Goal: Task Accomplishment & Management: Complete application form

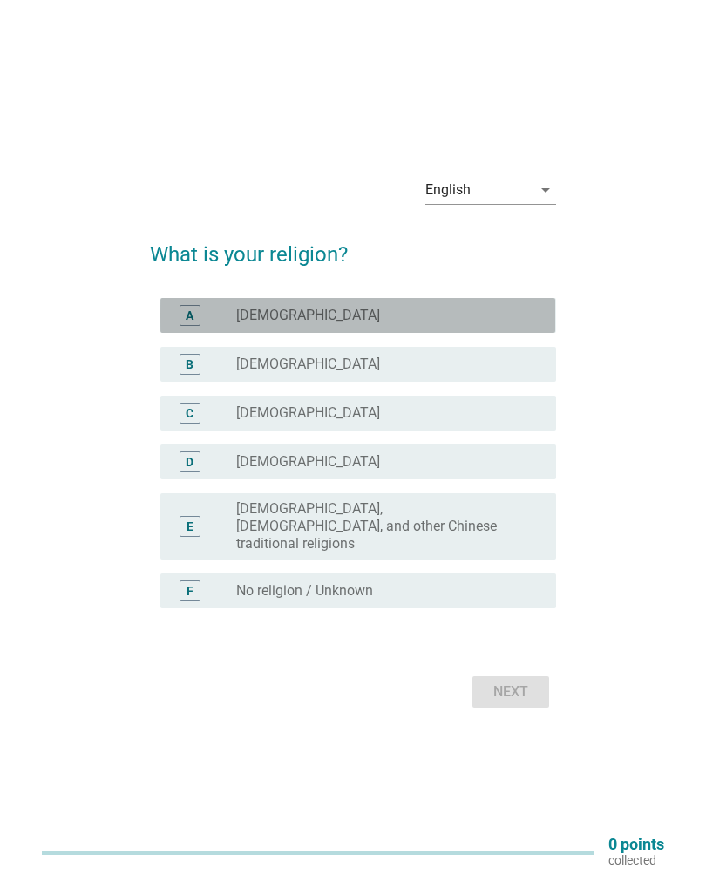
click at [504, 324] on div "radio_button_unchecked Islam" at bounding box center [382, 315] width 292 height 17
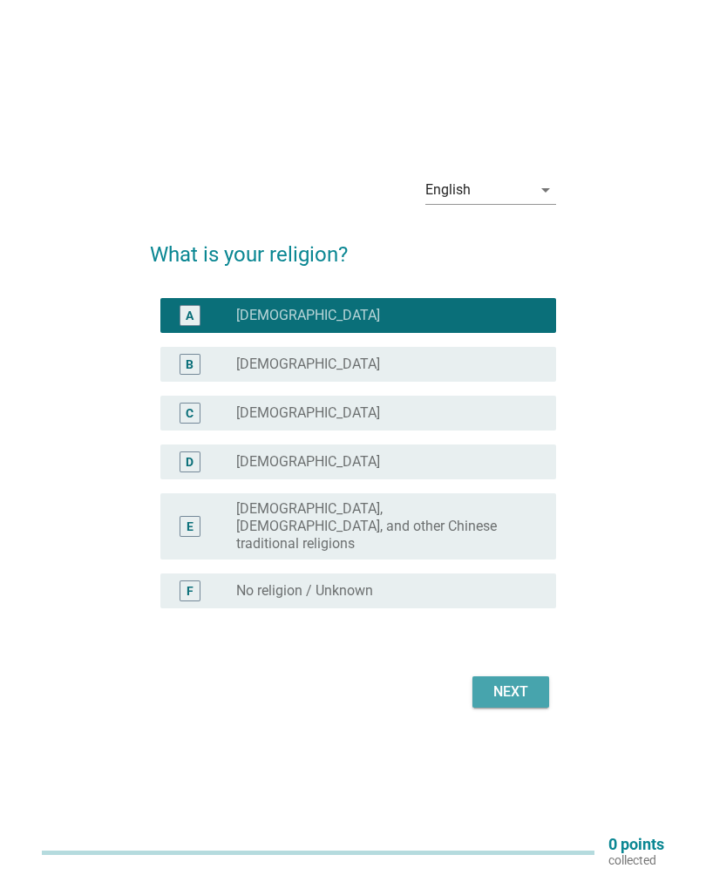
click at [530, 691] on div "Next" at bounding box center [510, 691] width 49 height 21
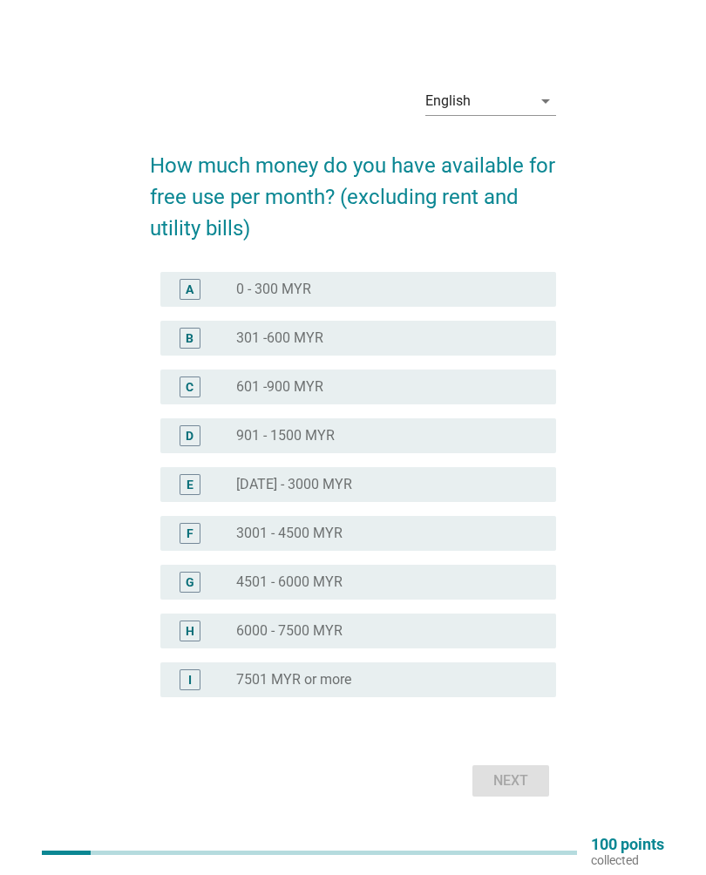
click at [498, 352] on div "B radio_button_unchecked 301 -600 MYR" at bounding box center [357, 338] width 395 height 35
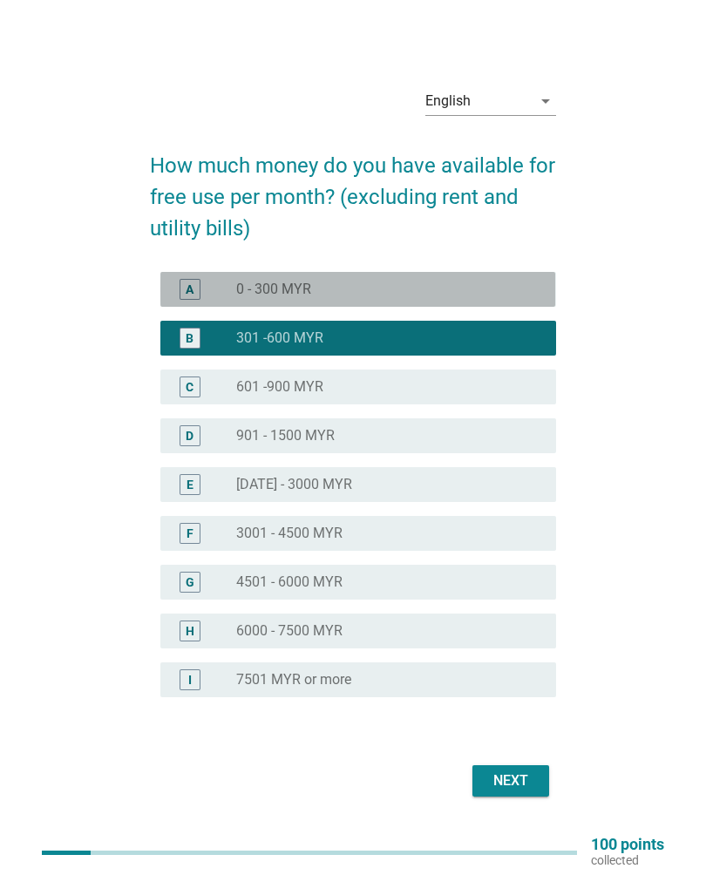
click at [515, 296] on div "radio_button_unchecked 0 - 300 MYR" at bounding box center [382, 289] width 292 height 17
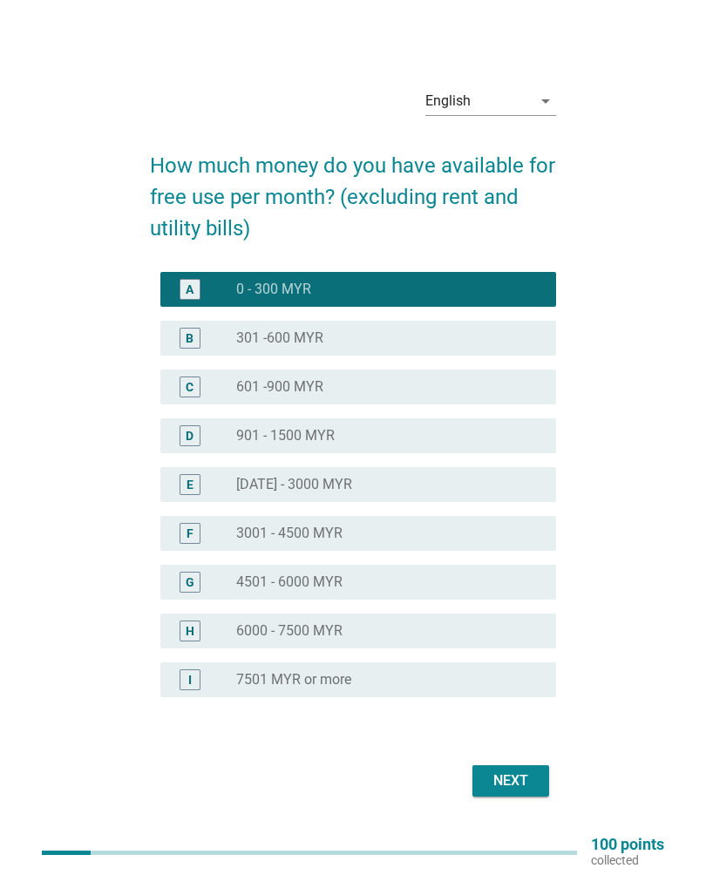
click at [508, 778] on div "Next" at bounding box center [510, 780] width 49 height 21
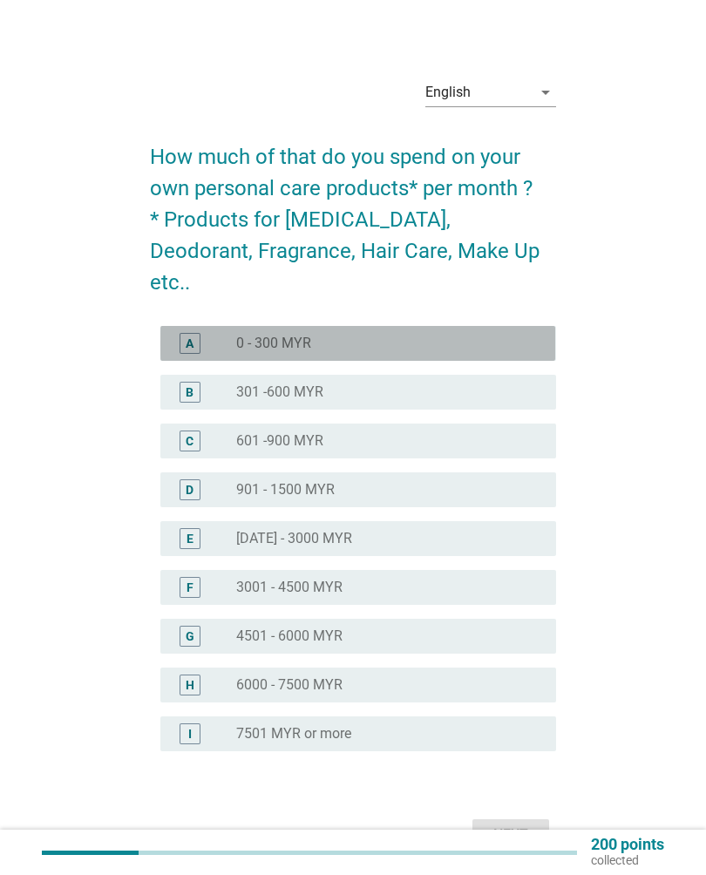
click at [464, 333] on div "radio_button_unchecked 0 - 300 MYR" at bounding box center [389, 343] width 306 height 21
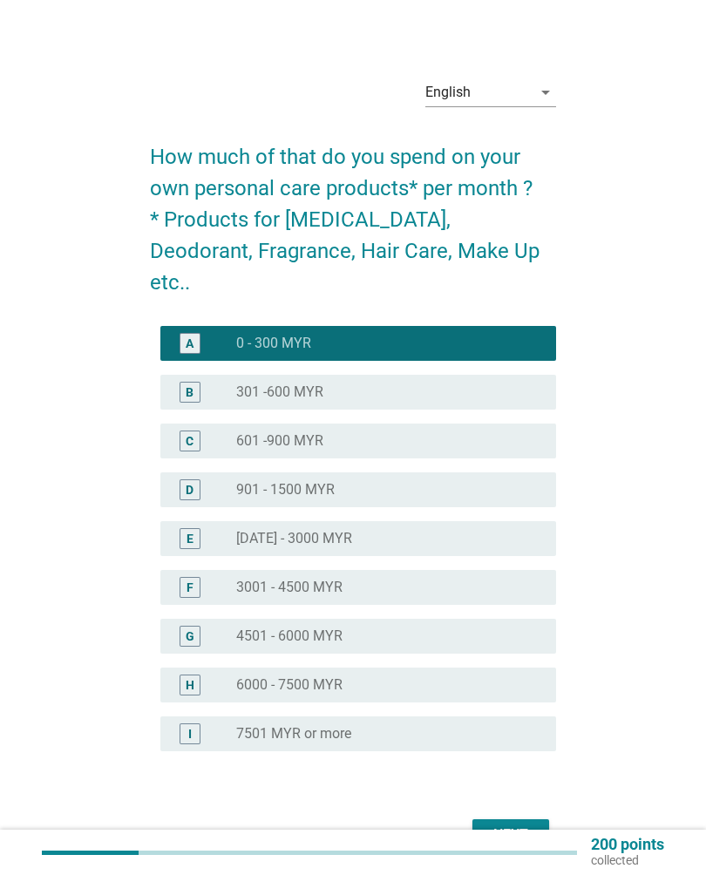
click at [504, 824] on div "Next" at bounding box center [510, 834] width 49 height 21
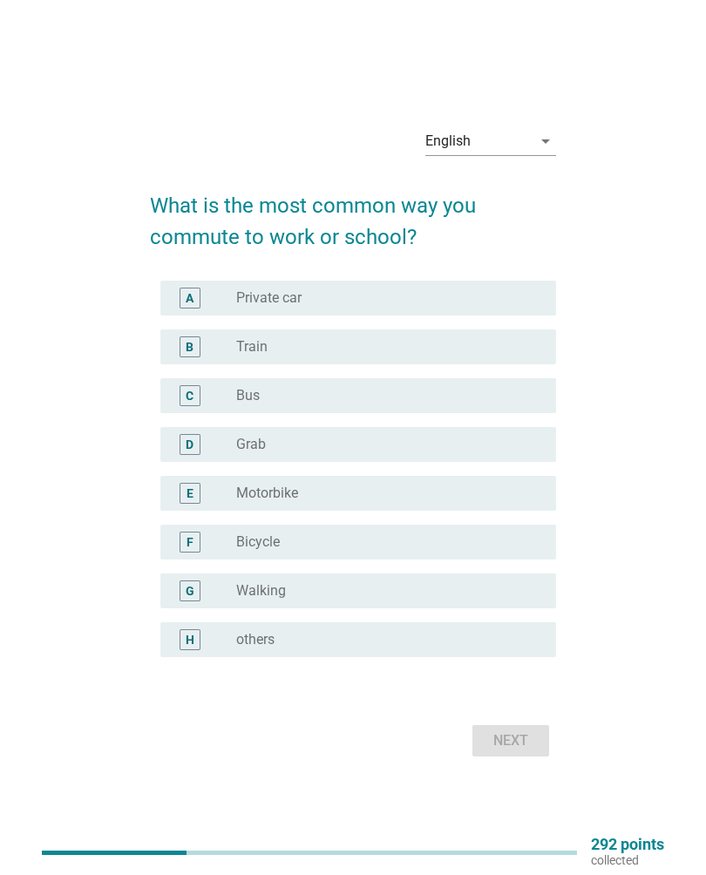
click at [501, 795] on div "English arrow_drop_down What is the most common way you commute to work or scho…" at bounding box center [353, 437] width 706 height 875
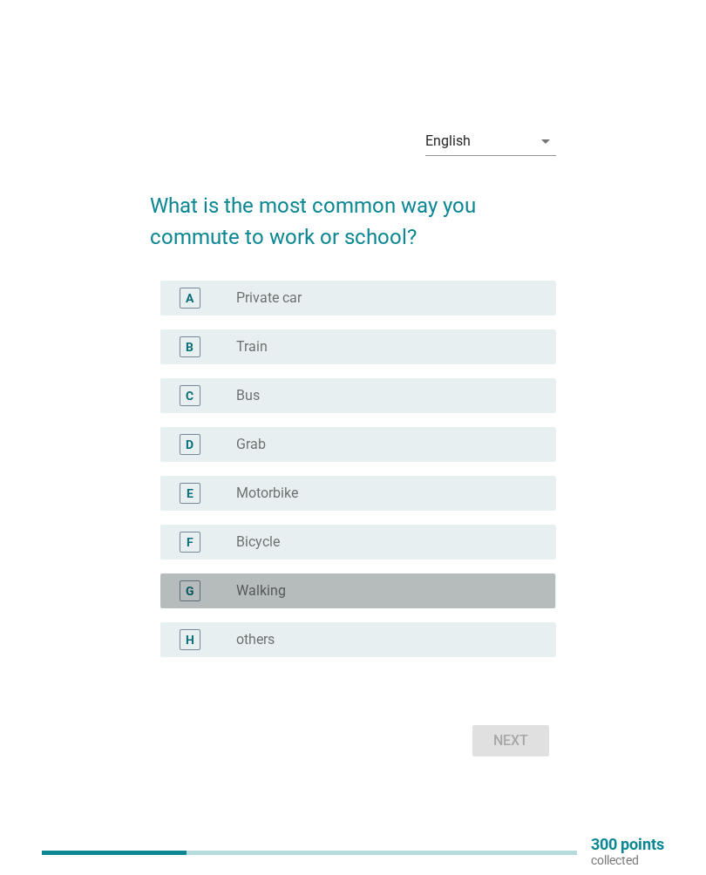
click at [436, 577] on div "G radio_button_unchecked Walking" at bounding box center [357, 590] width 395 height 35
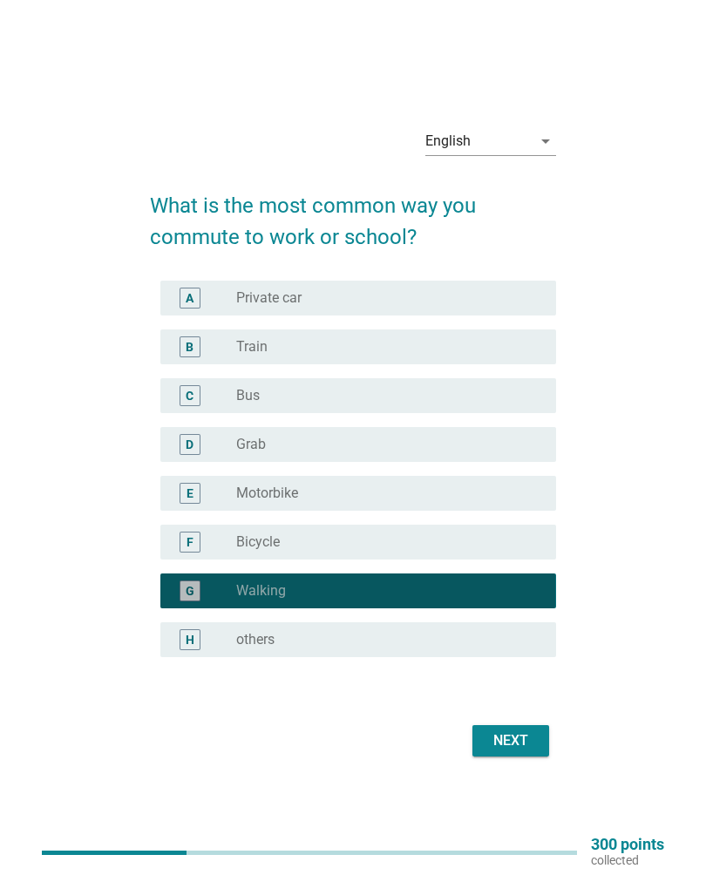
click at [511, 745] on div "Next" at bounding box center [510, 740] width 49 height 21
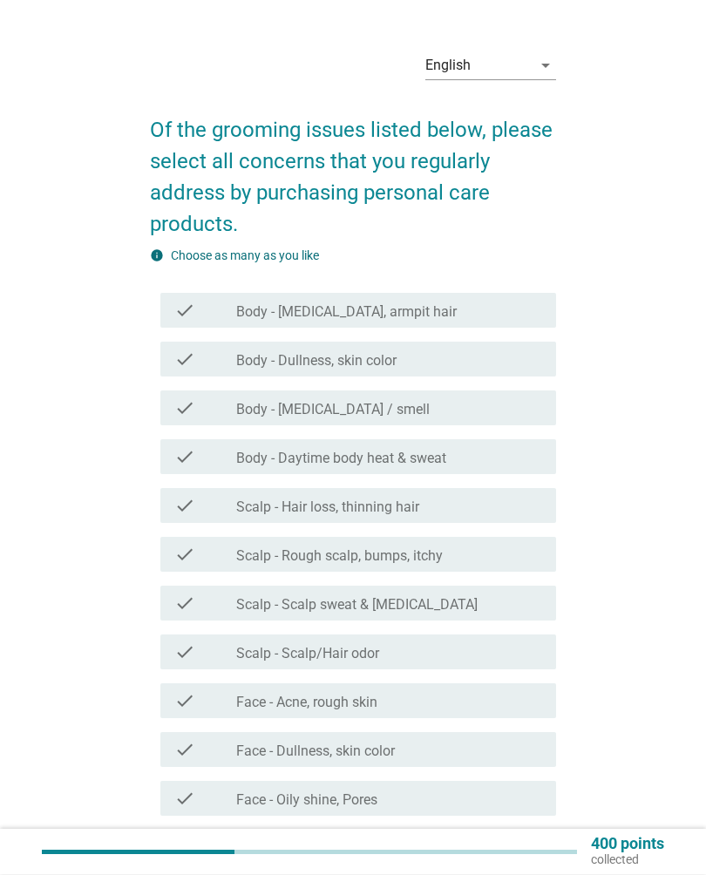
scroll to position [30, 0]
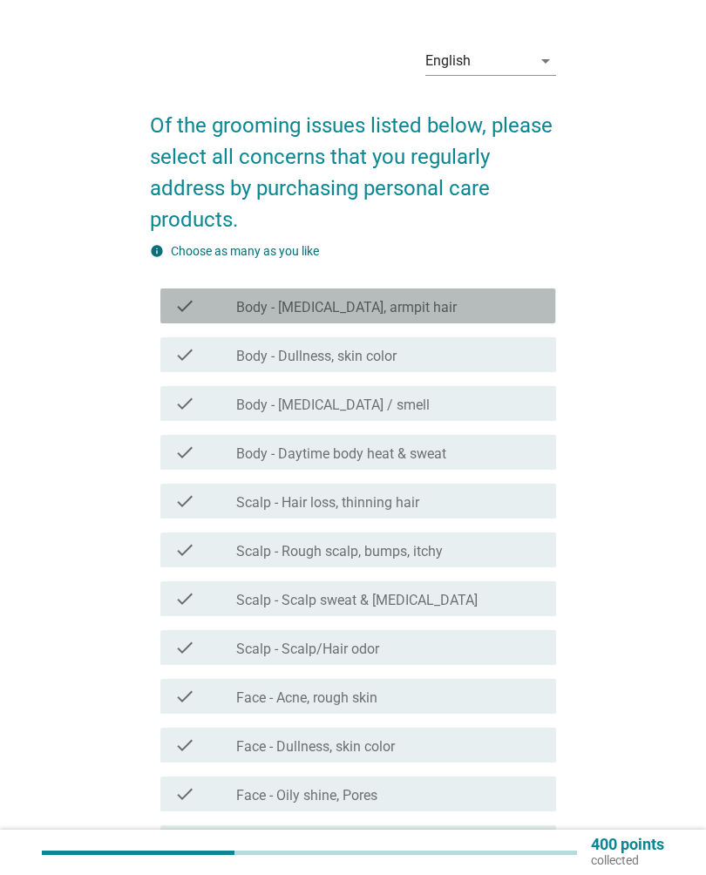
click at [525, 306] on div "check_box_outline_blank Body - Body hair, armpit hair" at bounding box center [389, 305] width 306 height 21
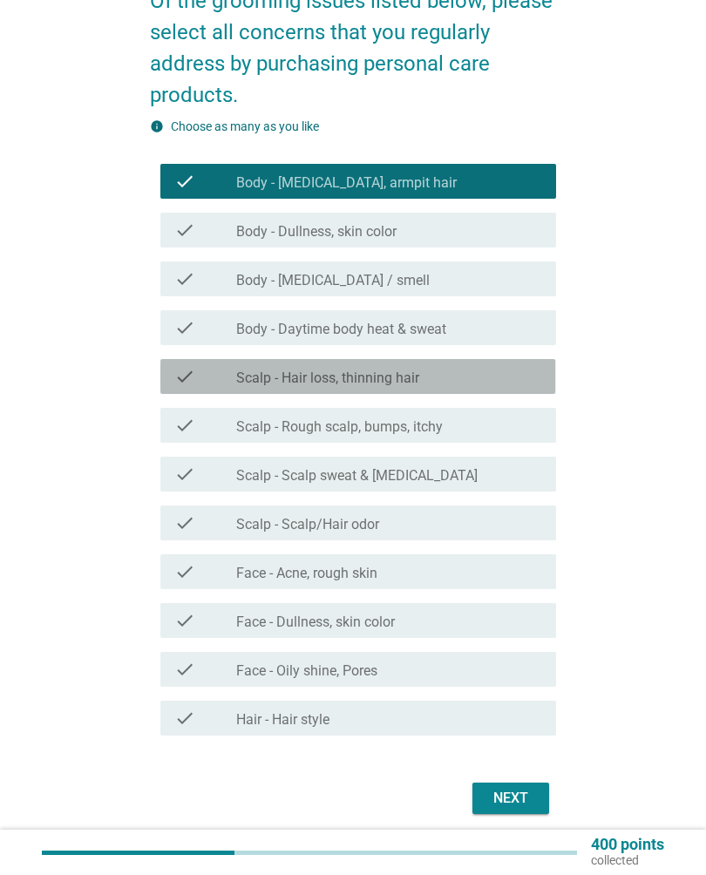
scroll to position [163, 0]
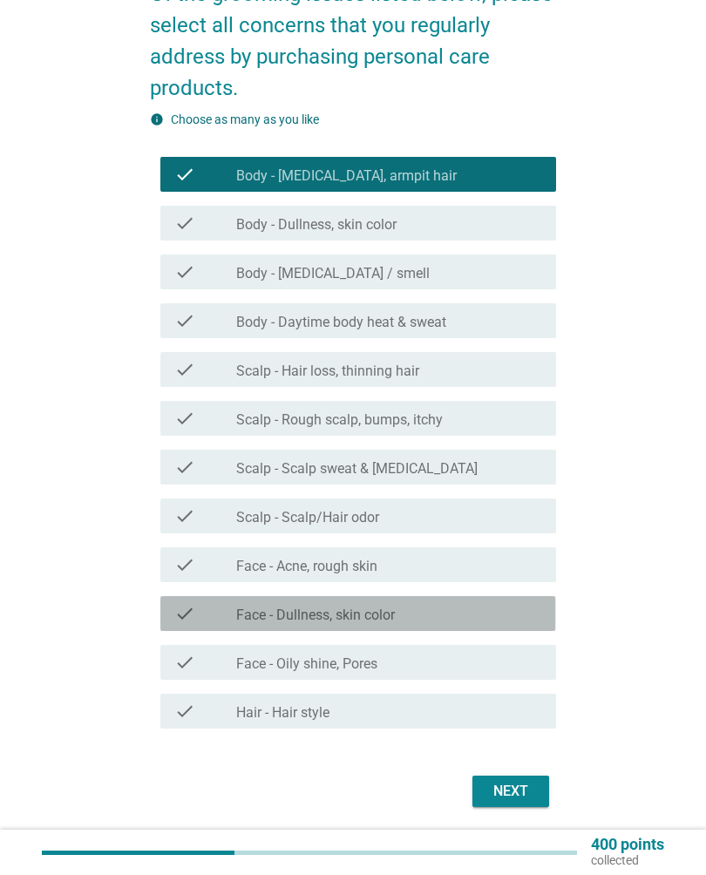
click at [493, 617] on div "check_box_outline_blank Face - Dullness, skin color" at bounding box center [389, 613] width 306 height 21
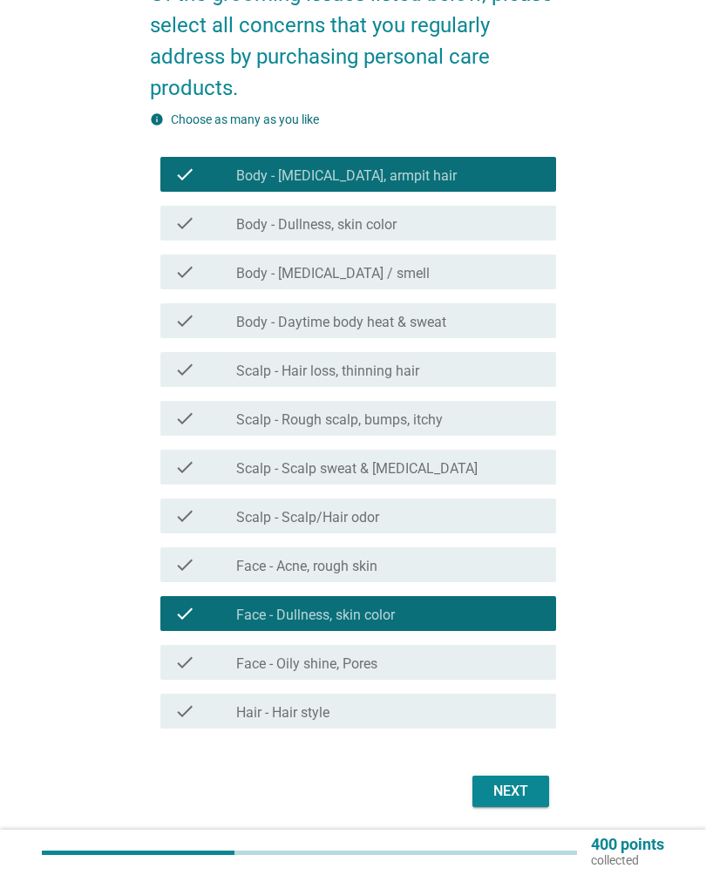
click at [481, 665] on div "check_box_outline_blank Face - Oily shine, Pores" at bounding box center [389, 662] width 306 height 21
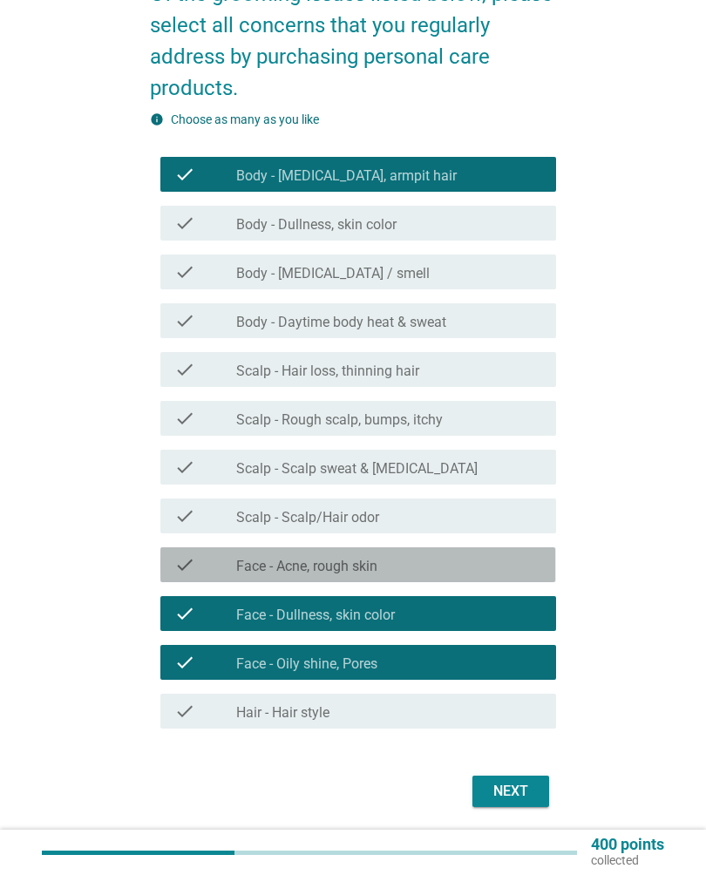
click at [499, 567] on div "check_box_outline_blank Face - Acne, rough skin" at bounding box center [389, 564] width 306 height 21
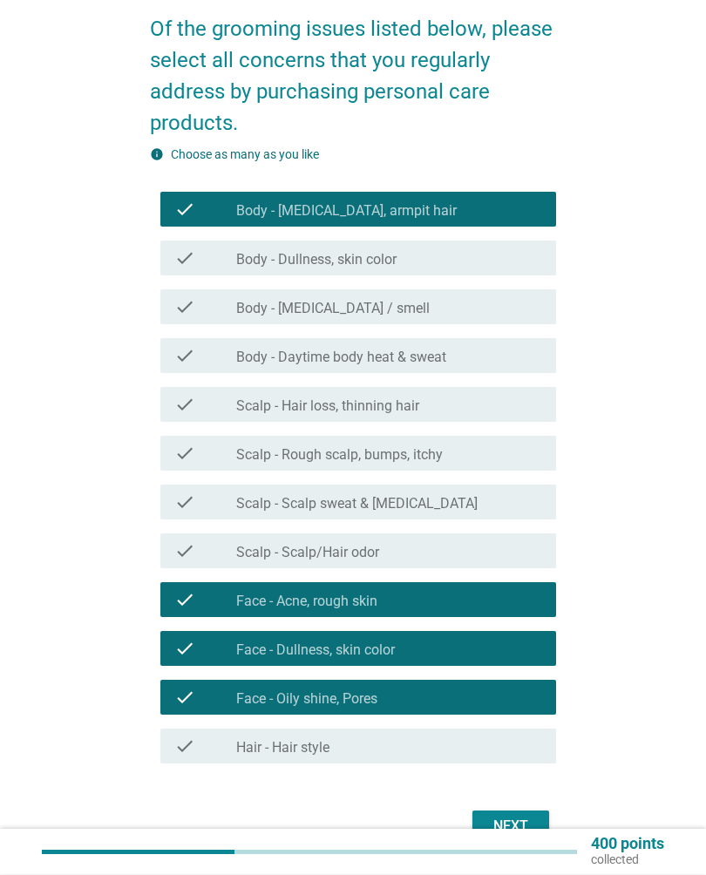
scroll to position [128, 0]
click at [491, 356] on div "check_box_outline_blank Body - Daytime body heat & sweat" at bounding box center [389, 355] width 306 height 21
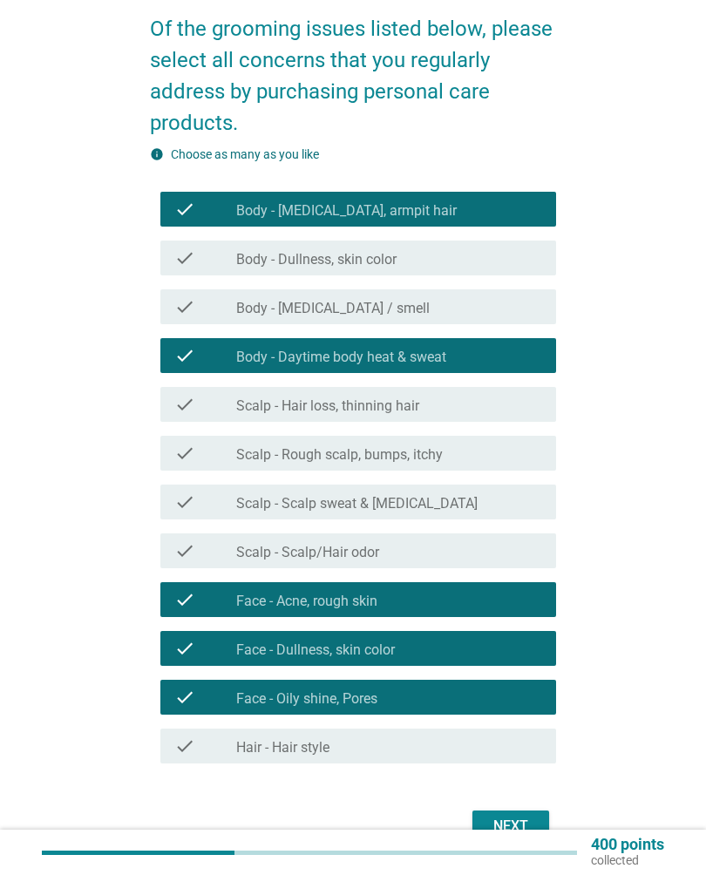
click at [498, 342] on div "check check_box_outline_blank Body - Daytime body heat & sweat" at bounding box center [357, 355] width 395 height 35
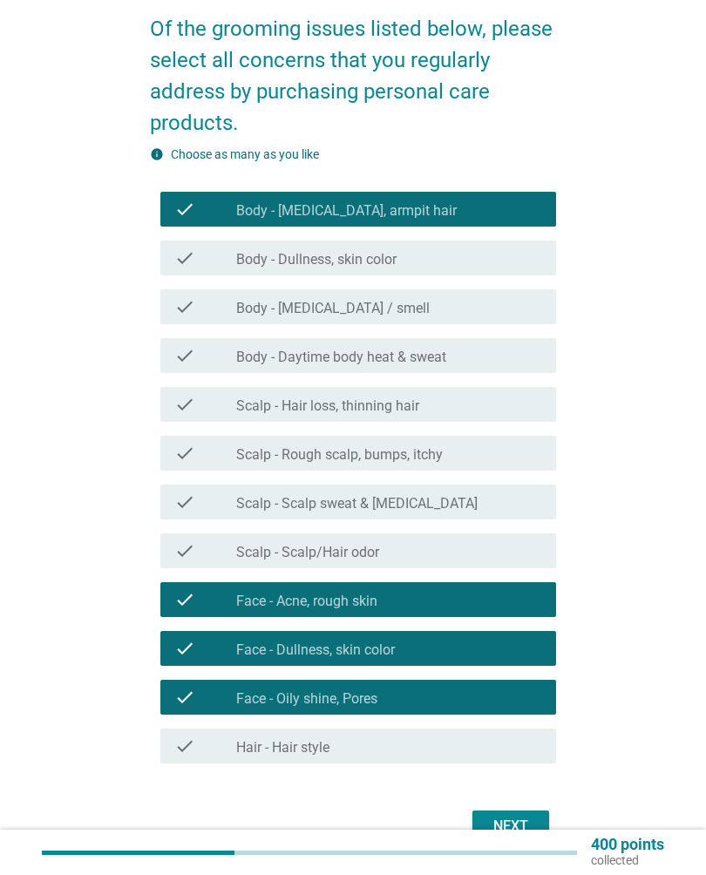
click at [508, 291] on div "check check_box_outline_blank Body - Body odor / smell" at bounding box center [357, 306] width 395 height 35
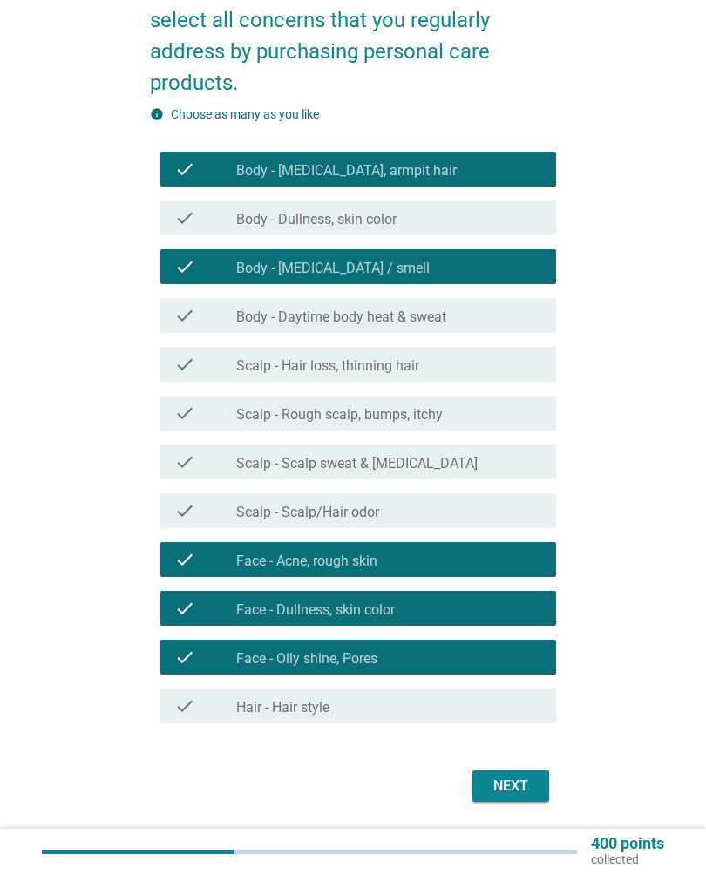
scroll to position [168, 0]
click at [513, 785] on div "Next" at bounding box center [510, 785] width 49 height 21
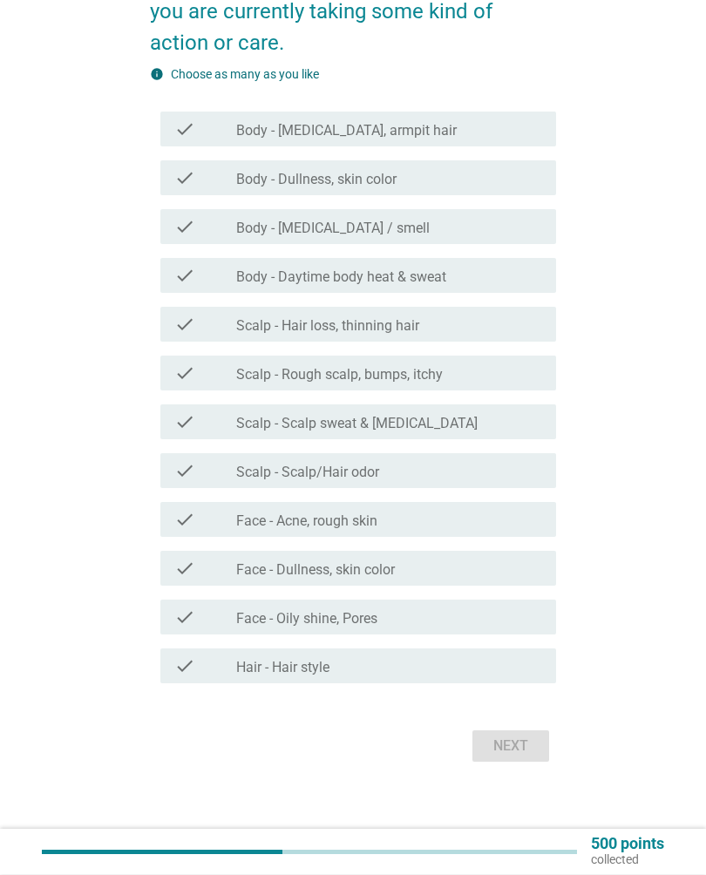
scroll to position [210, 0]
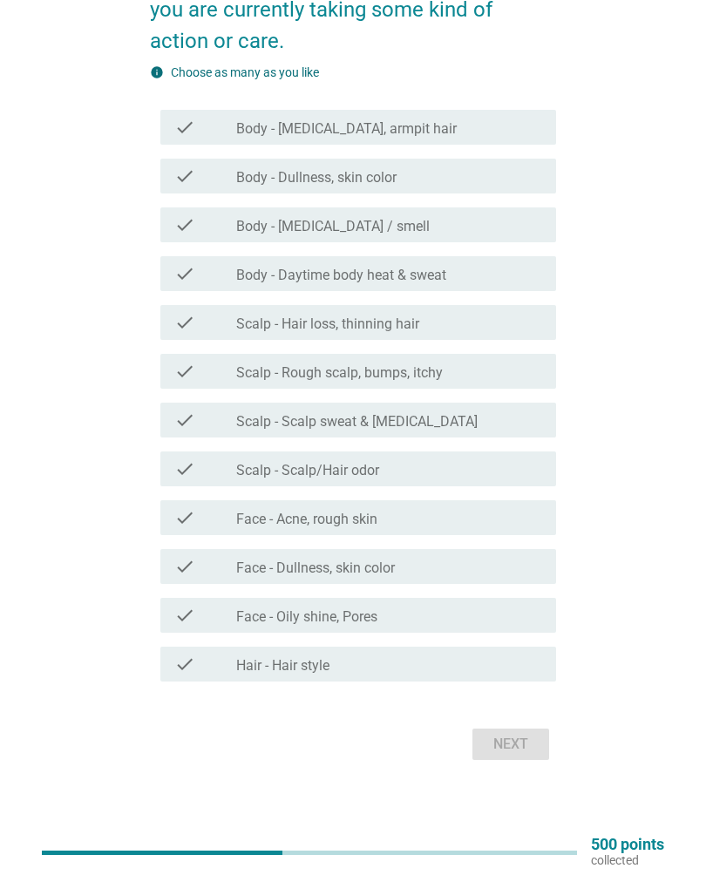
click at [504, 513] on div "check_box_outline_blank Face - Acne, rough skin" at bounding box center [389, 517] width 306 height 21
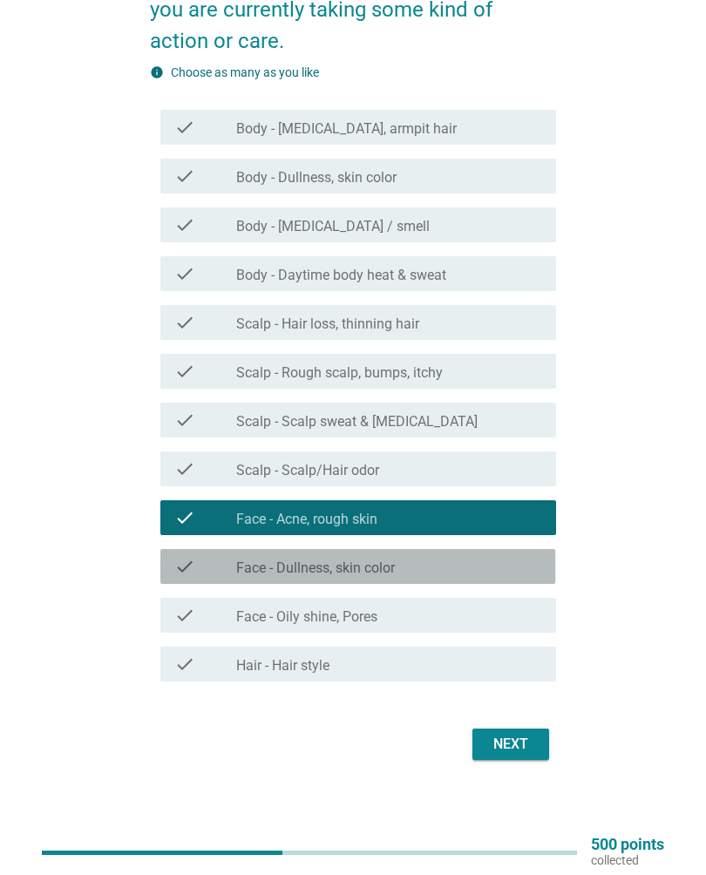
click at [478, 572] on div "check_box_outline_blank Face - Dullness, skin color" at bounding box center [389, 566] width 306 height 21
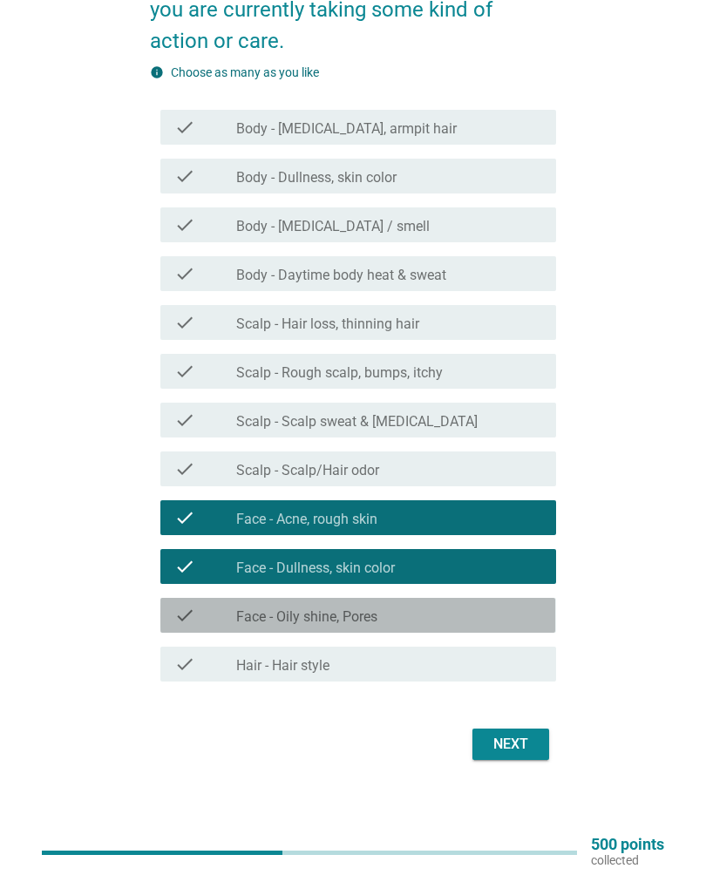
click at [467, 614] on div "check_box_outline_blank Face - Oily shine, Pores" at bounding box center [389, 615] width 306 height 21
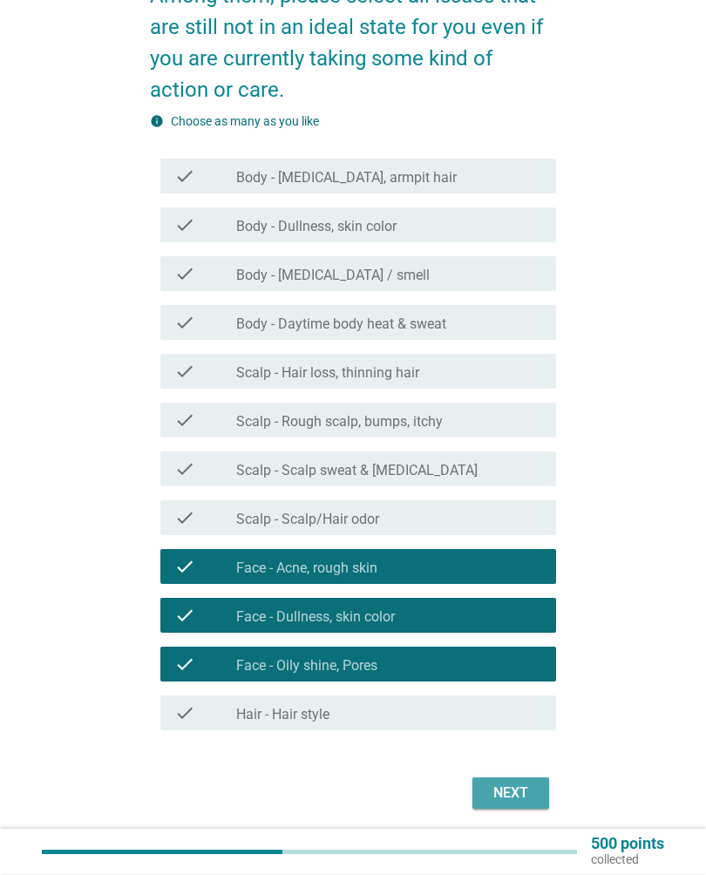
scroll to position [161, 0]
click at [523, 799] on div "Next" at bounding box center [510, 792] width 49 height 21
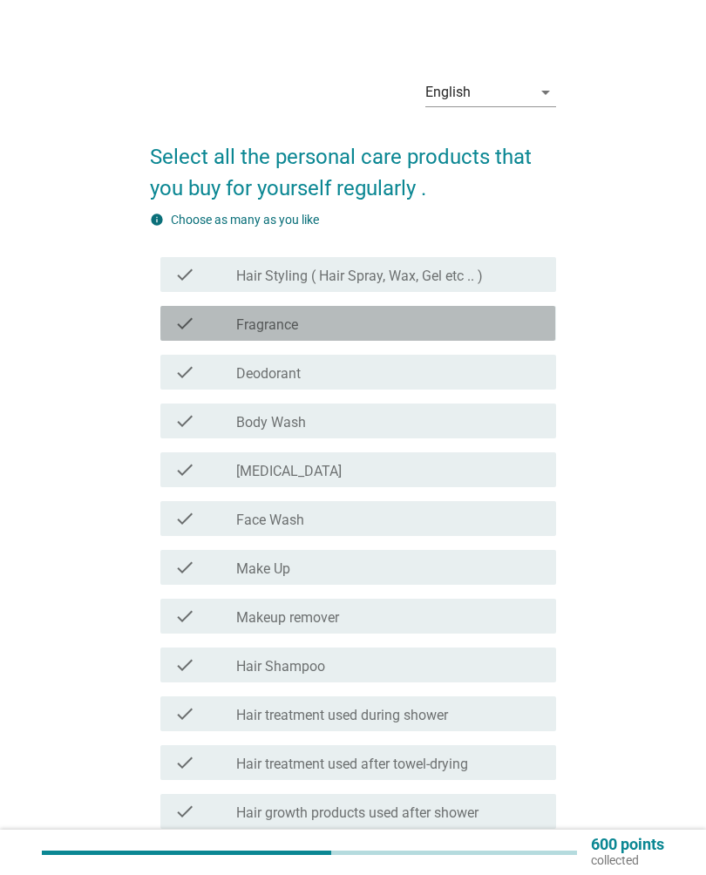
click at [503, 327] on div "check_box_outline_blank Fragrance" at bounding box center [389, 323] width 306 height 21
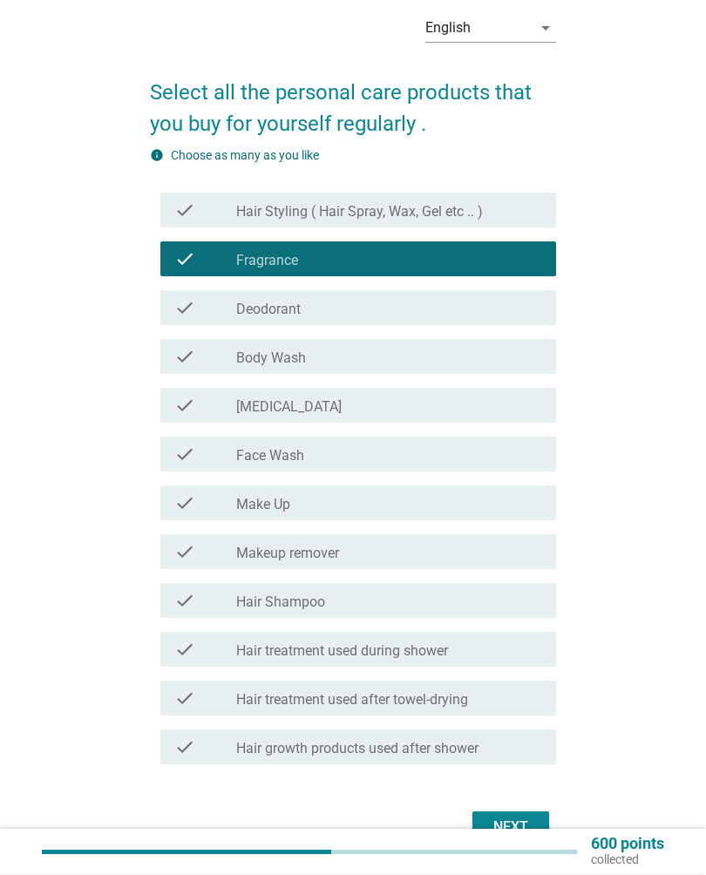
scroll to position [74, 0]
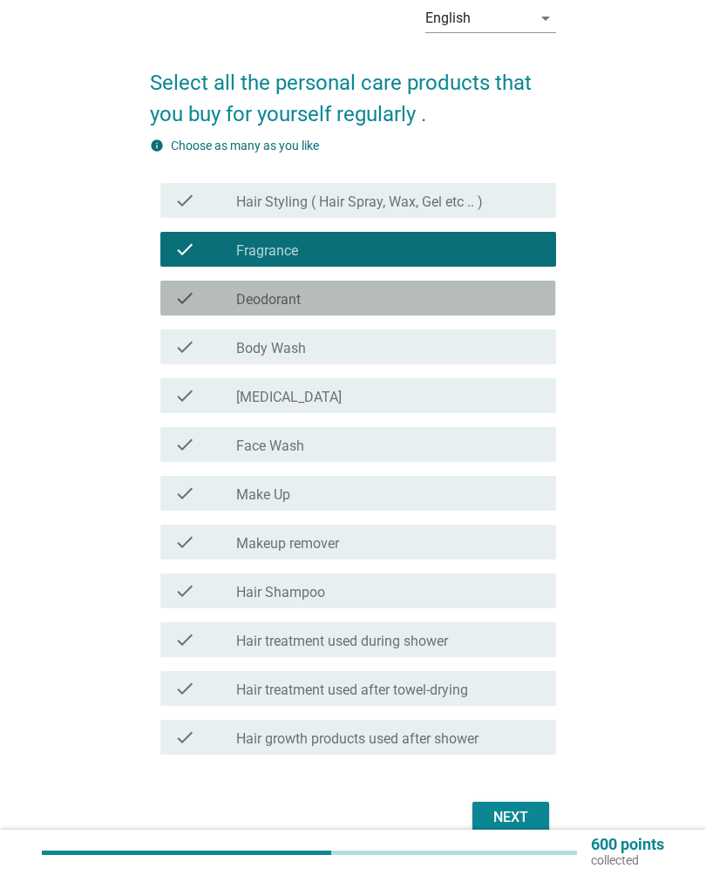
click at [502, 294] on div "check_box_outline_blank Deodorant" at bounding box center [389, 298] width 306 height 21
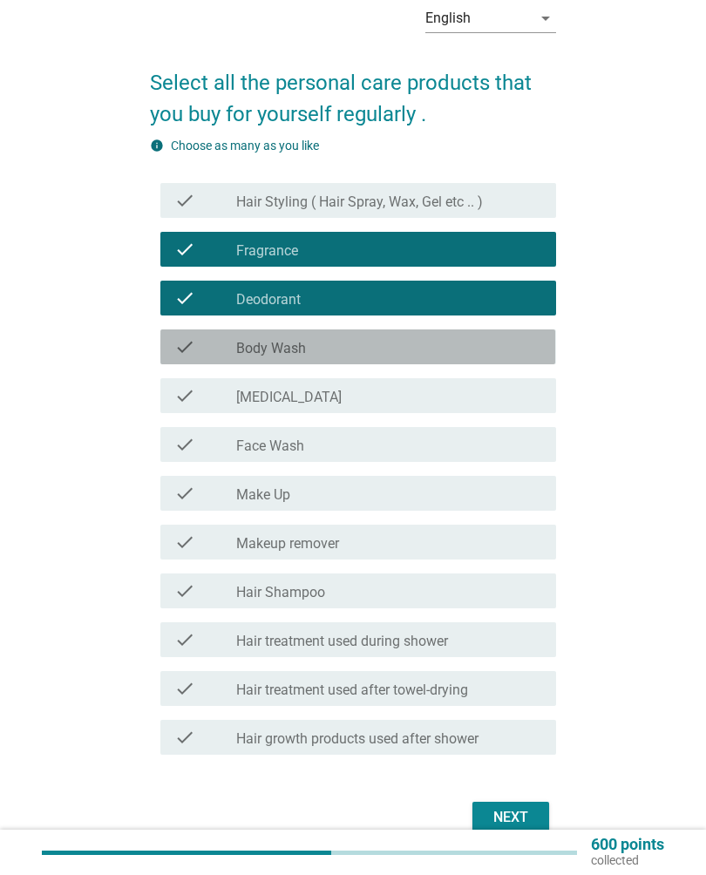
click at [495, 351] on div "check_box_outline_blank Body Wash" at bounding box center [389, 346] width 306 height 21
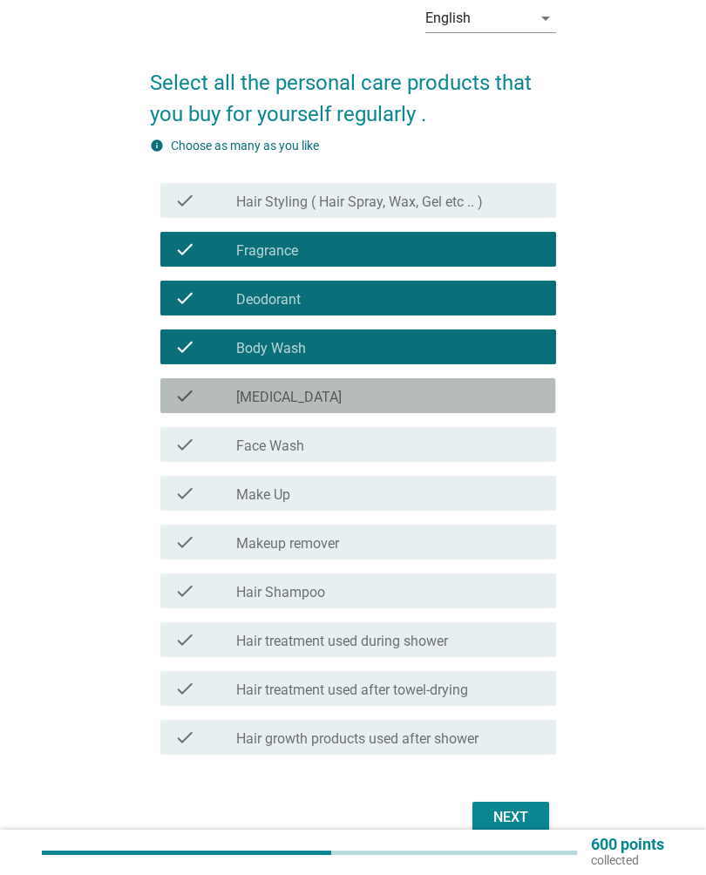
click at [496, 398] on div "check_box_outline_blank Skin Care" at bounding box center [389, 395] width 306 height 21
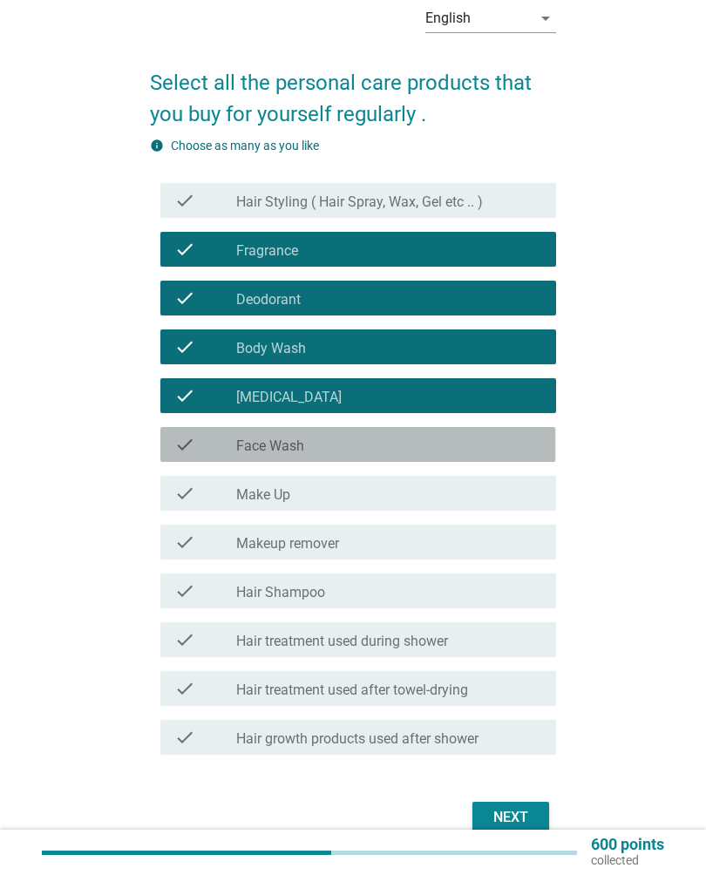
click at [506, 443] on div "check_box_outline_blank Face Wash" at bounding box center [389, 444] width 306 height 21
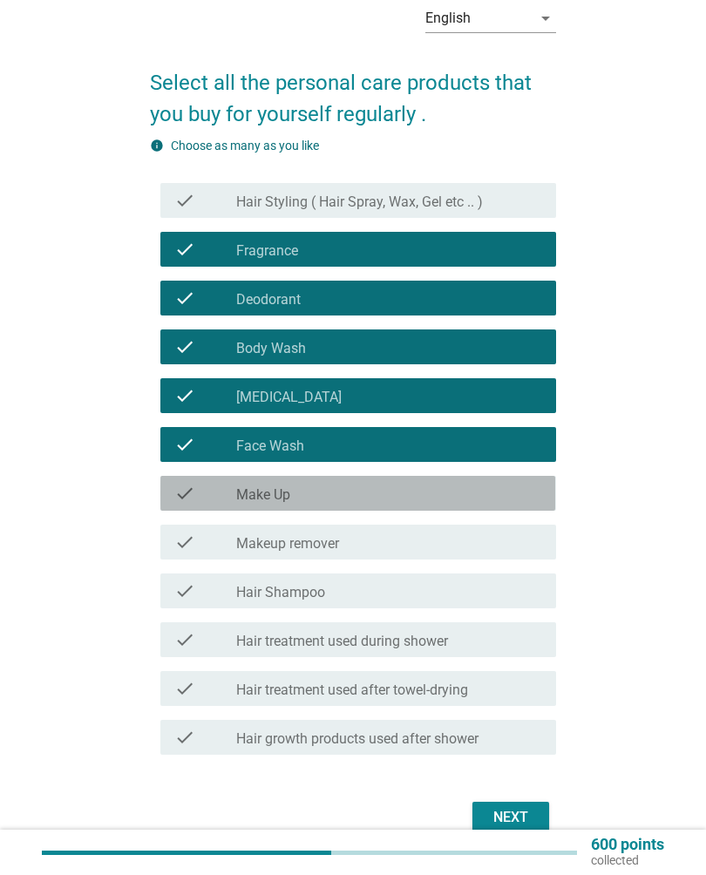
click at [491, 483] on div "check_box_outline_blank Make Up" at bounding box center [389, 493] width 306 height 21
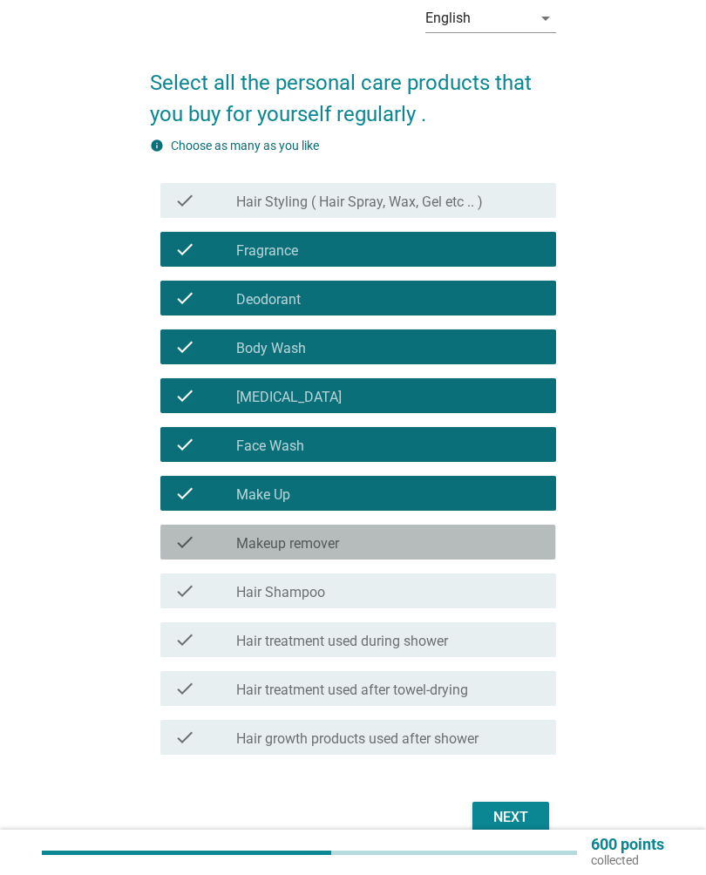
click at [490, 543] on div "check_box_outline_blank Makeup remover" at bounding box center [389, 541] width 306 height 21
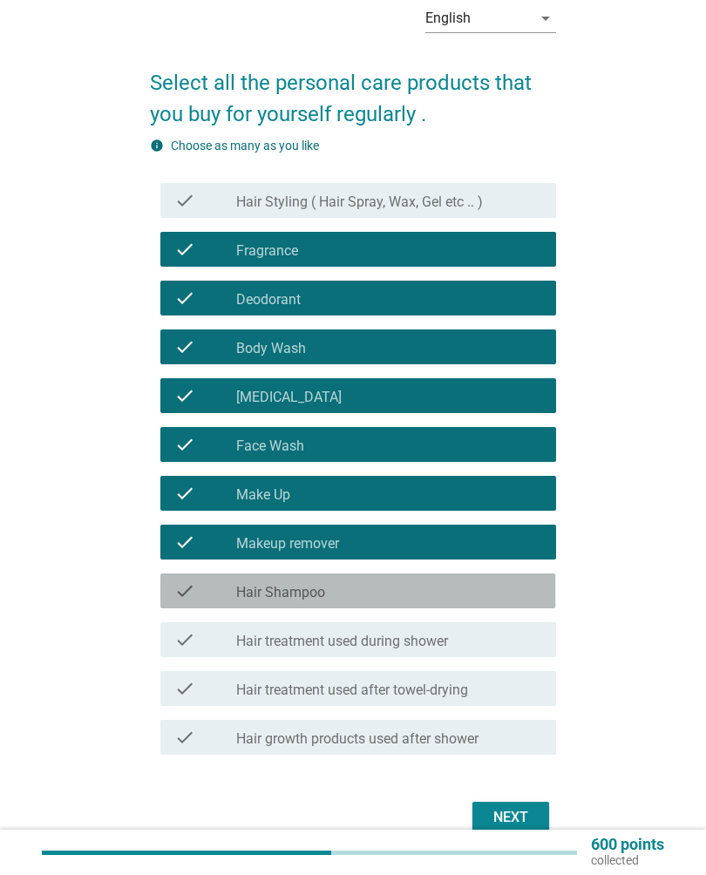
click at [489, 586] on div "check_box_outline_blank Hair Shampoo" at bounding box center [389, 590] width 306 height 21
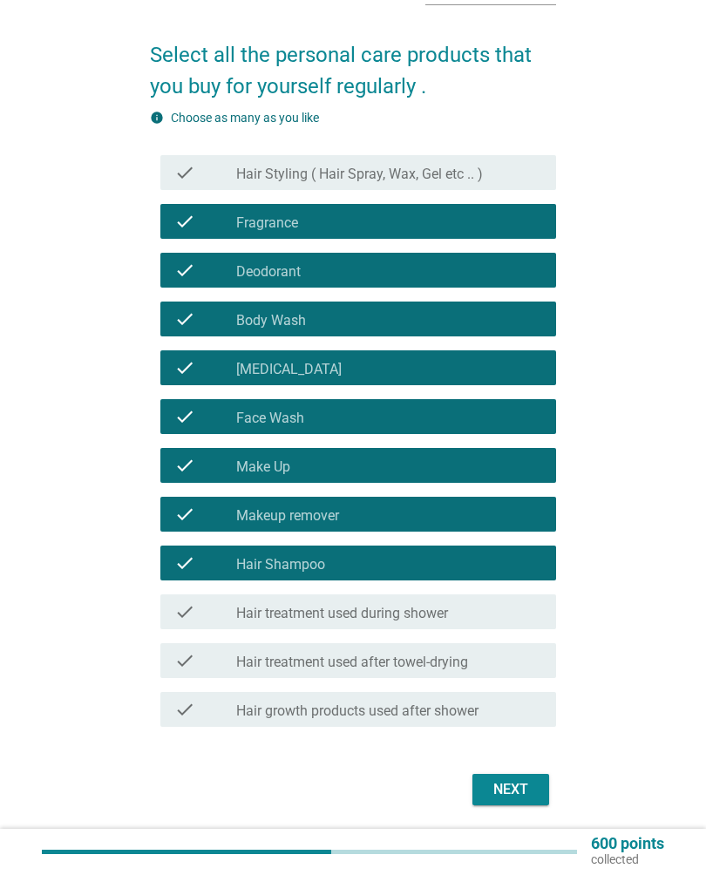
scroll to position [102, 0]
click at [531, 775] on button "Next" at bounding box center [510, 789] width 77 height 31
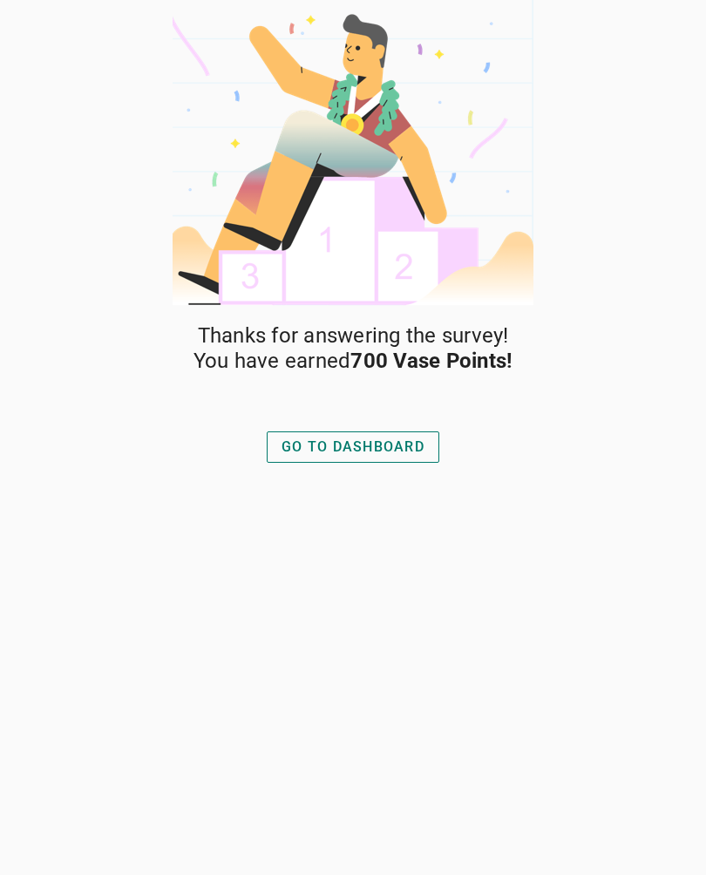
click at [385, 431] on button "GO TO DASHBOARD" at bounding box center [353, 446] width 173 height 31
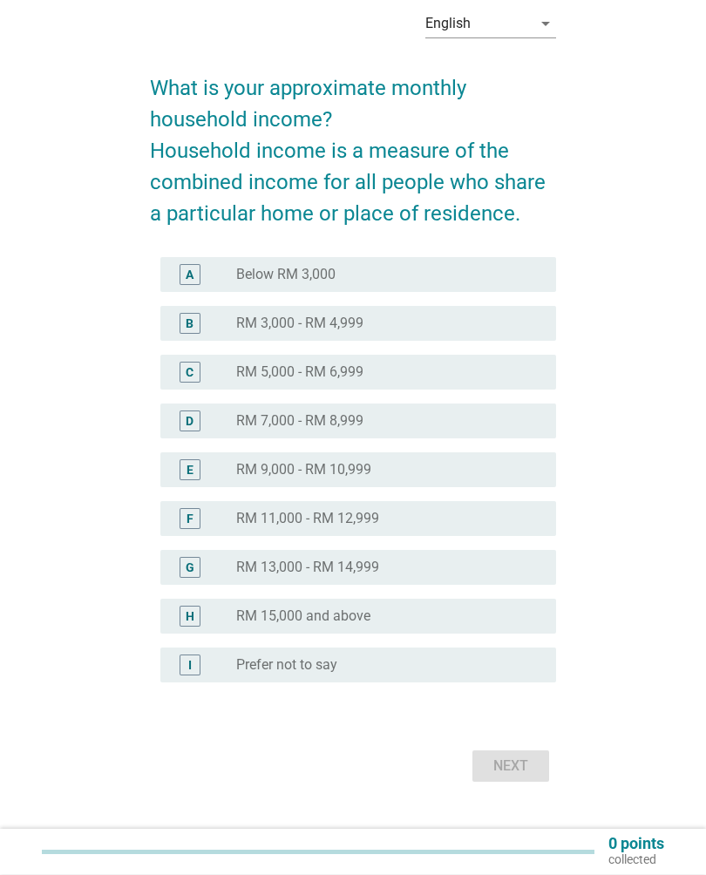
scroll to position [91, 0]
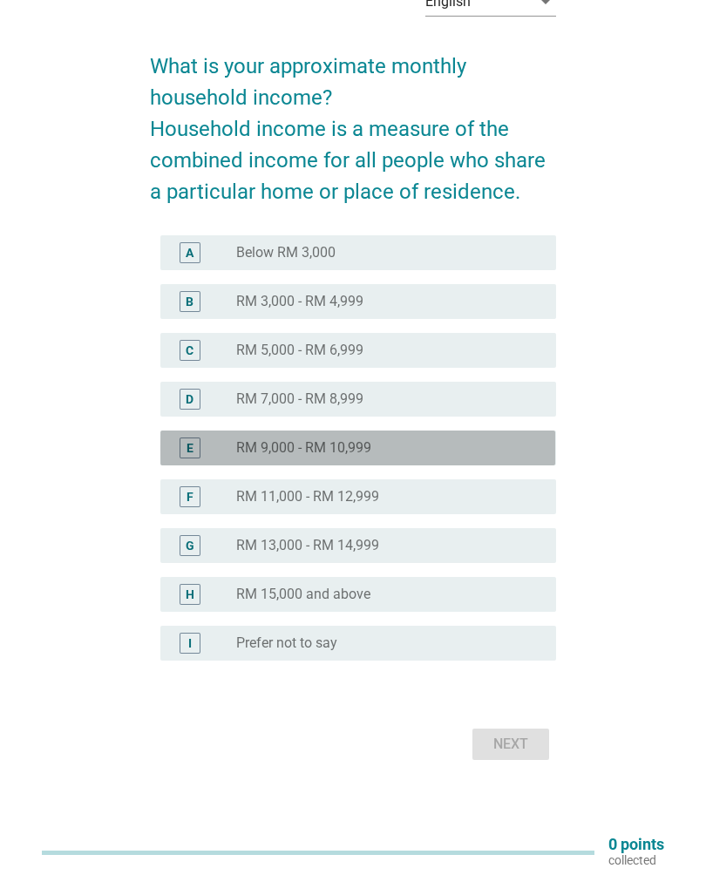
click at [506, 449] on div "radio_button_unchecked RM 9,000 - RM 10,999" at bounding box center [382, 447] width 292 height 17
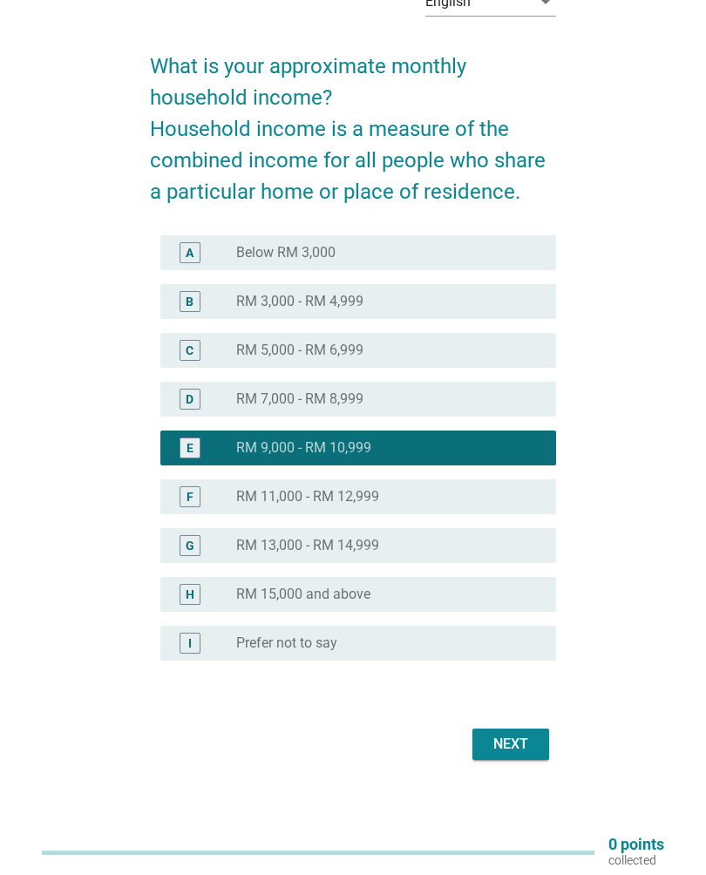
click at [507, 758] on button "Next" at bounding box center [510, 743] width 77 height 31
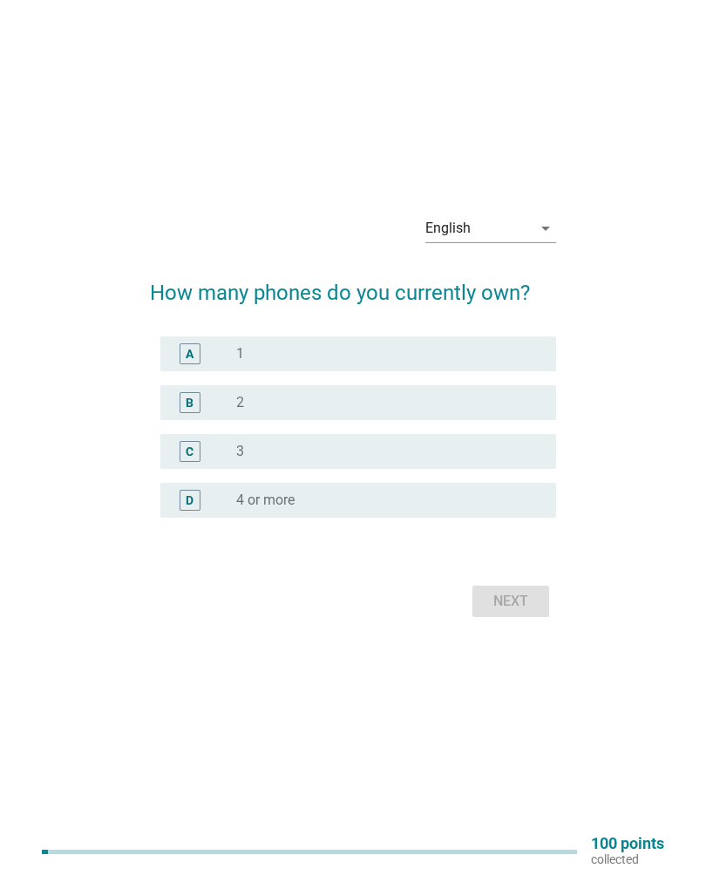
scroll to position [26, 0]
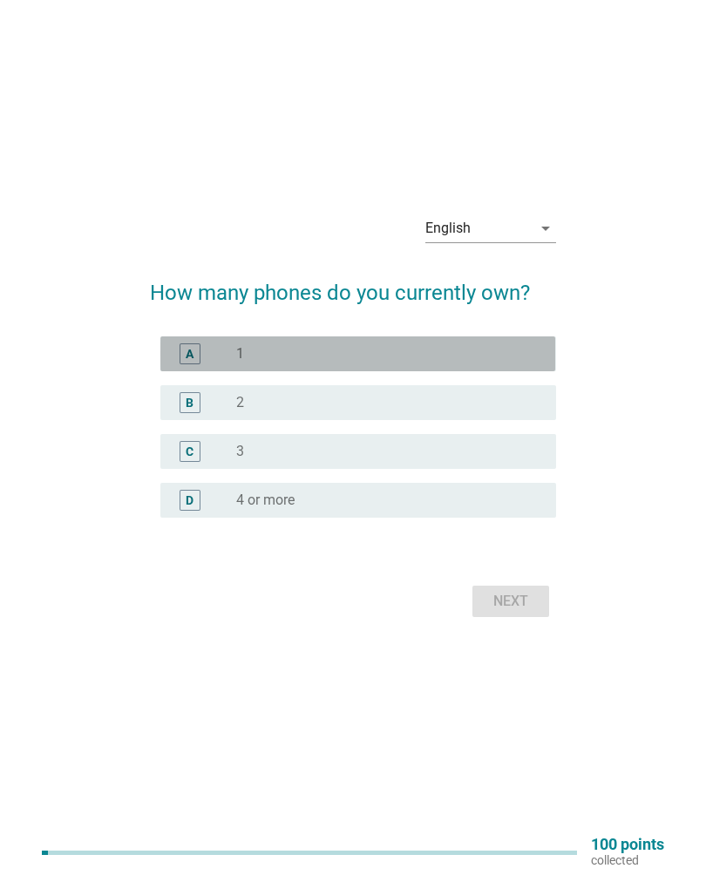
click at [508, 358] on div "radio_button_unchecked 1" at bounding box center [382, 353] width 292 height 17
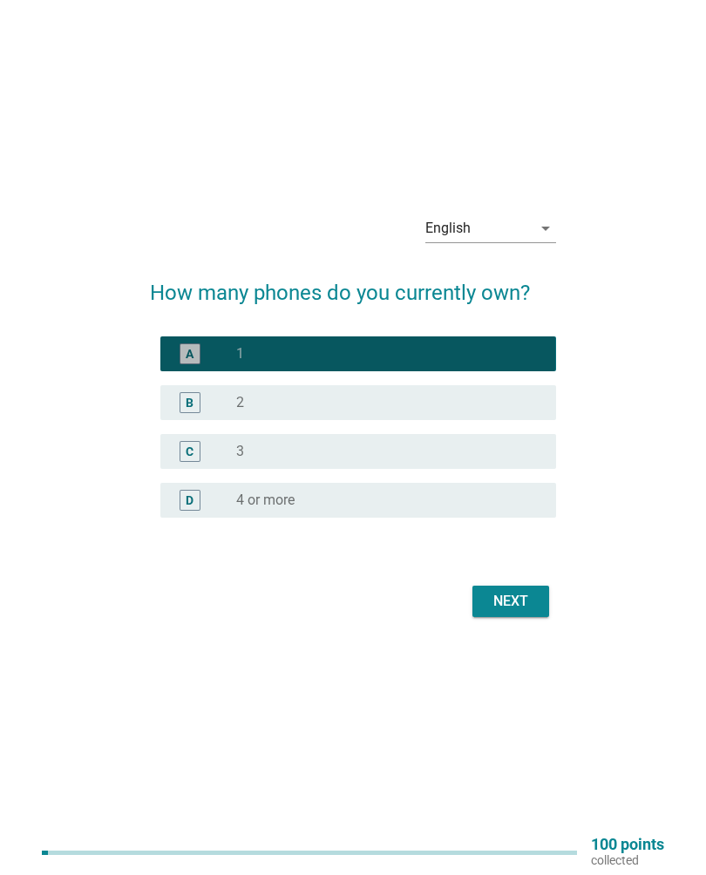
click at [525, 615] on button "Next" at bounding box center [510, 601] width 77 height 31
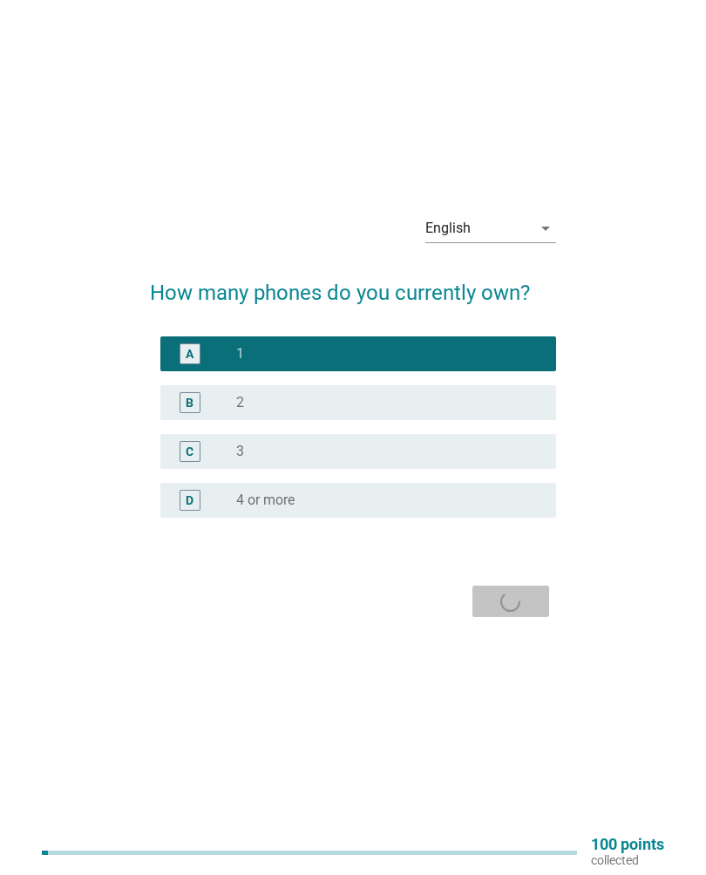
scroll to position [0, 0]
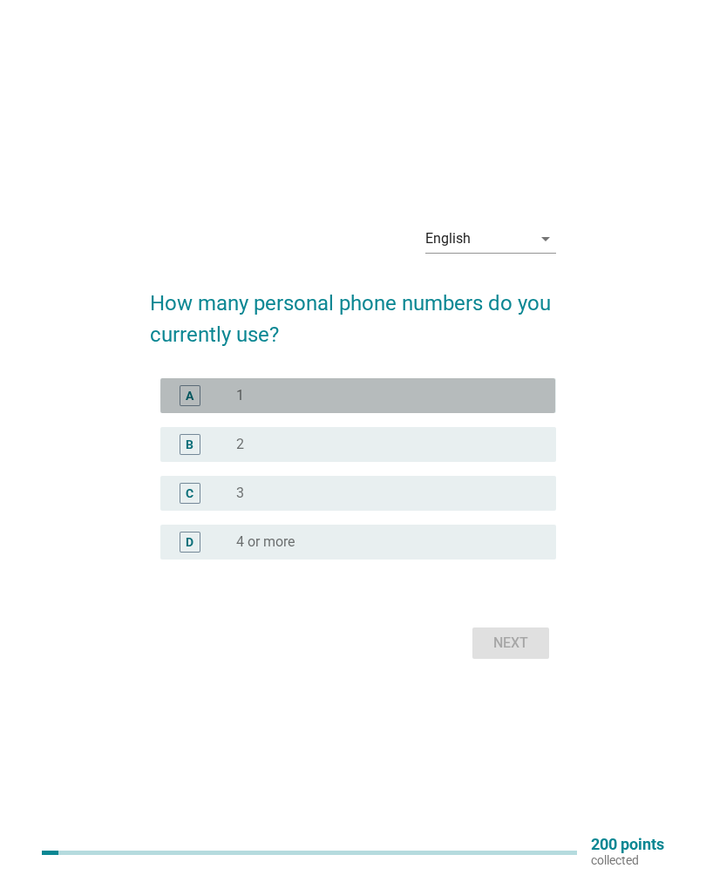
click at [497, 382] on div "A radio_button_unchecked 1" at bounding box center [357, 395] width 395 height 35
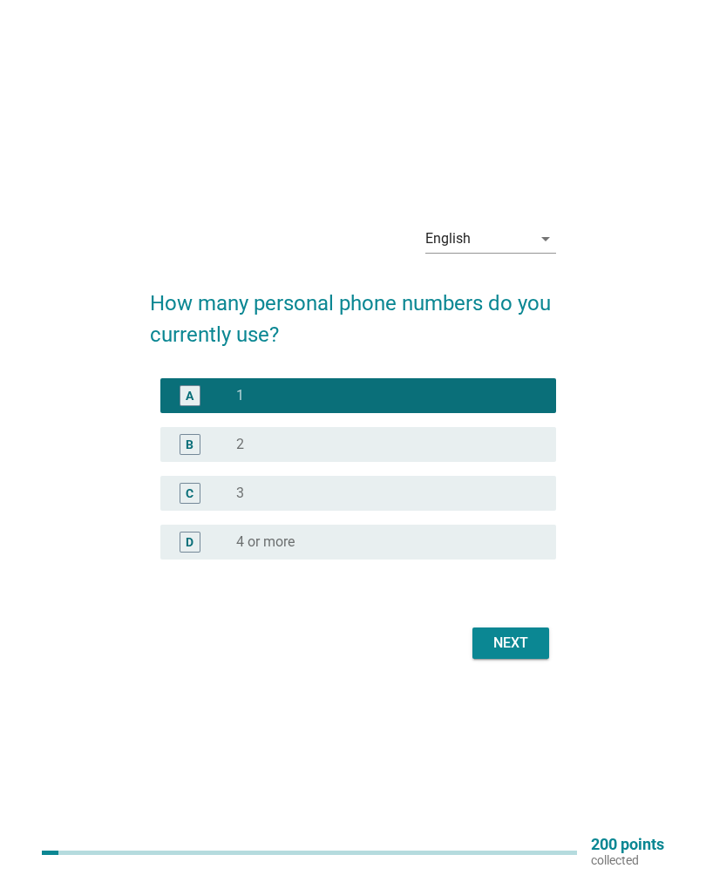
click at [531, 648] on div "Next" at bounding box center [510, 643] width 49 height 21
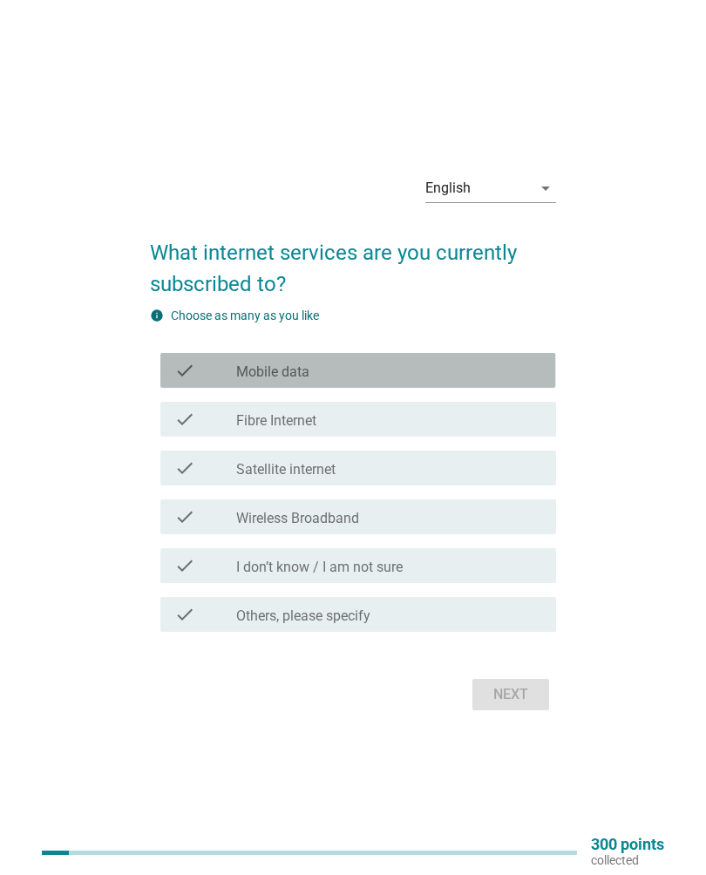
click at [506, 374] on div "check_box_outline_blank Mobile data" at bounding box center [389, 370] width 306 height 21
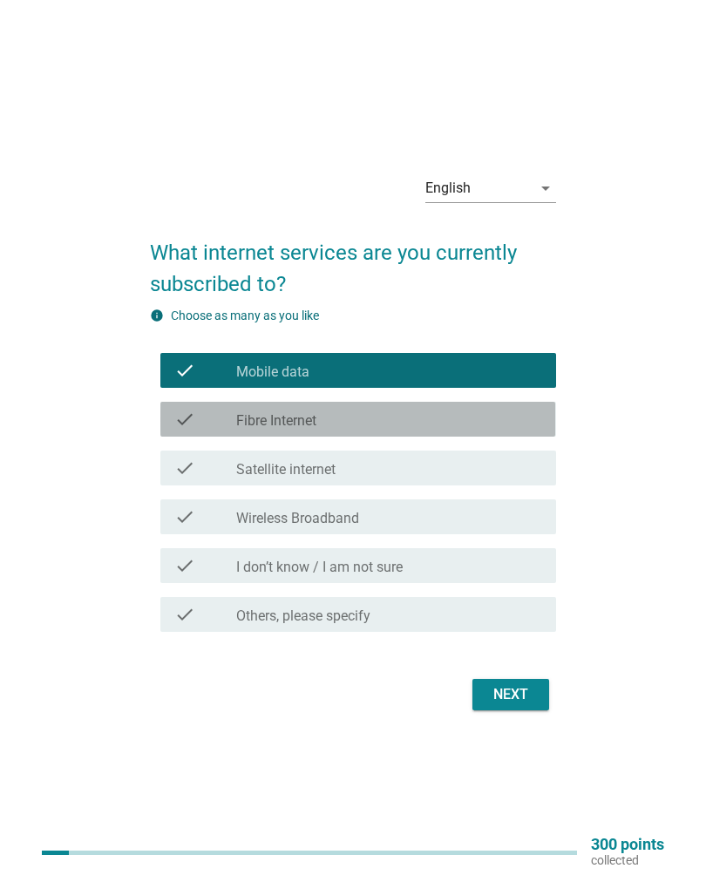
click at [486, 416] on div "check_box_outline_blank Fibre Internet" at bounding box center [389, 419] width 306 height 21
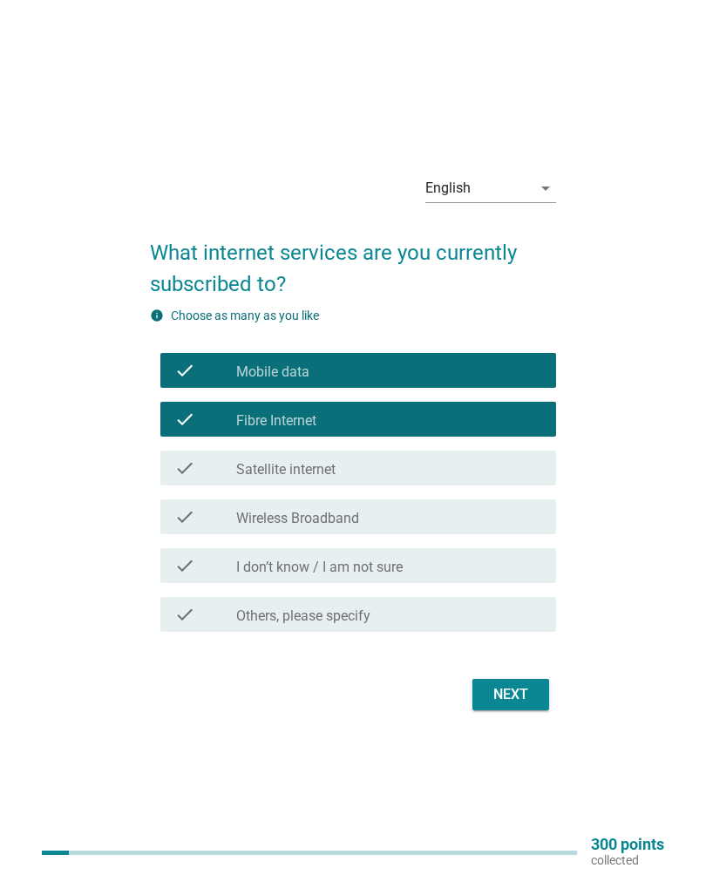
click at [510, 694] on div "Next" at bounding box center [510, 694] width 49 height 21
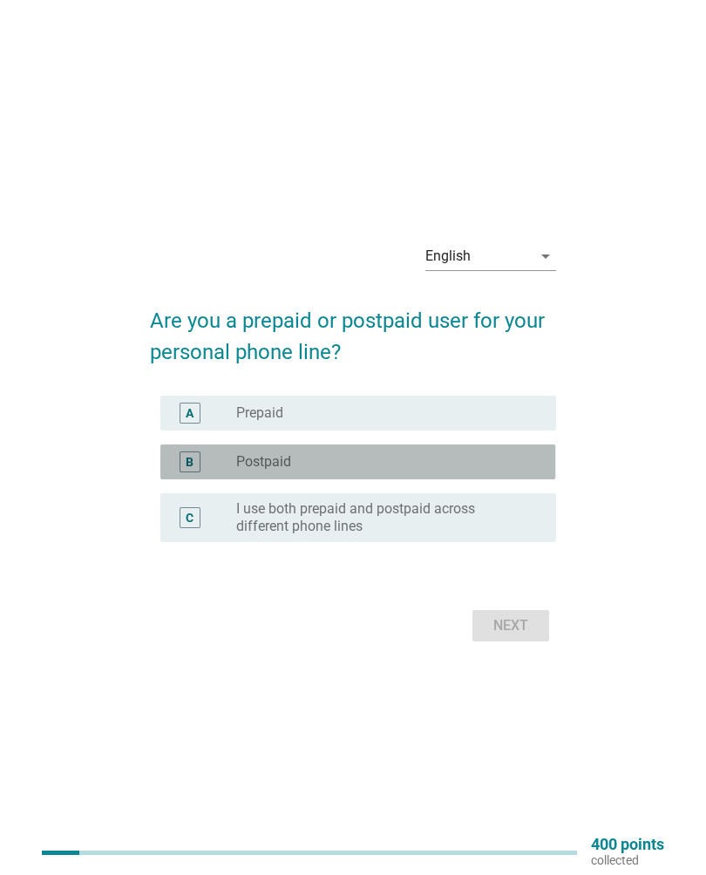
click at [477, 458] on div "radio_button_unchecked Postpaid" at bounding box center [382, 461] width 292 height 17
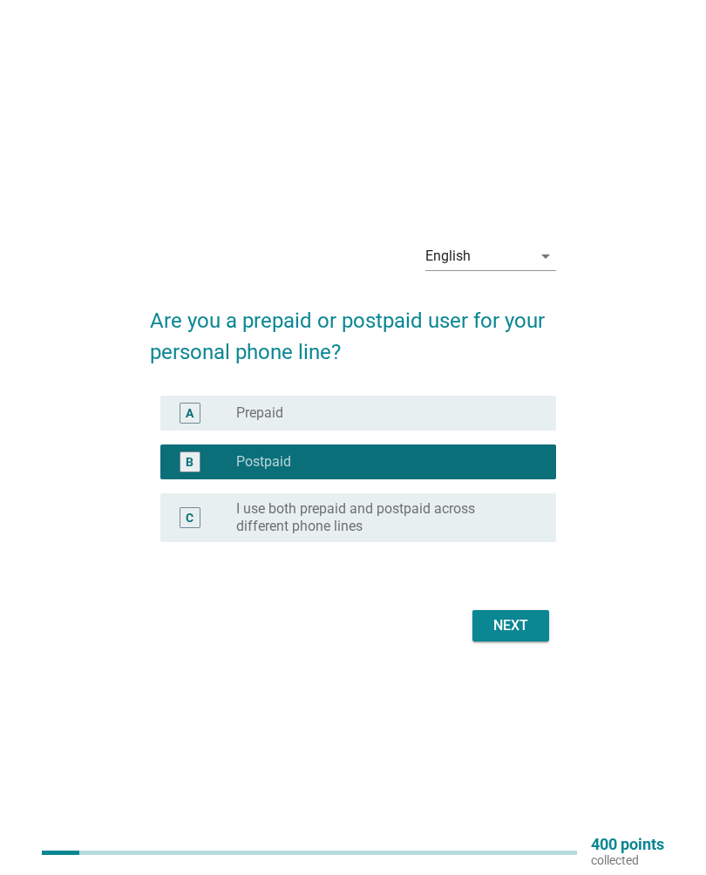
click at [508, 633] on div "Next" at bounding box center [510, 625] width 49 height 21
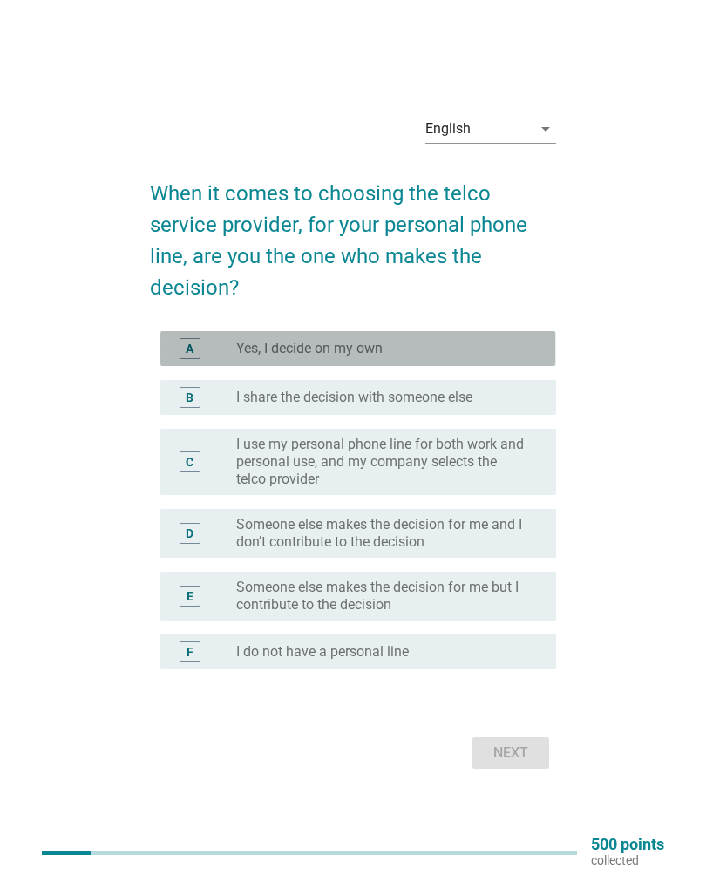
click at [532, 345] on div "radio_button_unchecked Yes, I decide on my own" at bounding box center [389, 348] width 306 height 17
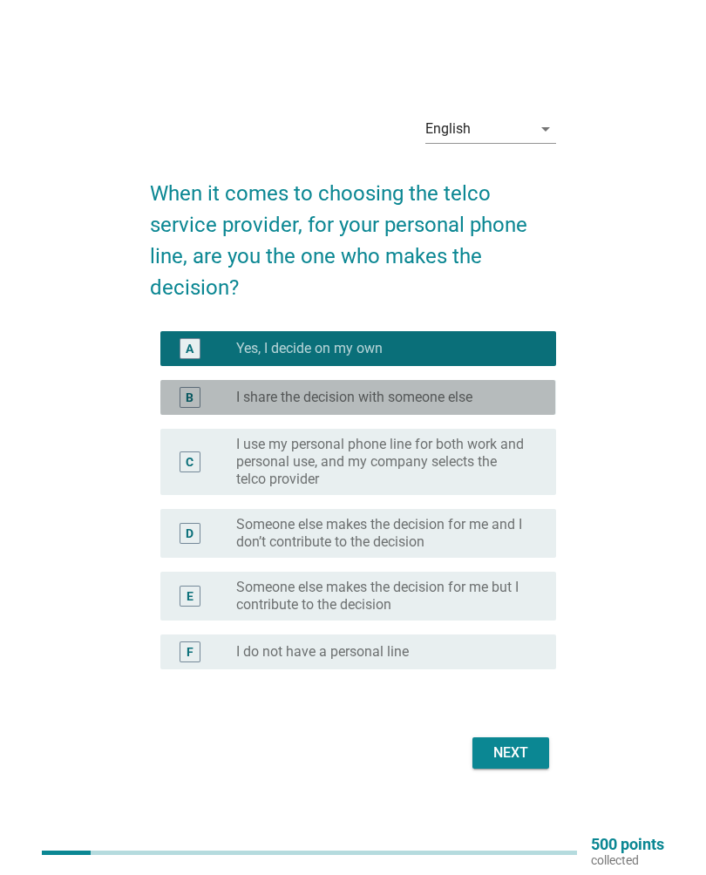
click at [512, 392] on div "radio_button_unchecked I share the decision with someone else" at bounding box center [382, 397] width 292 height 17
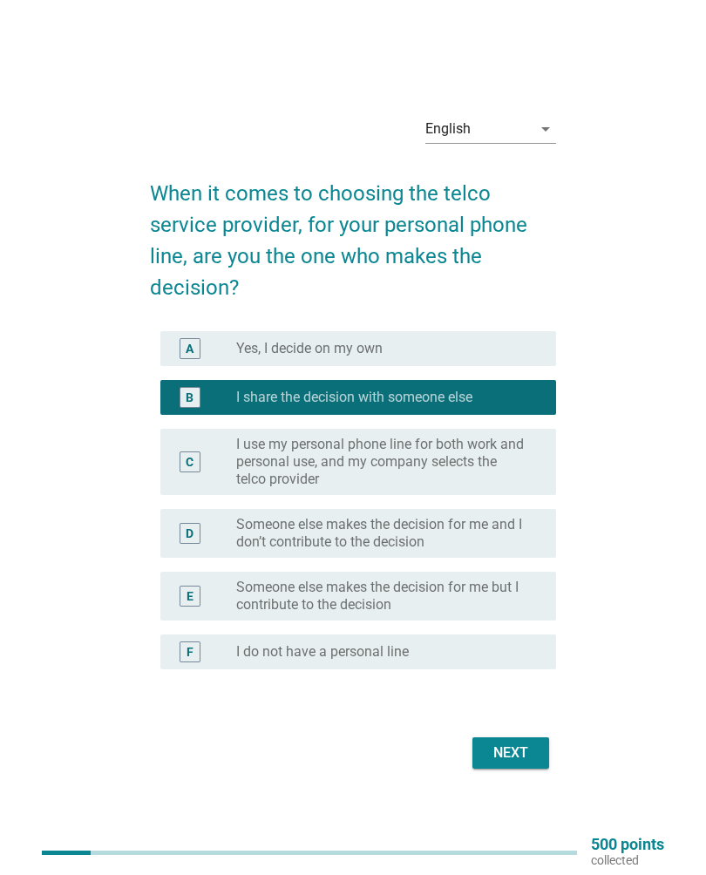
click at [516, 751] on div "Next" at bounding box center [510, 752] width 49 height 21
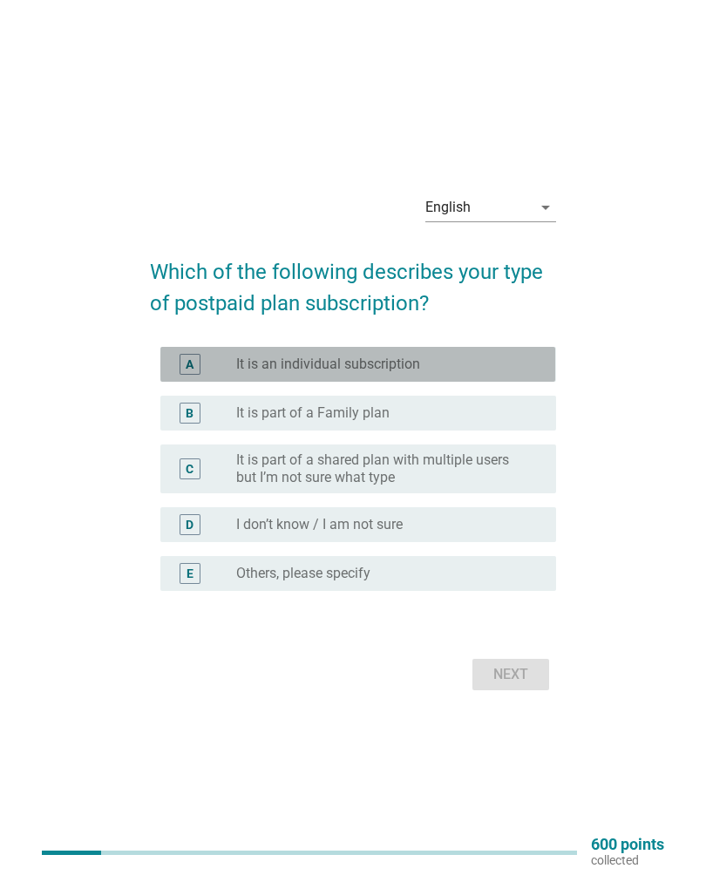
click at [518, 364] on div "radio_button_unchecked It is an individual subscription" at bounding box center [382, 363] width 292 height 17
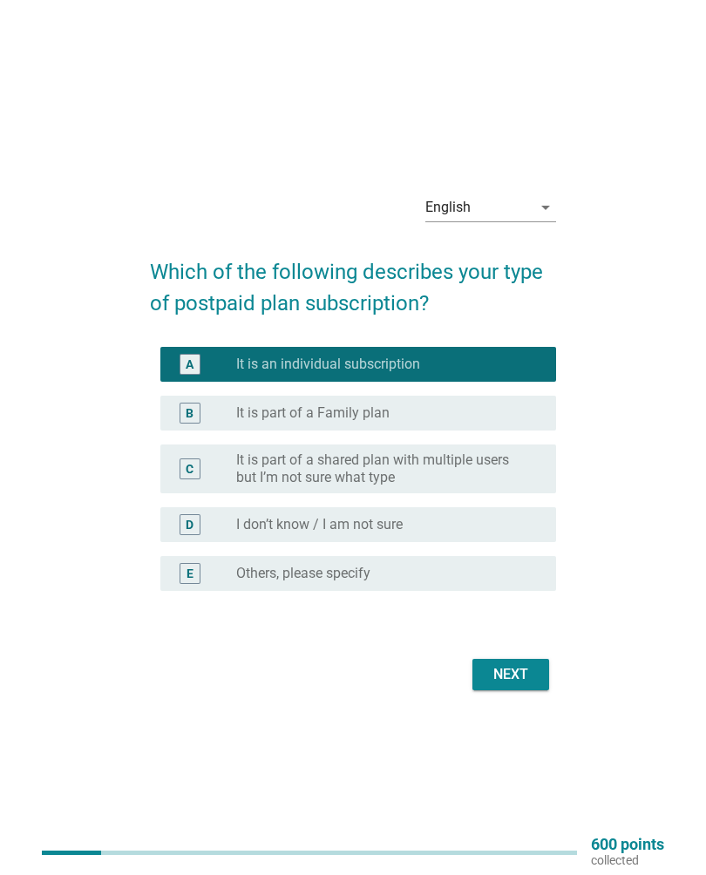
click at [516, 674] on div "Next" at bounding box center [510, 674] width 49 height 21
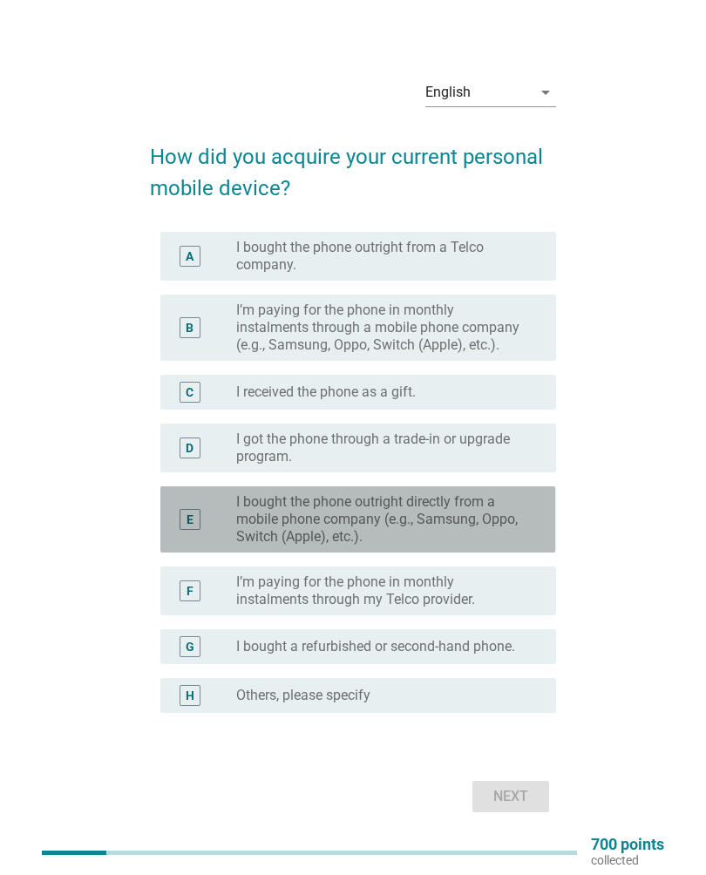
click at [451, 527] on label "I bought the phone outright directly from a mobile phone company (e.g., Samsung…" at bounding box center [382, 519] width 292 height 52
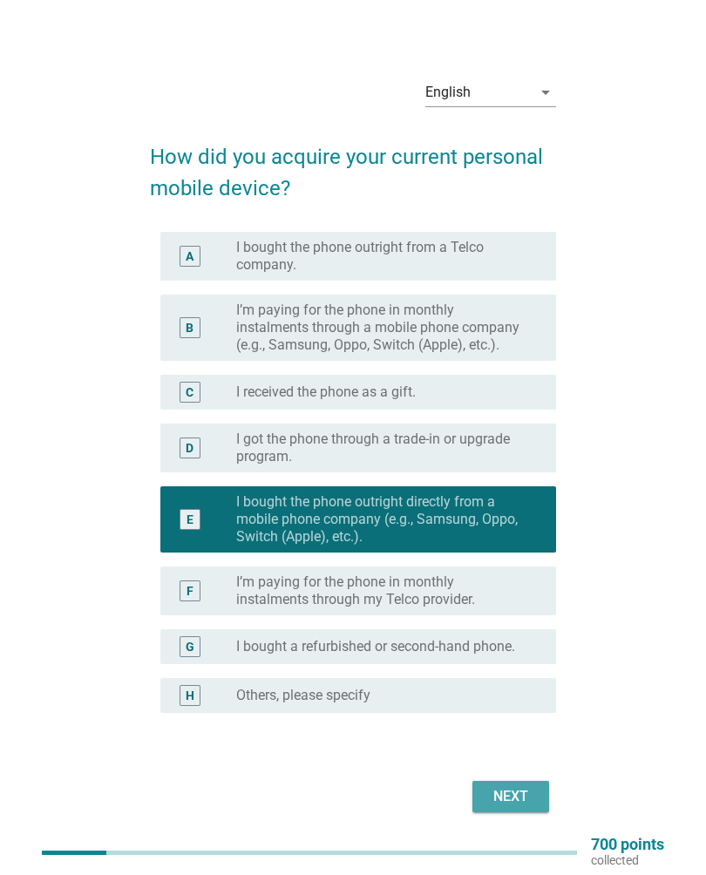
click at [504, 785] on button "Next" at bounding box center [510, 796] width 77 height 31
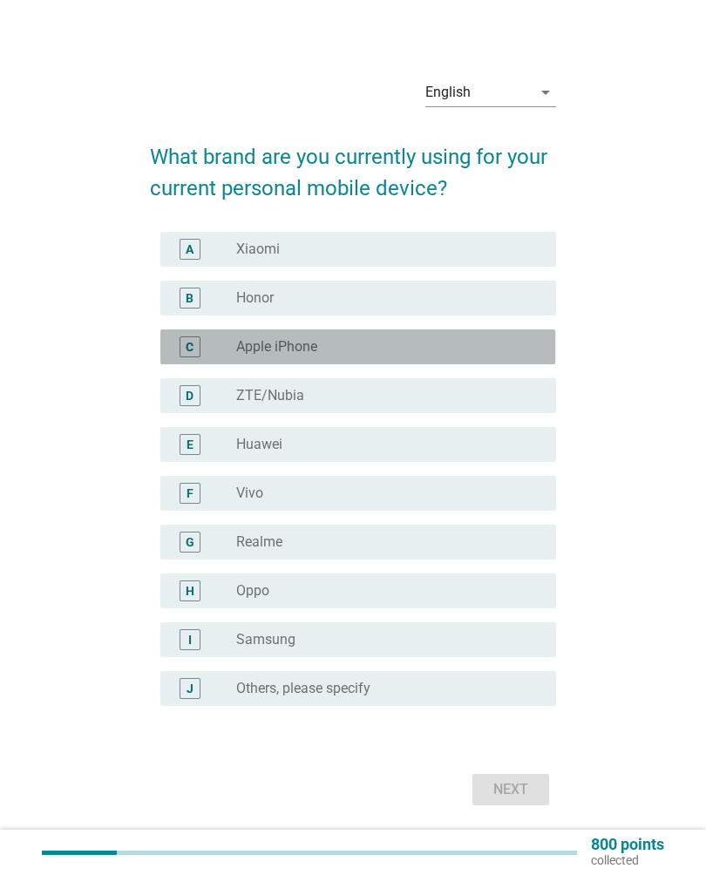
click at [446, 338] on div "radio_button_unchecked Apple iPhone" at bounding box center [382, 346] width 292 height 17
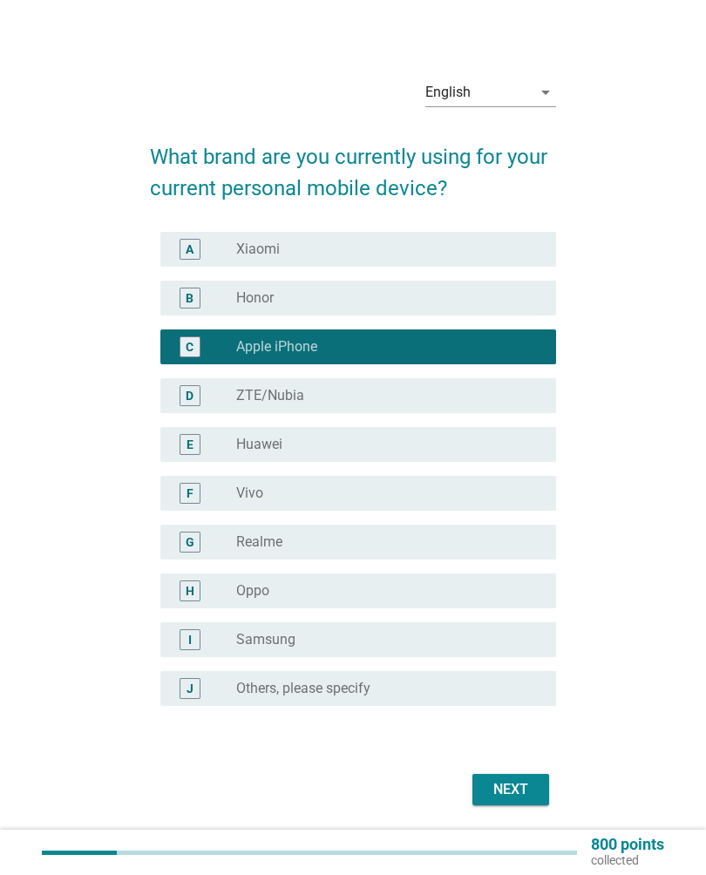
click at [517, 793] on div "Next" at bounding box center [510, 789] width 49 height 21
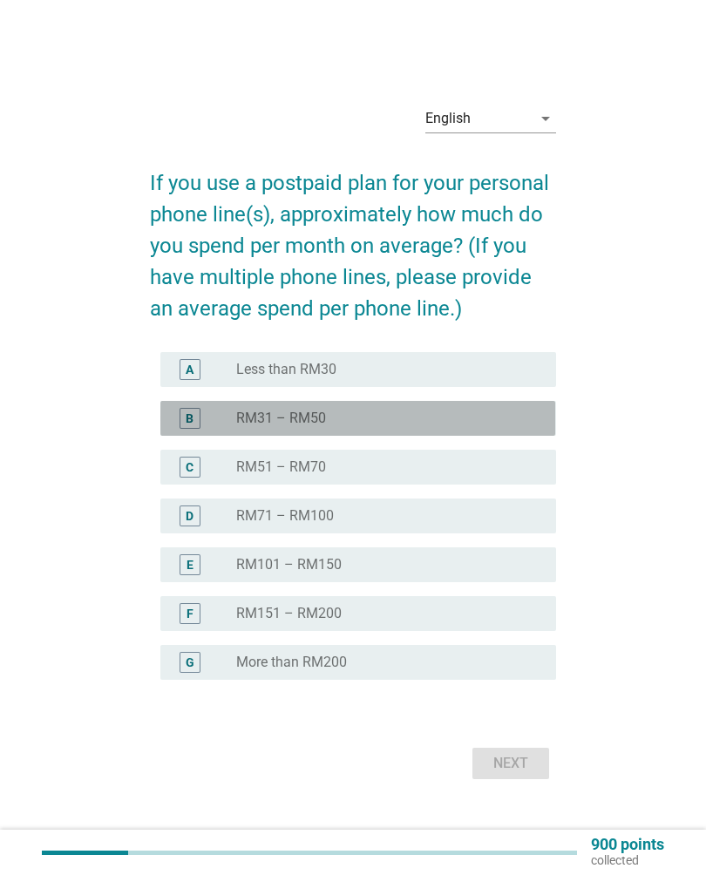
click at [511, 413] on div "radio_button_unchecked RM31 – RM50" at bounding box center [382, 418] width 292 height 17
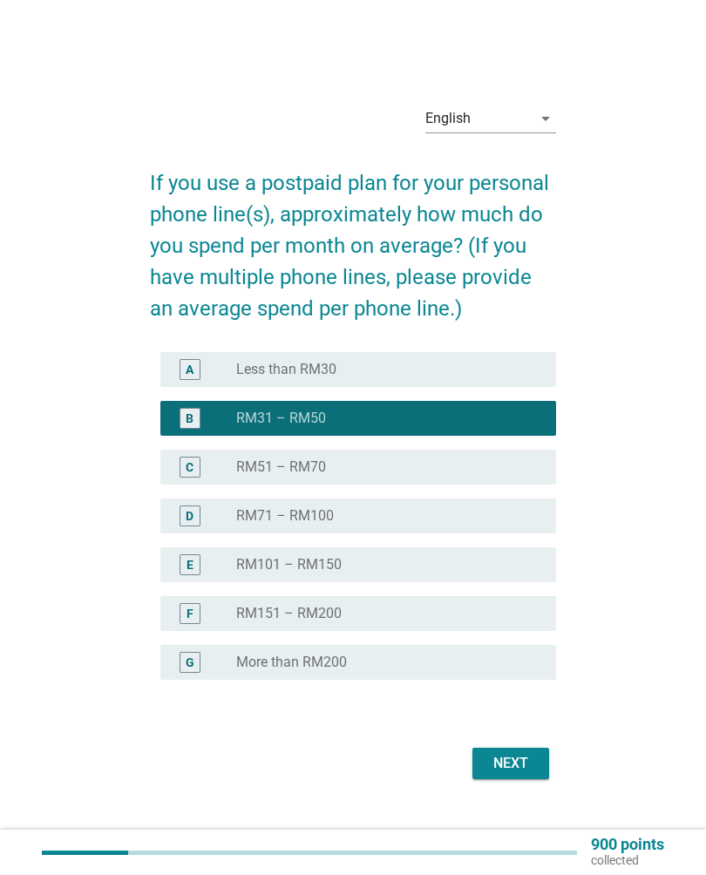
click at [510, 765] on div "Next" at bounding box center [510, 763] width 49 height 21
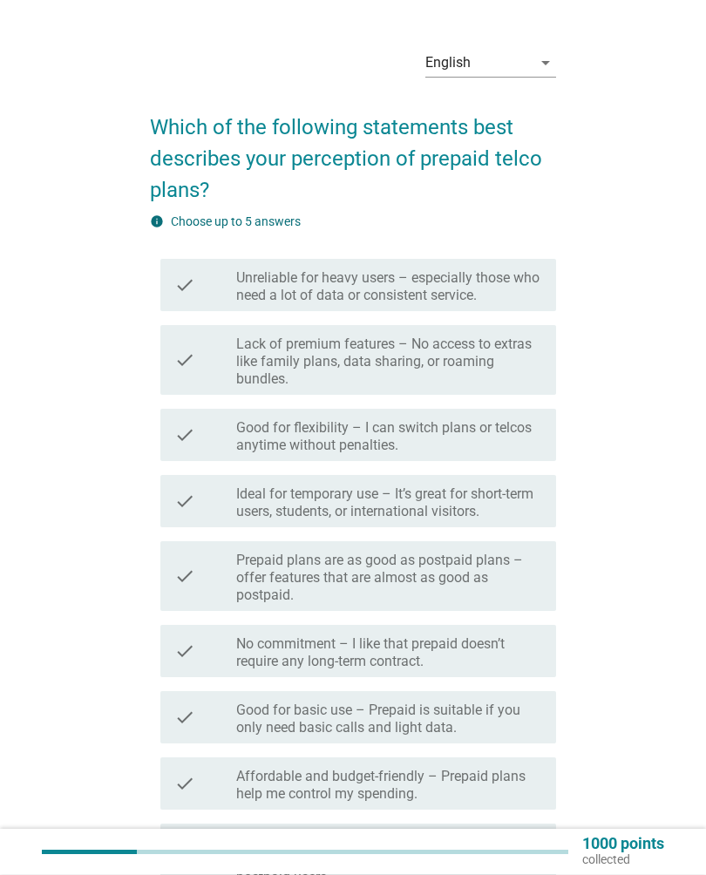
scroll to position [30, 0]
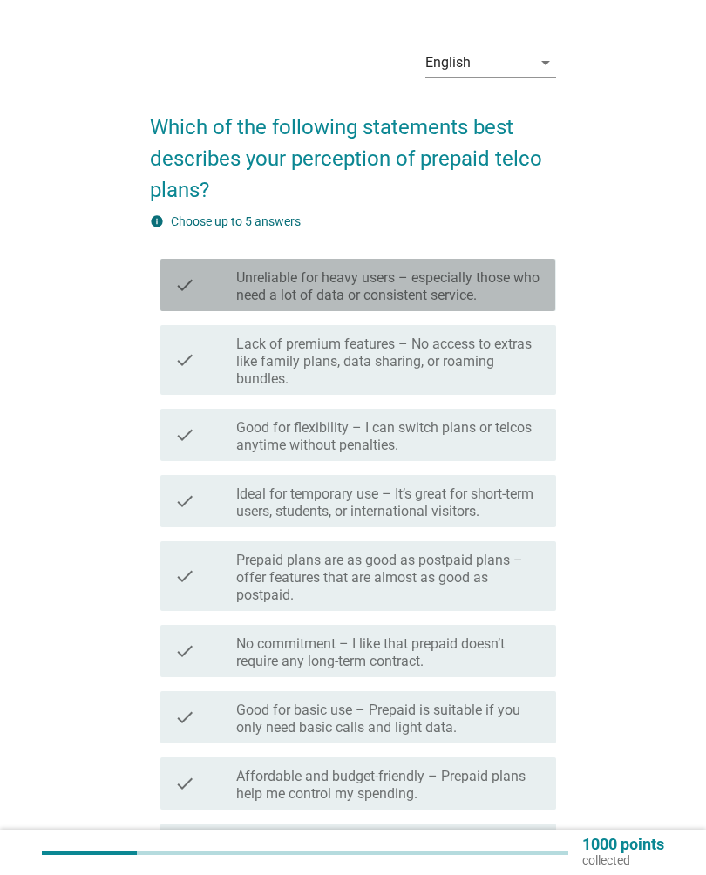
click at [530, 292] on label "Unreliable for heavy users – especially those who need a lot of data or consist…" at bounding box center [389, 286] width 306 height 35
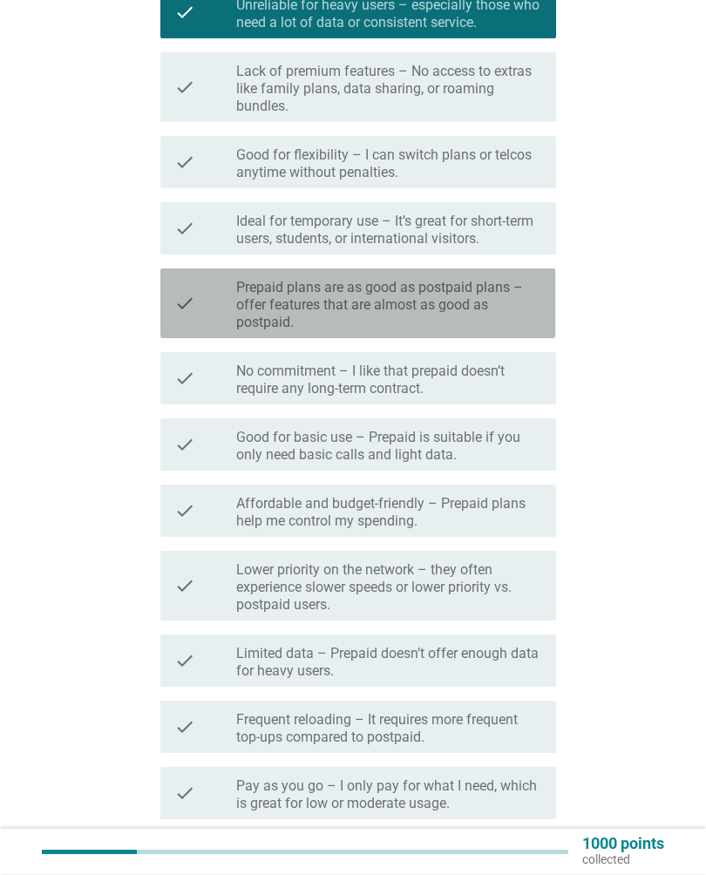
scroll to position [303, 0]
click at [513, 320] on label "Prepaid plans are as good as postpaid plans –offer features that are almost as …" at bounding box center [389, 304] width 306 height 52
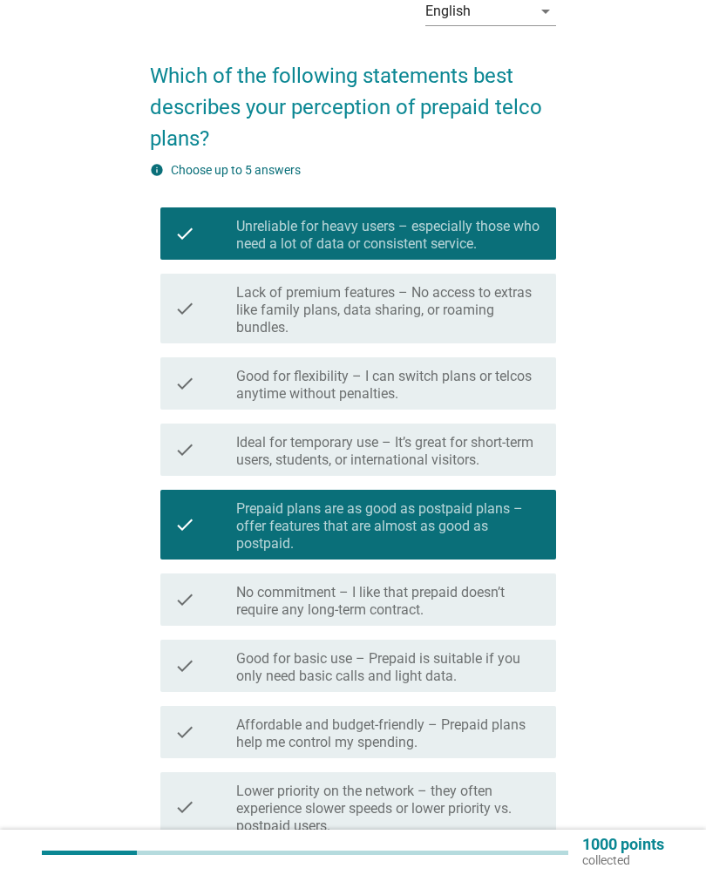
scroll to position [80, 0]
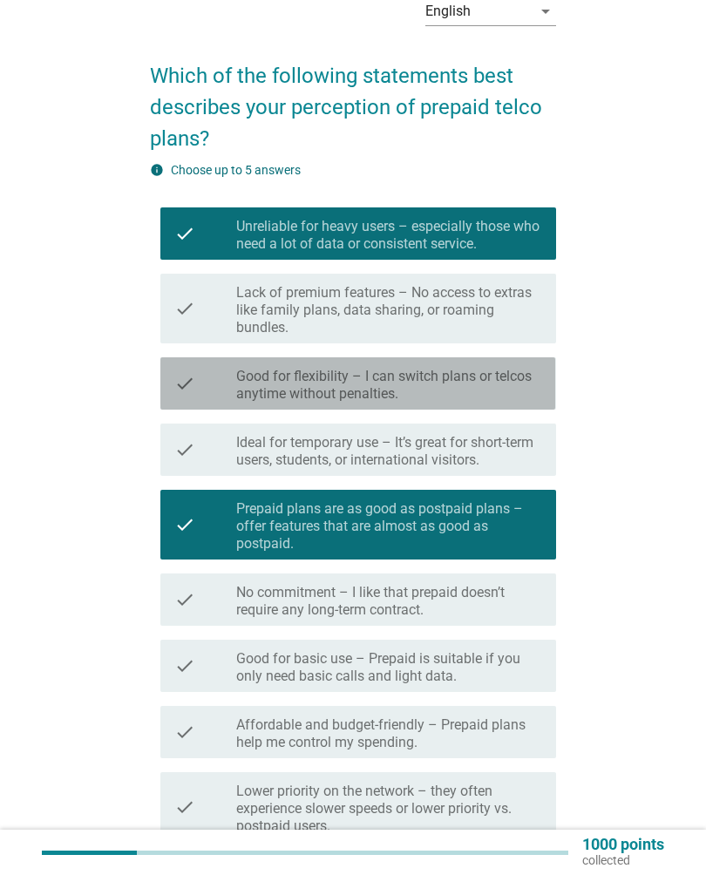
click at [499, 396] on label "Good for flexibility – I can switch plans or telcos anytime without penalties." at bounding box center [389, 385] width 306 height 35
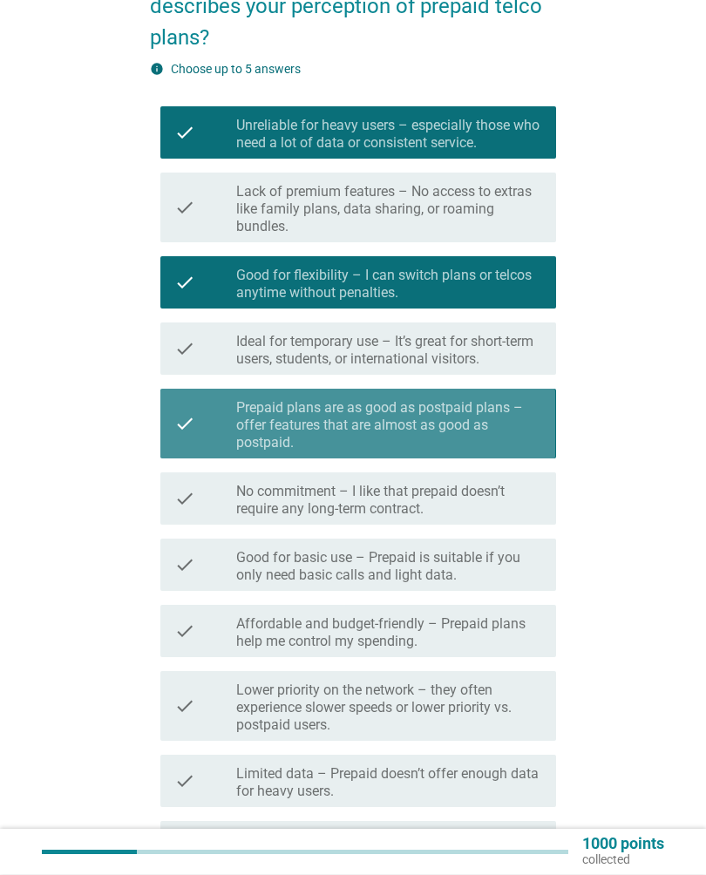
scroll to position [202, 0]
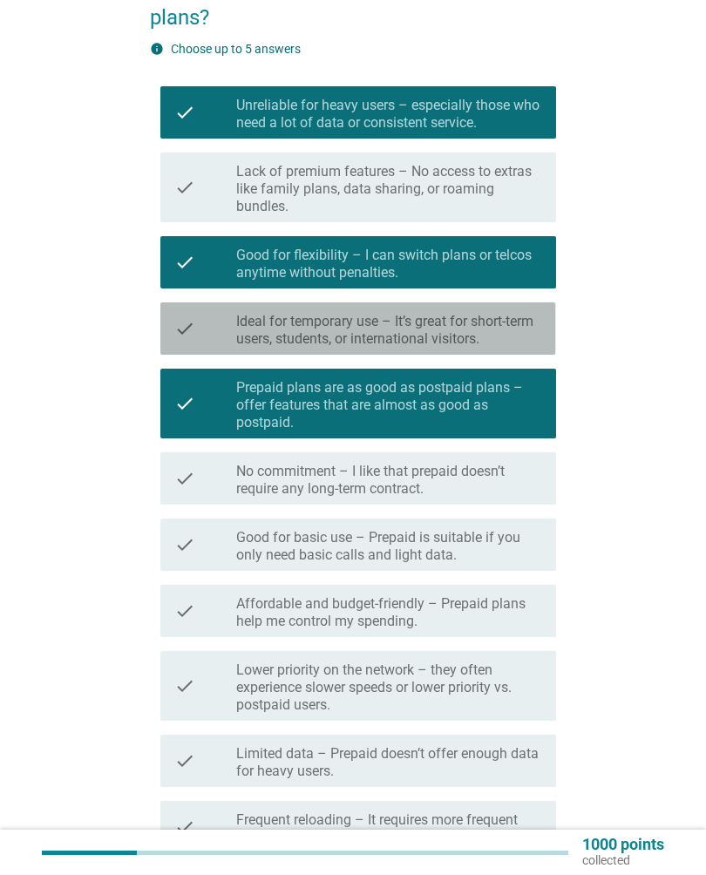
click at [513, 328] on label "Ideal for temporary use – It’s great for short-term users, students, or interna…" at bounding box center [389, 330] width 306 height 35
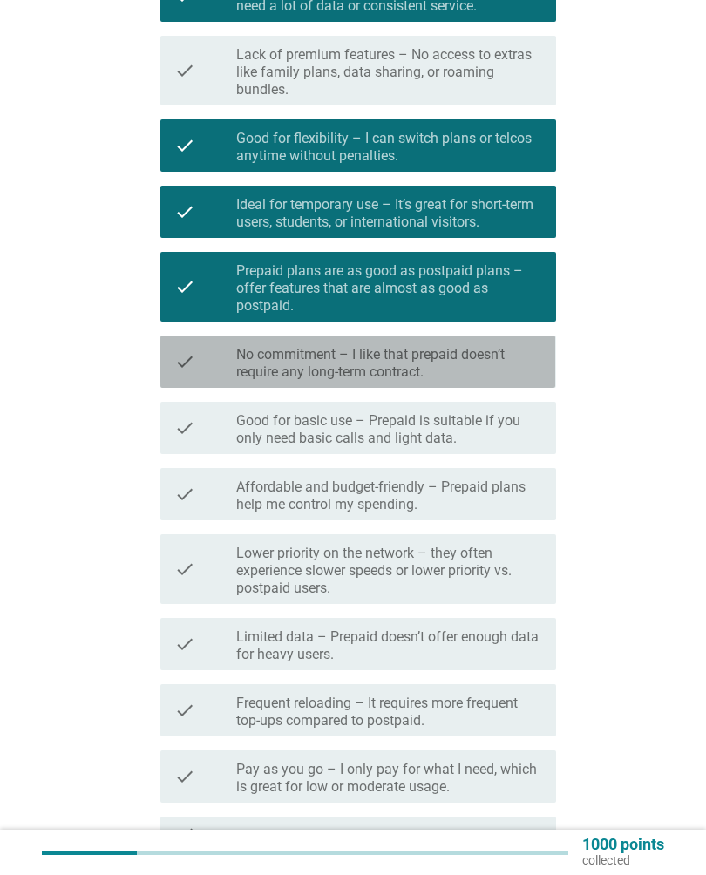
click at [510, 362] on label "No commitment – I like that prepaid doesn’t require any long-term contract." at bounding box center [389, 363] width 306 height 35
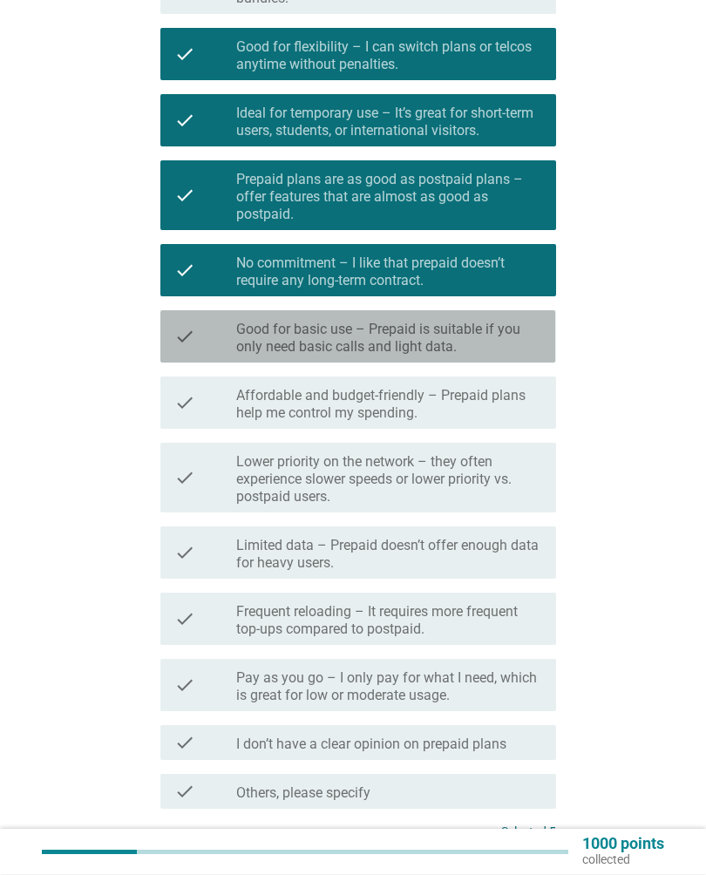
scroll to position [410, 0]
click at [523, 331] on label "Good for basic use – Prepaid is suitable if you only need basic calls and light…" at bounding box center [389, 338] width 306 height 35
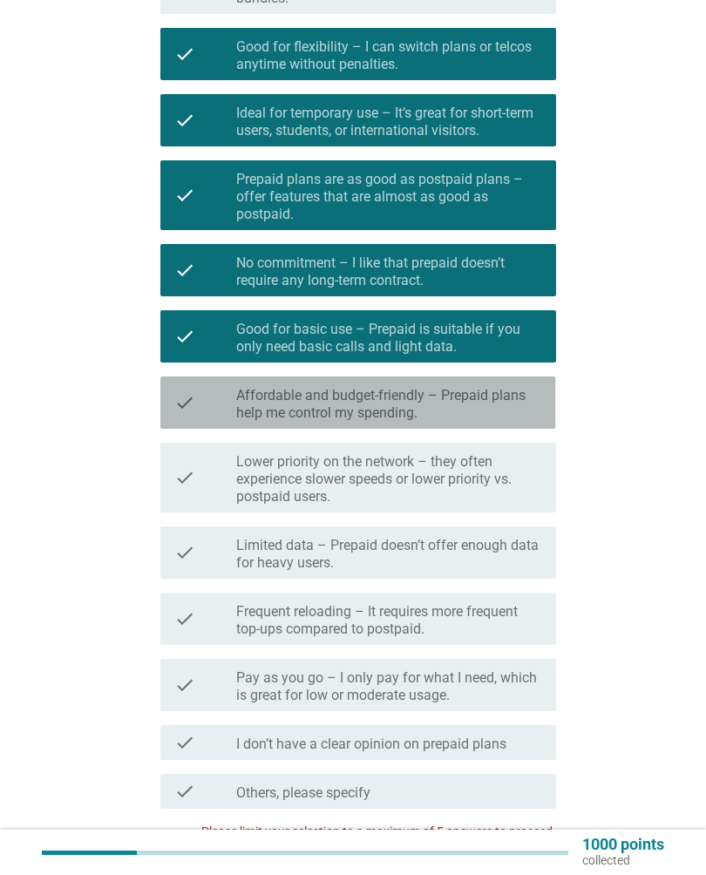
click at [496, 403] on label "Affordable and budget-friendly – Prepaid plans help me control my spending." at bounding box center [389, 404] width 306 height 35
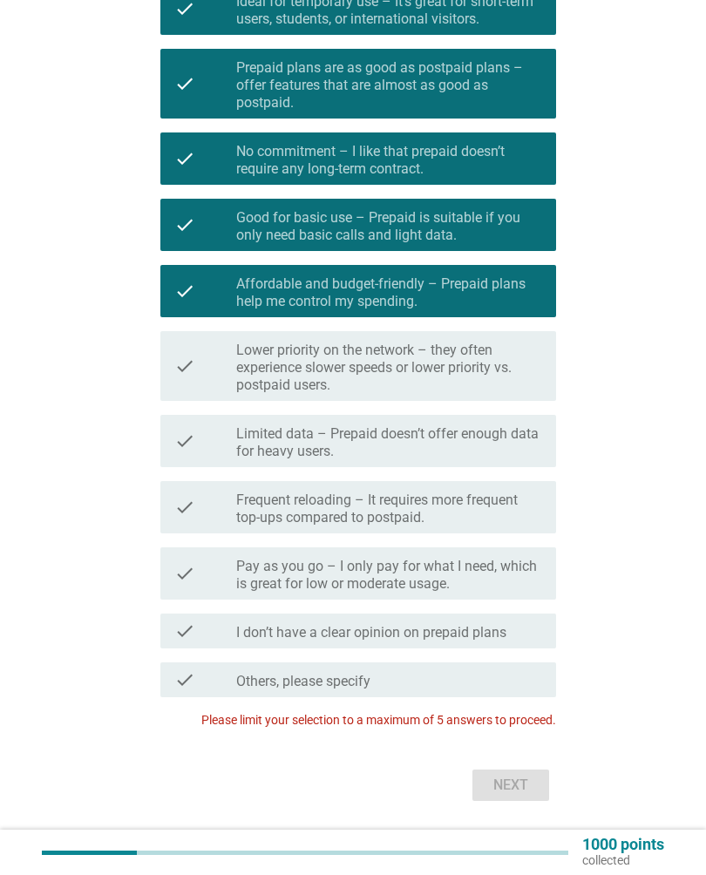
scroll to position [538, 0]
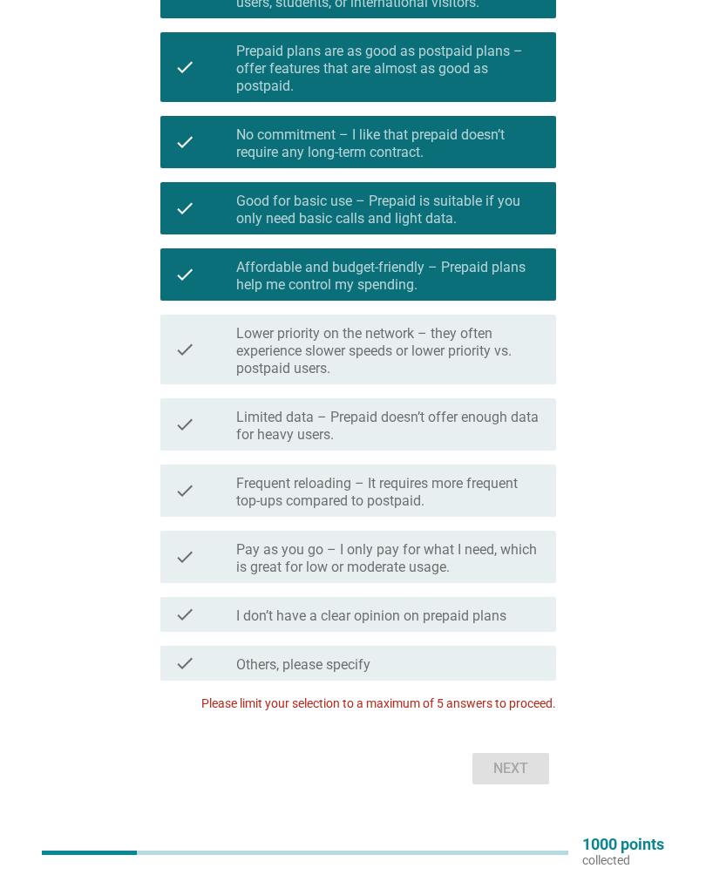
click at [515, 438] on label "Limited data – Prepaid doesn’t offer enough data for heavy users." at bounding box center [389, 426] width 306 height 35
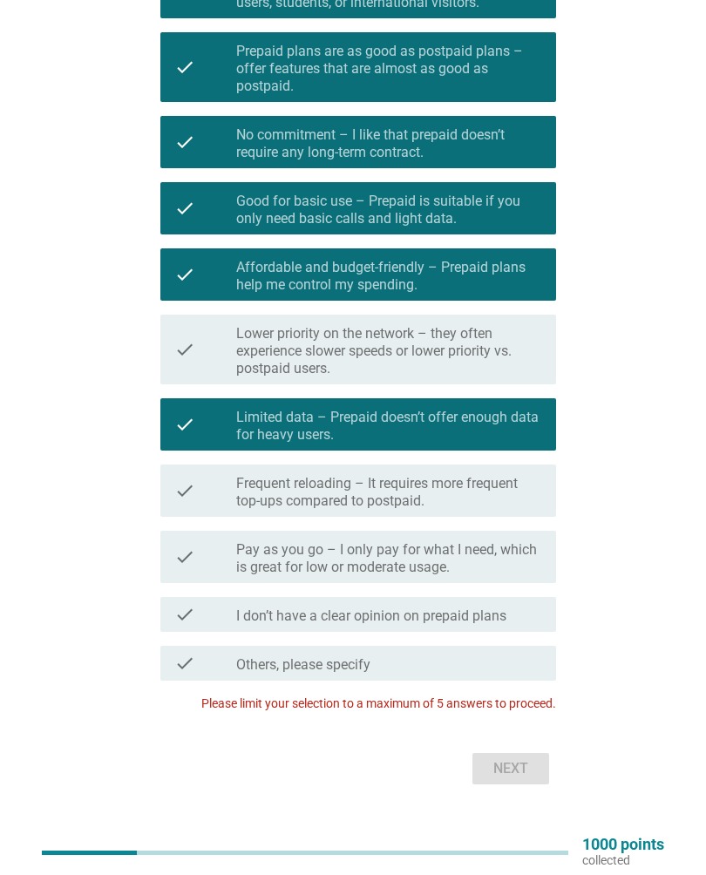
click at [515, 423] on label "Limited data – Prepaid doesn’t offer enough data for heavy users." at bounding box center [389, 426] width 306 height 35
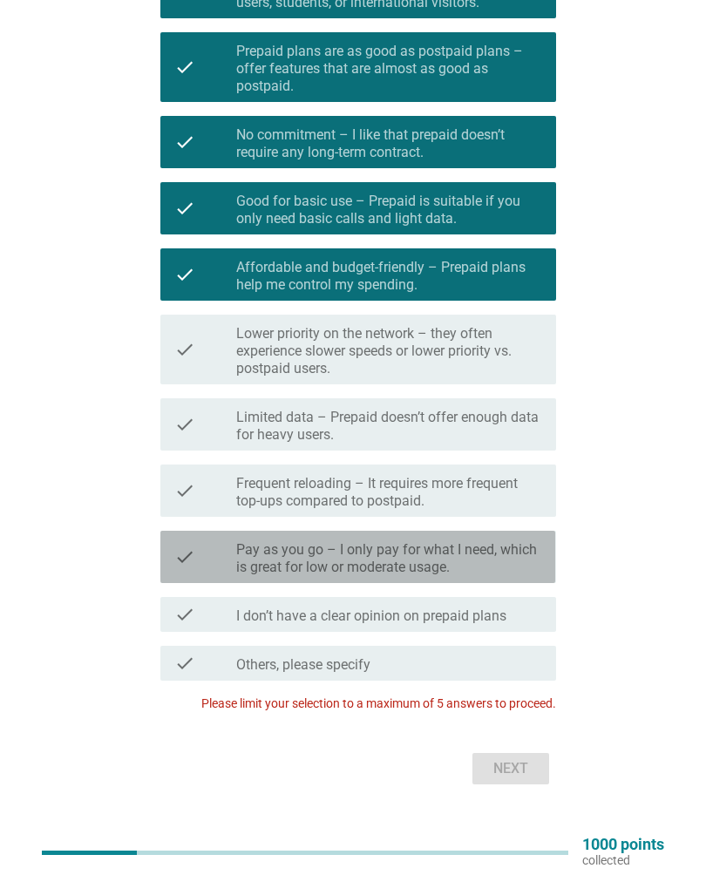
click at [505, 571] on label "Pay as you go – I only pay for what I need, which is great for low or moderate …" at bounding box center [389, 558] width 306 height 35
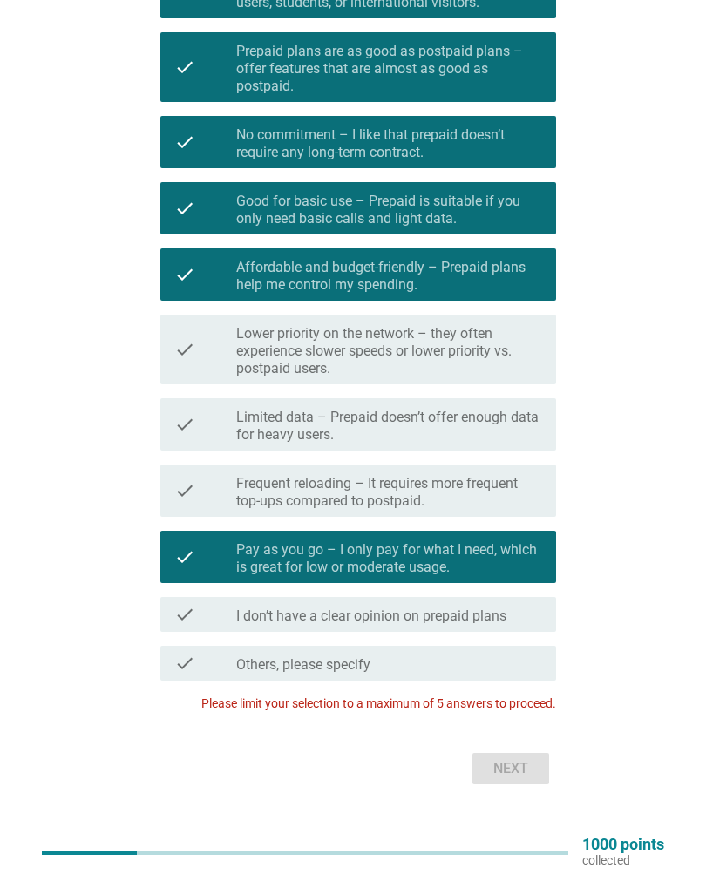
click at [518, 762] on div "Next" at bounding box center [352, 769] width 405 height 42
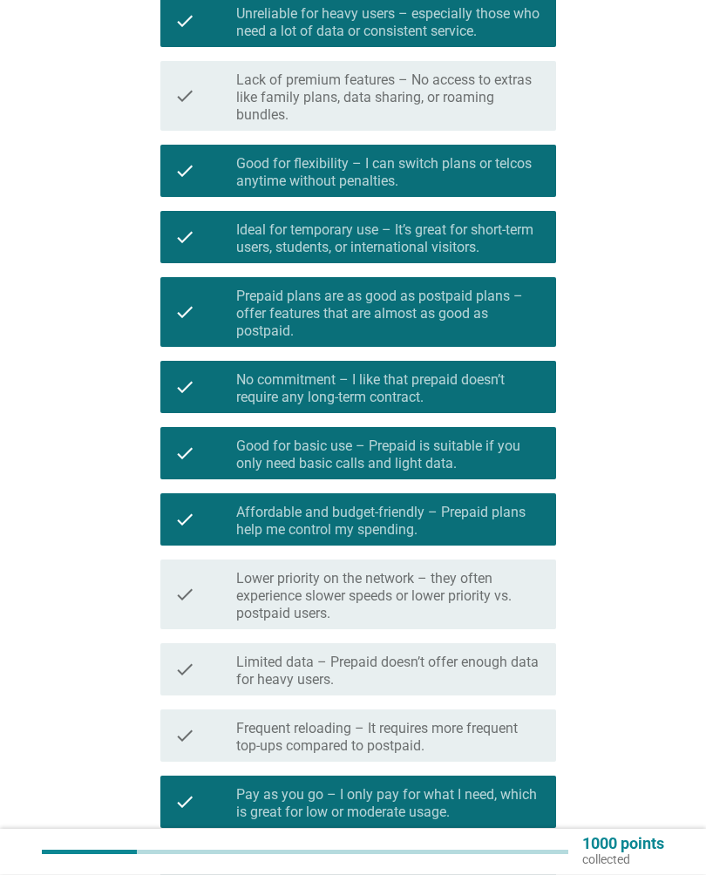
scroll to position [294, 0]
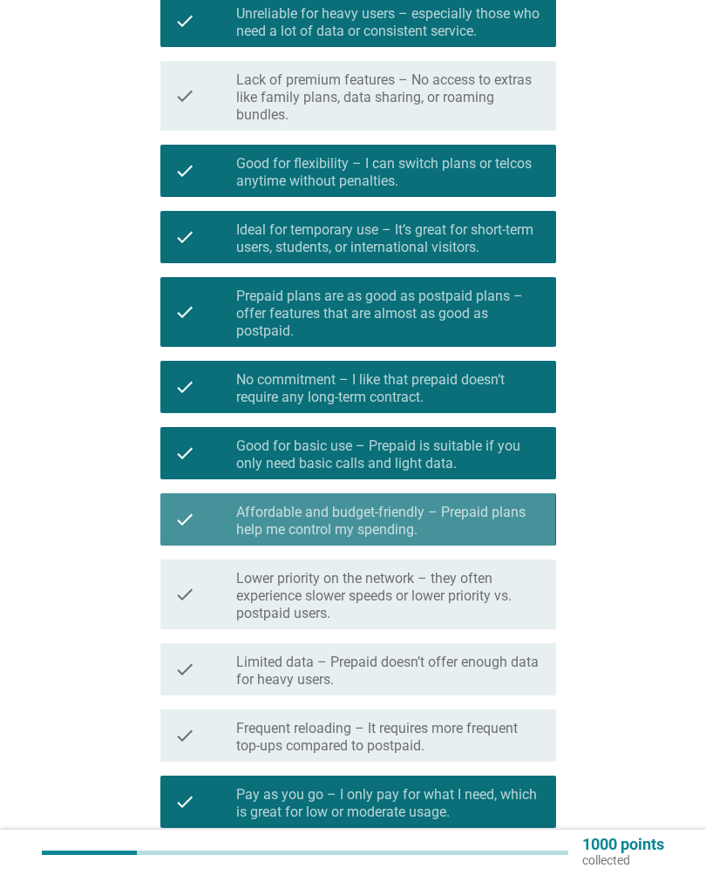
click at [499, 520] on label "Affordable and budget-friendly – Prepaid plans help me control my spending." at bounding box center [389, 521] width 306 height 35
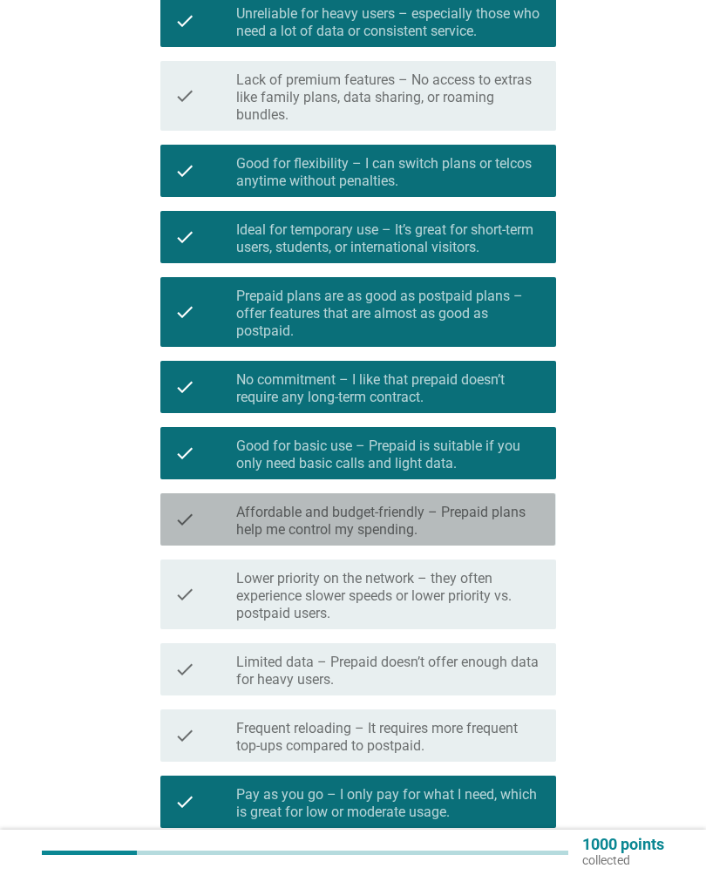
click at [501, 519] on label "Affordable and budget-friendly – Prepaid plans help me control my spending." at bounding box center [389, 521] width 306 height 35
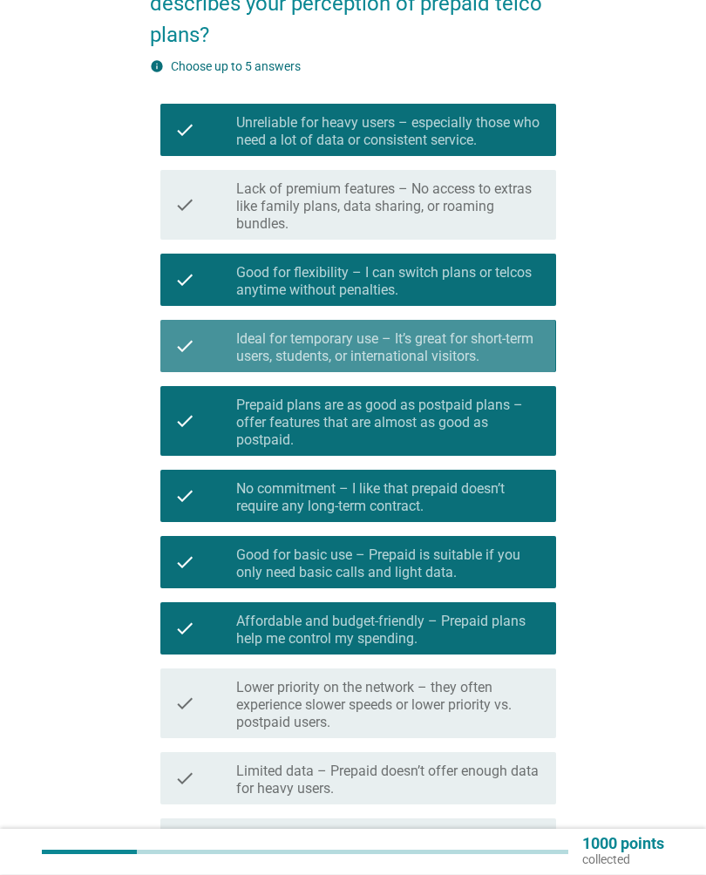
scroll to position [185, 0]
click at [490, 351] on label "Ideal for temporary use – It’s great for short-term users, students, or interna…" at bounding box center [389, 347] width 306 height 35
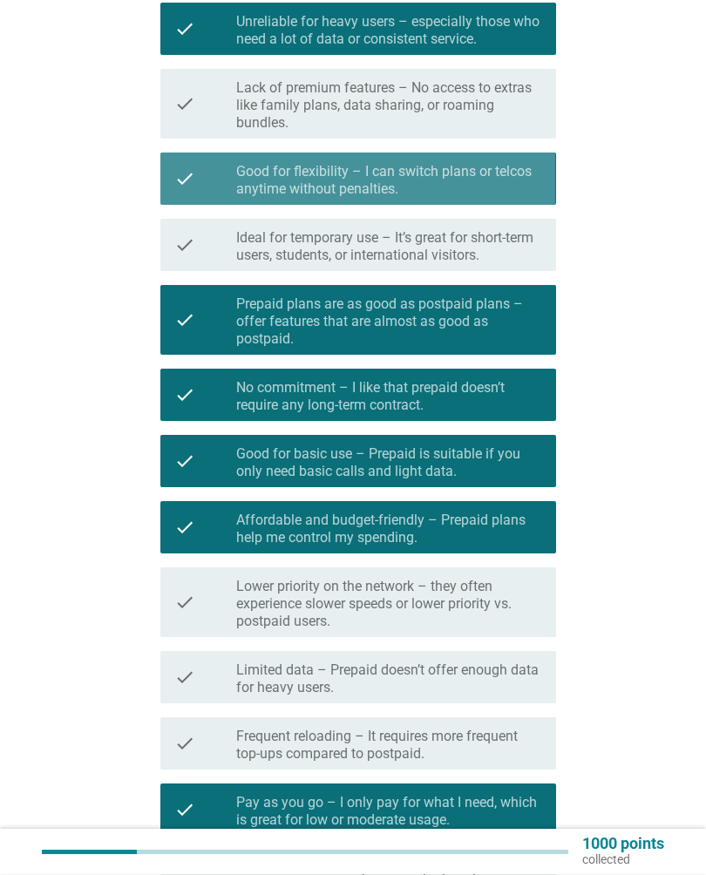
scroll to position [563, 0]
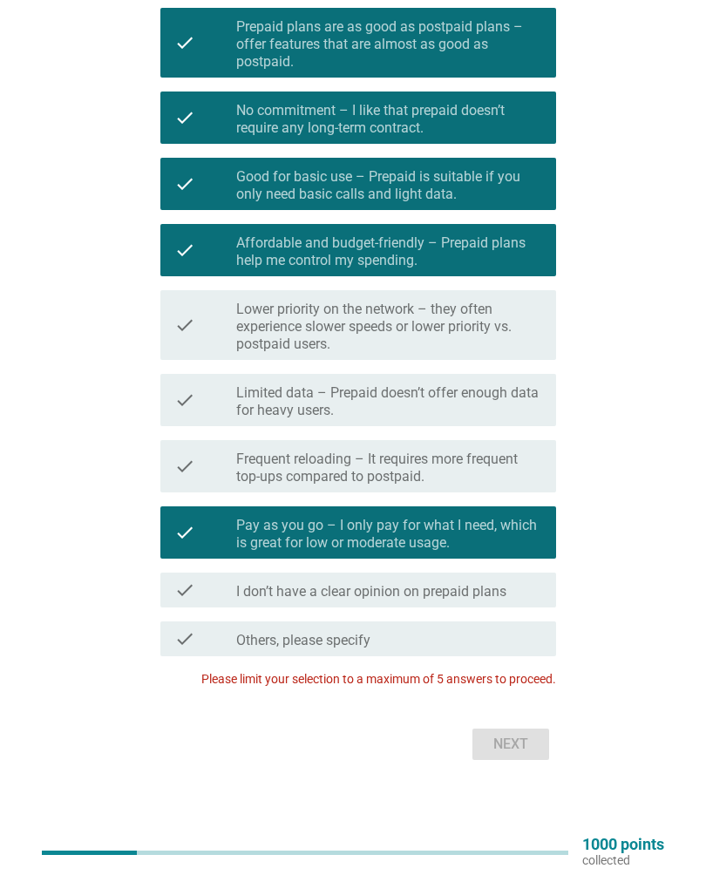
click at [477, 533] on label "Pay as you go – I only pay for what I need, which is great for low or moderate …" at bounding box center [389, 534] width 306 height 35
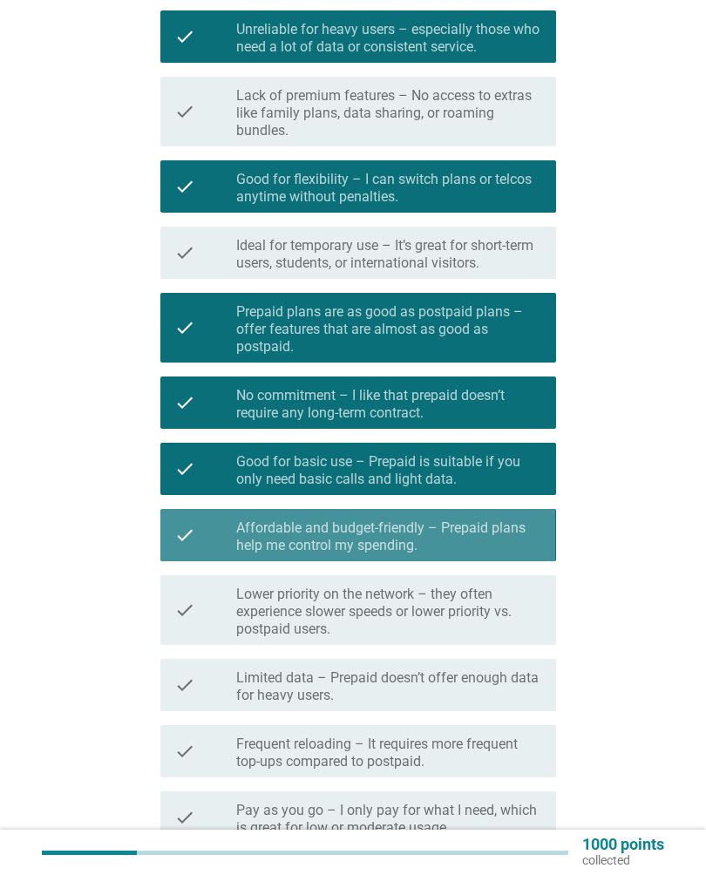
click at [504, 514] on div "check check_box Affordable and budget-friendly – Prepaid plans help me control …" at bounding box center [357, 535] width 395 height 52
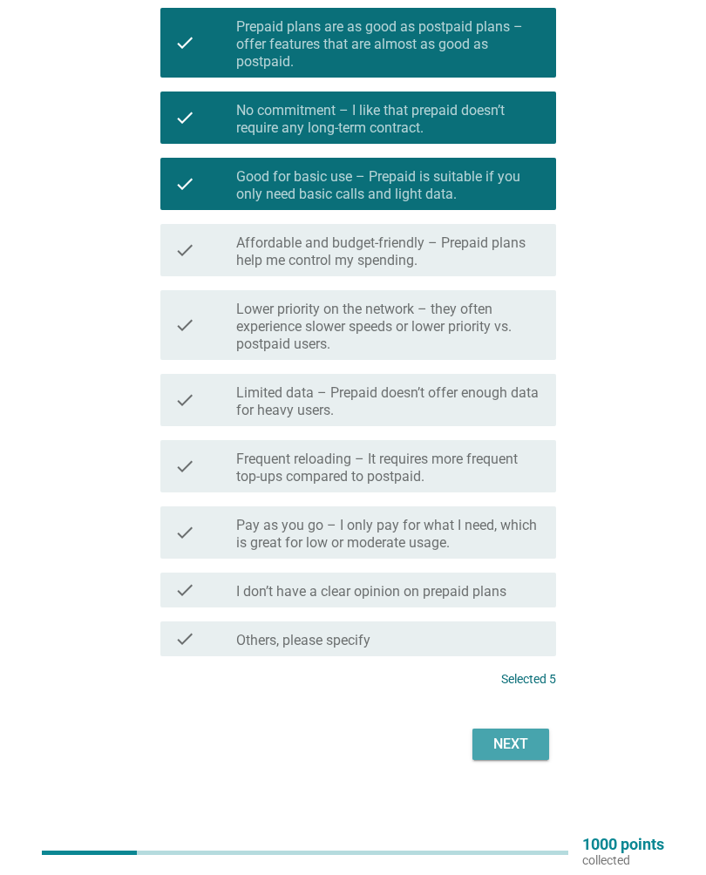
click at [519, 738] on div "Next" at bounding box center [510, 744] width 49 height 21
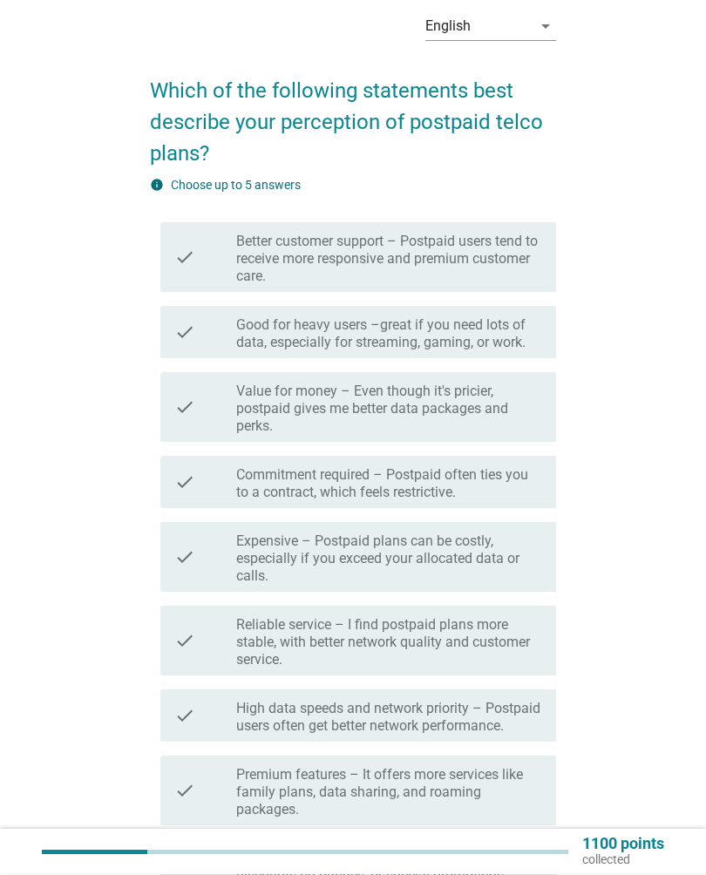
scroll to position [66, 0]
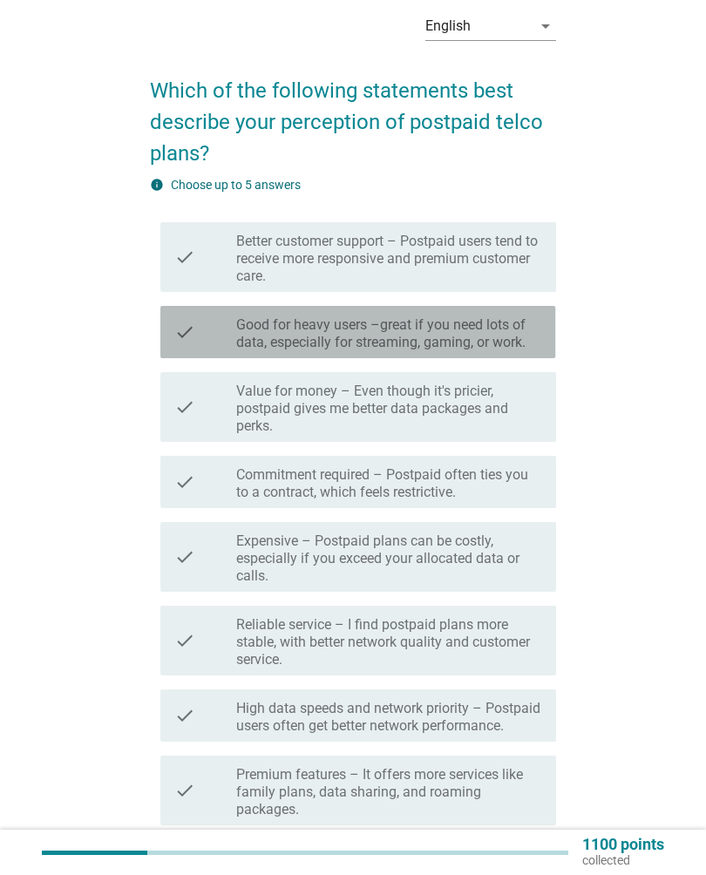
click at [506, 345] on label "Good for heavy users –great if you need lots of data, especially for streaming,…" at bounding box center [389, 333] width 306 height 35
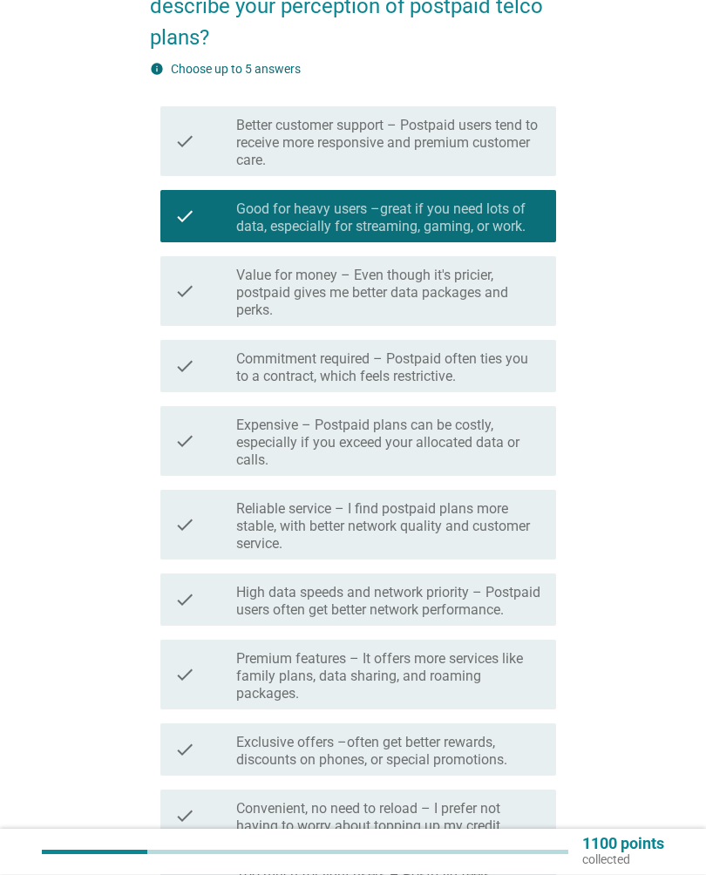
scroll to position [182, 0]
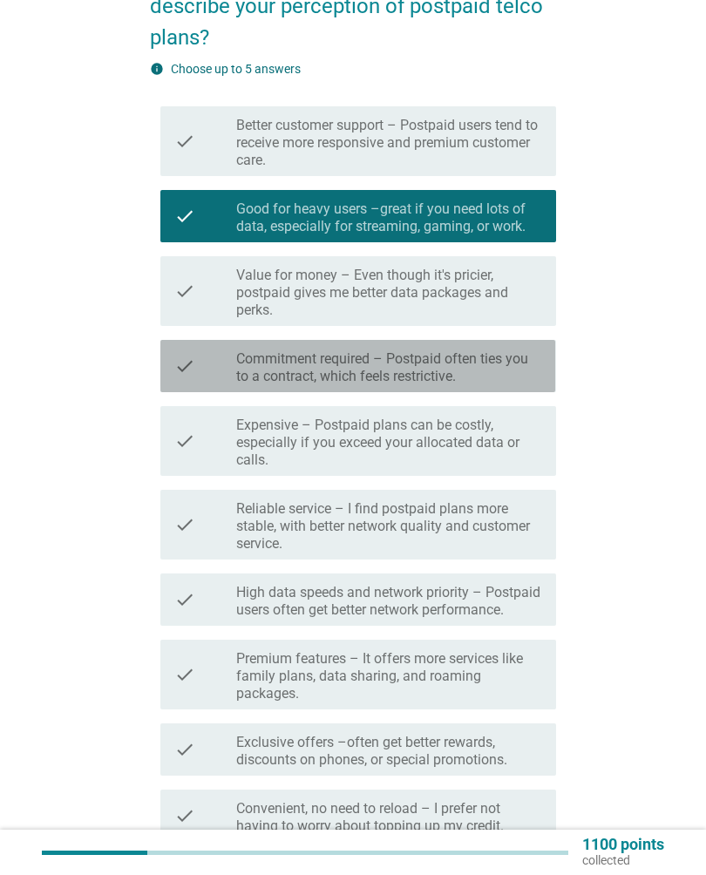
click at [516, 364] on label "Commitment required – Postpaid often ties you to a contract, which feels restri…" at bounding box center [389, 367] width 306 height 35
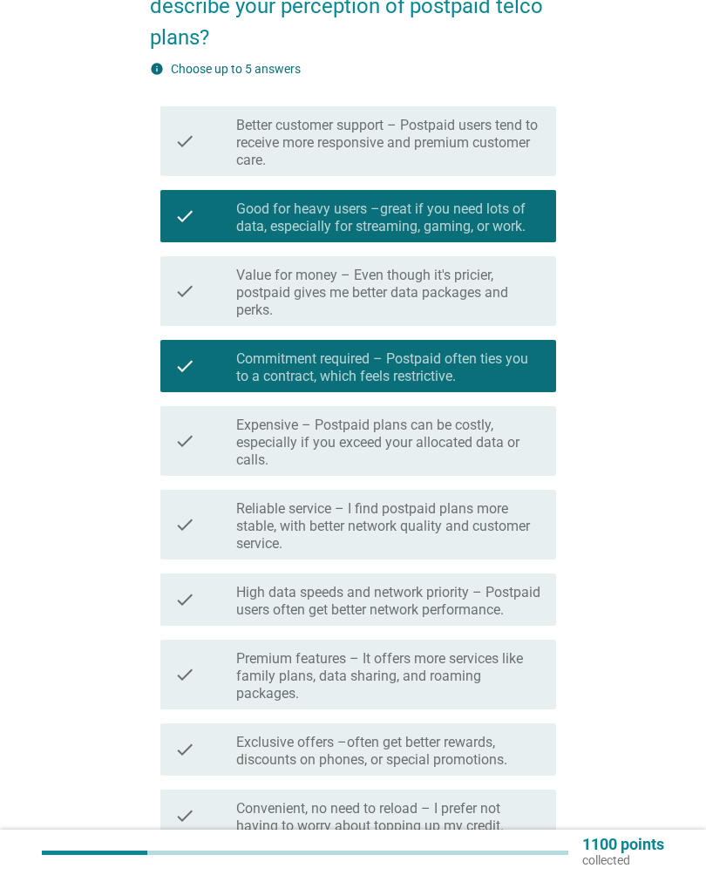
click at [512, 445] on label "Expensive – Postpaid plans can be costly, especially if you exceed your allocat…" at bounding box center [389, 442] width 306 height 52
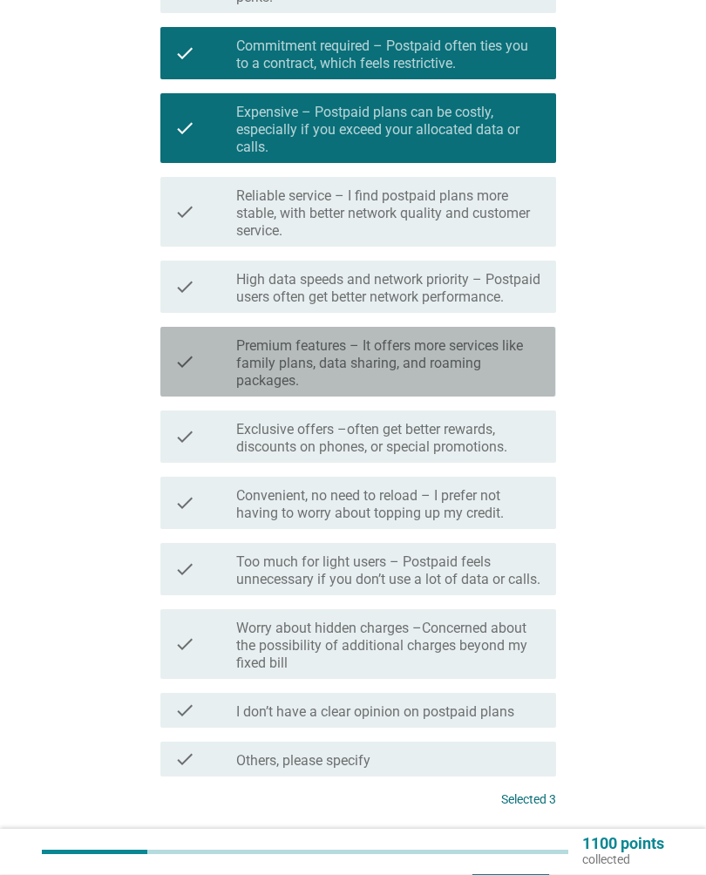
scroll to position [522, 0]
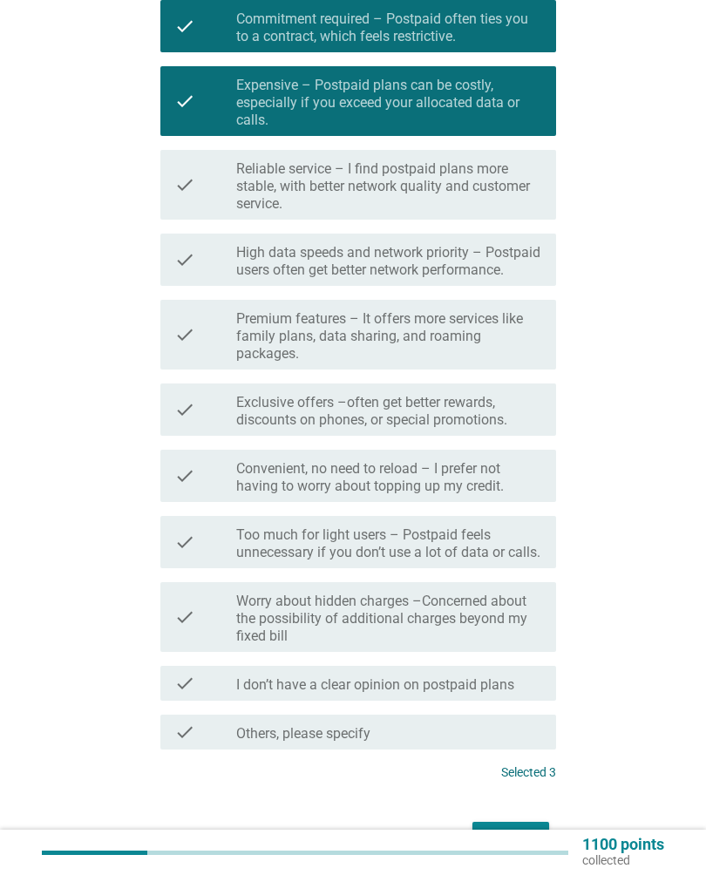
click at [520, 536] on label "Too much for light users – Postpaid feels unnecessary if you don’t use a lot of…" at bounding box center [389, 543] width 306 height 35
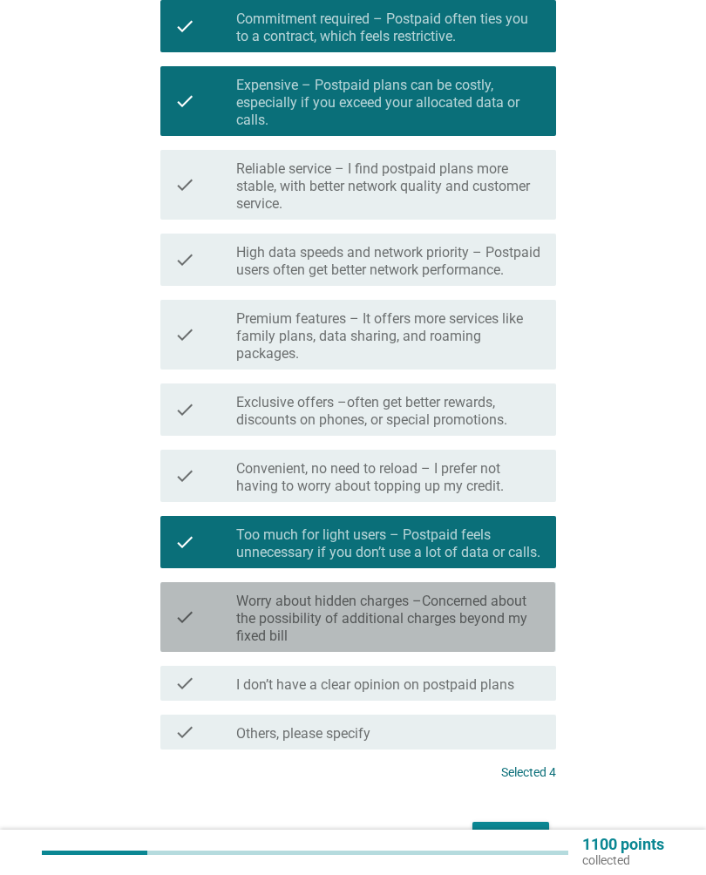
click at [504, 605] on label "Worry about hidden charges –Concerned about the possibility of additional charg…" at bounding box center [389, 618] width 306 height 52
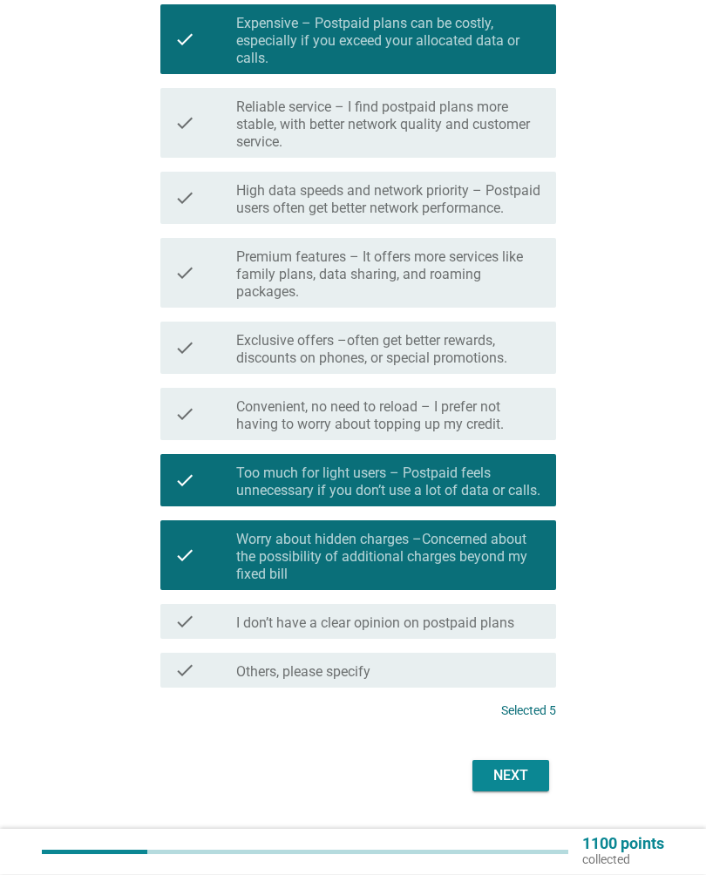
scroll to position [584, 0]
click at [523, 772] on div "Next" at bounding box center [510, 775] width 49 height 21
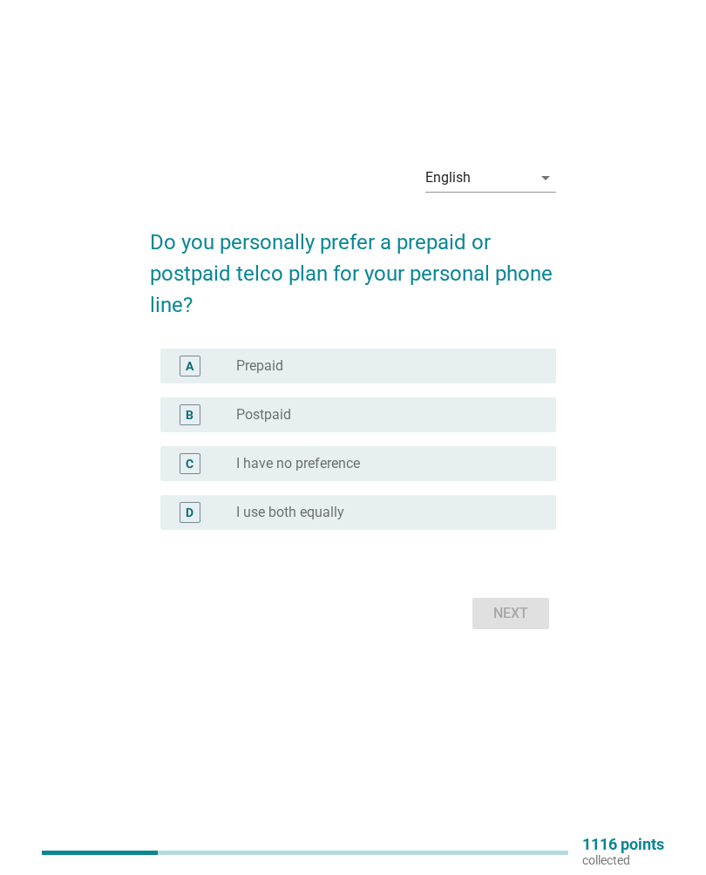
scroll to position [0, 0]
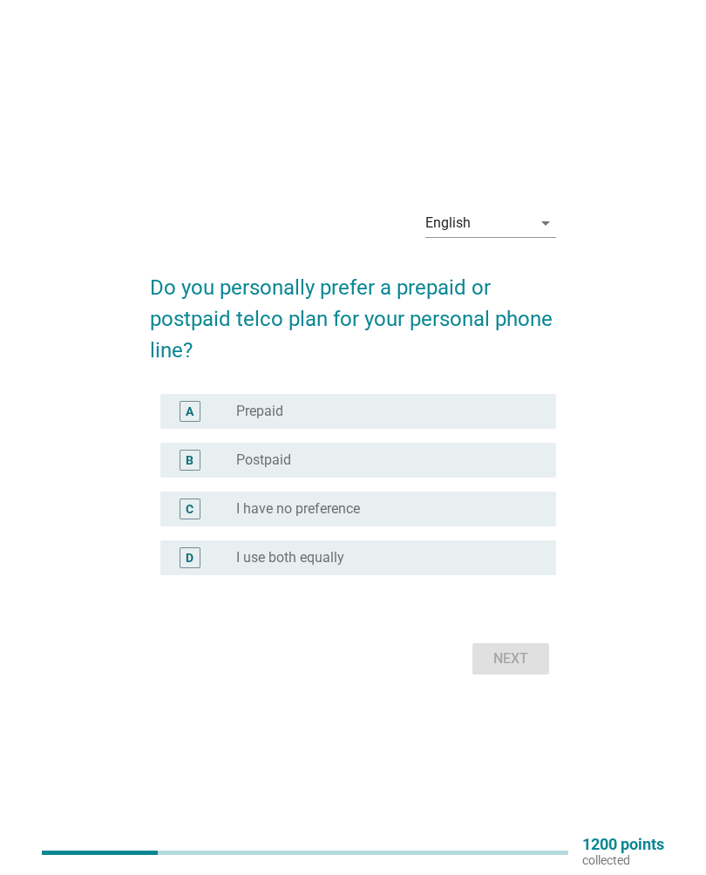
click at [406, 388] on div "A radio_button_unchecked Prepaid" at bounding box center [352, 411] width 405 height 49
click at [469, 389] on div "A radio_button_unchecked Prepaid" at bounding box center [352, 411] width 405 height 49
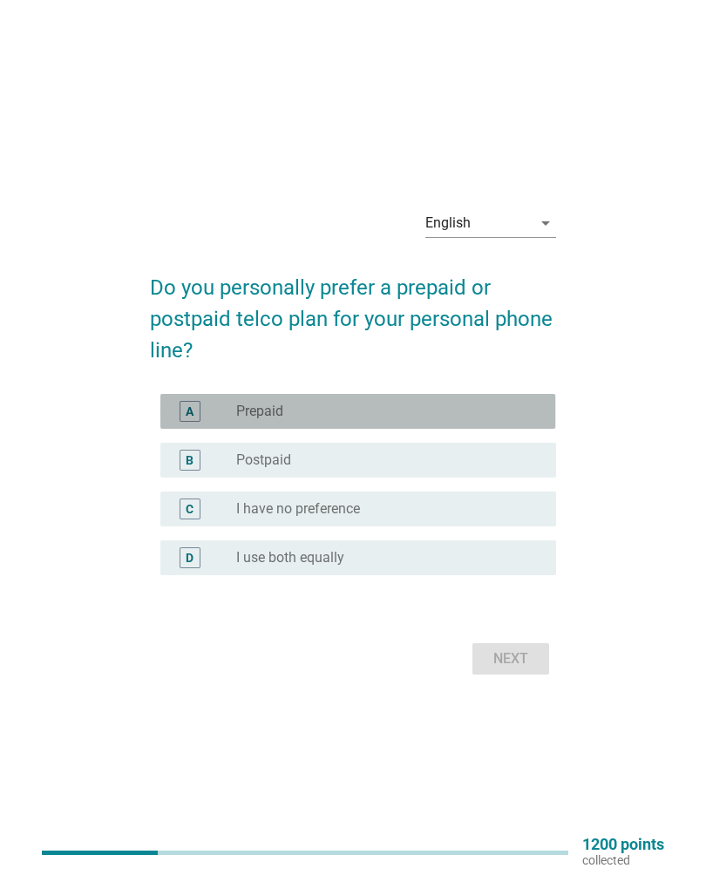
click at [477, 403] on div "radio_button_unchecked Prepaid" at bounding box center [382, 411] width 292 height 17
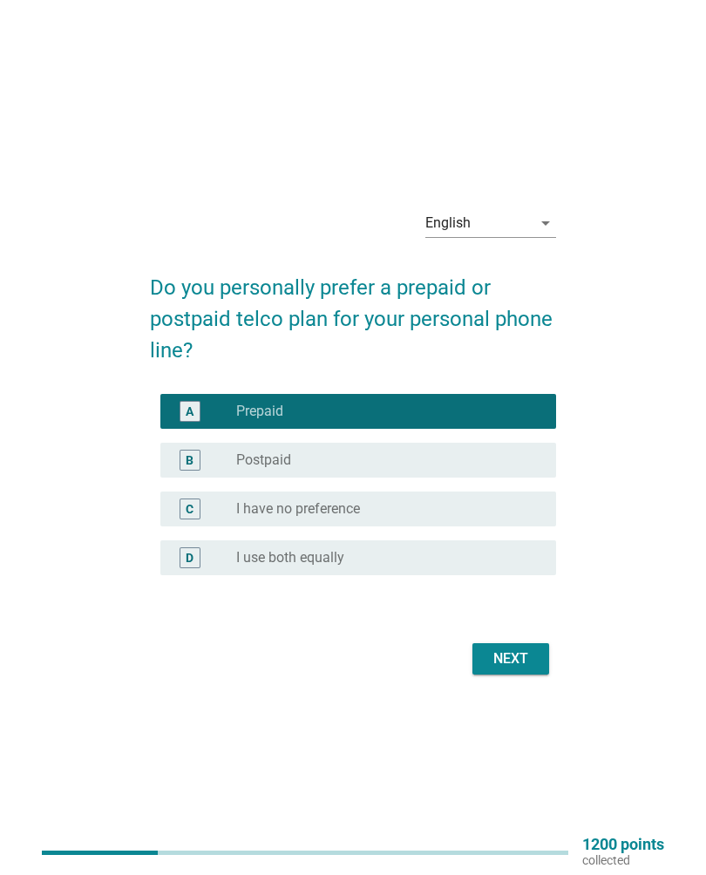
click at [516, 663] on div "Next" at bounding box center [510, 658] width 49 height 21
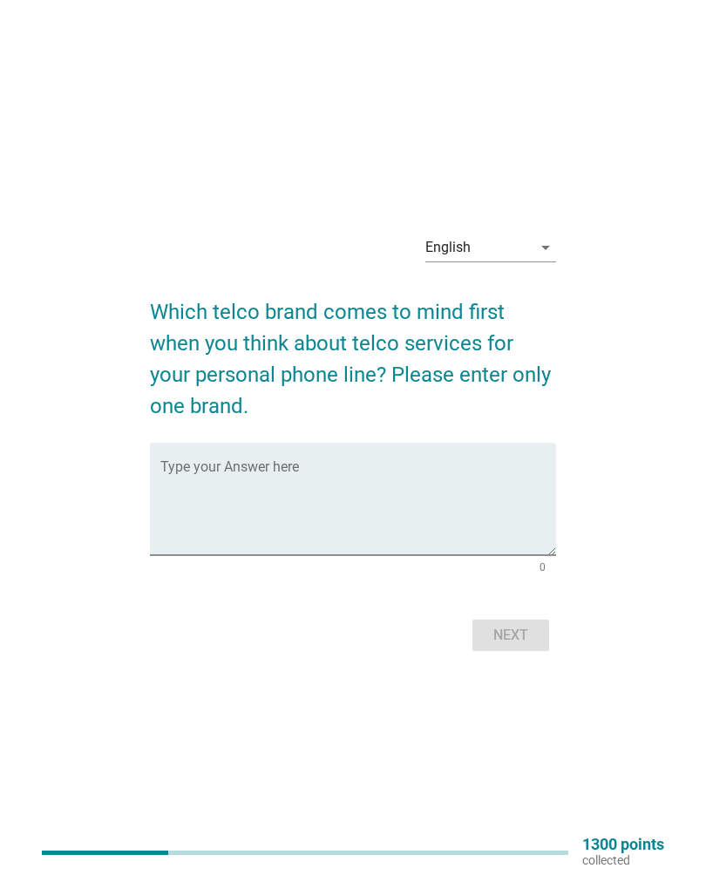
click at [280, 470] on textarea "Type your Answer here" at bounding box center [357, 509] width 395 height 91
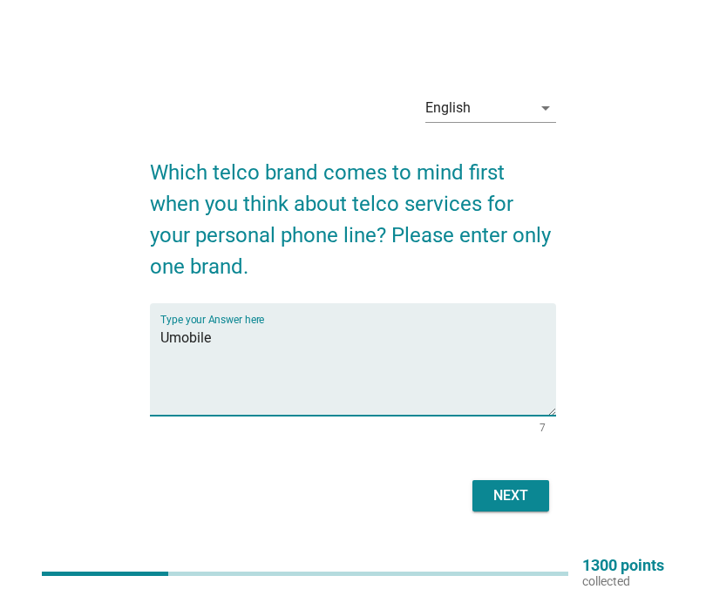
type textarea "Umobile"
click at [520, 488] on div "Next" at bounding box center [510, 495] width 49 height 21
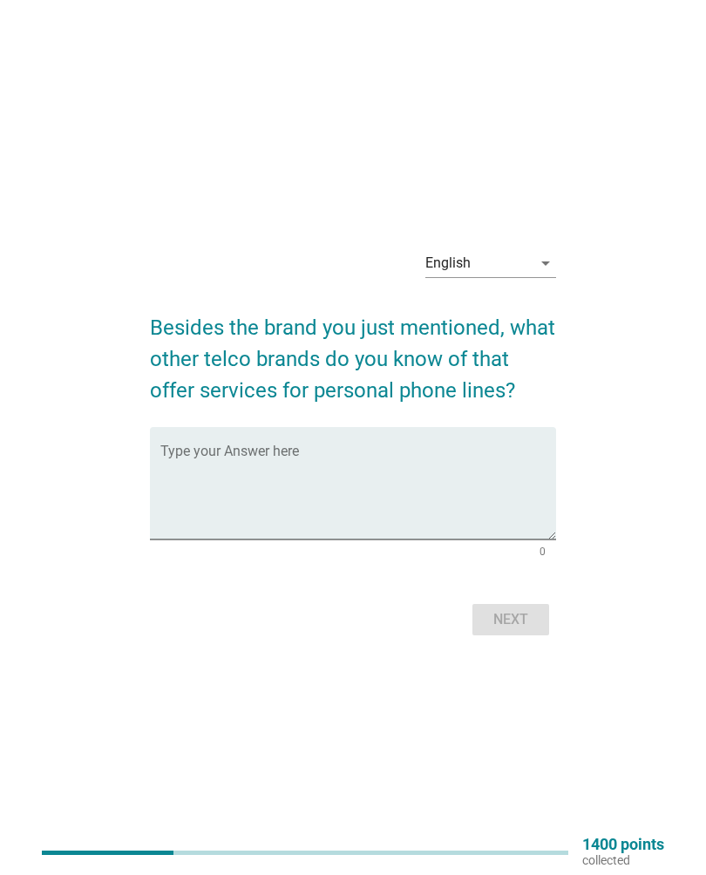
click at [466, 470] on textarea "Type your Answer here" at bounding box center [357, 493] width 395 height 91
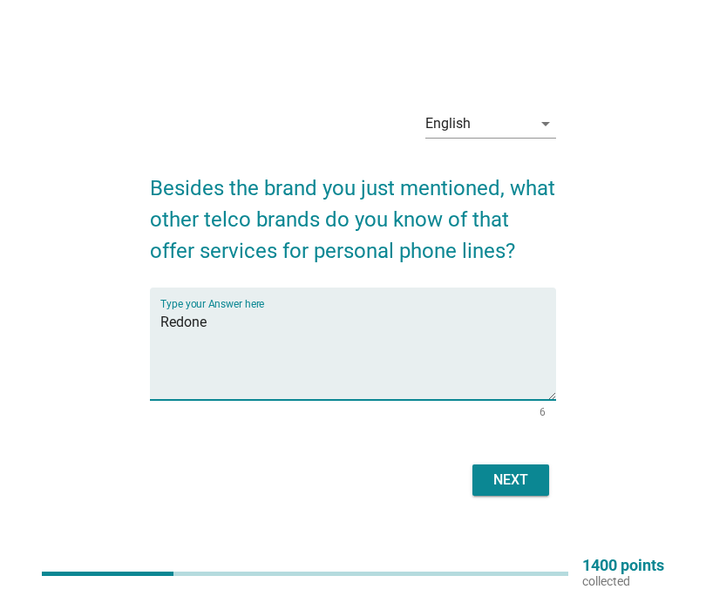
type textarea "Redone"
click at [503, 489] on div "Next" at bounding box center [510, 480] width 49 height 21
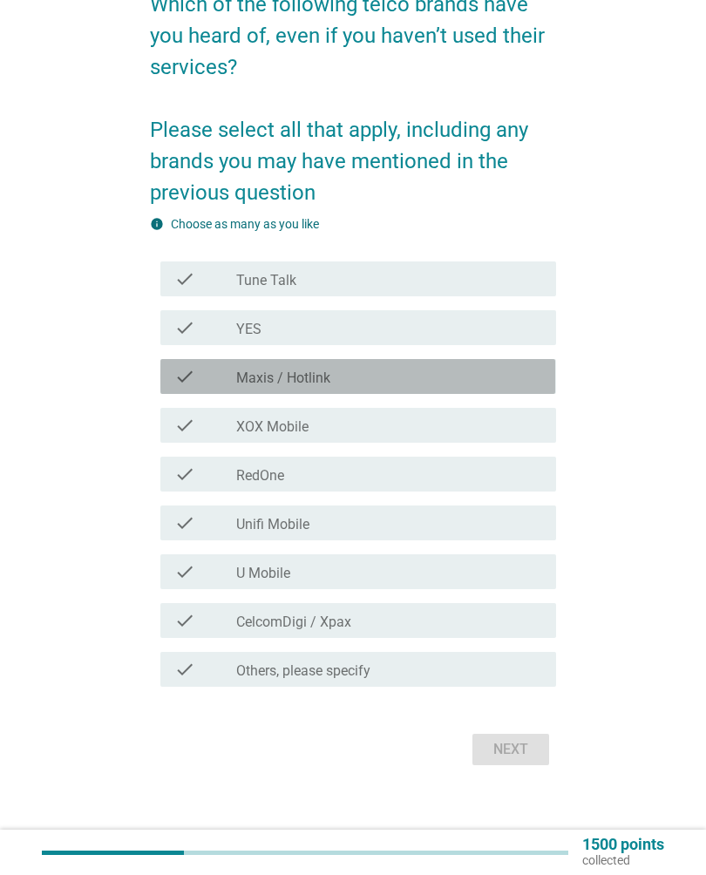
scroll to position [153, 0]
click at [515, 370] on div "check_box_outline_blank Maxis / Hotlink" at bounding box center [389, 375] width 306 height 21
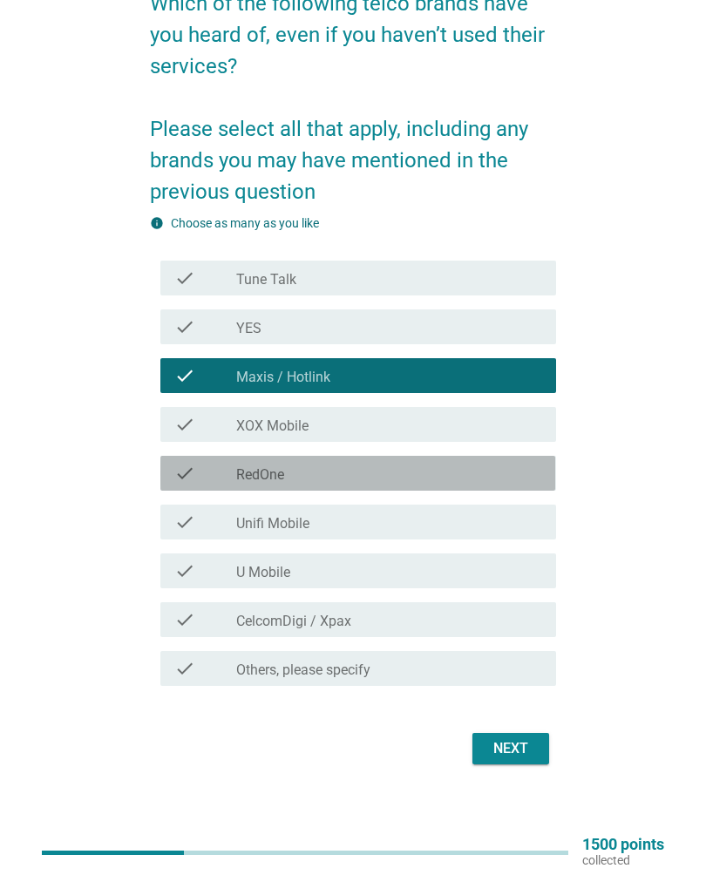
click at [488, 468] on div "check_box_outline_blank RedOne" at bounding box center [389, 473] width 306 height 21
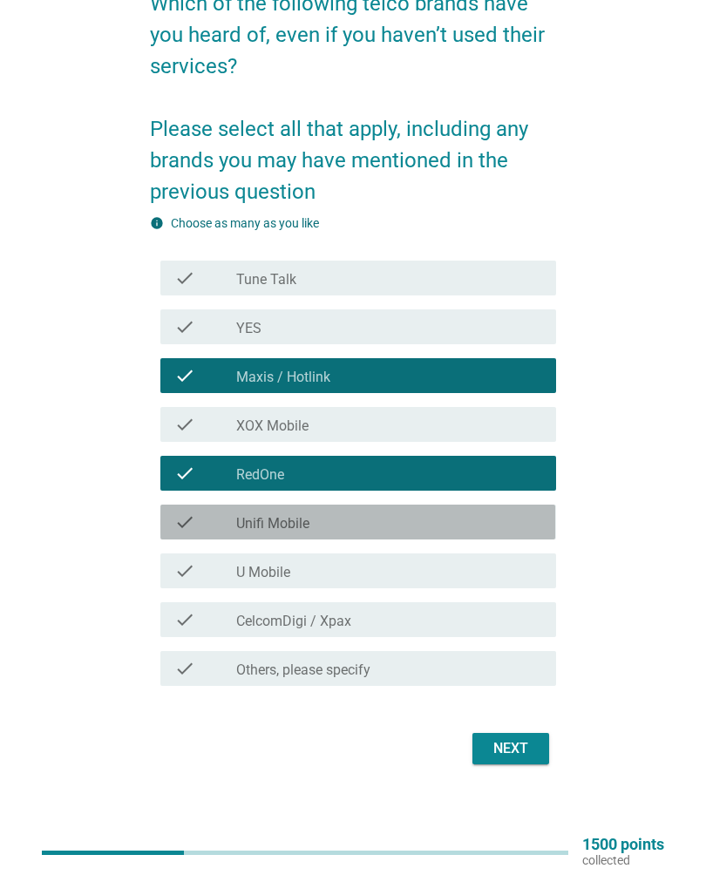
scroll to position [158, 0]
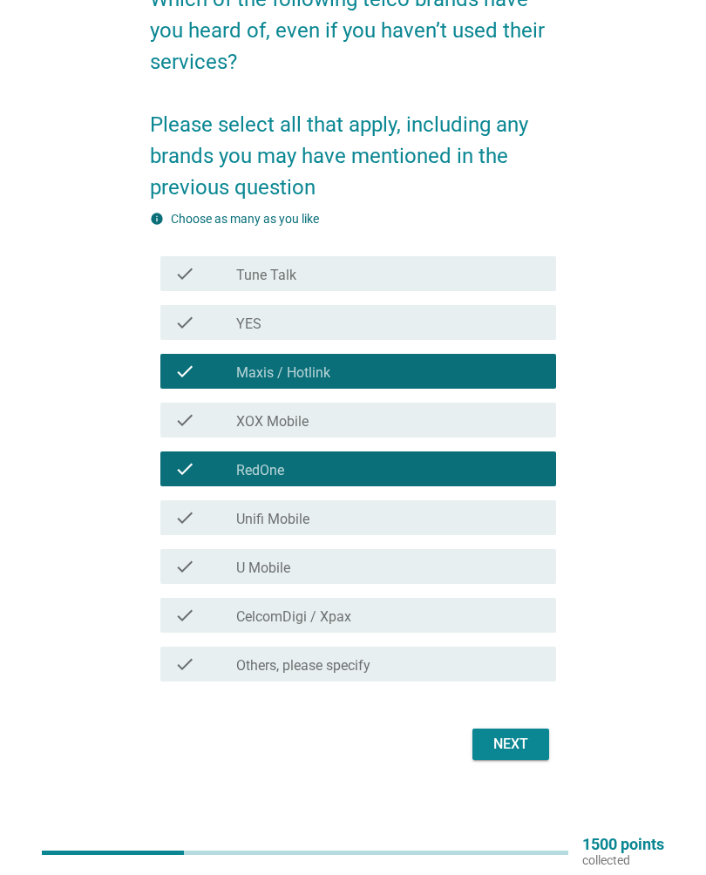
click at [504, 558] on div "check_box_outline_blank U Mobile" at bounding box center [389, 566] width 306 height 21
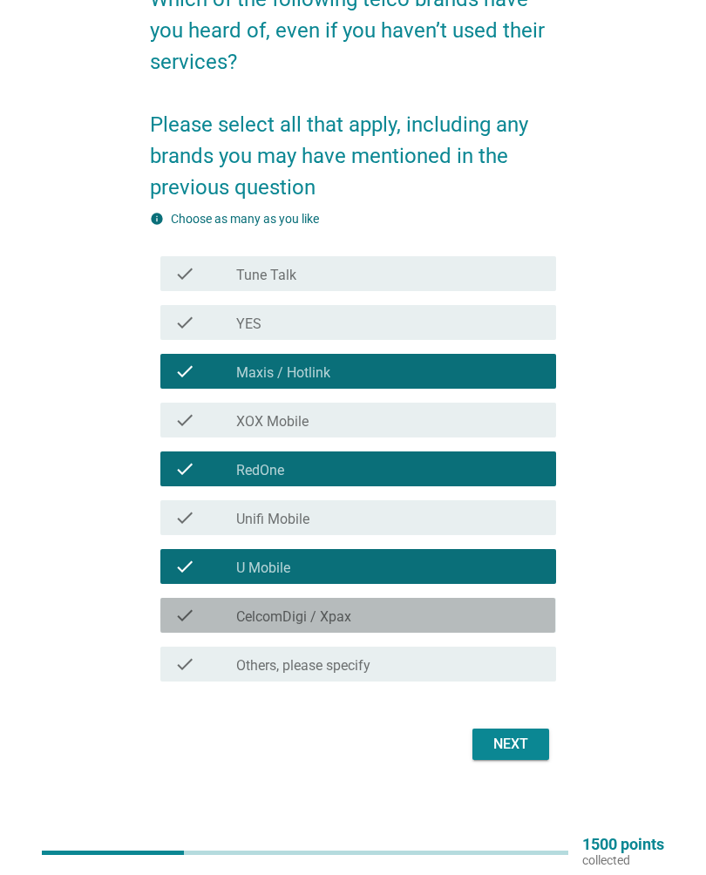
click at [511, 599] on div "check check_box_outline_blank CelcomDigi / Xpax" at bounding box center [357, 615] width 395 height 35
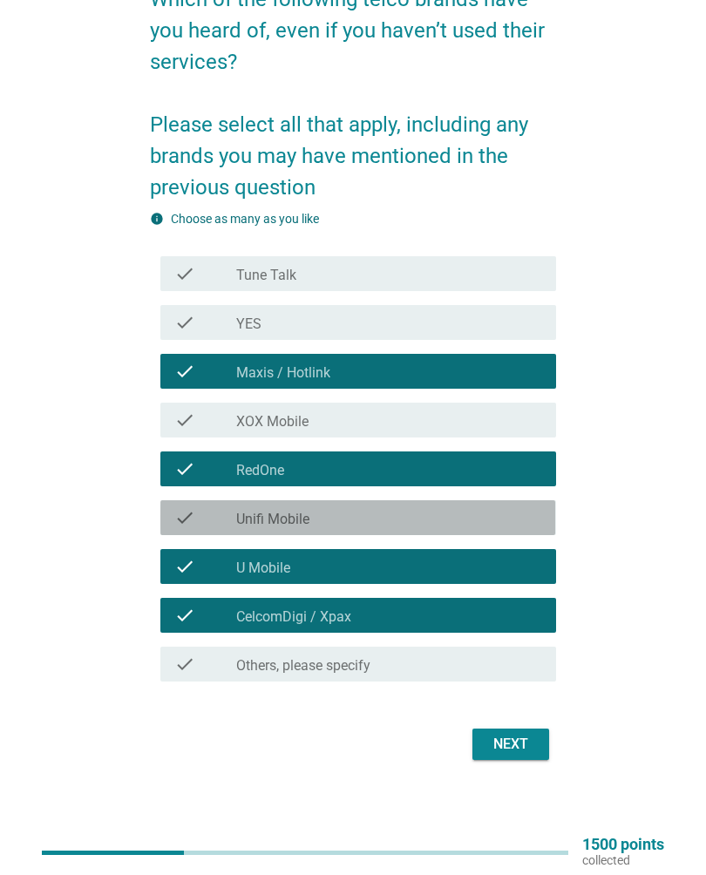
click at [518, 511] on div "check_box_outline_blank Unifi Mobile" at bounding box center [389, 517] width 306 height 21
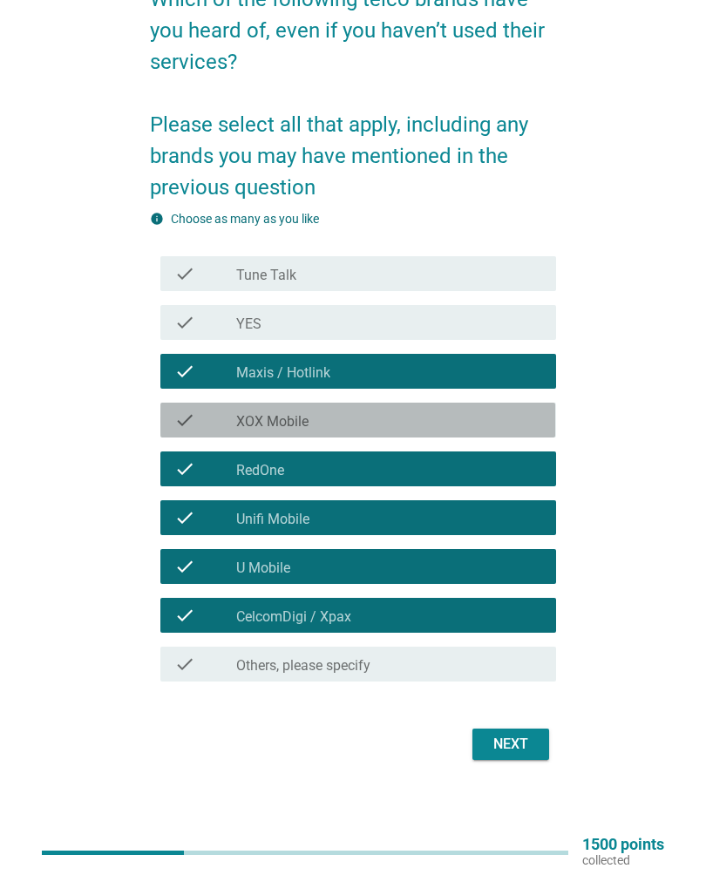
click at [514, 421] on div "check_box_outline_blank XOX Mobile" at bounding box center [389, 420] width 306 height 21
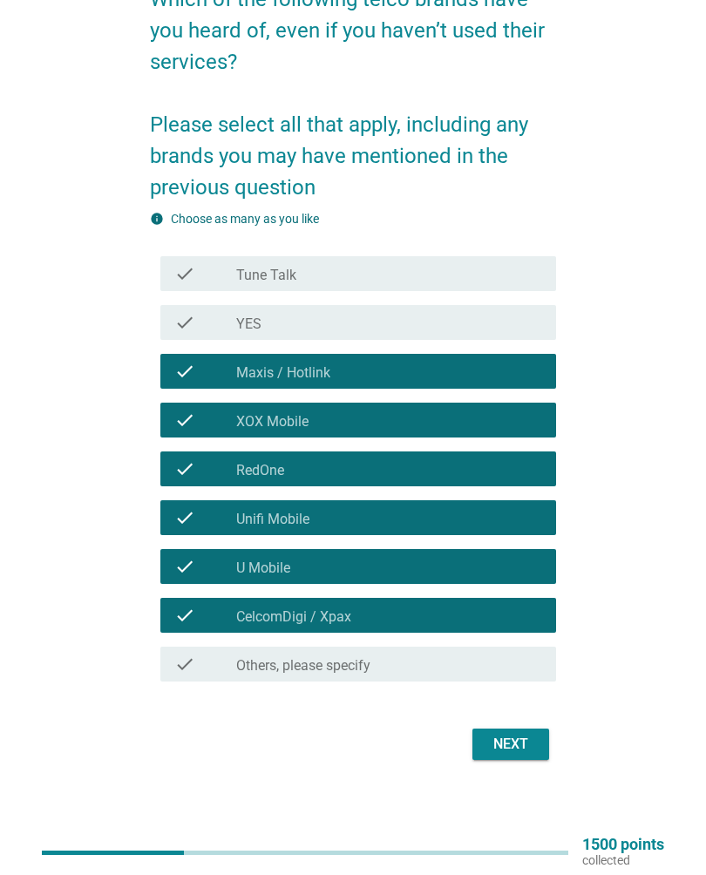
click at [490, 320] on div "check_box_outline_blank YES" at bounding box center [389, 322] width 306 height 21
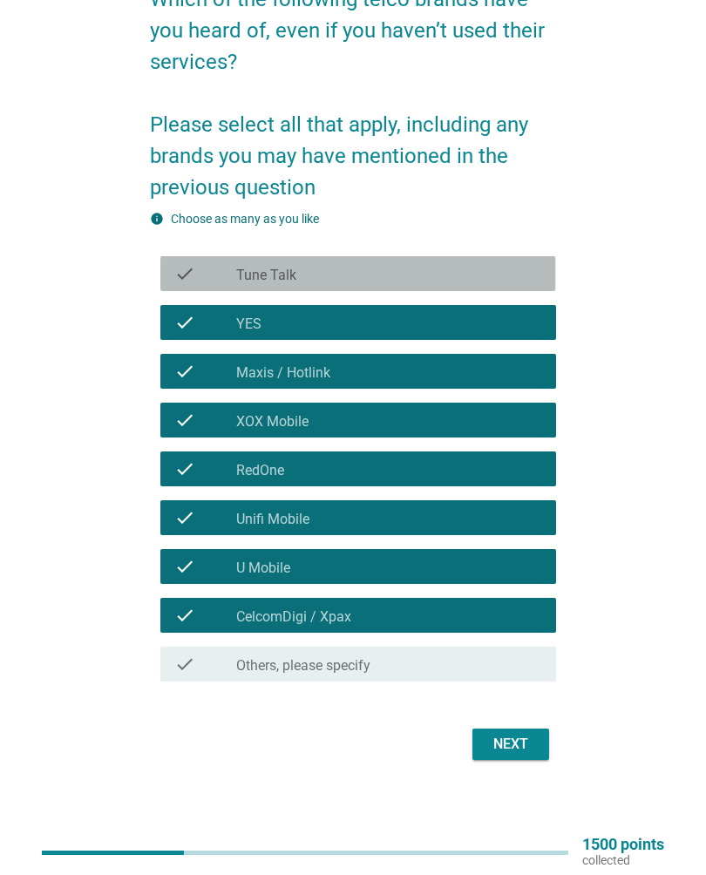
click at [498, 272] on div "check_box_outline_blank Tune Talk" at bounding box center [389, 273] width 306 height 21
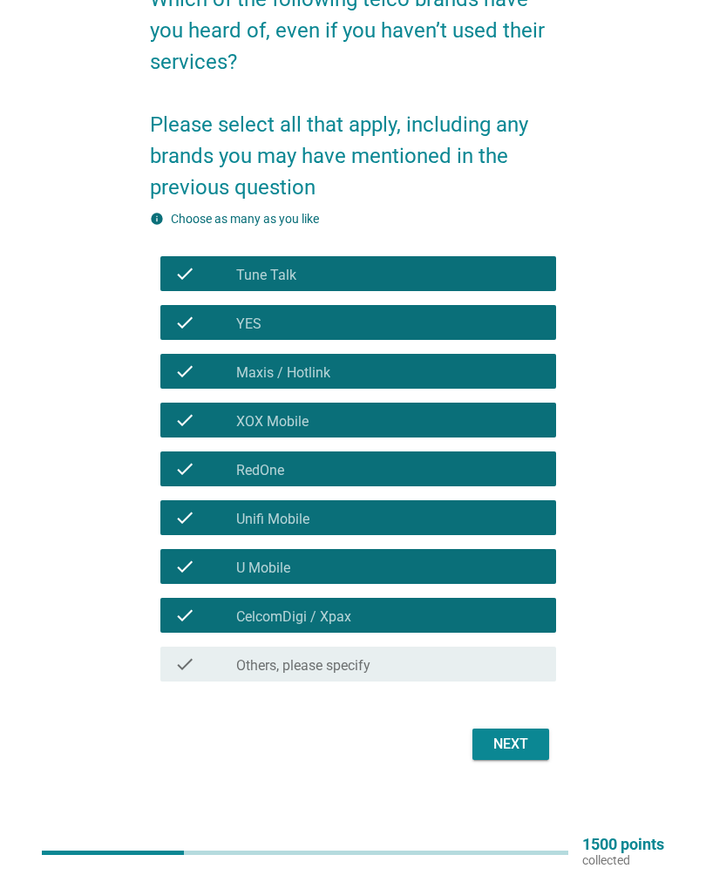
click at [522, 741] on div "Next" at bounding box center [510, 744] width 49 height 21
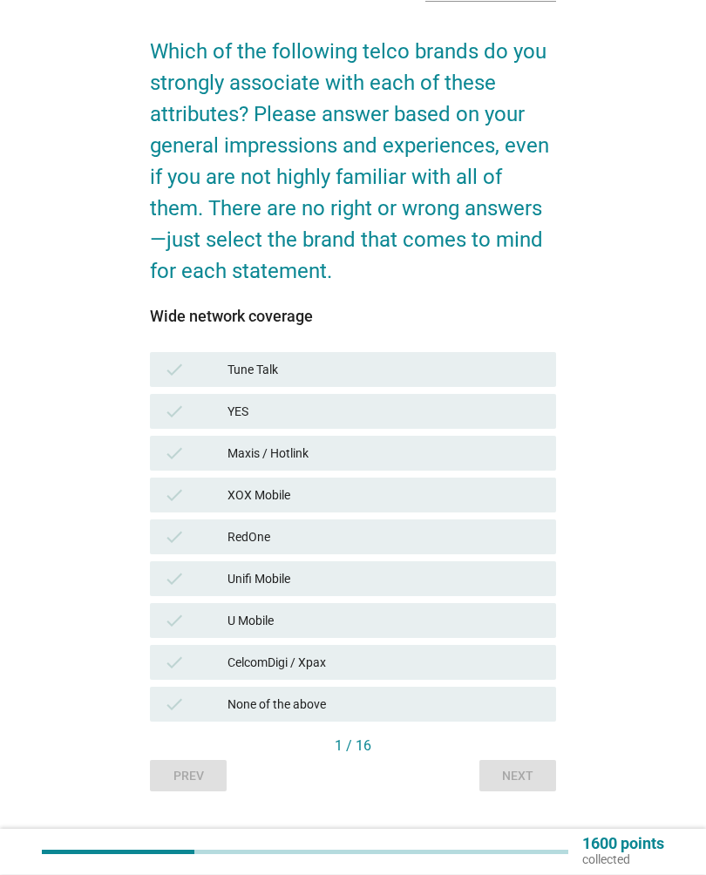
scroll to position [132, 0]
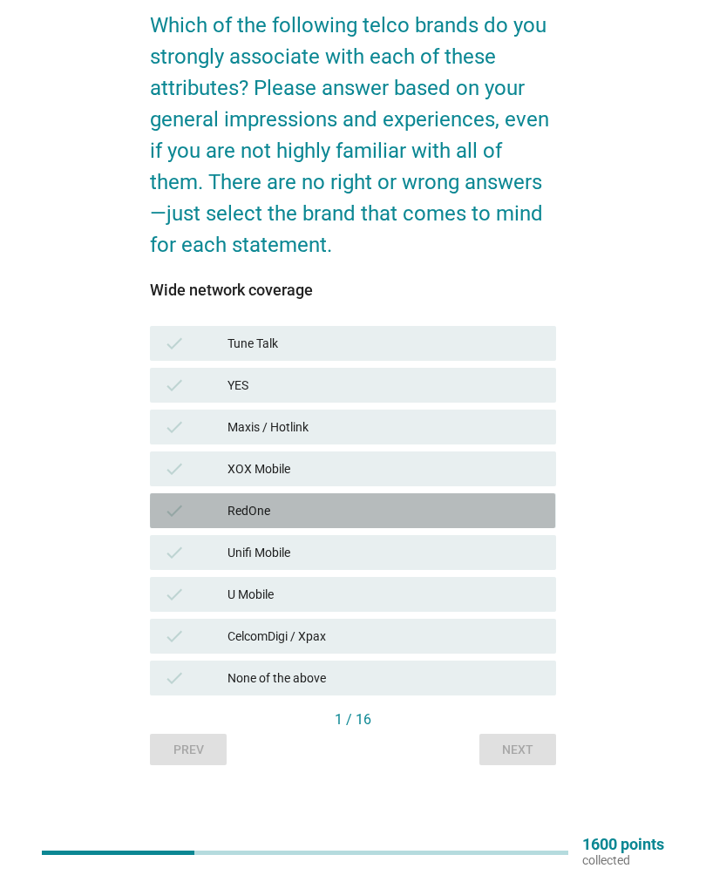
click at [470, 506] on div "RedOne" at bounding box center [384, 510] width 315 height 21
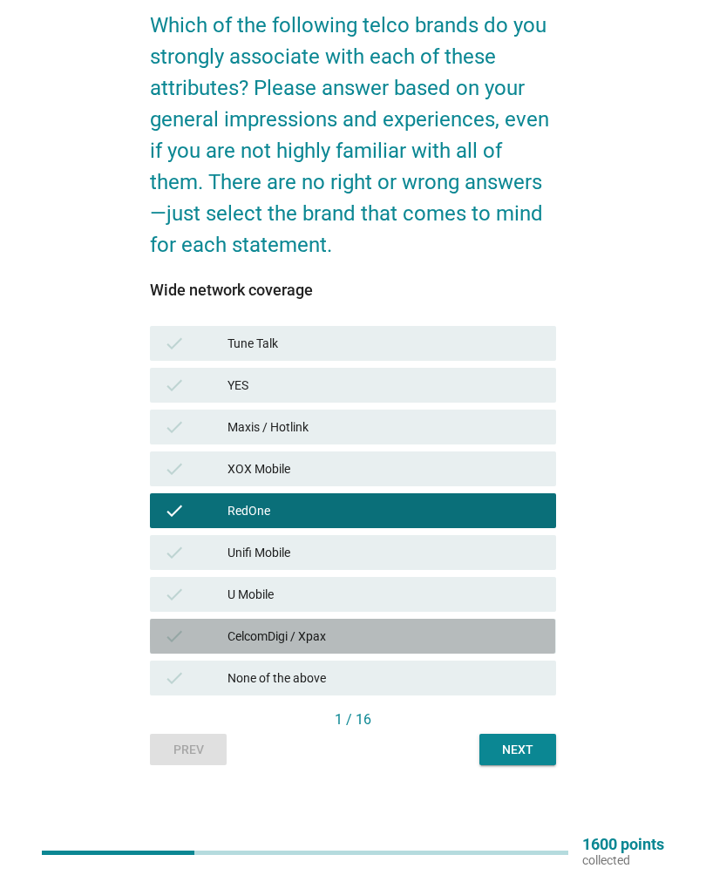
click at [481, 626] on div "CelcomDigi / Xpax" at bounding box center [384, 636] width 315 height 21
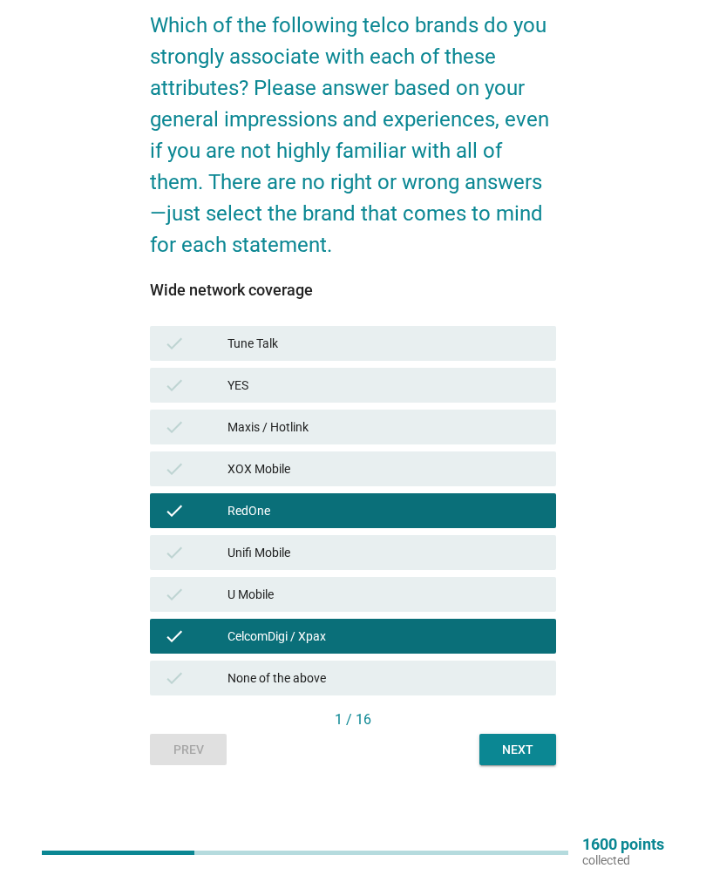
click at [674, 200] on div "English arrow_drop_down Which of the following telco brands do you strongly ass…" at bounding box center [353, 349] width 650 height 860
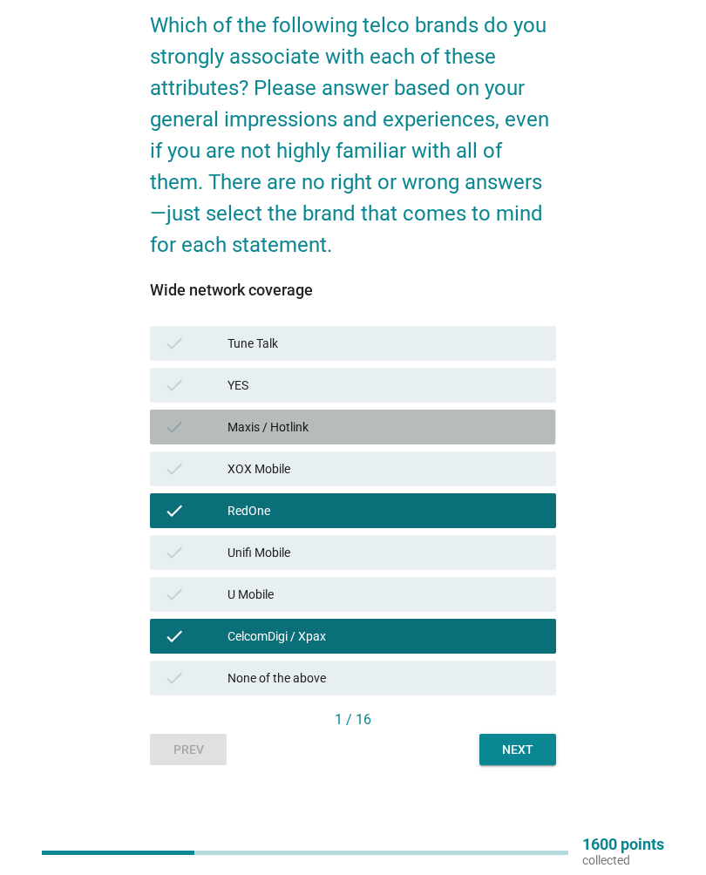
click at [492, 416] on div "Maxis / Hotlink" at bounding box center [384, 426] width 315 height 21
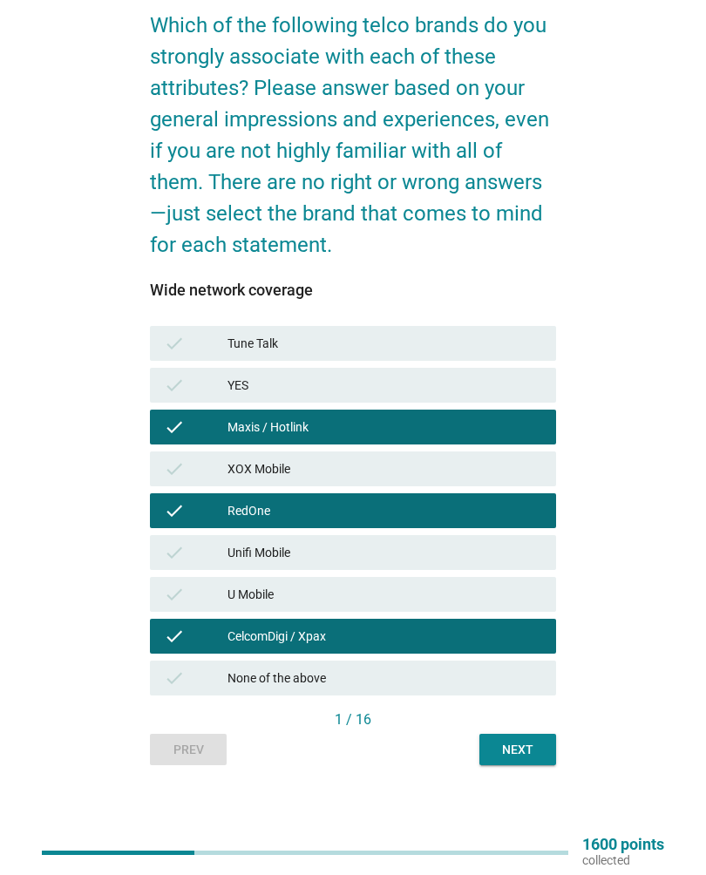
click at [534, 747] on div "Next" at bounding box center [517, 750] width 49 height 18
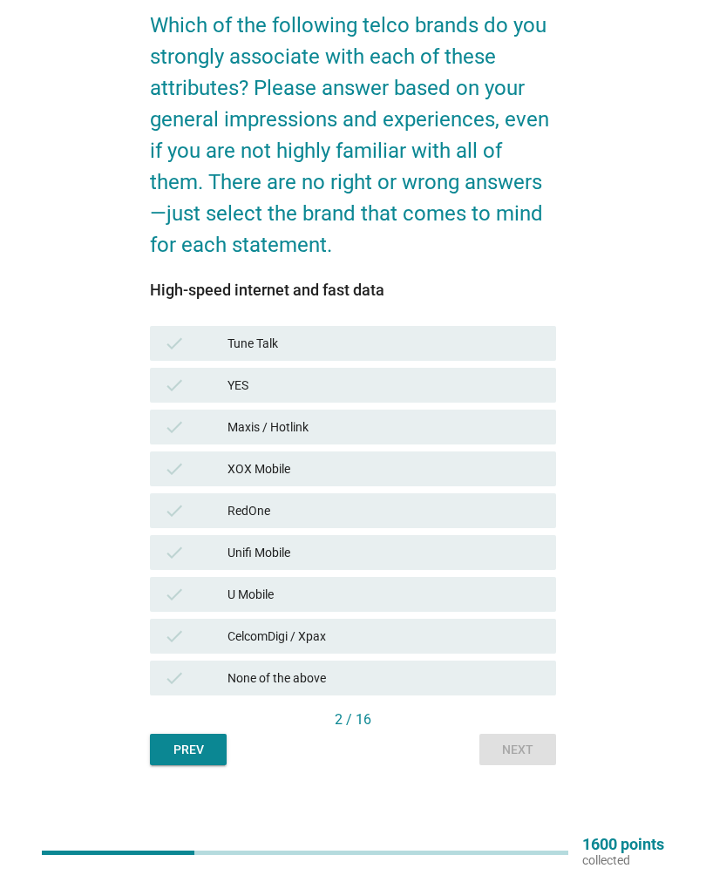
click at [196, 739] on button "Prev" at bounding box center [188, 749] width 77 height 31
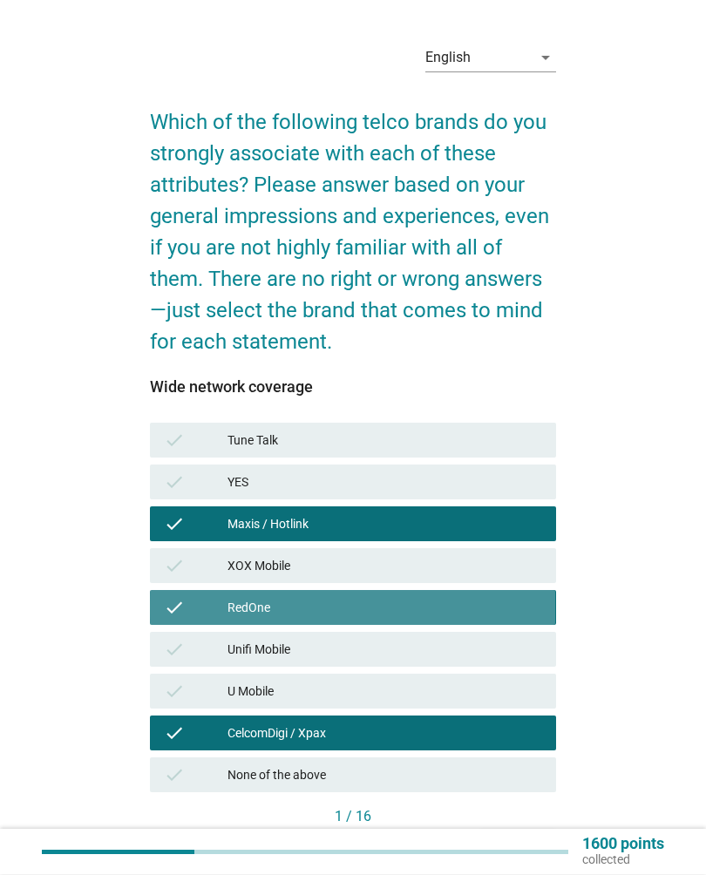
scroll to position [35, 0]
click at [459, 611] on div "RedOne" at bounding box center [384, 607] width 315 height 21
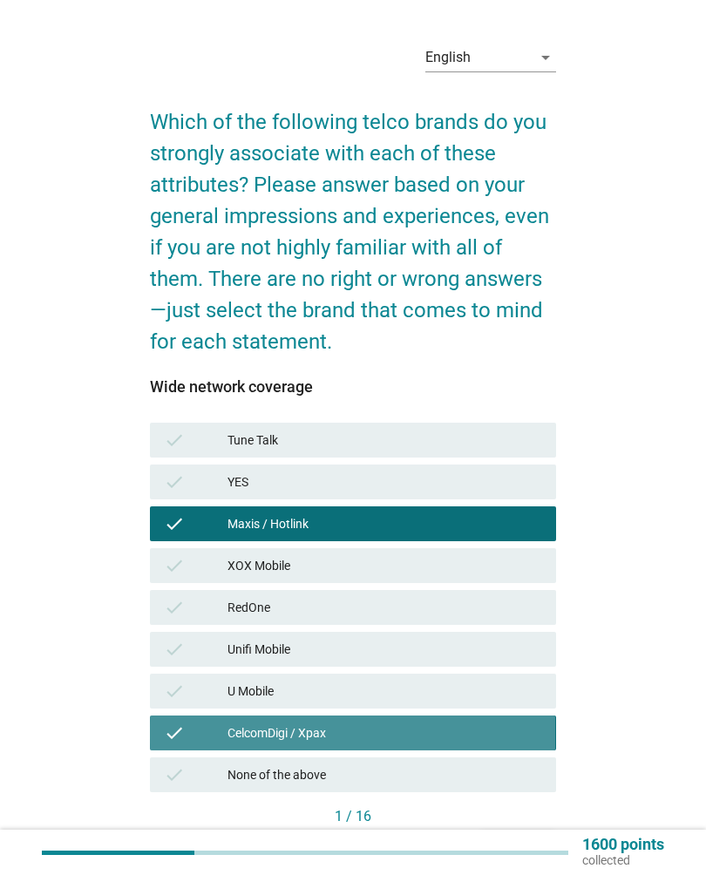
click at [450, 726] on div "CelcomDigi / Xpax" at bounding box center [384, 732] width 315 height 21
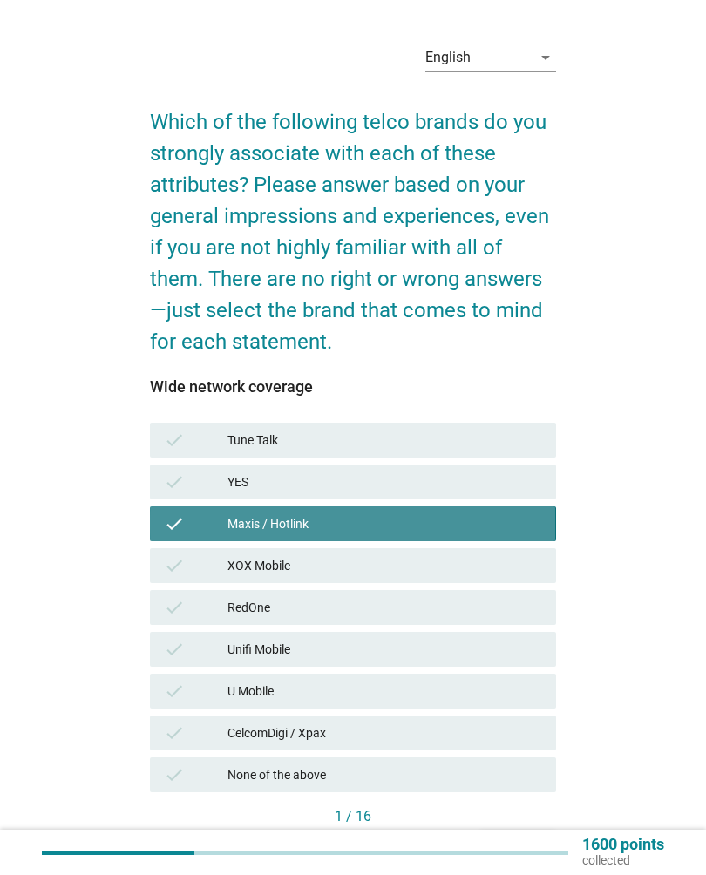
click at [457, 522] on div "Maxis / Hotlink" at bounding box center [384, 523] width 315 height 21
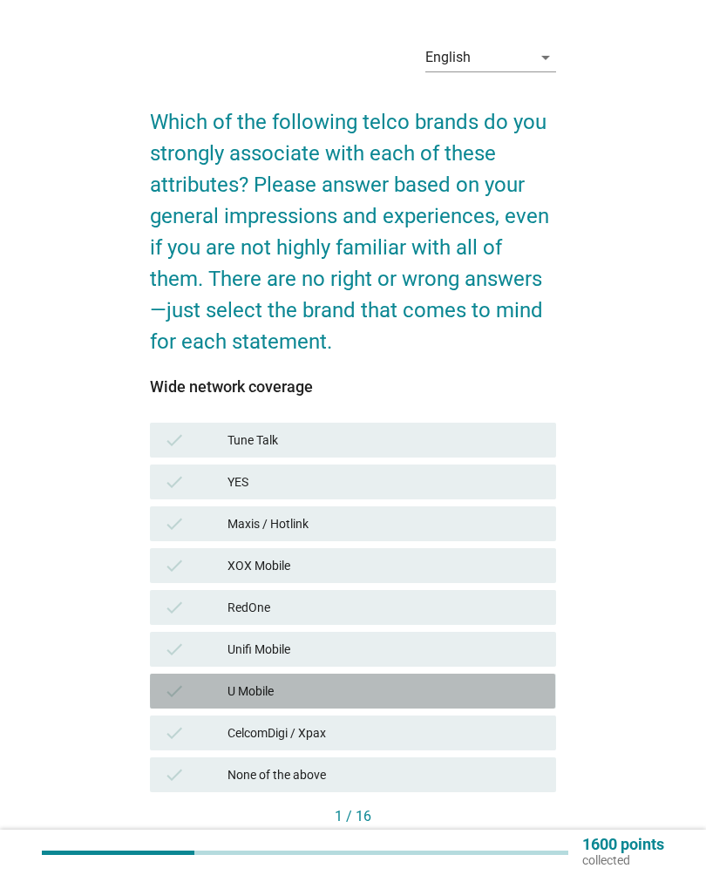
click at [391, 689] on div "U Mobile" at bounding box center [384, 690] width 315 height 21
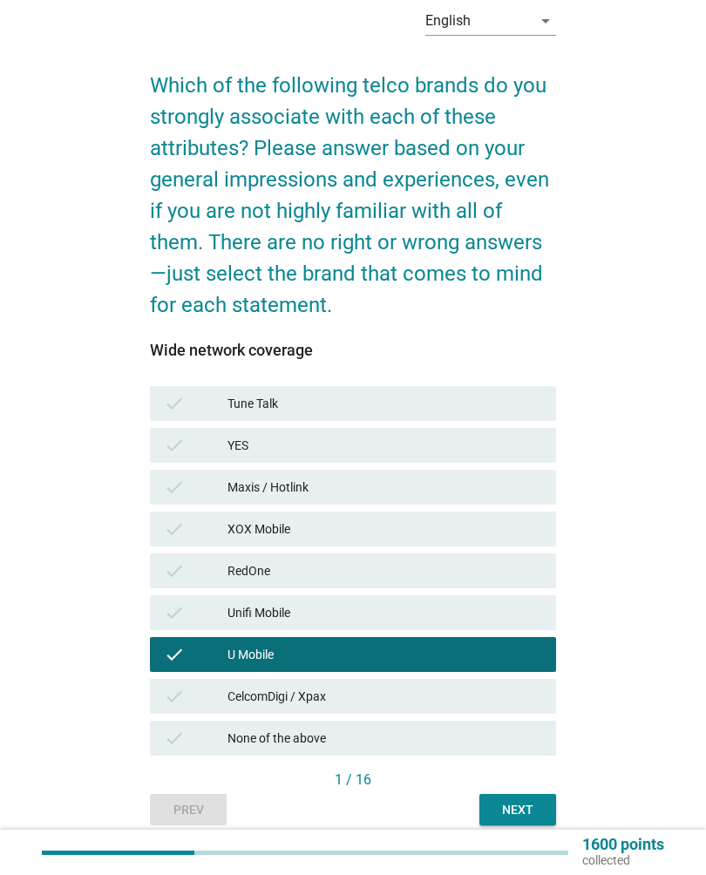
click at [478, 702] on div "CelcomDigi / Xpax" at bounding box center [384, 696] width 315 height 21
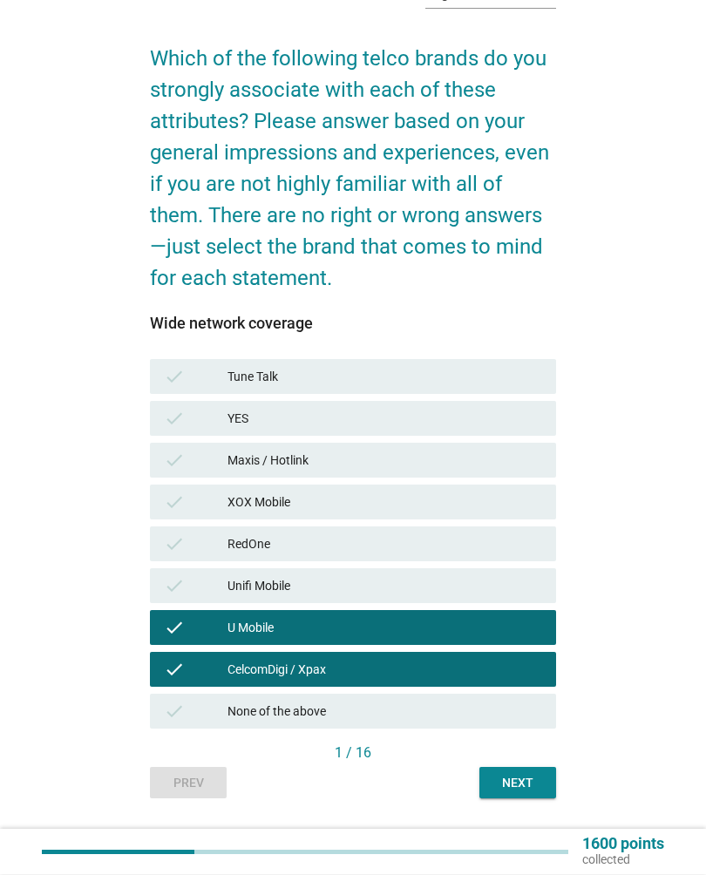
scroll to position [98, 0]
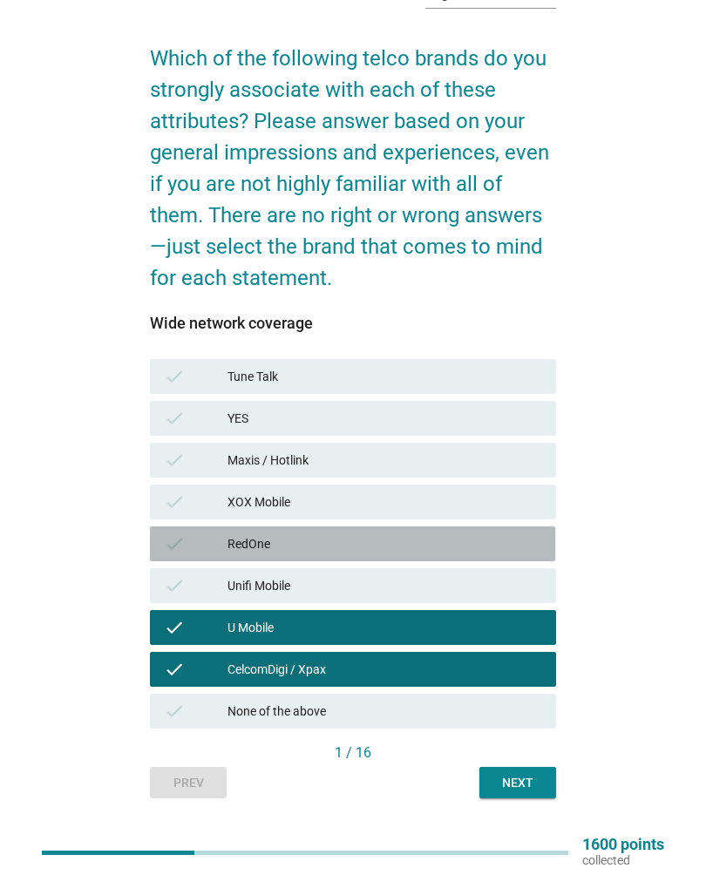
click at [474, 537] on div "RedOne" at bounding box center [384, 543] width 315 height 21
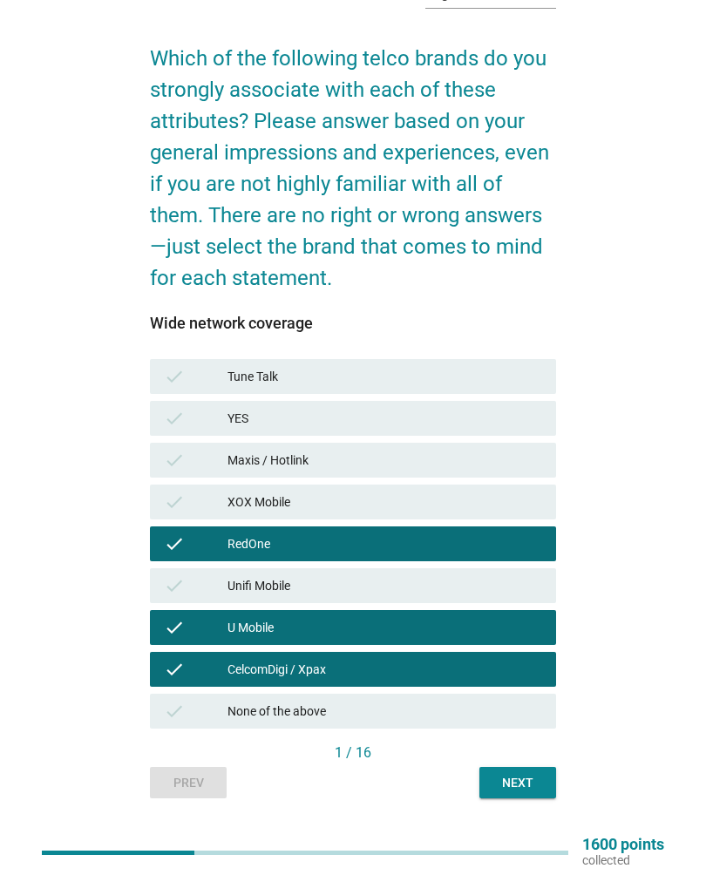
click at [526, 782] on div "Next" at bounding box center [517, 783] width 49 height 18
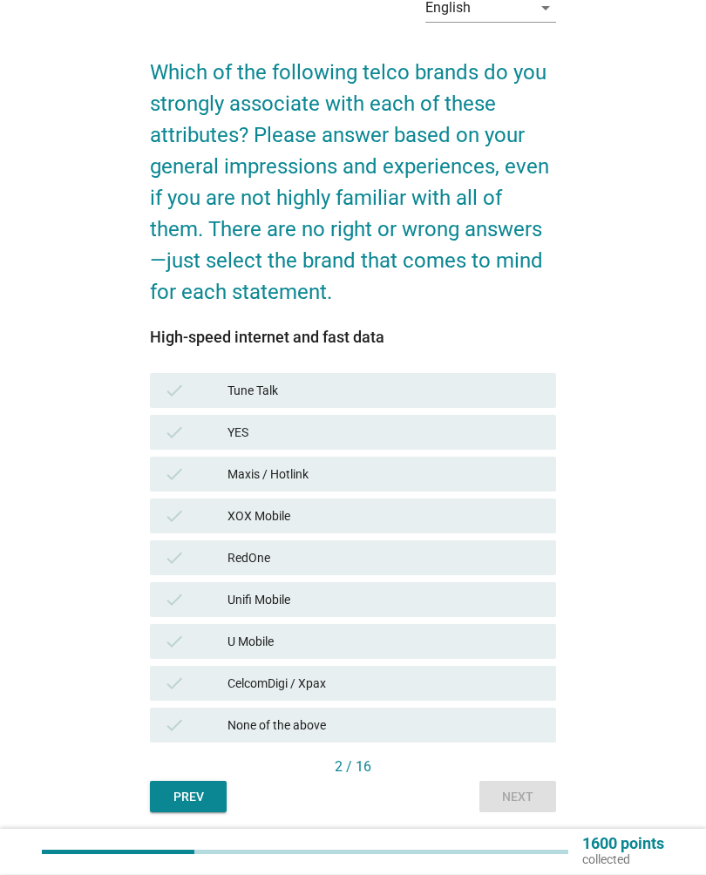
scroll to position [85, 0]
click at [443, 562] on div "RedOne" at bounding box center [384, 557] width 315 height 21
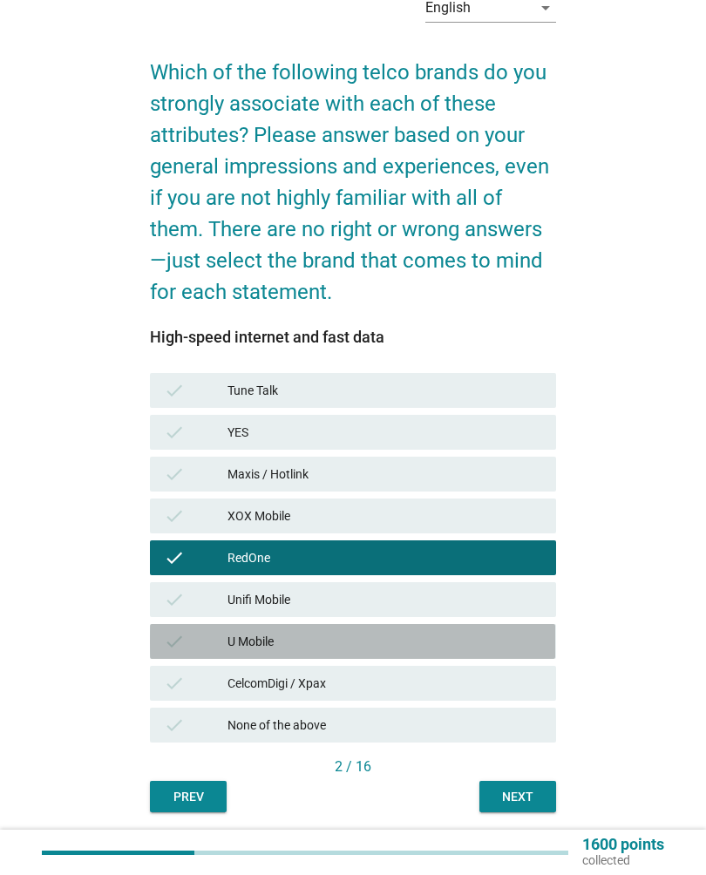
click at [391, 647] on div "U Mobile" at bounding box center [384, 641] width 315 height 21
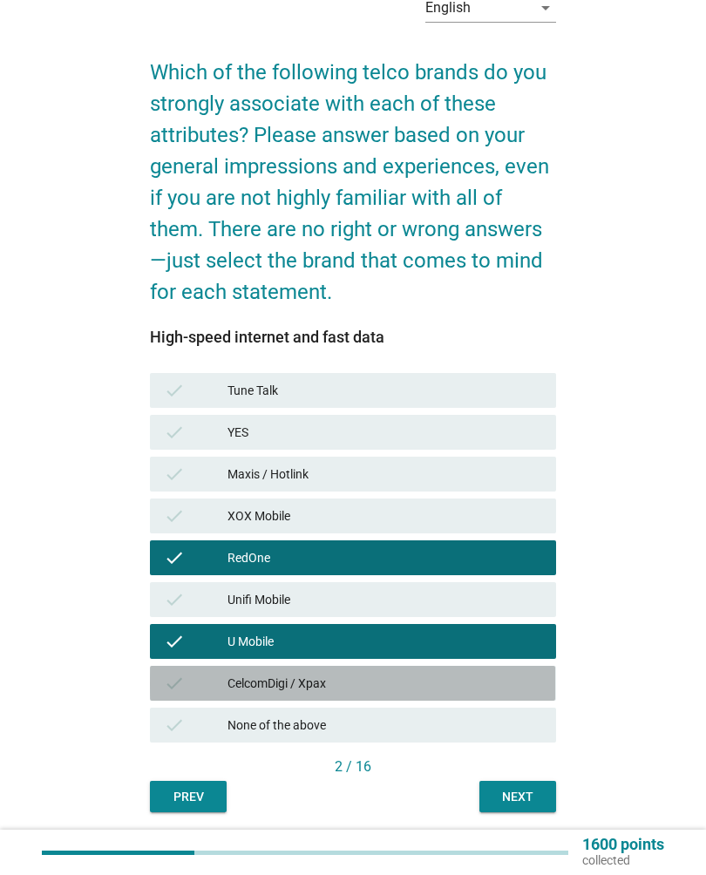
click at [403, 689] on div "CelcomDigi / Xpax" at bounding box center [384, 683] width 315 height 21
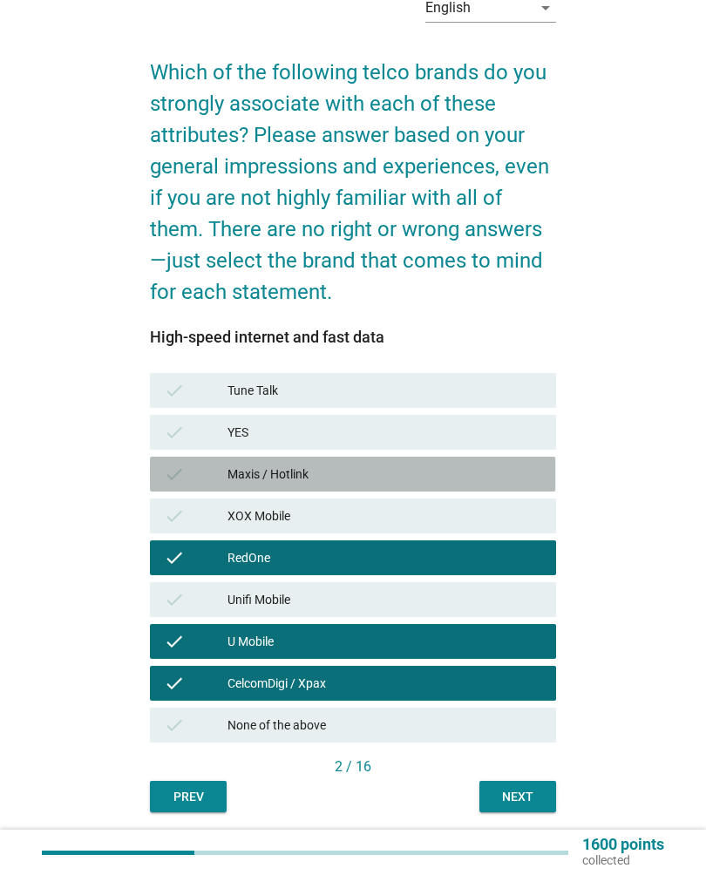
click at [432, 475] on div "Maxis / Hotlink" at bounding box center [384, 474] width 315 height 21
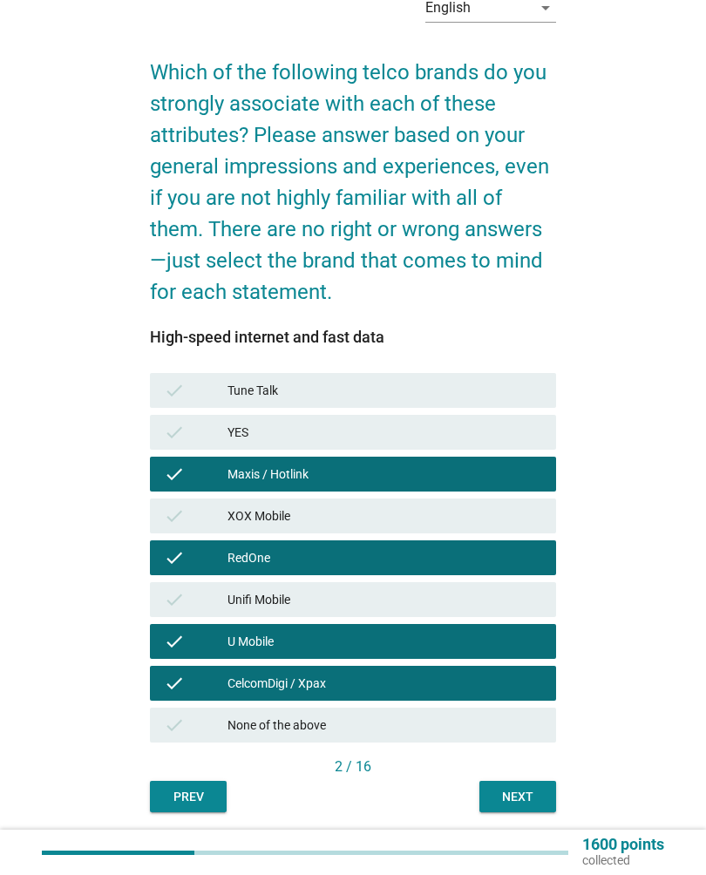
click at [426, 477] on div "Maxis / Hotlink" at bounding box center [384, 474] width 315 height 21
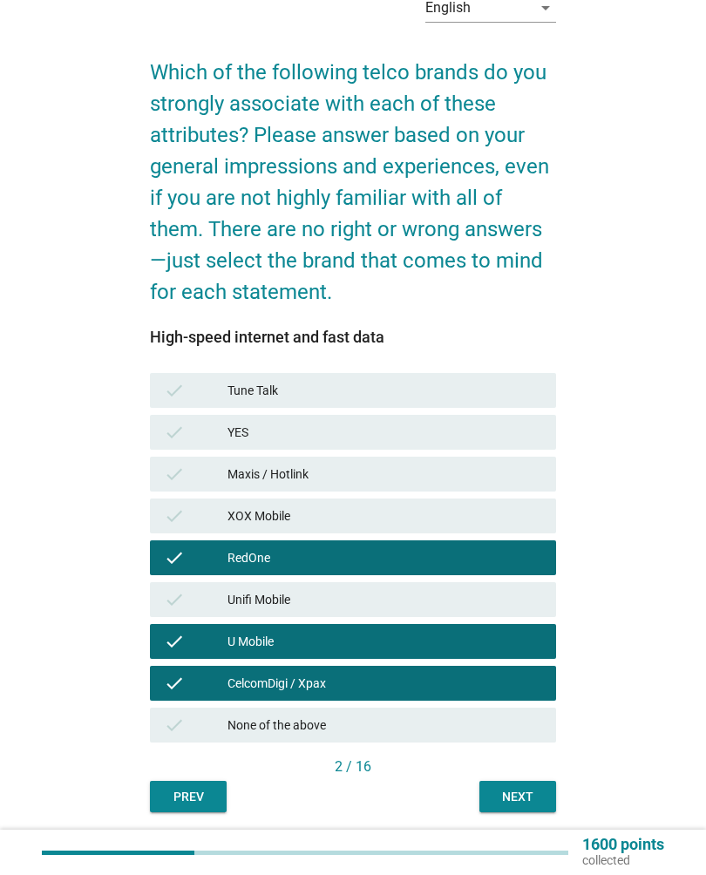
click at [522, 790] on div "Next" at bounding box center [517, 797] width 49 height 18
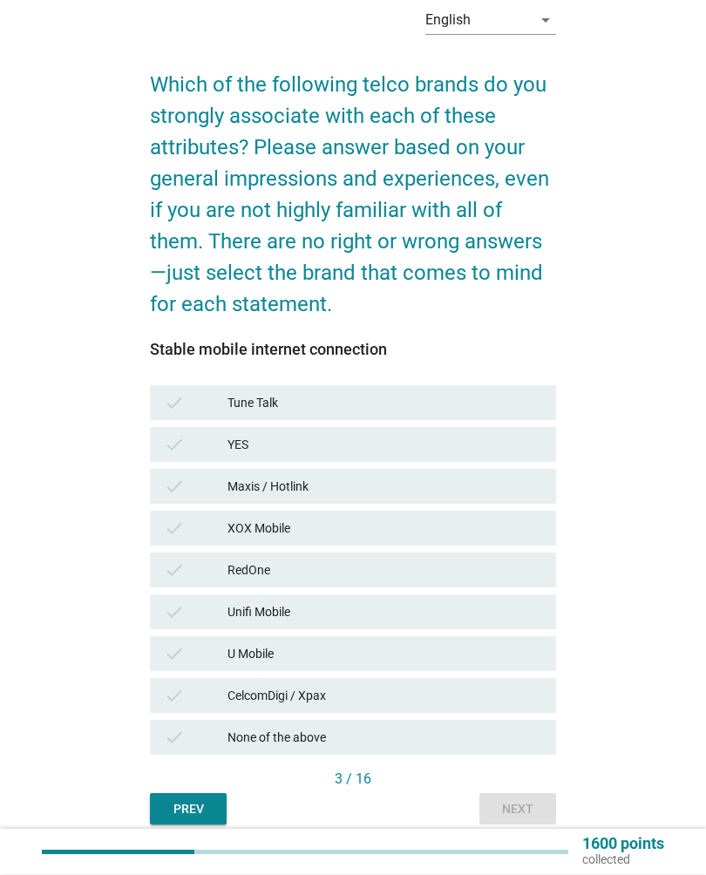
scroll to position [72, 0]
click at [423, 572] on div "RedOne" at bounding box center [384, 569] width 315 height 21
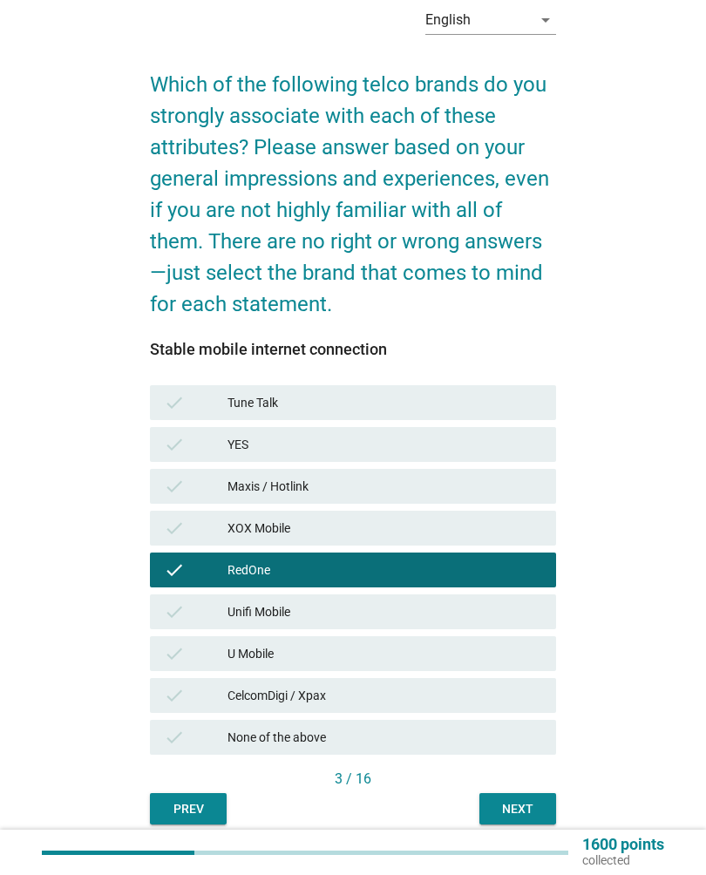
click at [523, 809] on div "Next" at bounding box center [517, 809] width 49 height 18
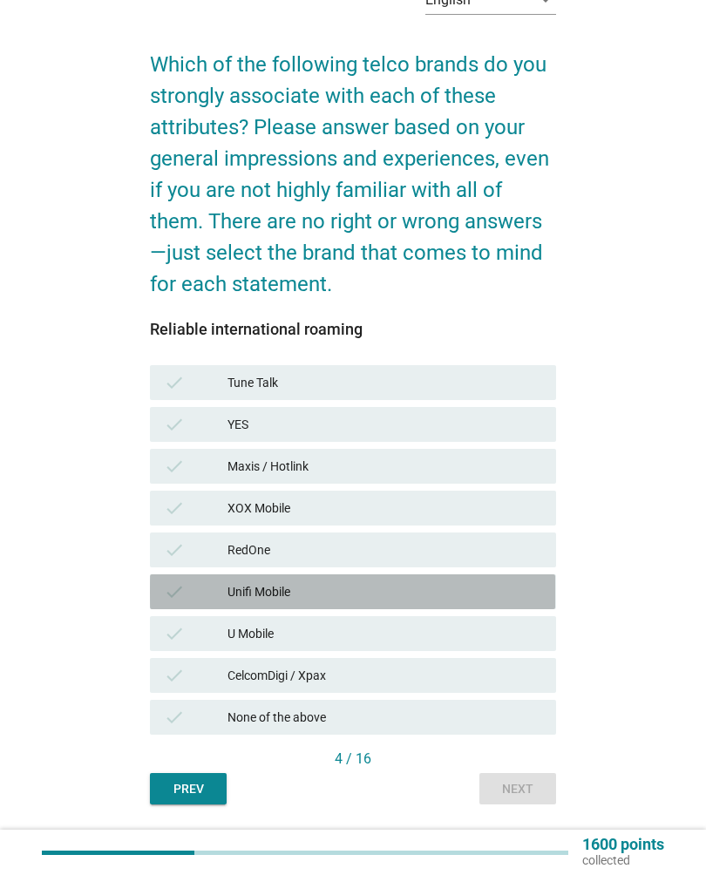
scroll to position [105, 0]
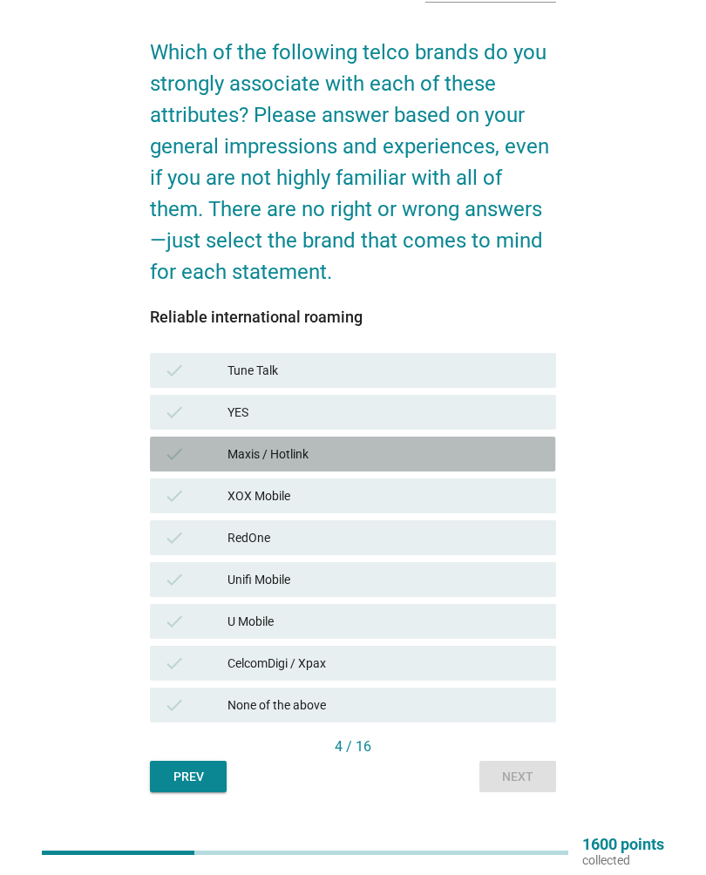
click at [447, 456] on div "Maxis / Hotlink" at bounding box center [384, 453] width 315 height 21
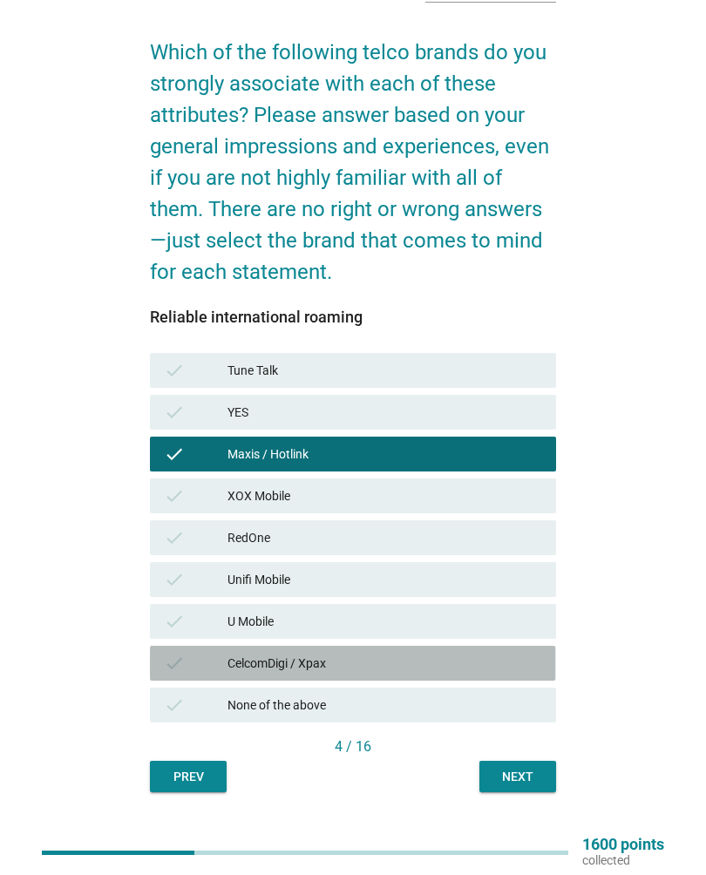
click at [428, 659] on div "CelcomDigi / Xpax" at bounding box center [384, 663] width 315 height 21
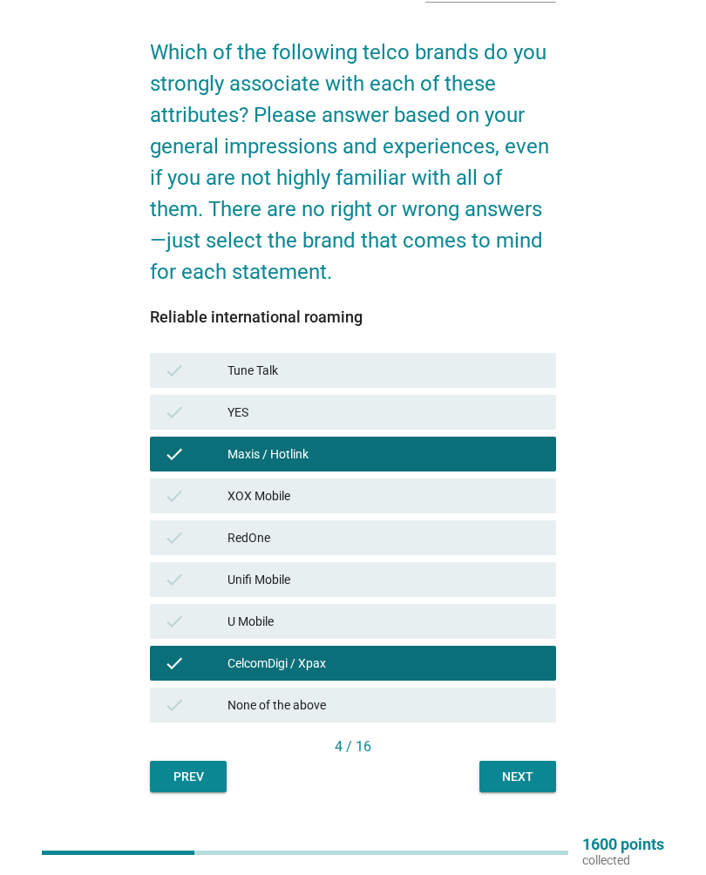
click at [452, 449] on div "Maxis / Hotlink" at bounding box center [384, 453] width 315 height 21
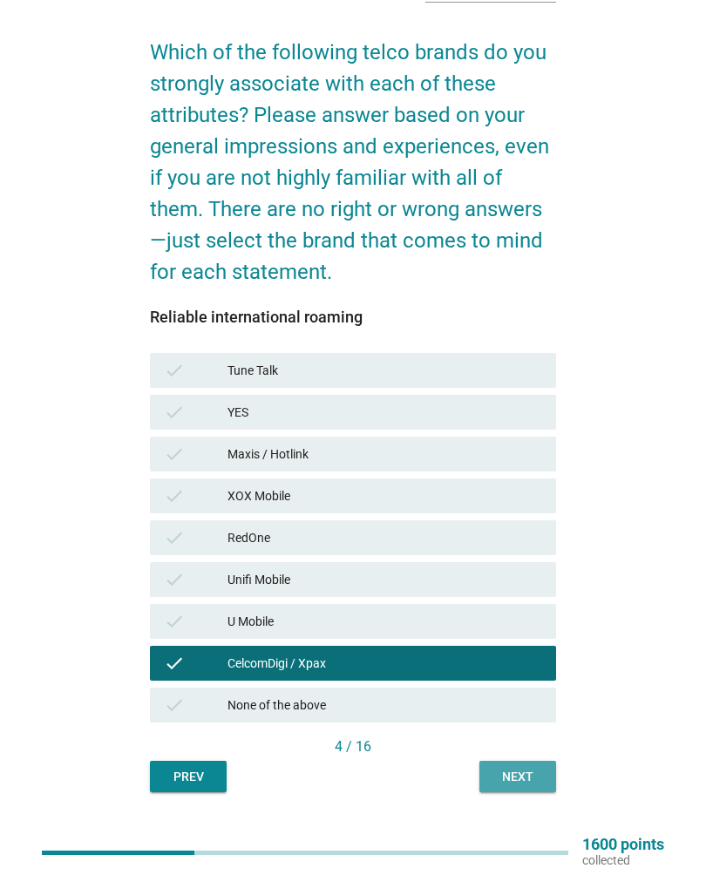
click at [538, 787] on button "Next" at bounding box center [517, 776] width 77 height 31
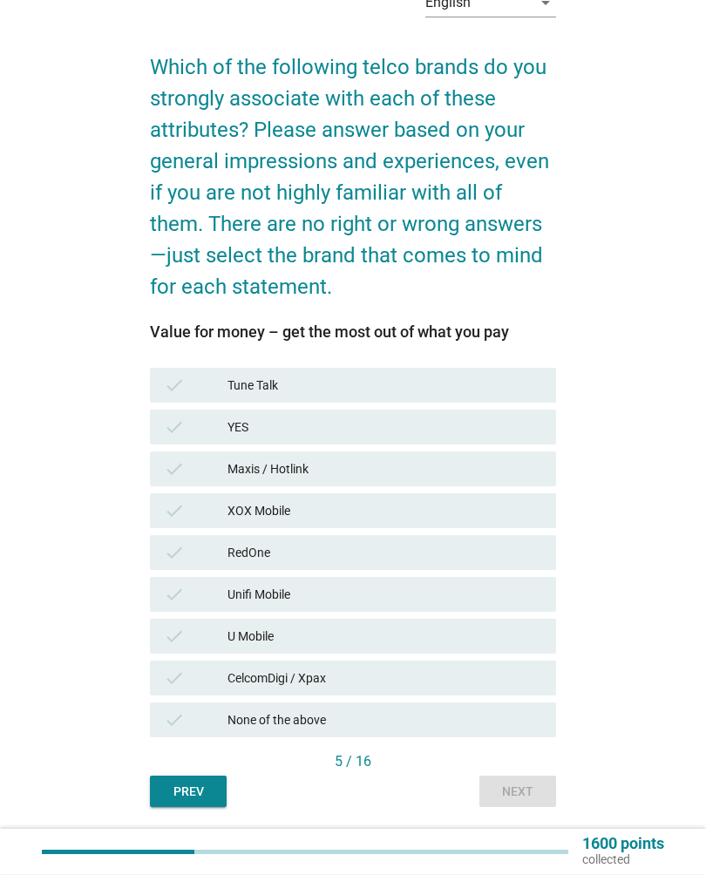
scroll to position [89, 0]
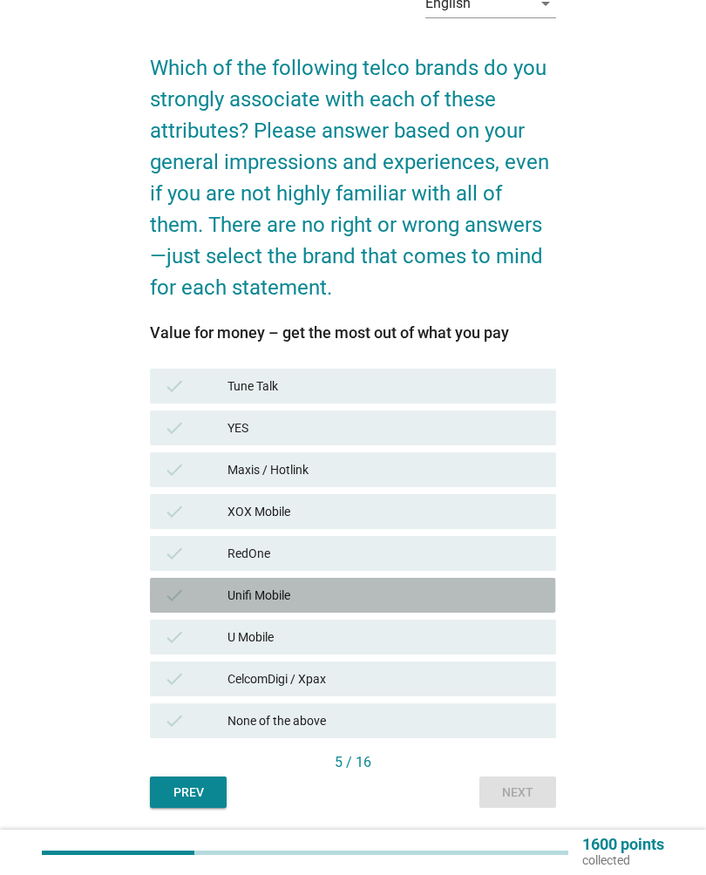
click at [445, 599] on div "Unifi Mobile" at bounding box center [384, 595] width 315 height 21
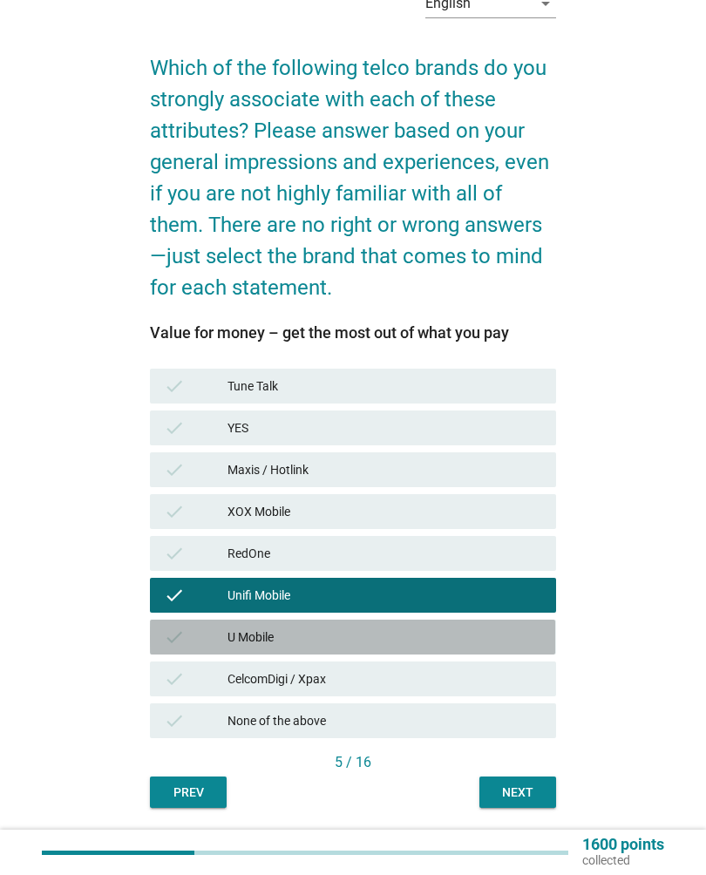
click at [484, 648] on div "check U Mobile" at bounding box center [352, 636] width 405 height 35
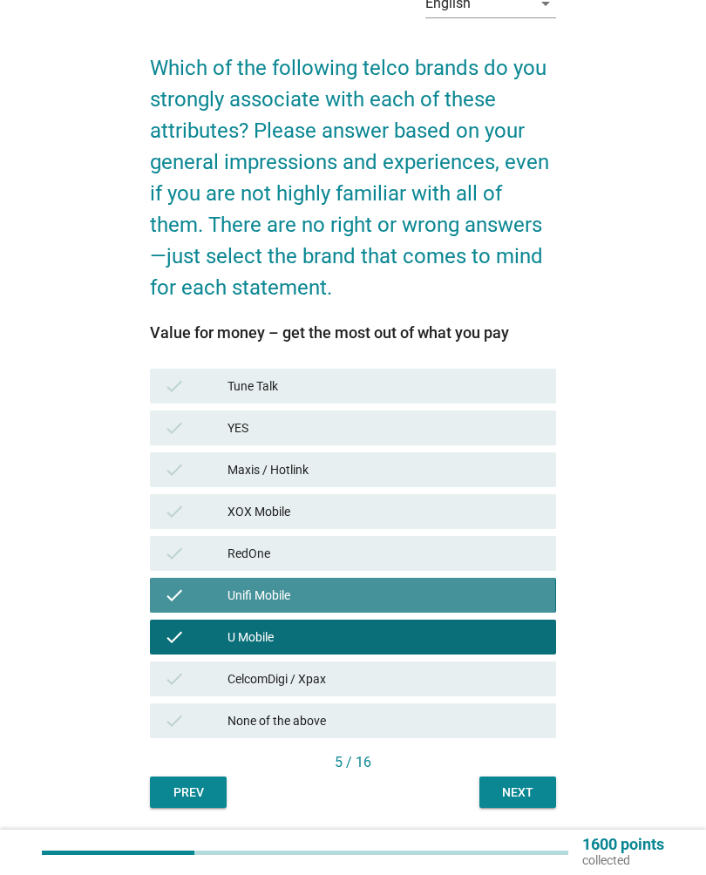
click at [499, 592] on div "Unifi Mobile" at bounding box center [384, 595] width 315 height 21
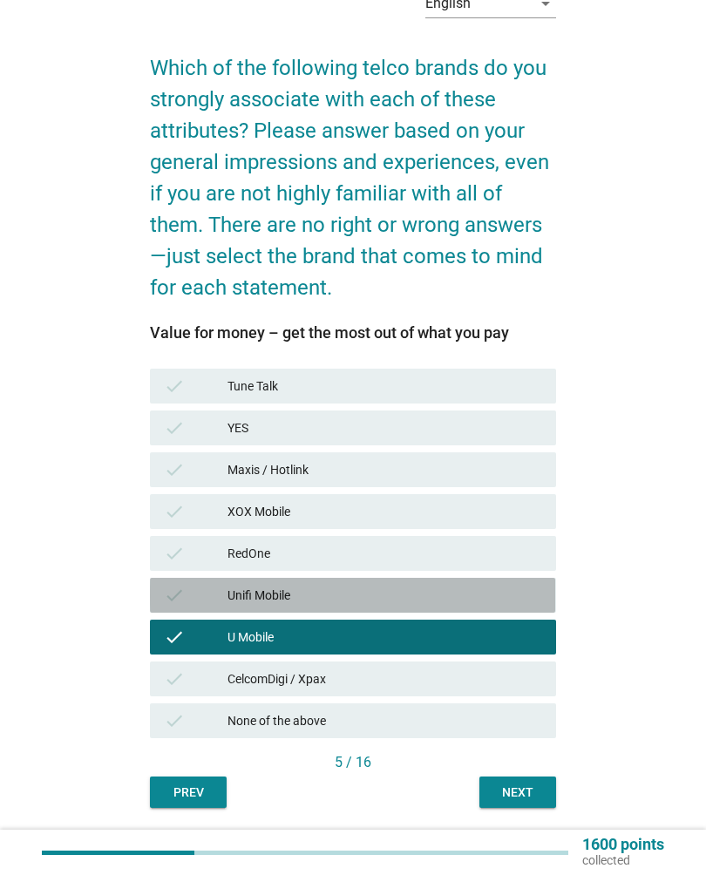
click at [539, 800] on div "Next" at bounding box center [517, 792] width 49 height 18
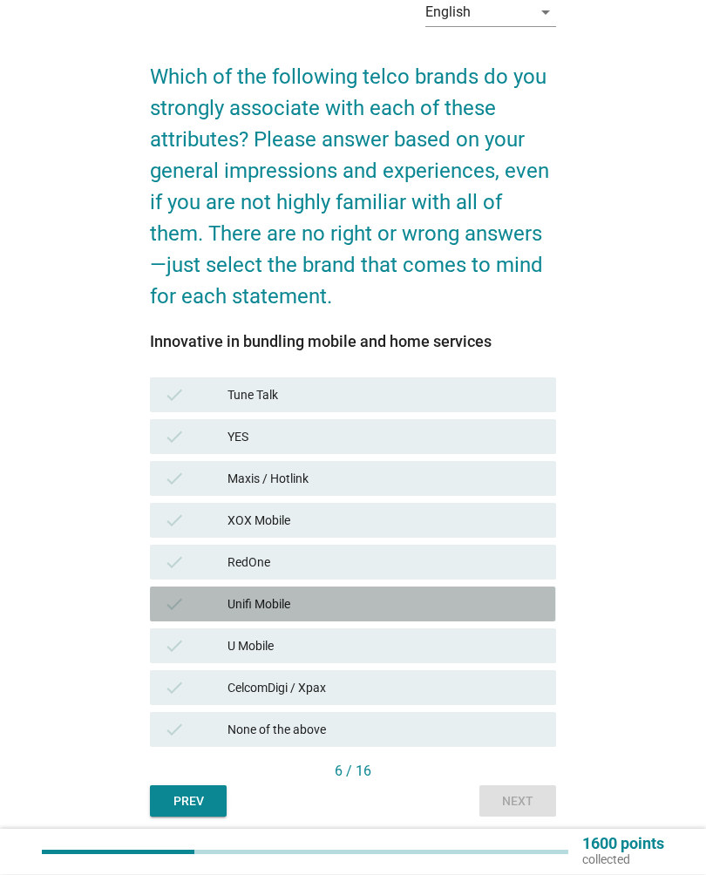
scroll to position [80, 0]
click at [456, 600] on div "Unifi Mobile" at bounding box center [384, 603] width 315 height 21
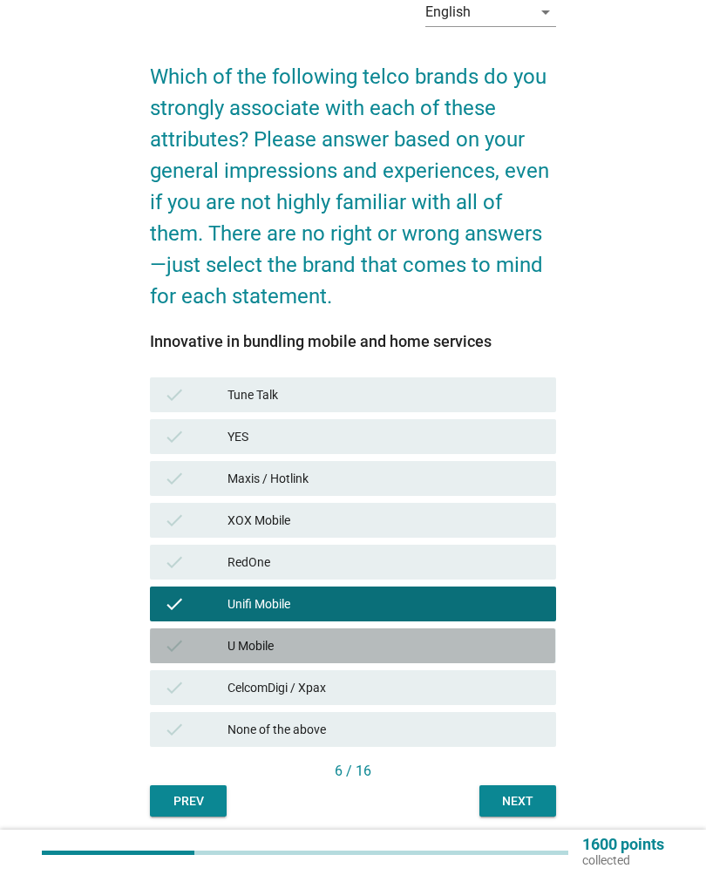
click at [489, 658] on div "check U Mobile" at bounding box center [352, 645] width 405 height 35
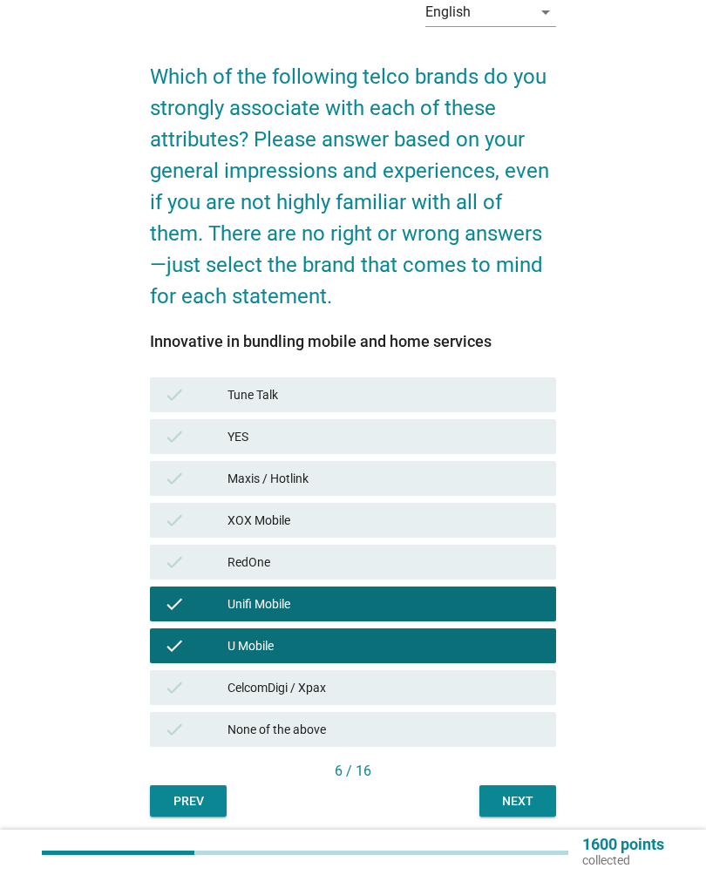
click at [489, 646] on div "U Mobile" at bounding box center [384, 645] width 315 height 21
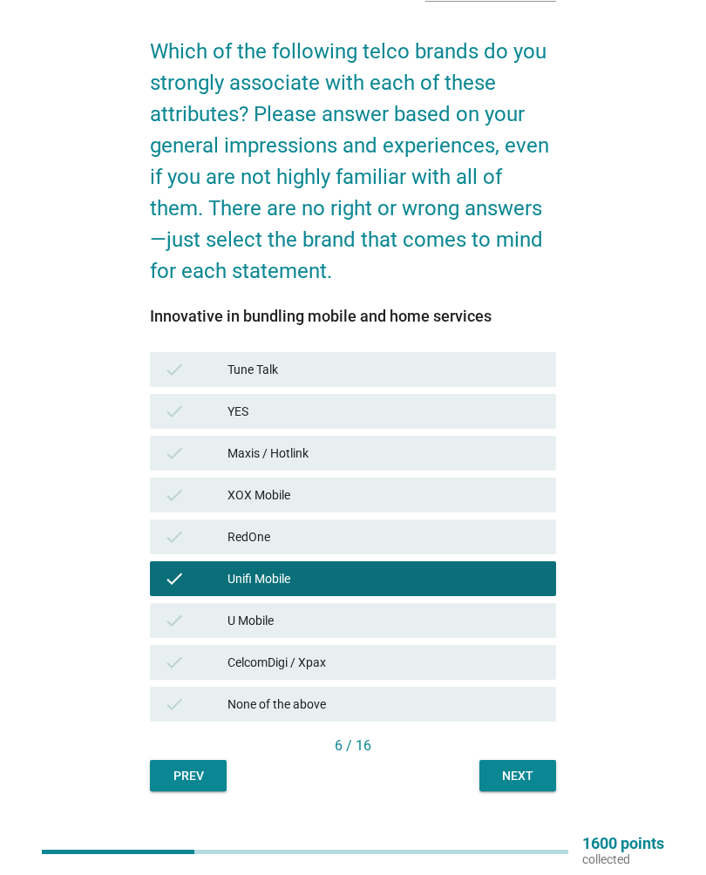
scroll to position [105, 0]
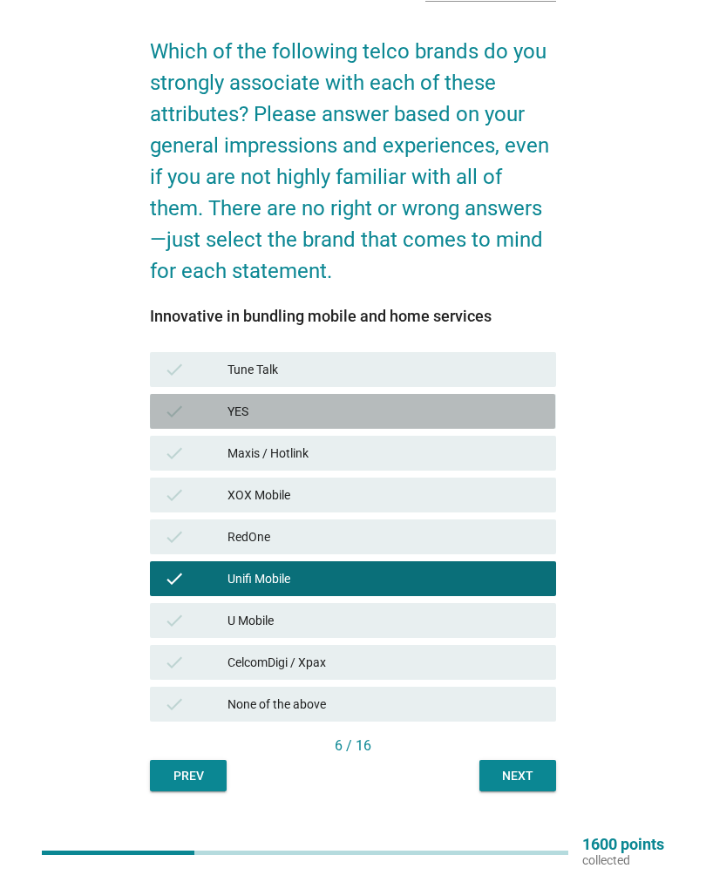
click at [487, 410] on div "YES" at bounding box center [384, 411] width 315 height 21
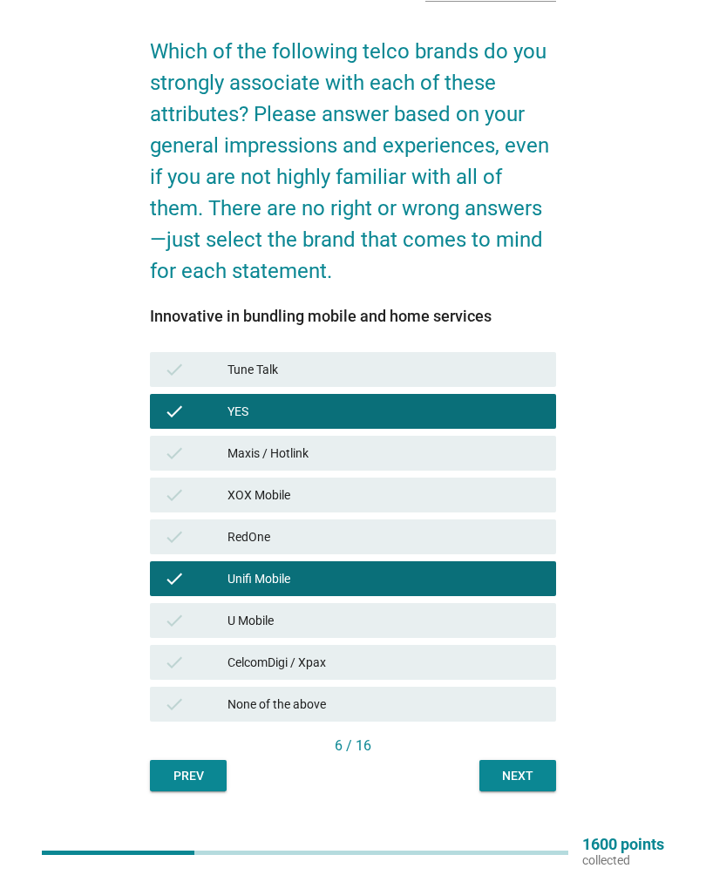
click at [545, 781] on button "Next" at bounding box center [517, 775] width 77 height 31
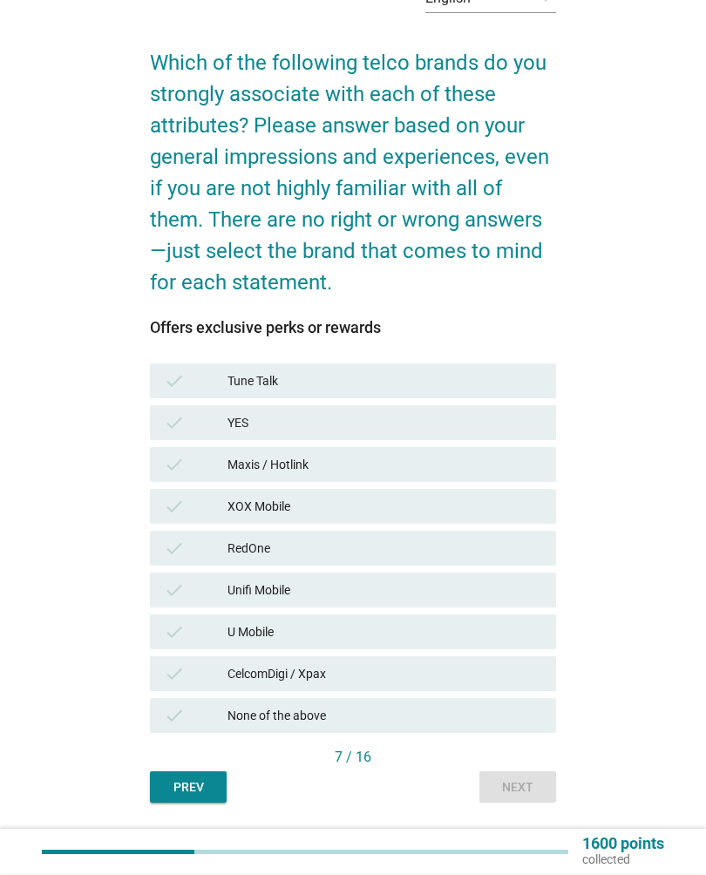
scroll to position [132, 0]
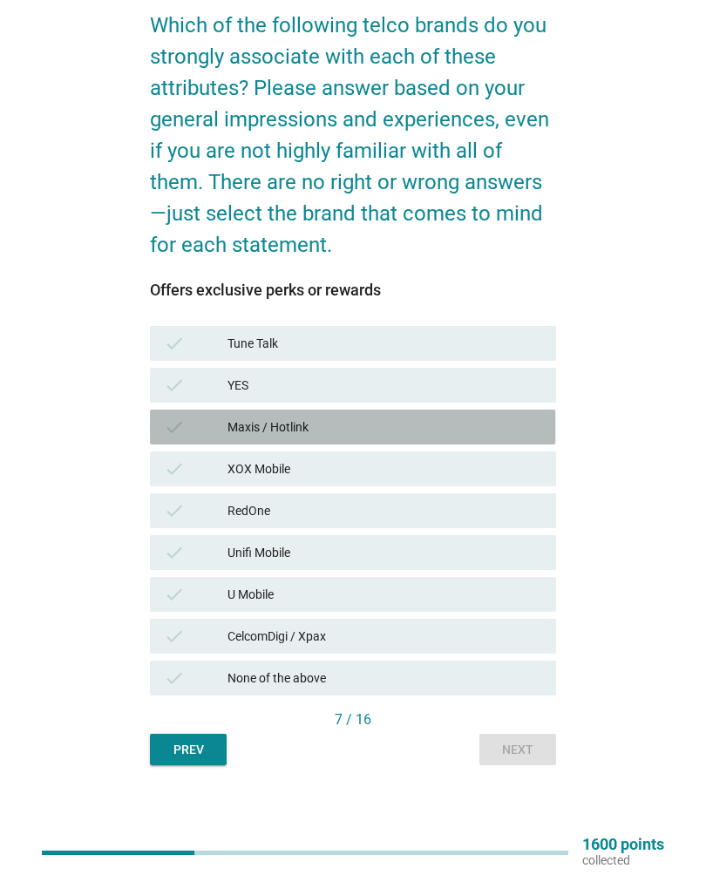
click at [430, 430] on div "Maxis / Hotlink" at bounding box center [384, 426] width 315 height 21
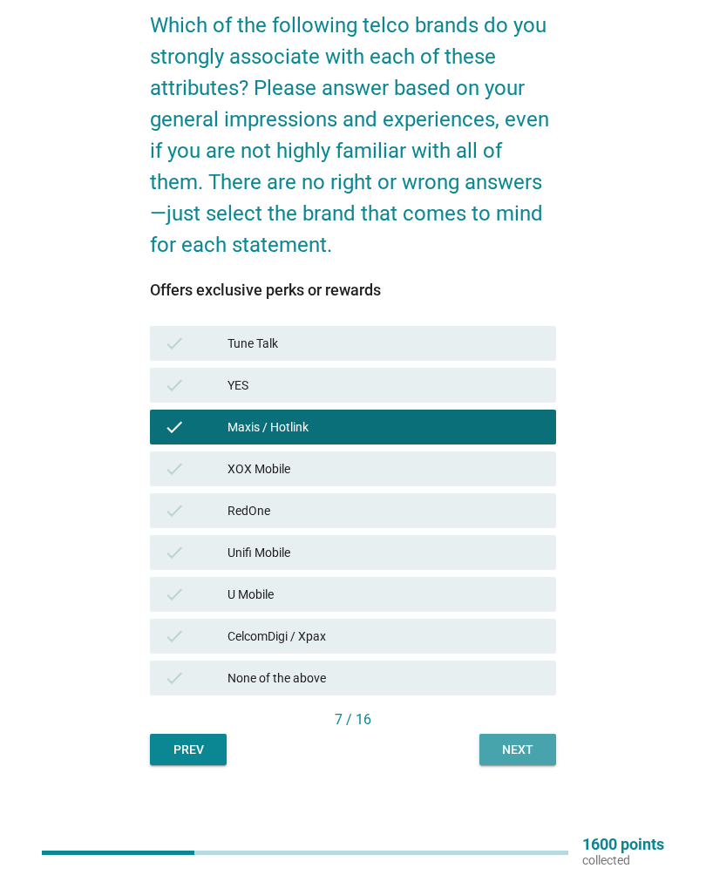
click at [517, 756] on div "Next" at bounding box center [517, 750] width 49 height 18
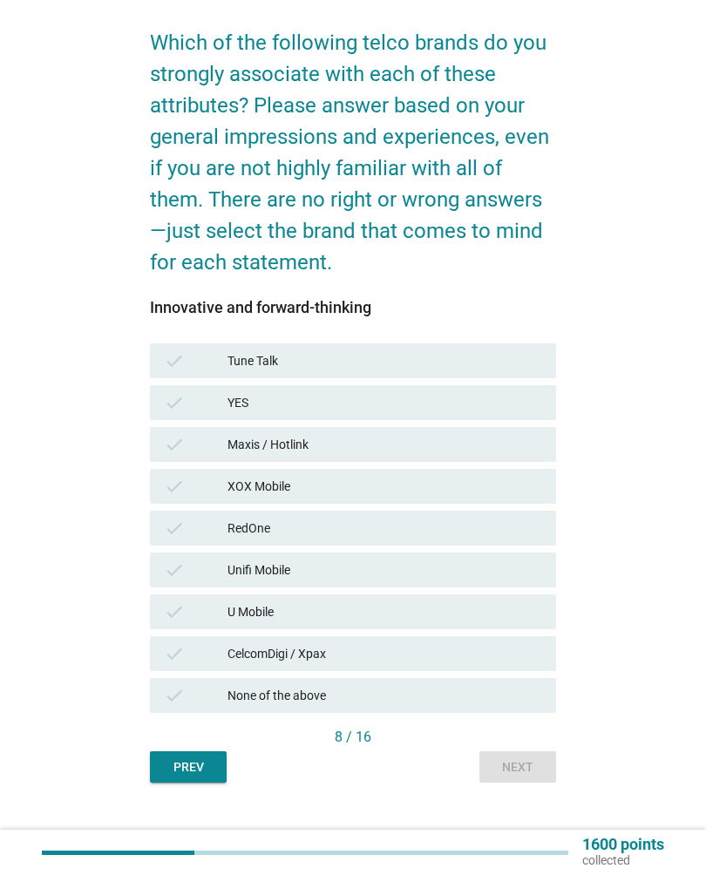
scroll to position [116, 0]
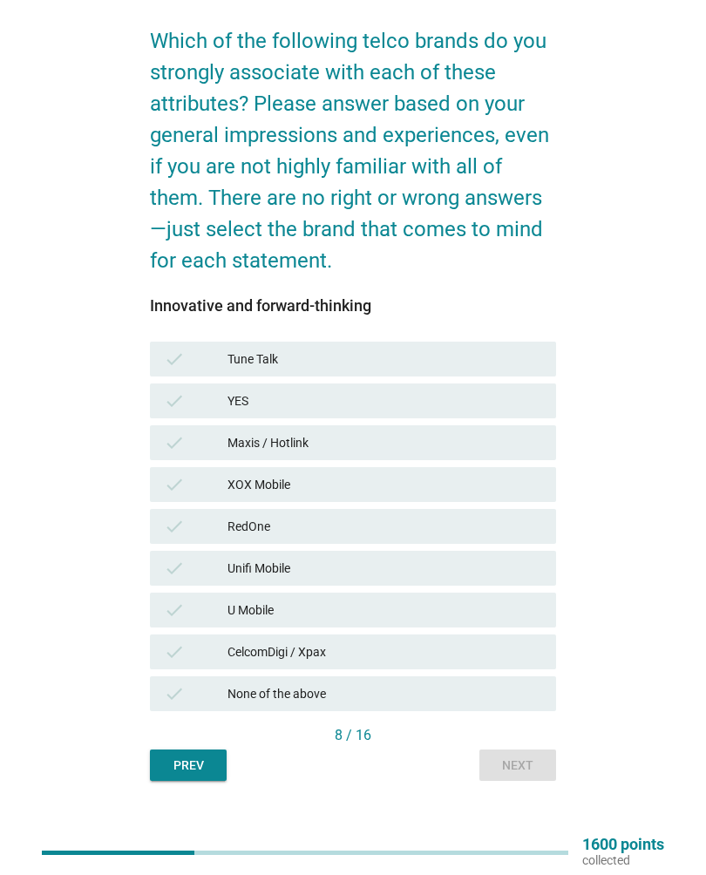
click at [481, 447] on div "Maxis / Hotlink" at bounding box center [384, 442] width 315 height 21
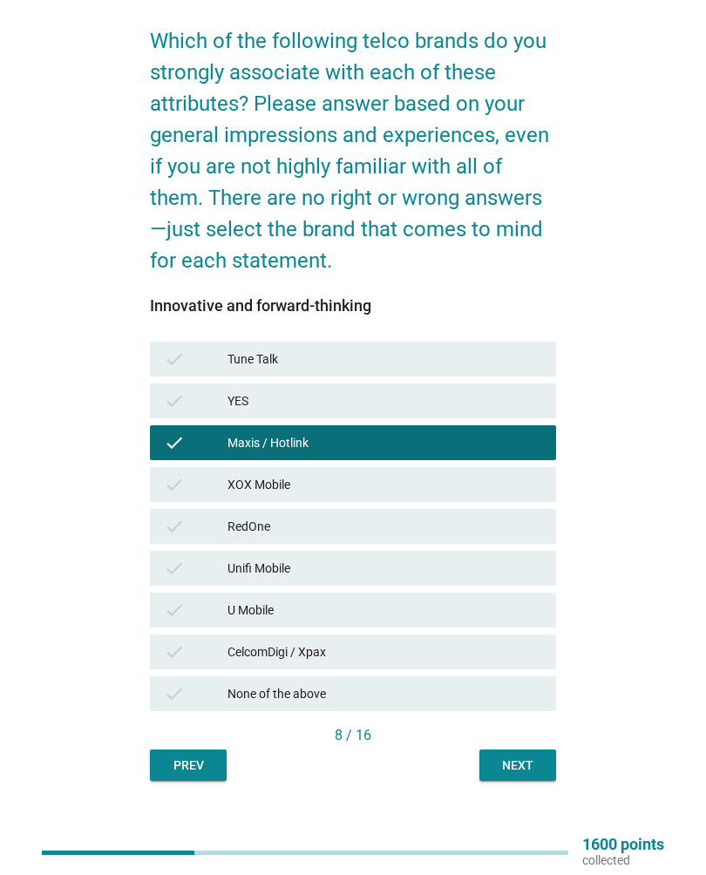
click at [528, 772] on div "Next" at bounding box center [517, 765] width 49 height 18
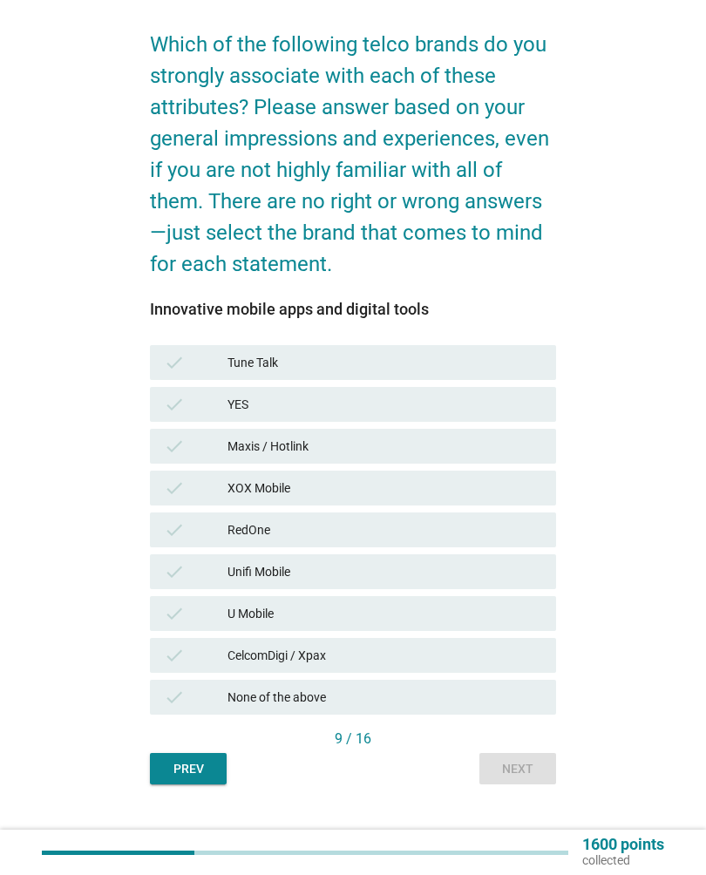
scroll to position [127, 0]
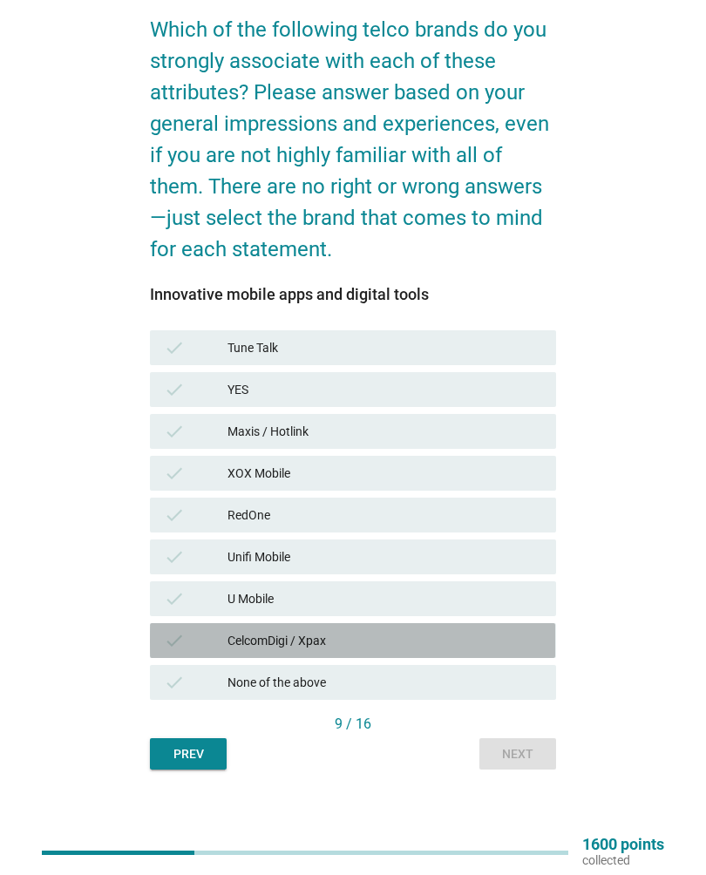
click at [504, 630] on div "CelcomDigi / Xpax" at bounding box center [384, 640] width 315 height 21
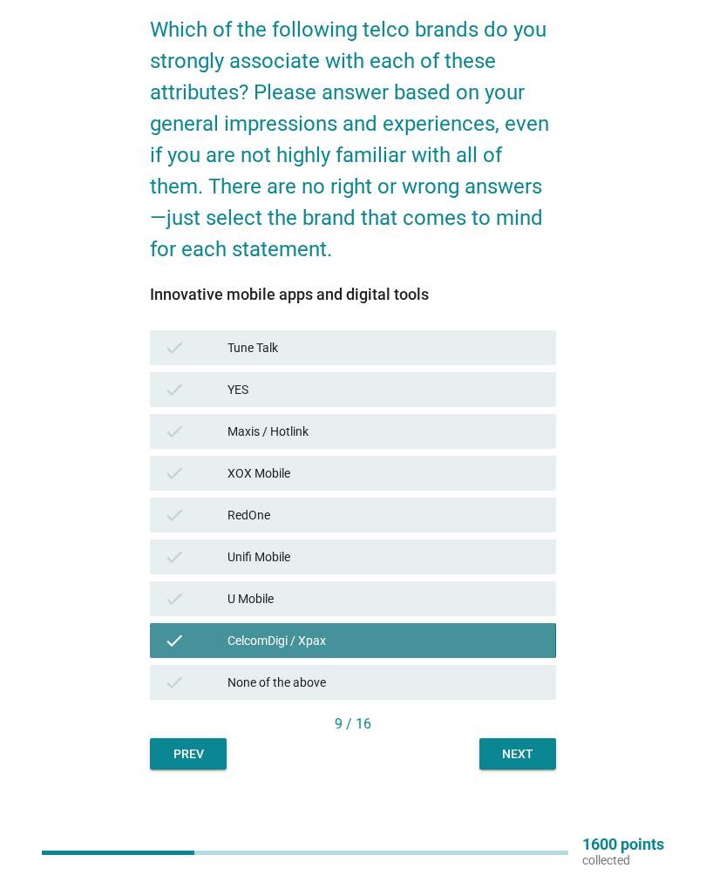
click at [522, 738] on button "Next" at bounding box center [517, 753] width 77 height 31
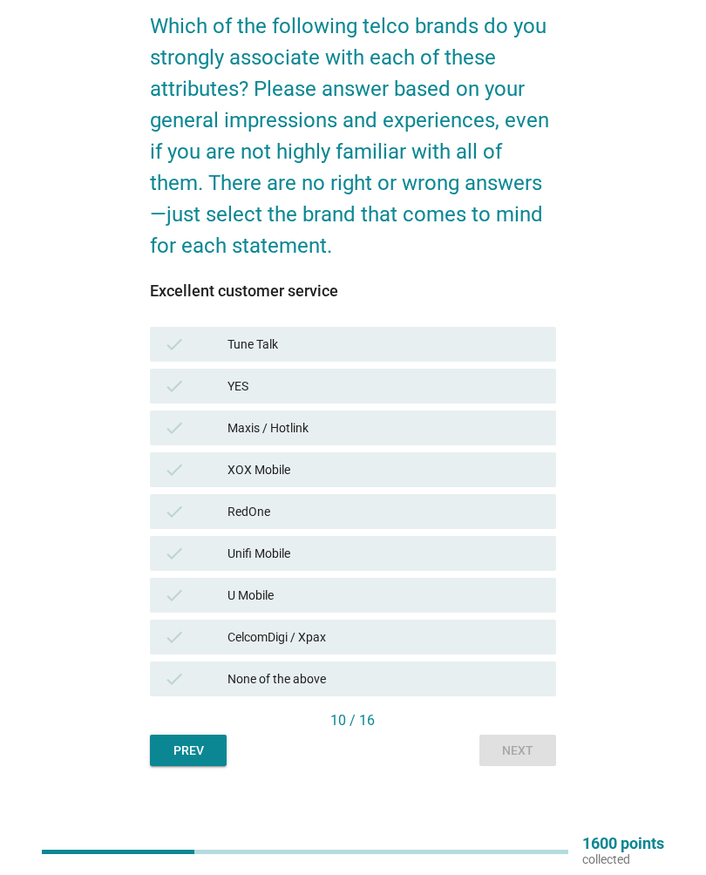
scroll to position [131, 0]
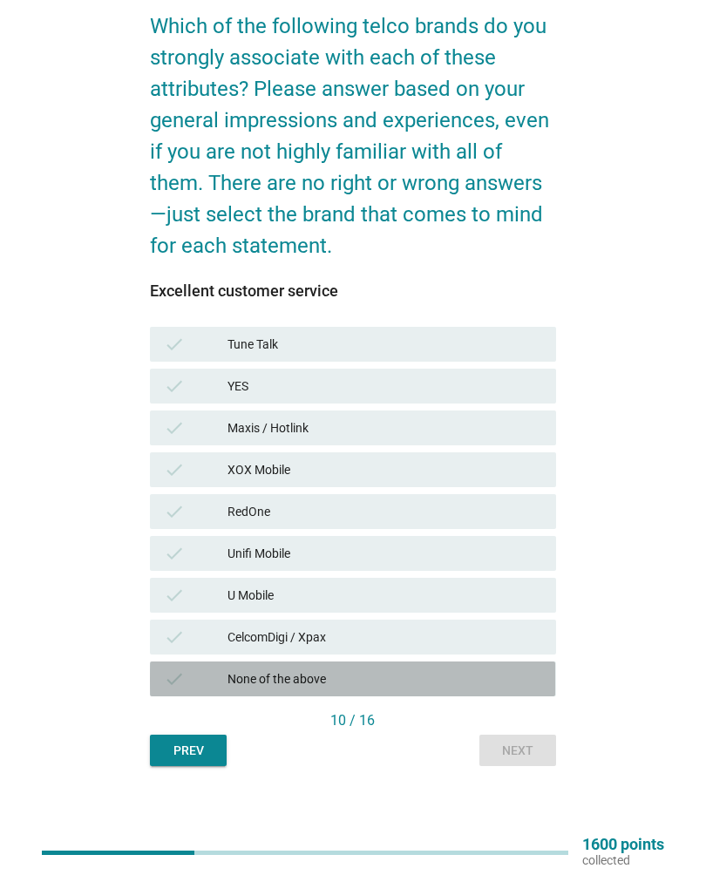
click at [499, 671] on div "None of the above" at bounding box center [384, 678] width 315 height 21
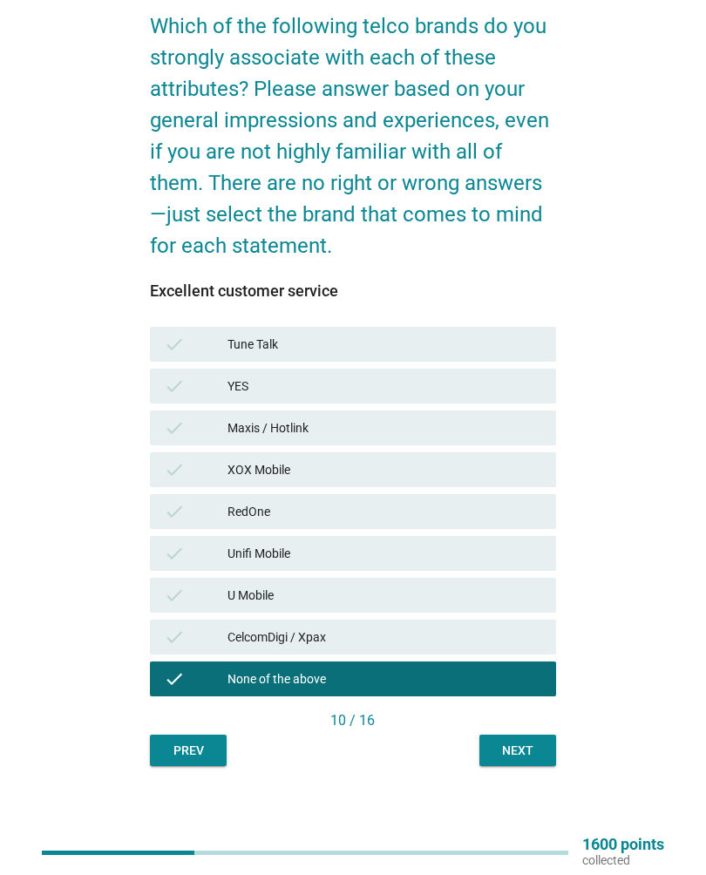
click at [537, 748] on div "Next" at bounding box center [517, 750] width 49 height 18
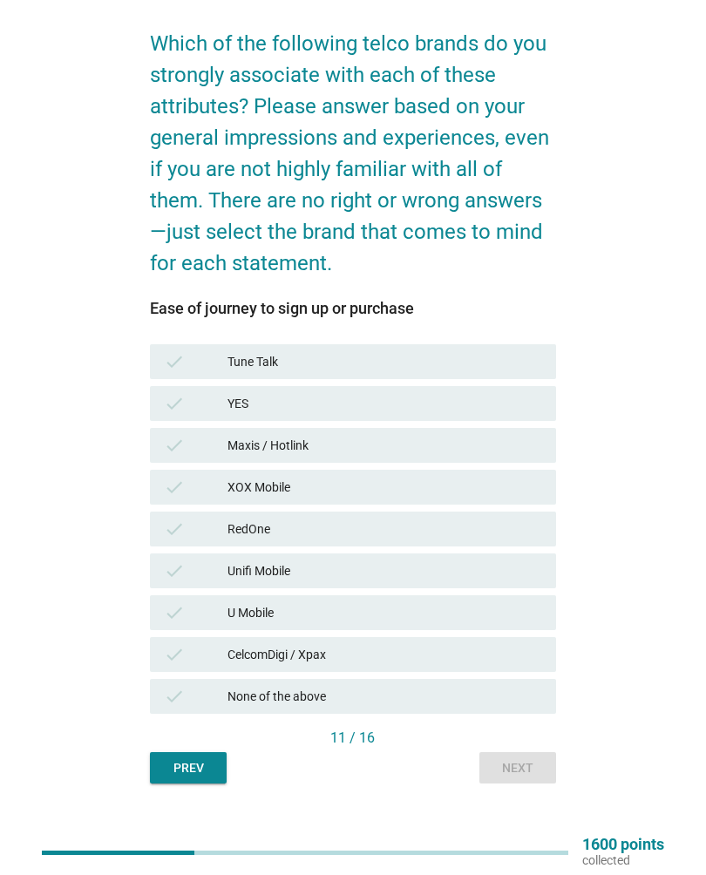
scroll to position [127, 0]
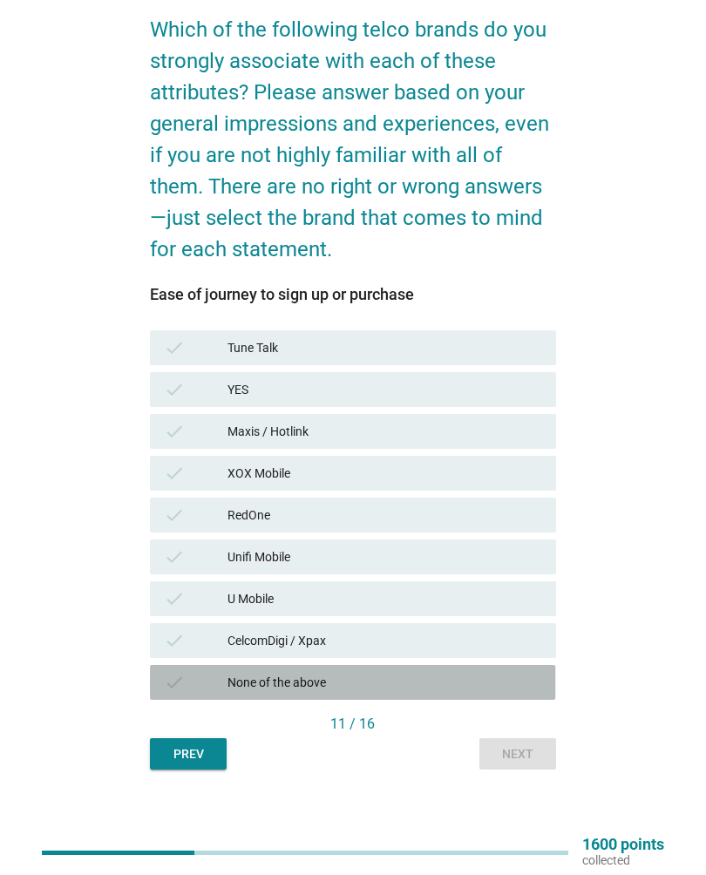
click at [520, 680] on div "None of the above" at bounding box center [384, 682] width 315 height 21
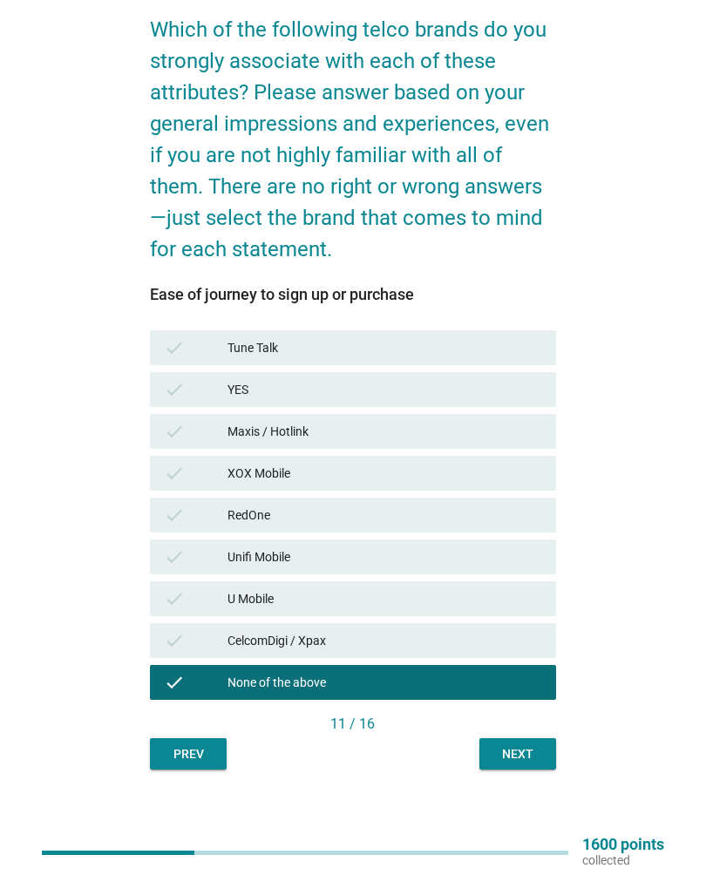
click at [527, 750] on div "Next" at bounding box center [517, 754] width 49 height 18
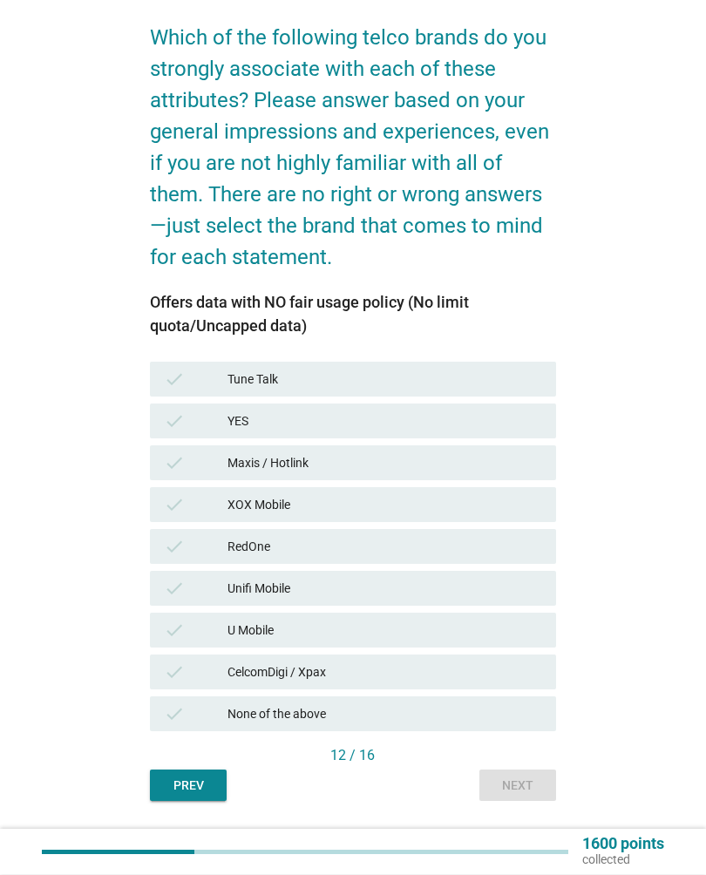
scroll to position [118, 0]
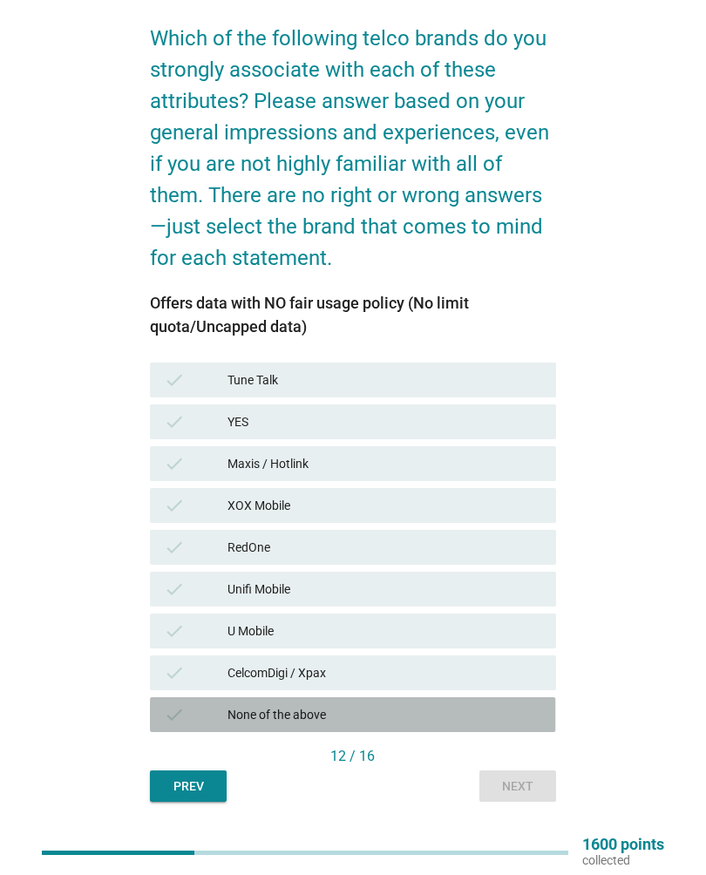
click at [504, 722] on div "None of the above" at bounding box center [384, 714] width 315 height 21
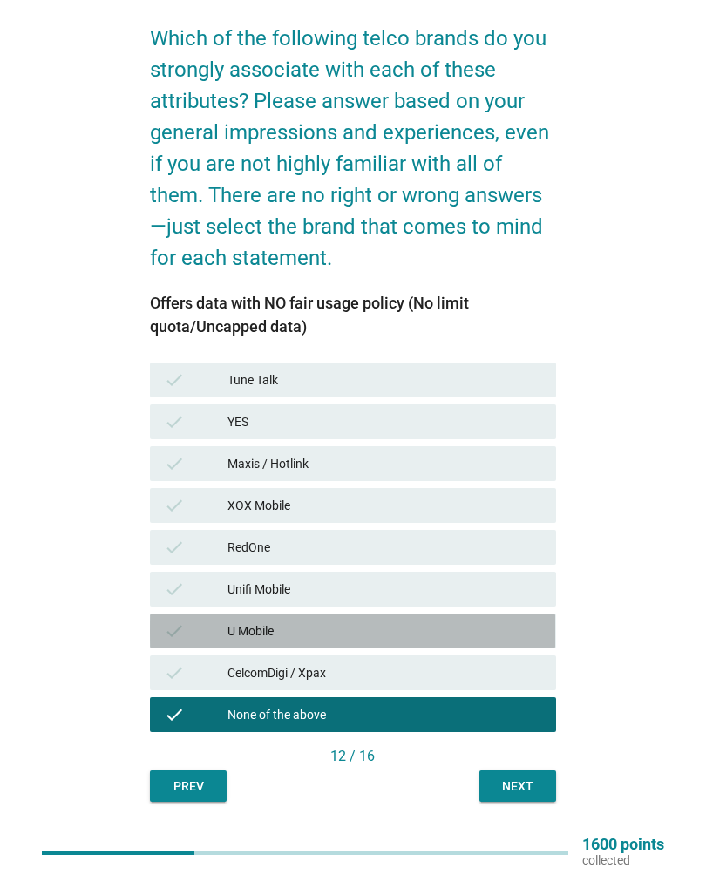
click at [502, 621] on div "U Mobile" at bounding box center [384, 630] width 315 height 21
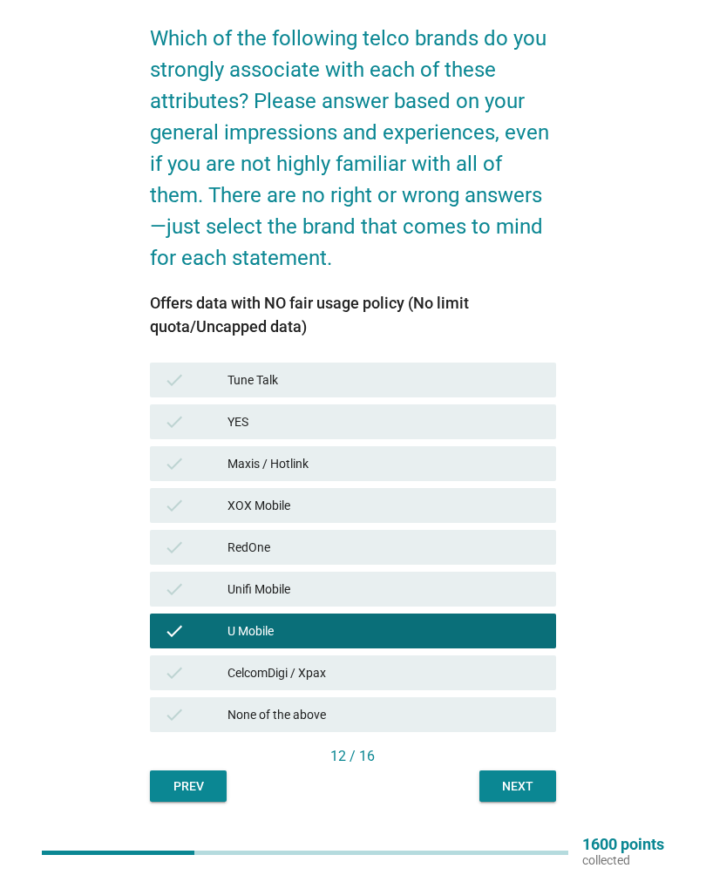
click at [556, 768] on div "English arrow_drop_down Which of the following telco brands do you strongly ass…" at bounding box center [352, 373] width 433 height 883
click at [528, 772] on button "Next" at bounding box center [517, 785] width 77 height 31
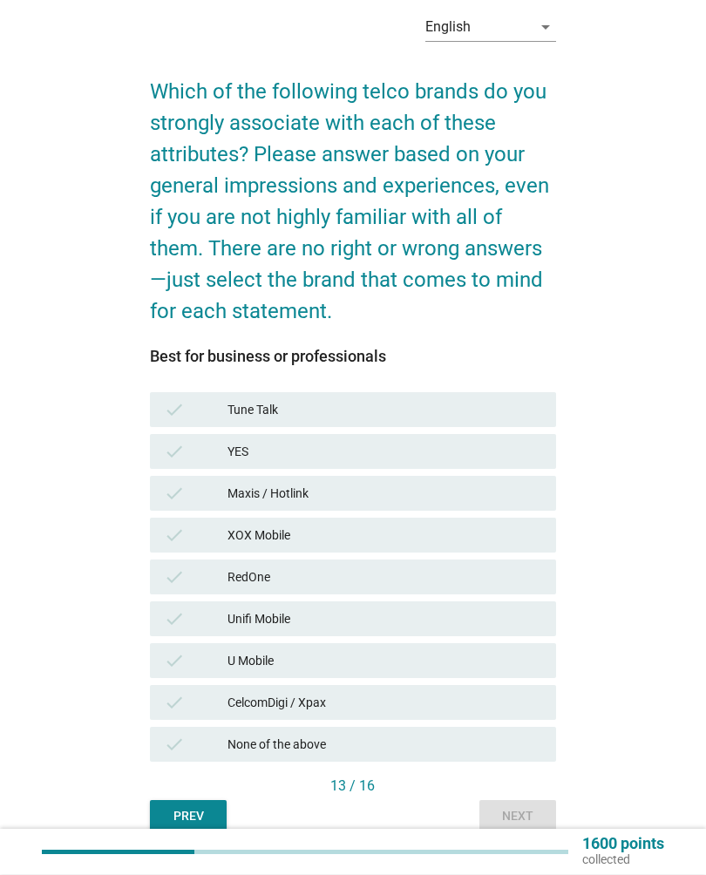
scroll to position [132, 0]
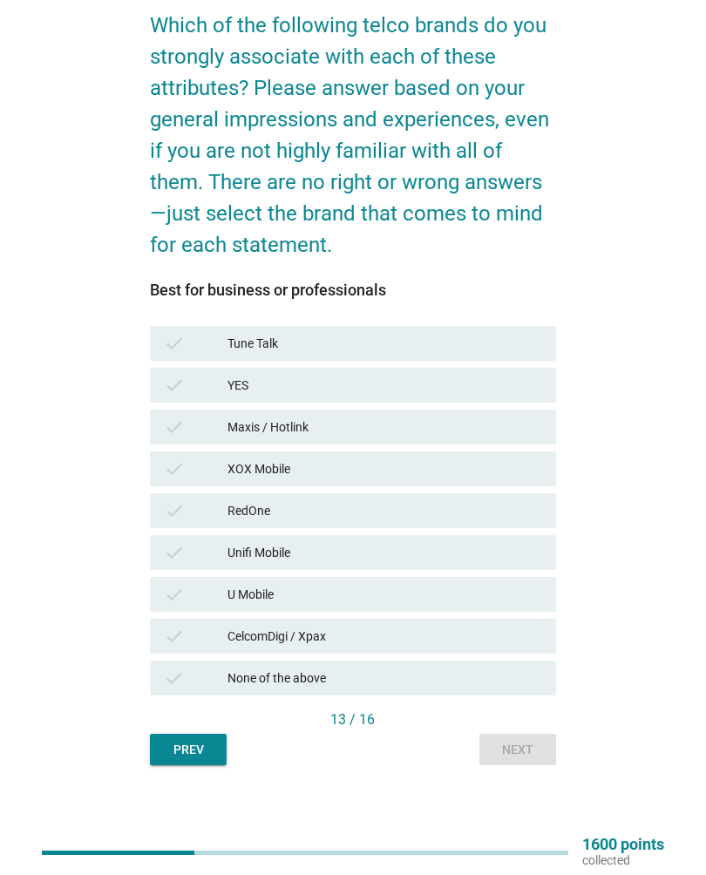
click at [496, 631] on div "CelcomDigi / Xpax" at bounding box center [384, 636] width 315 height 21
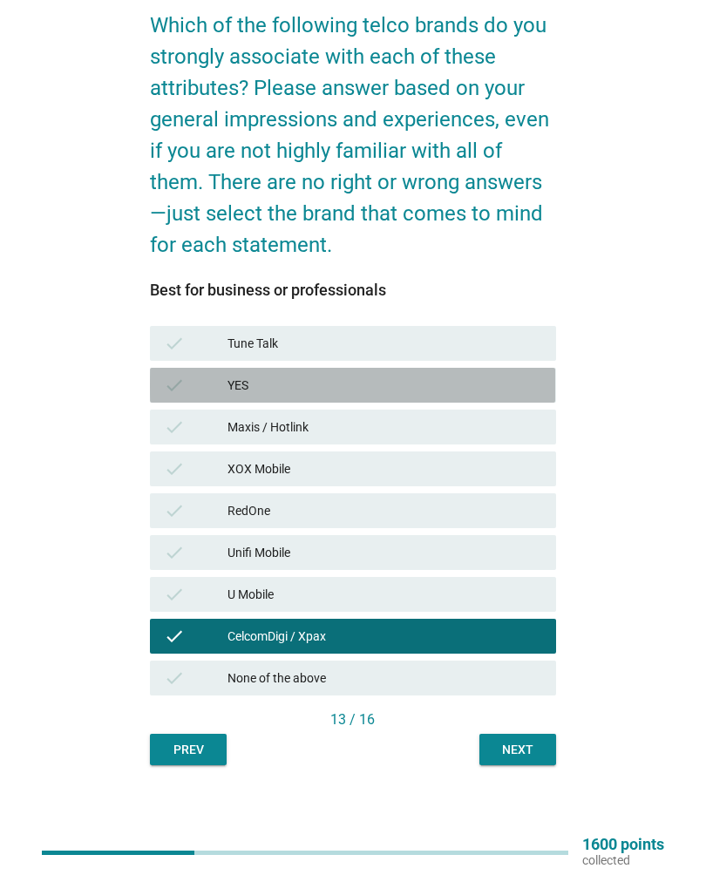
click at [430, 386] on div "YES" at bounding box center [384, 385] width 315 height 21
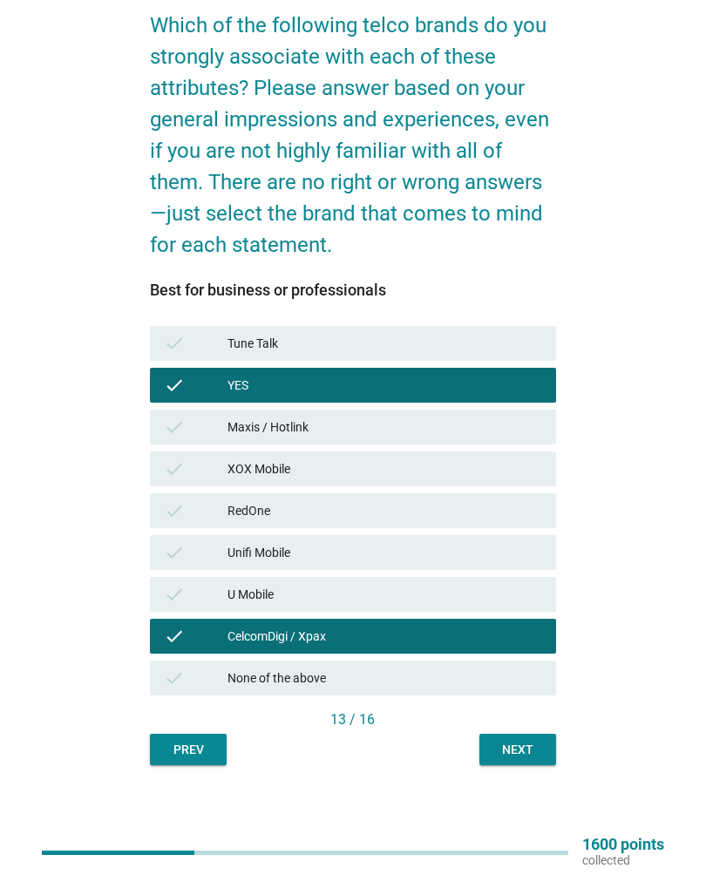
click at [525, 762] on button "Next" at bounding box center [517, 749] width 77 height 31
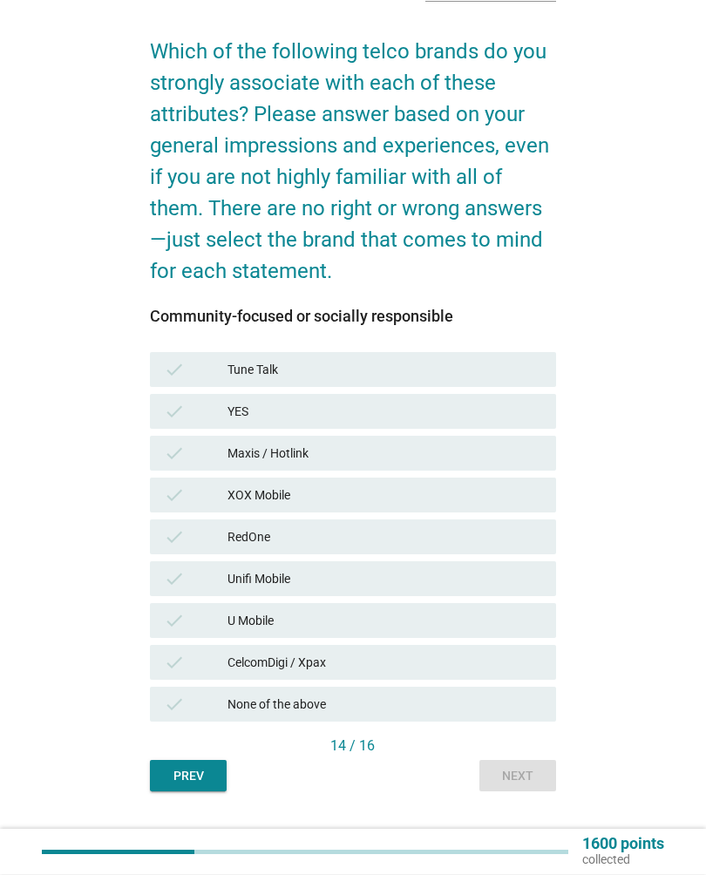
scroll to position [105, 0]
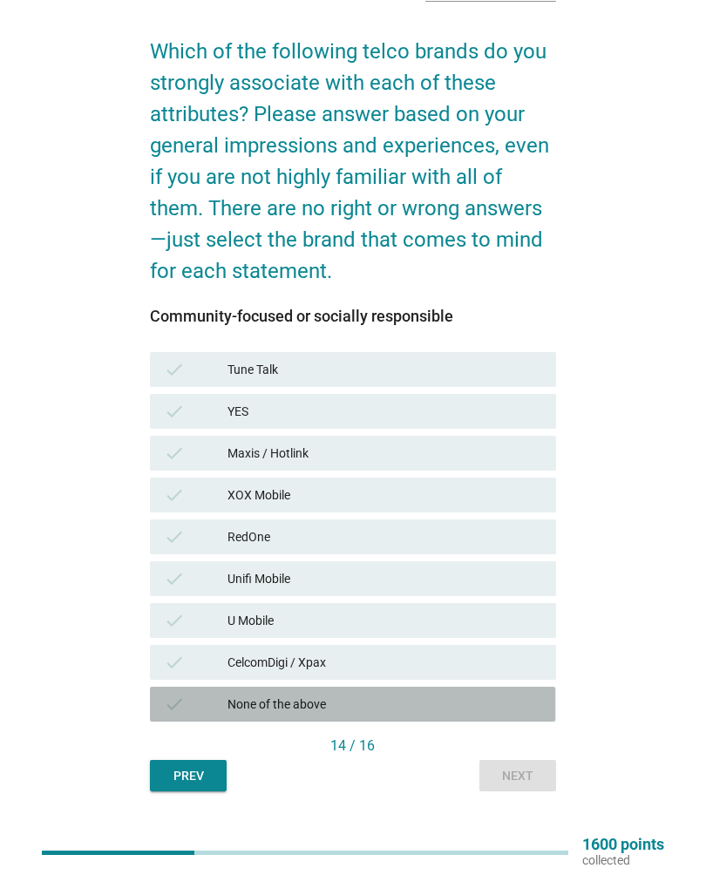
click at [470, 714] on div "check None of the above" at bounding box center [352, 704] width 405 height 35
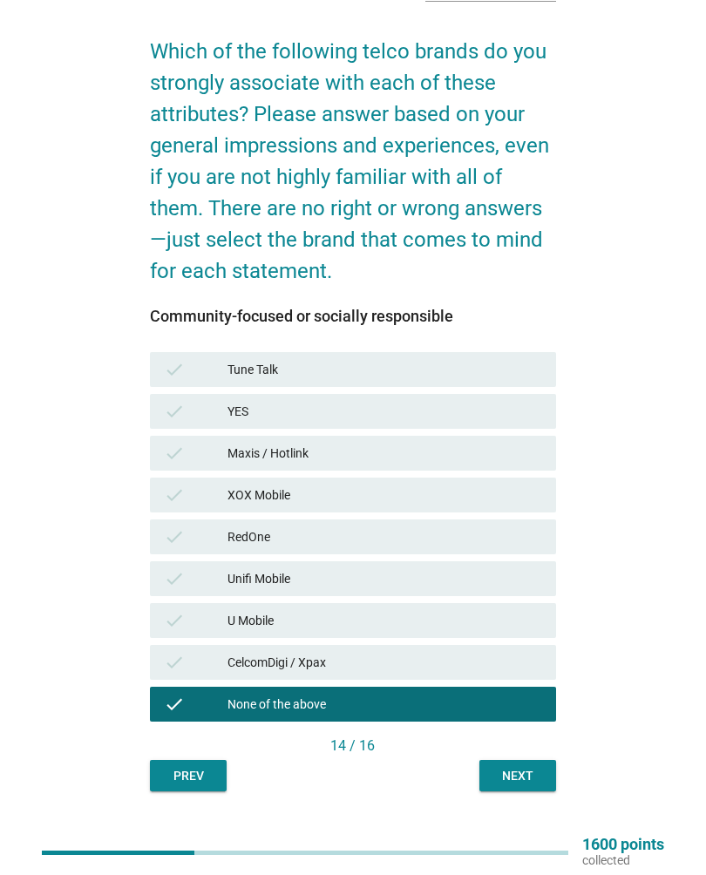
click at [530, 768] on div "Next" at bounding box center [517, 776] width 49 height 18
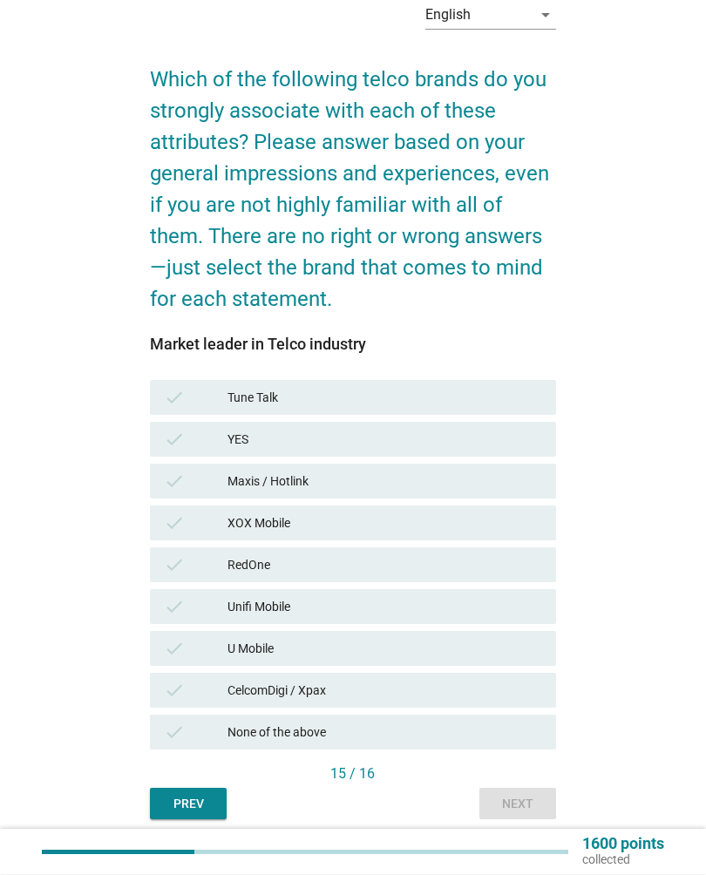
scroll to position [78, 0]
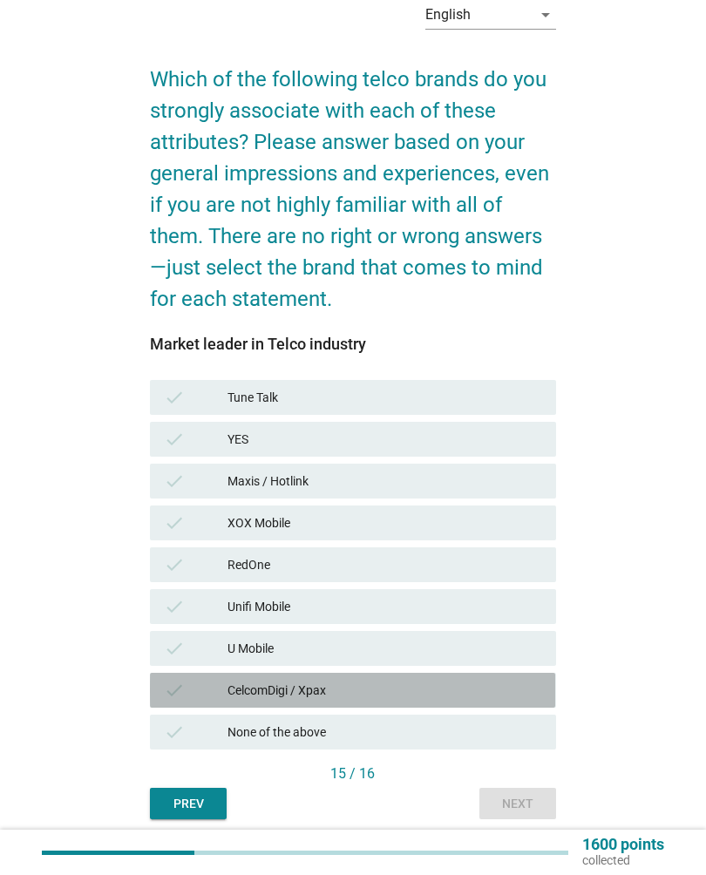
click at [491, 701] on div "check CelcomDigi / Xpax" at bounding box center [352, 690] width 405 height 35
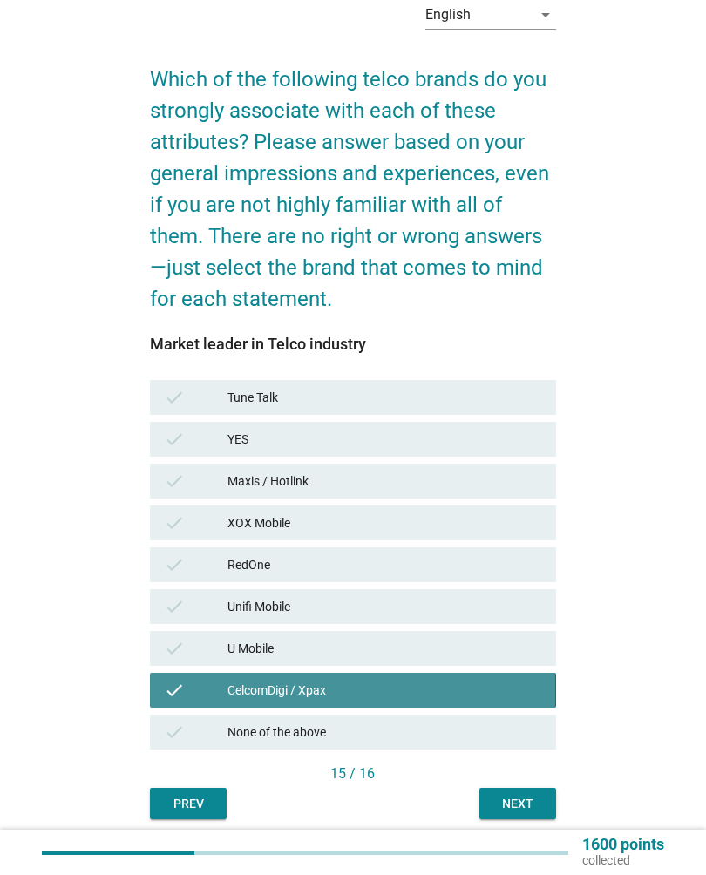
click at [541, 798] on div "Next" at bounding box center [517, 804] width 49 height 18
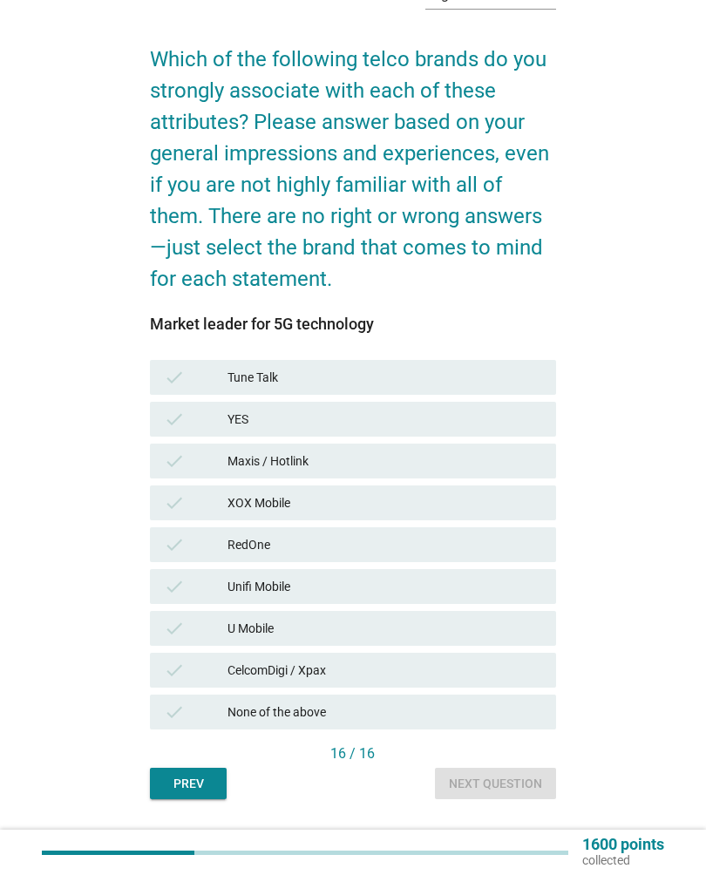
scroll to position [98, 0]
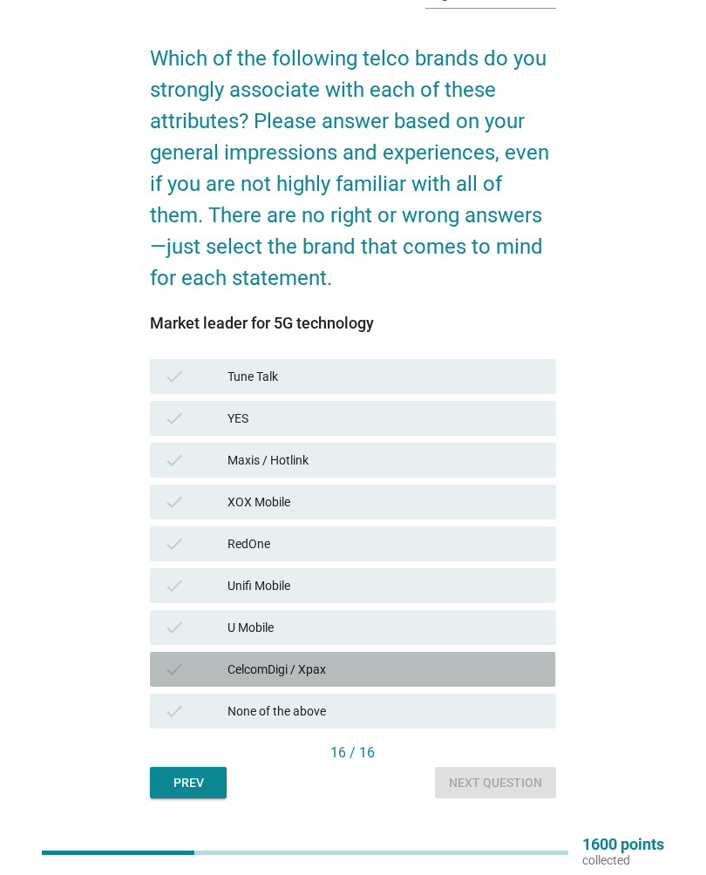
click at [478, 676] on div "CelcomDigi / Xpax" at bounding box center [384, 669] width 315 height 21
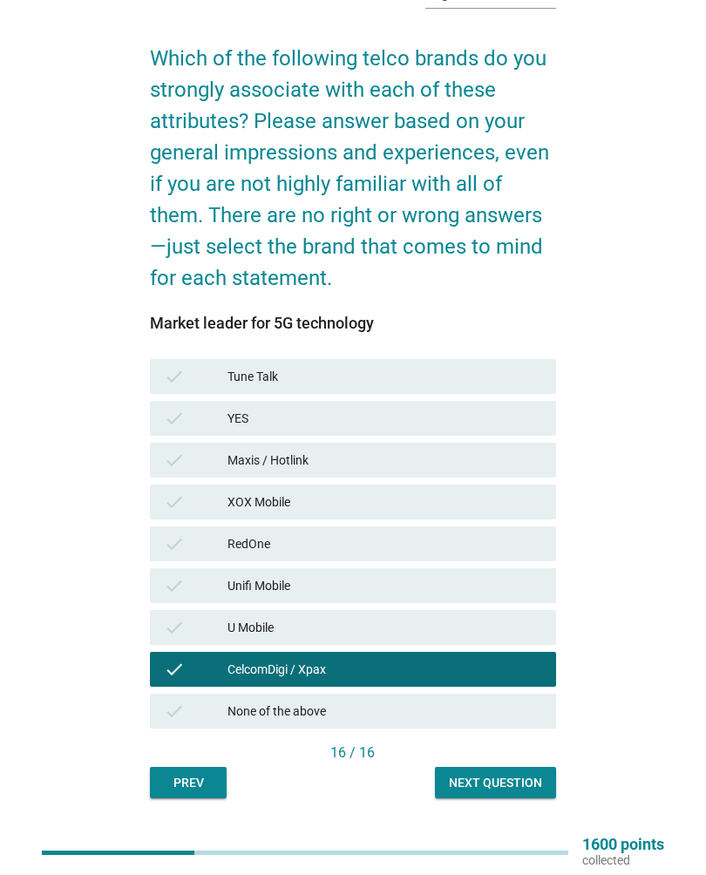
click at [426, 545] on div "RedOne" at bounding box center [384, 543] width 315 height 21
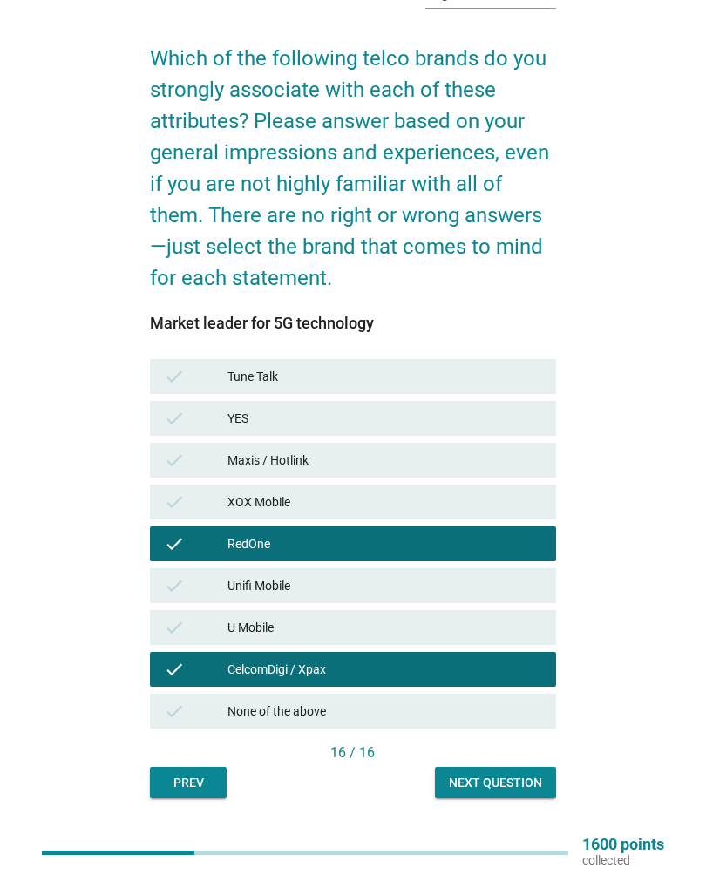
click at [509, 778] on div "Next question" at bounding box center [495, 783] width 93 height 18
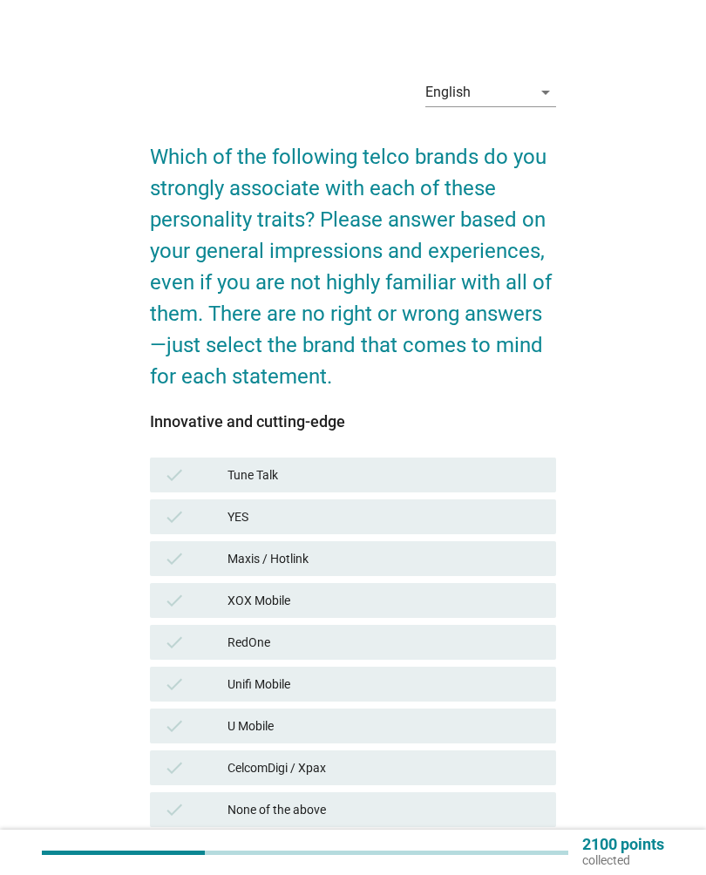
scroll to position [132, 0]
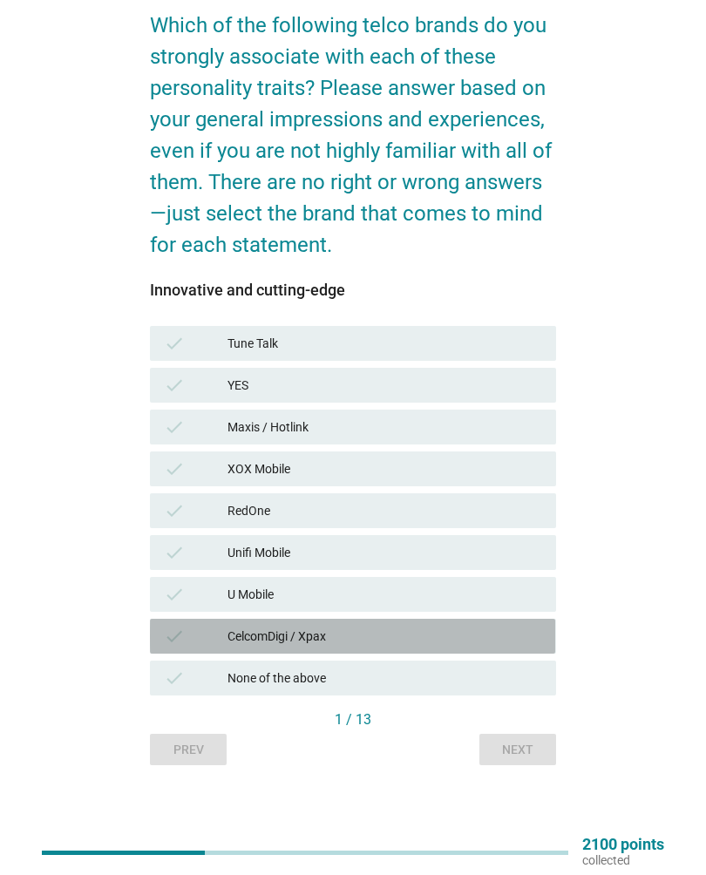
click at [453, 640] on div "CelcomDigi / Xpax" at bounding box center [384, 636] width 315 height 21
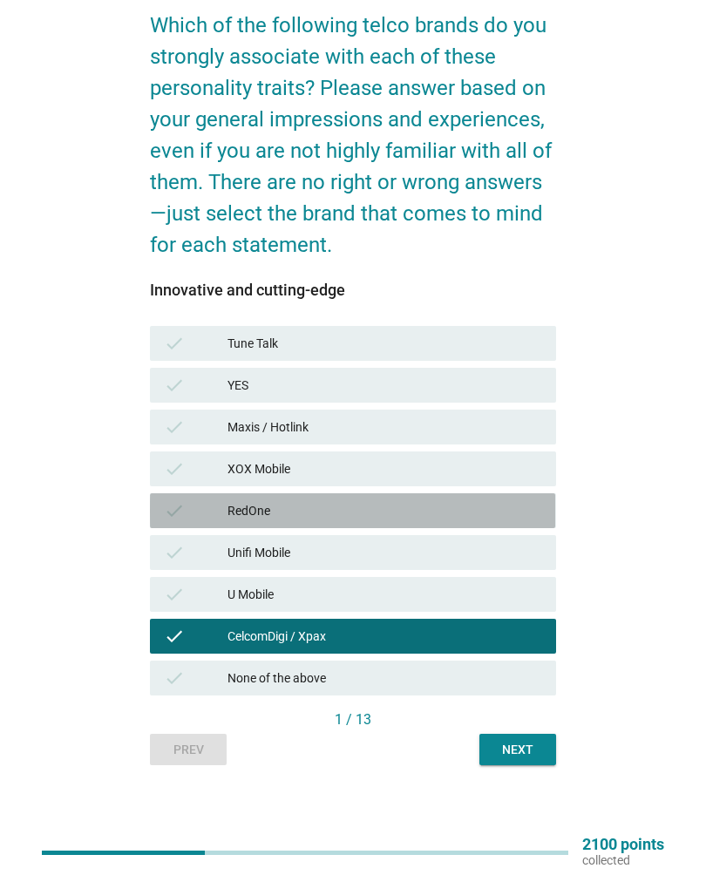
click at [428, 511] on div "RedOne" at bounding box center [384, 510] width 315 height 21
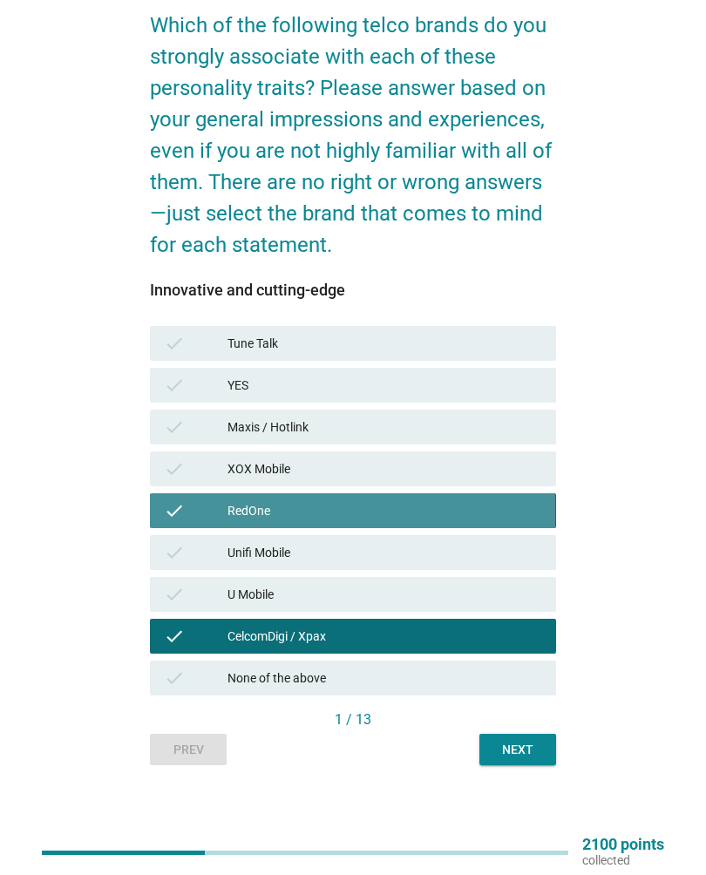
click at [423, 518] on div "RedOne" at bounding box center [384, 510] width 315 height 21
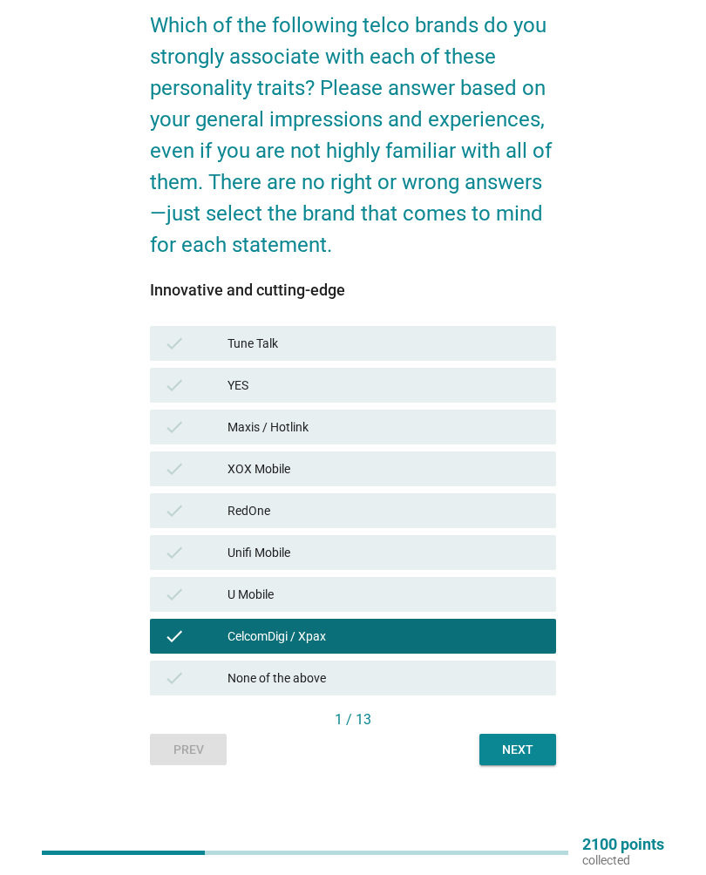
click at [537, 749] on div "Next" at bounding box center [517, 750] width 49 height 18
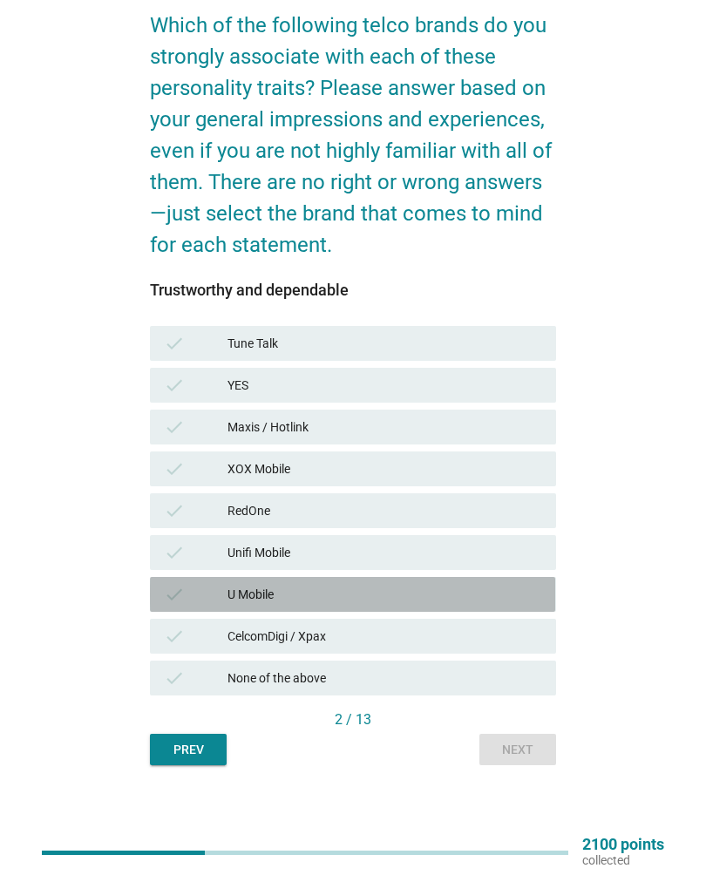
click at [438, 589] on div "U Mobile" at bounding box center [384, 594] width 315 height 21
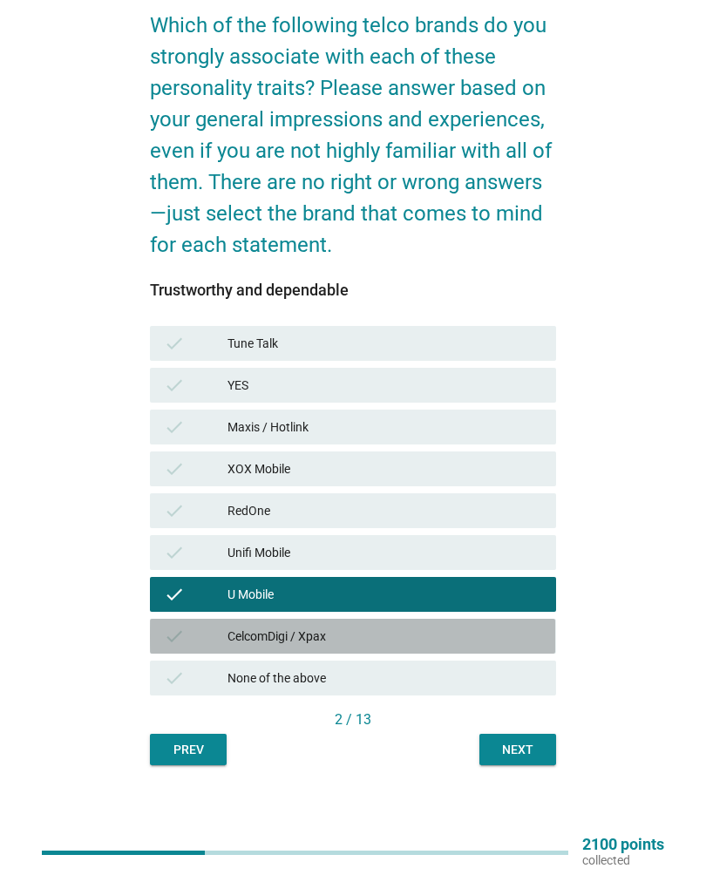
click at [437, 636] on div "CelcomDigi / Xpax" at bounding box center [384, 636] width 315 height 21
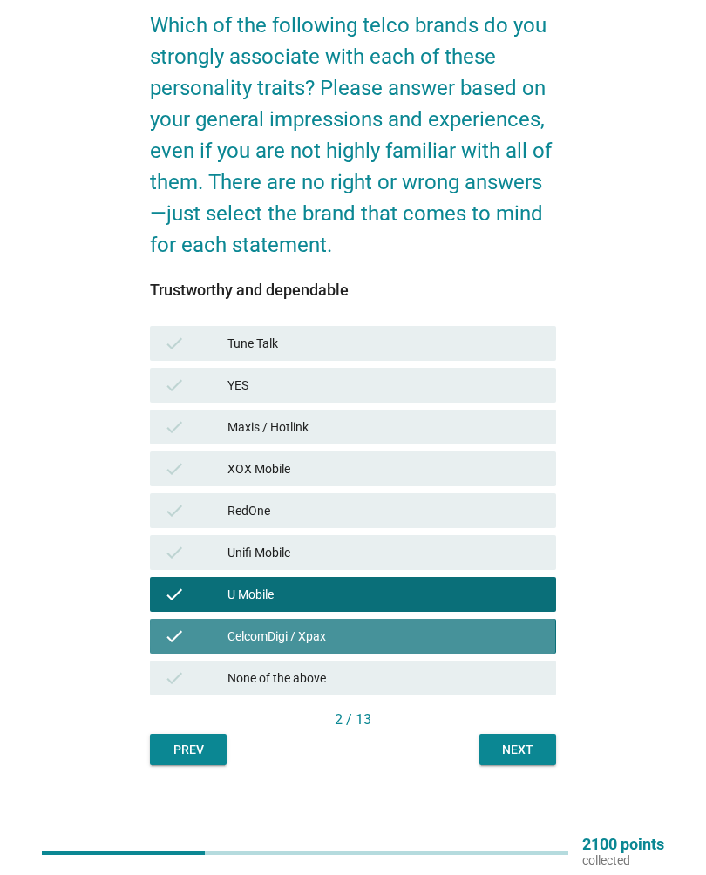
click at [447, 551] on div "Unifi Mobile" at bounding box center [384, 552] width 315 height 21
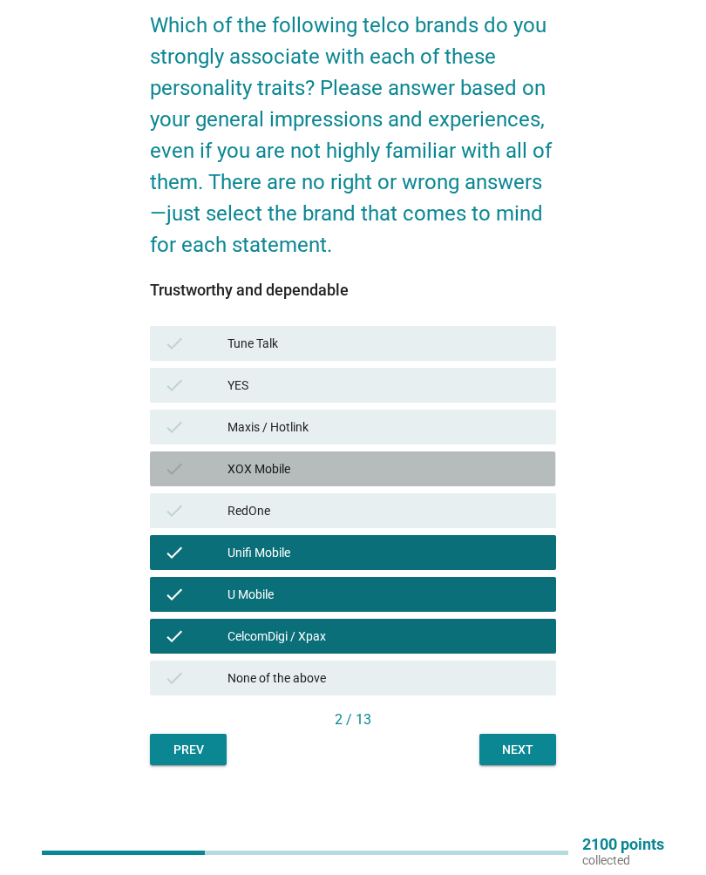
click at [407, 465] on div "XOX Mobile" at bounding box center [384, 468] width 315 height 21
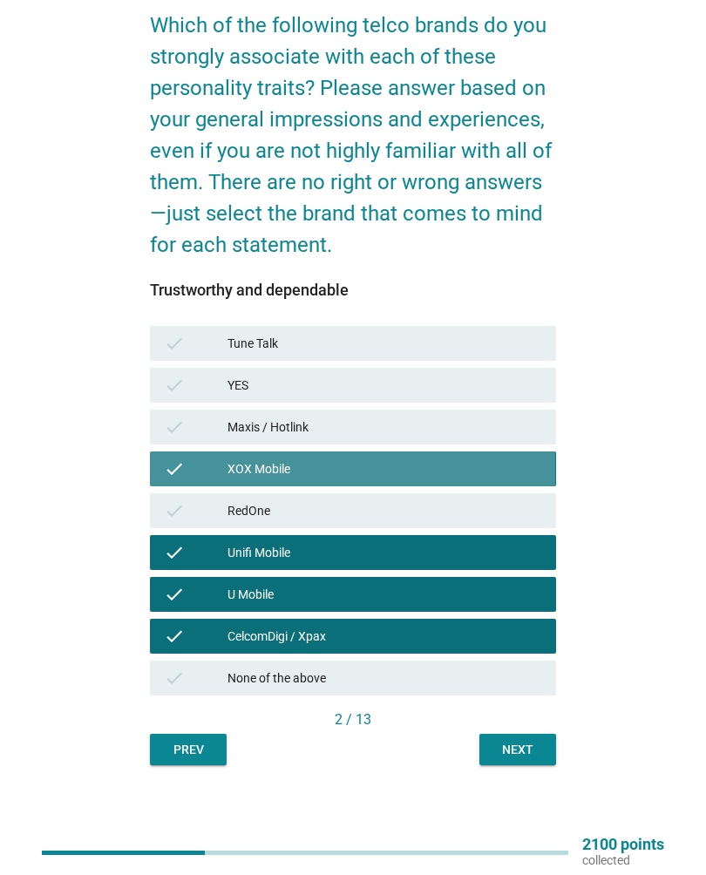
click at [406, 460] on div "XOX Mobile" at bounding box center [384, 468] width 315 height 21
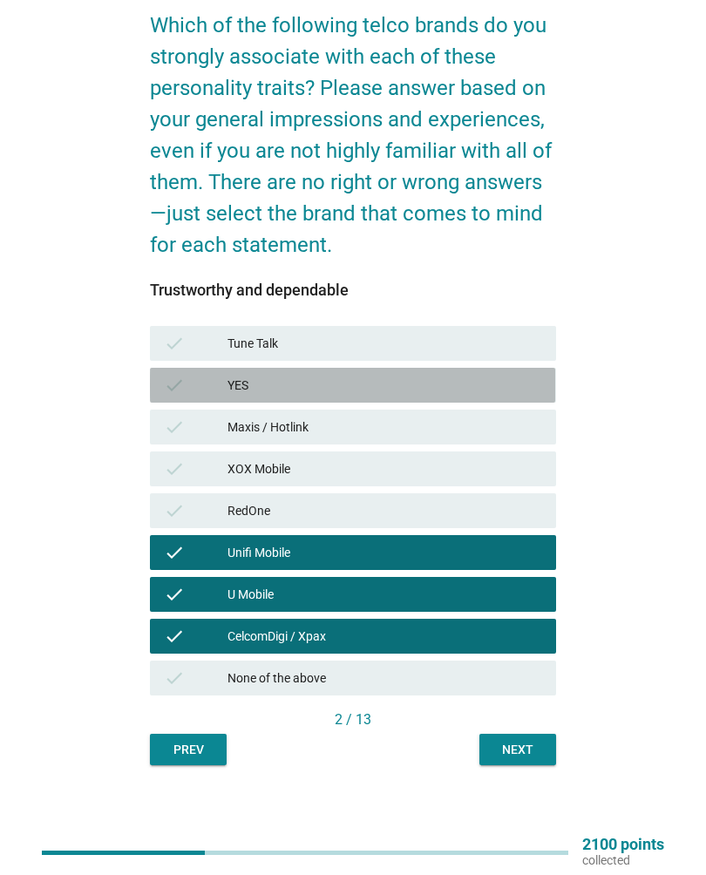
click at [423, 374] on div "check YES" at bounding box center [352, 385] width 405 height 35
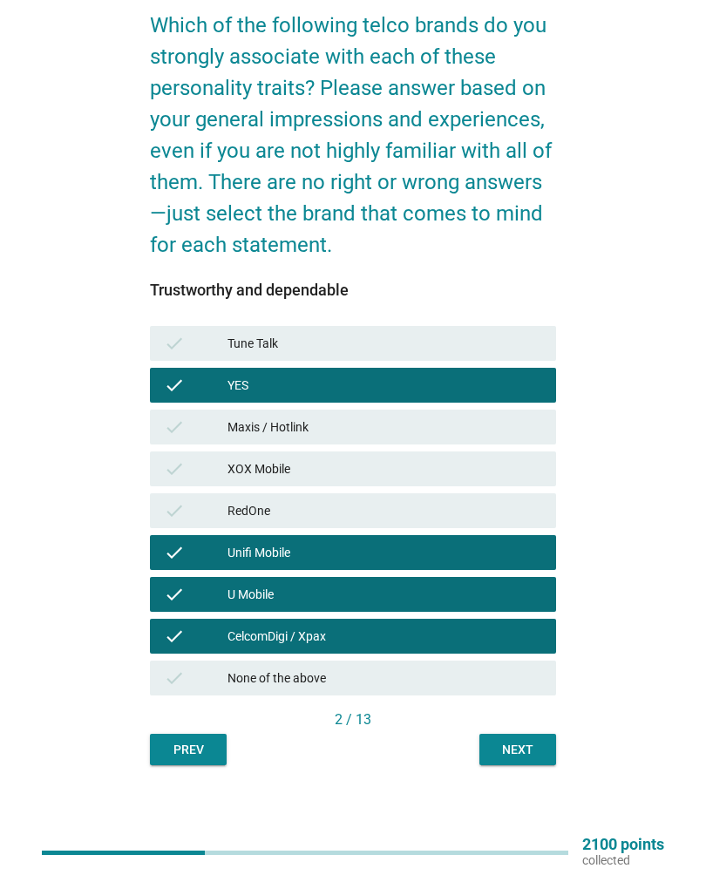
click at [410, 396] on div "check YES" at bounding box center [352, 385] width 405 height 35
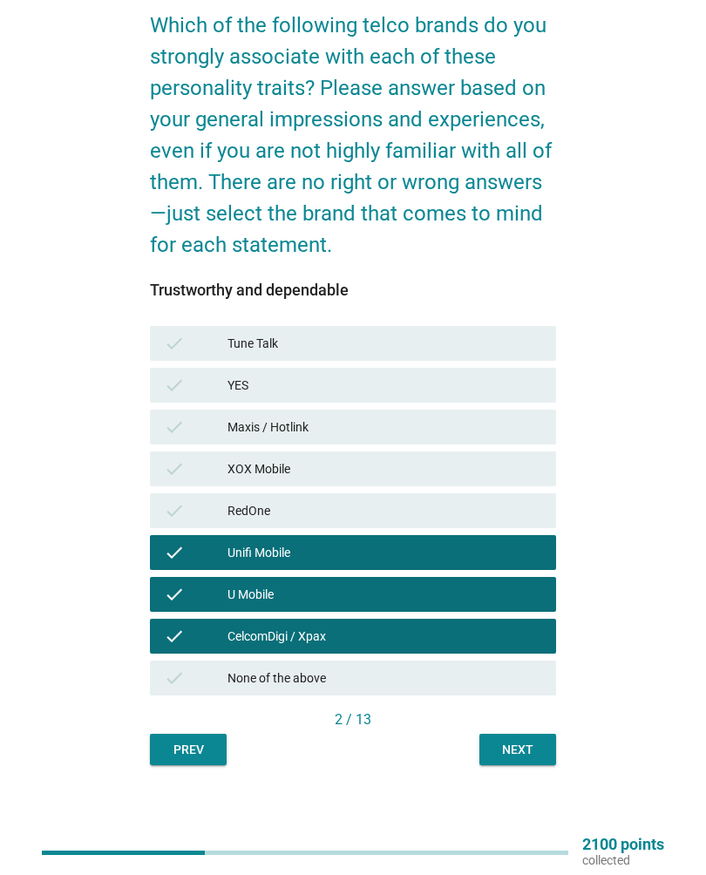
click at [525, 744] on div "Next" at bounding box center [517, 750] width 49 height 18
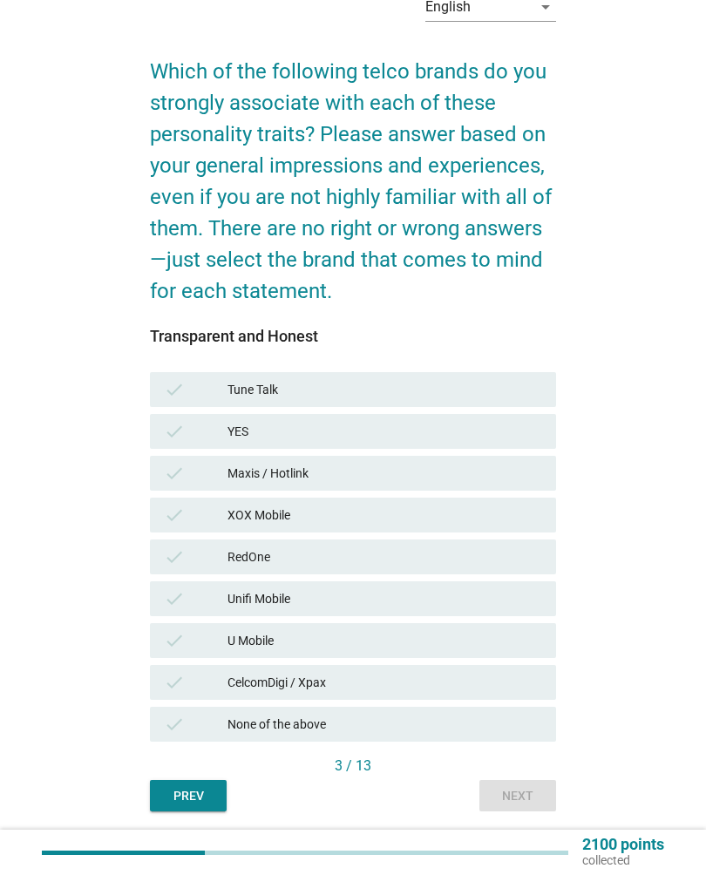
scroll to position [96, 0]
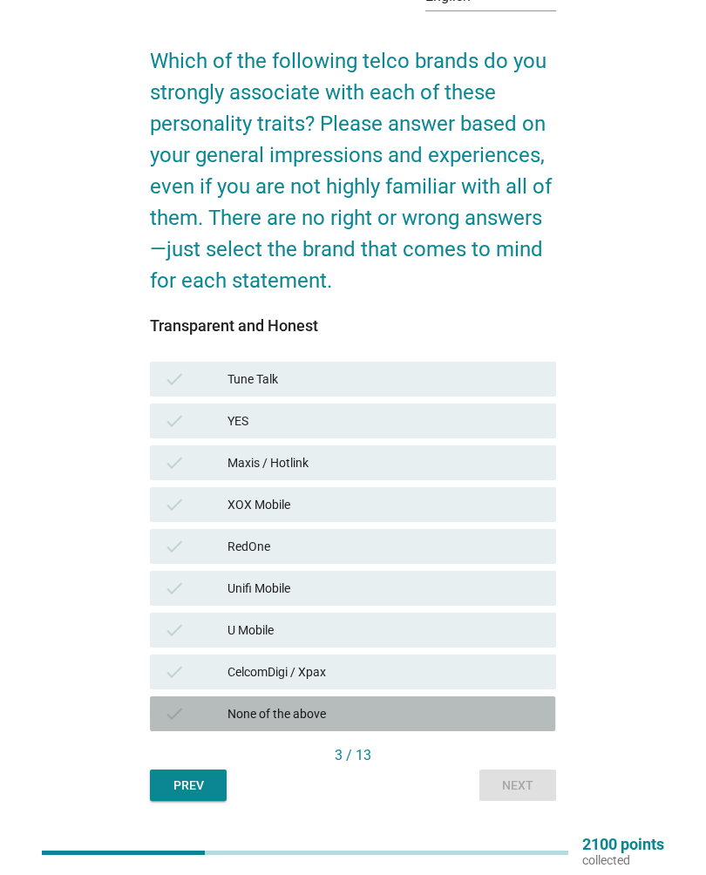
click at [491, 713] on div "None of the above" at bounding box center [384, 713] width 315 height 21
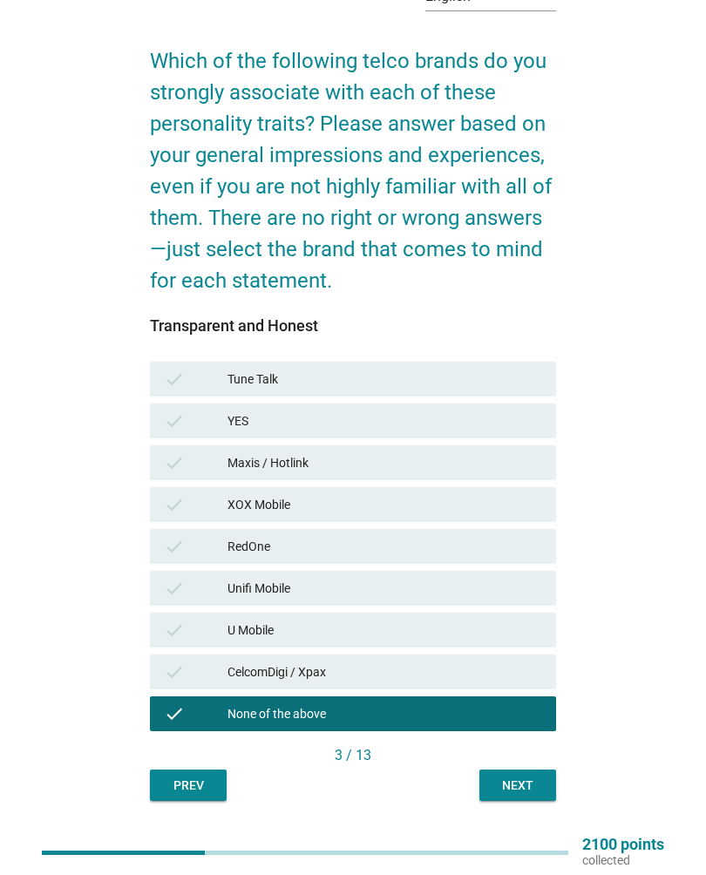
click at [527, 789] on div "Next" at bounding box center [517, 785] width 49 height 18
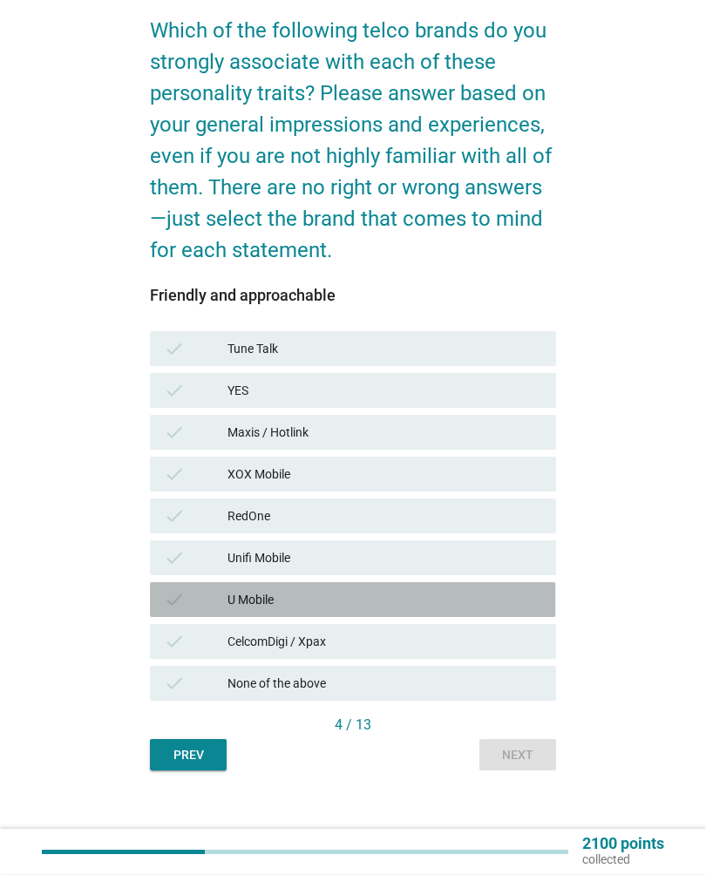
scroll to position [128, 0]
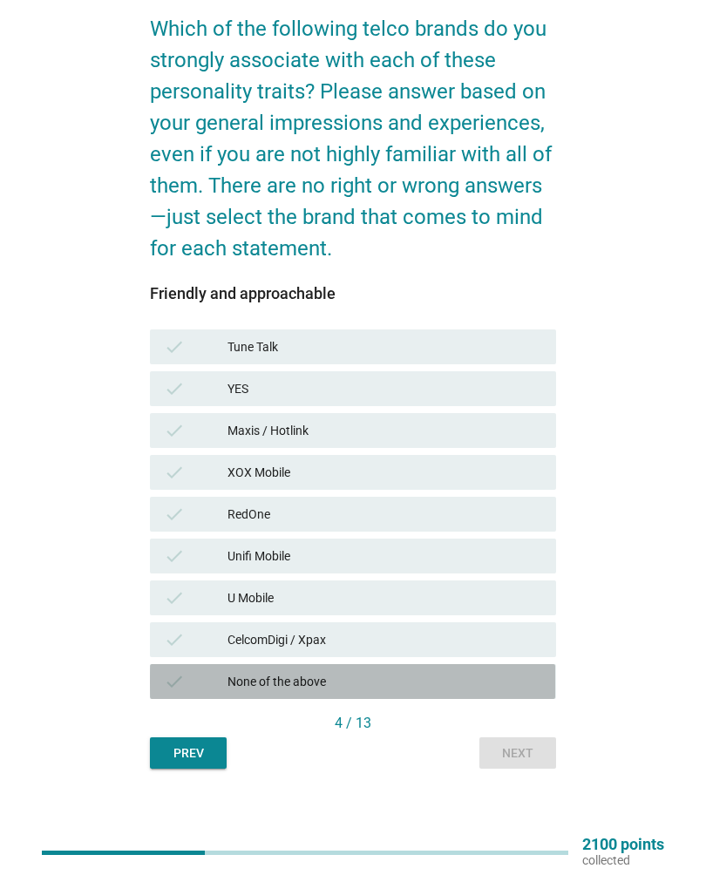
click at [478, 693] on div "check None of the above" at bounding box center [352, 681] width 405 height 35
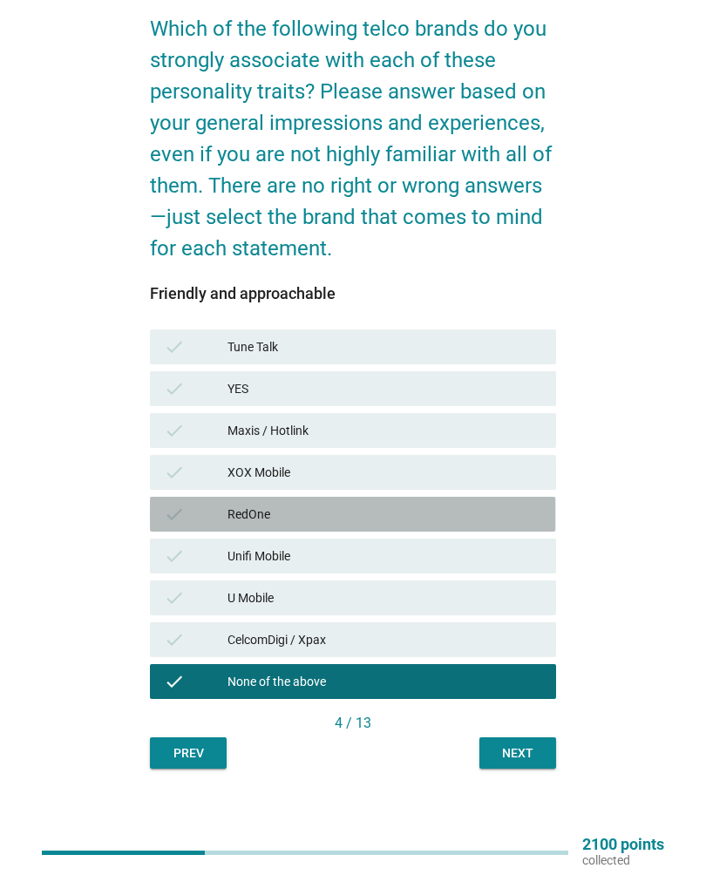
click at [454, 515] on div "RedOne" at bounding box center [384, 514] width 315 height 21
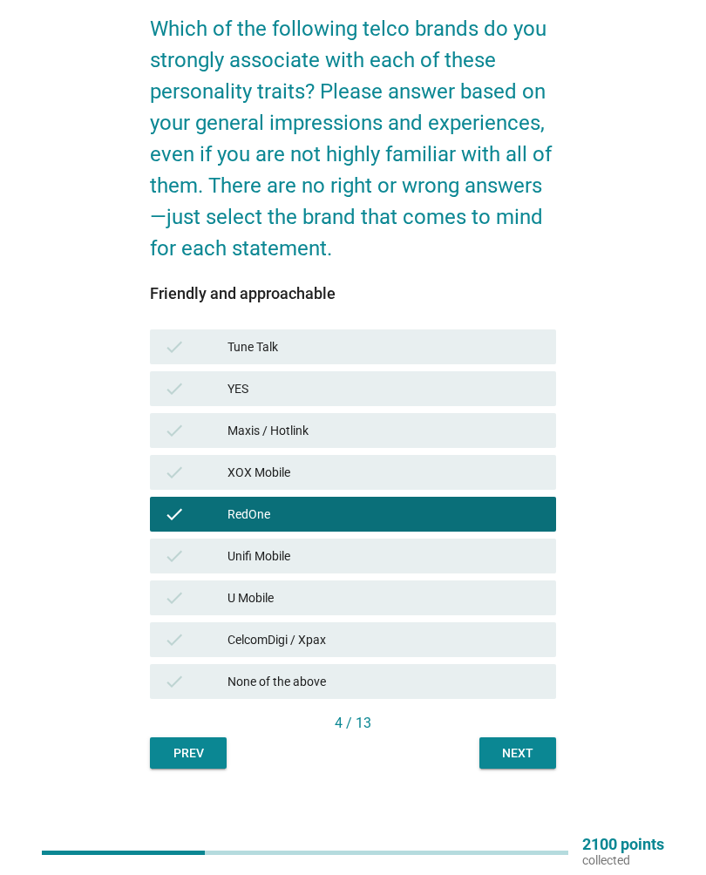
click at [536, 757] on div "Next" at bounding box center [517, 753] width 49 height 18
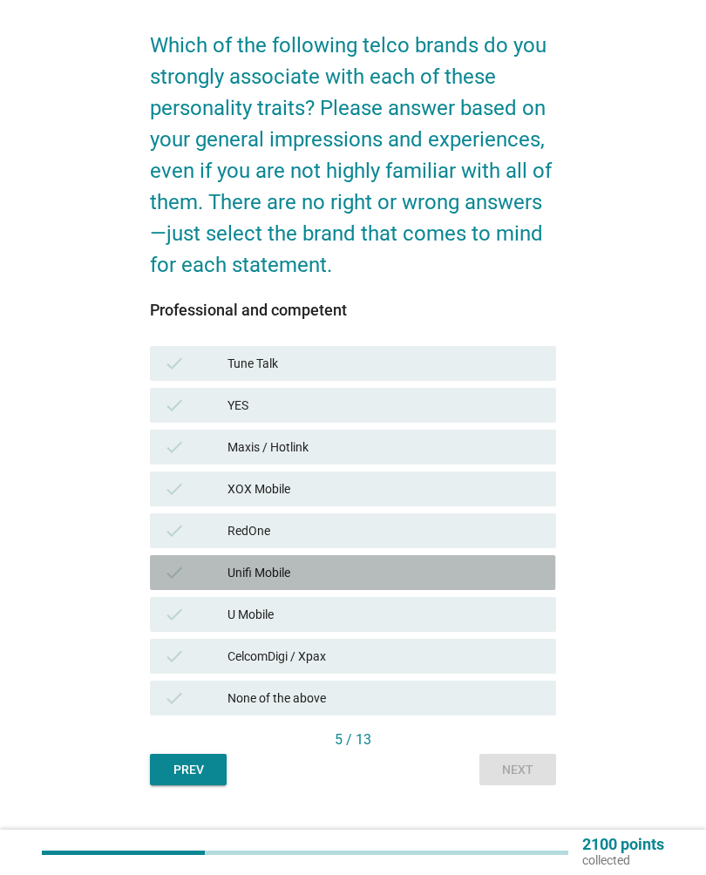
scroll to position [132, 0]
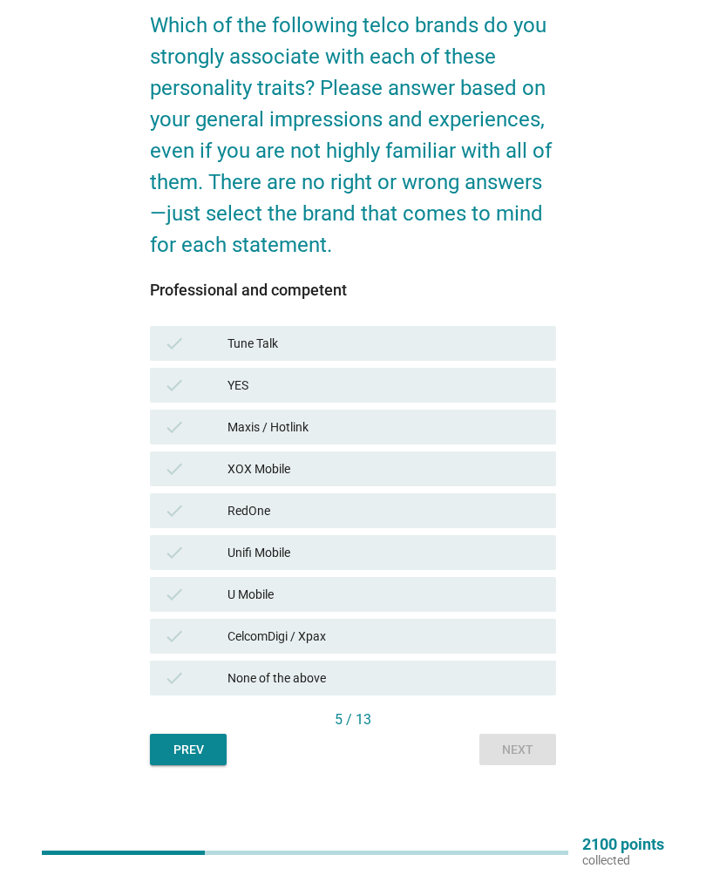
click at [450, 673] on div "None of the above" at bounding box center [384, 677] width 315 height 21
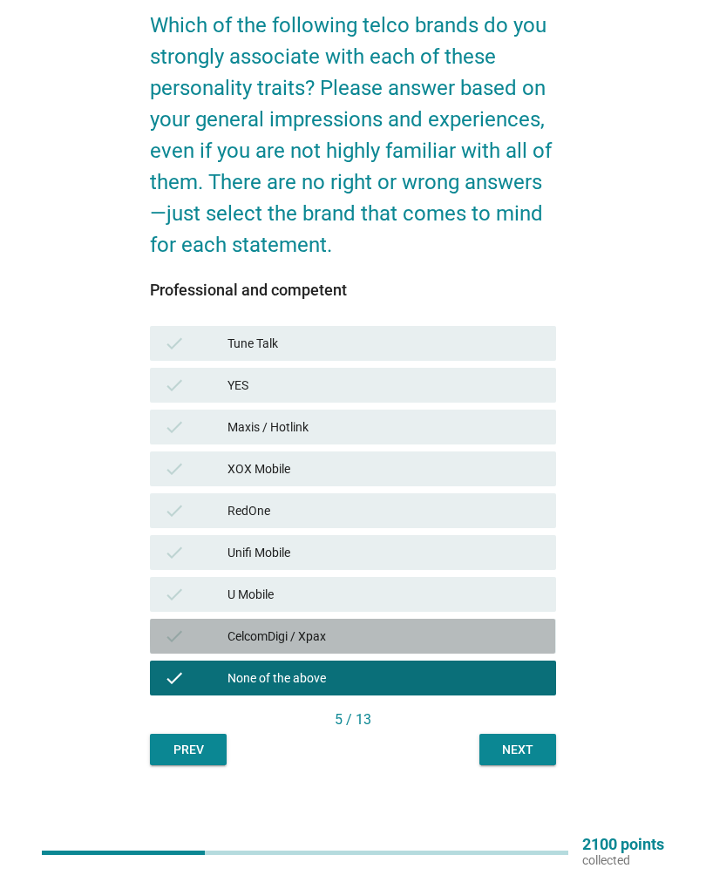
click at [475, 629] on div "CelcomDigi / Xpax" at bounding box center [384, 636] width 315 height 21
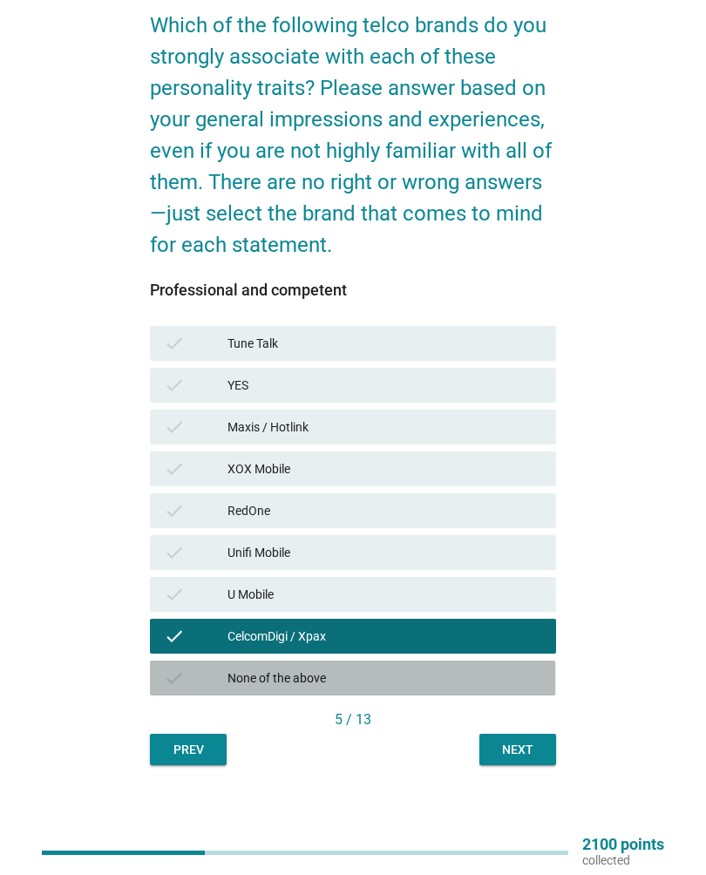
click at [483, 682] on div "None of the above" at bounding box center [384, 677] width 315 height 21
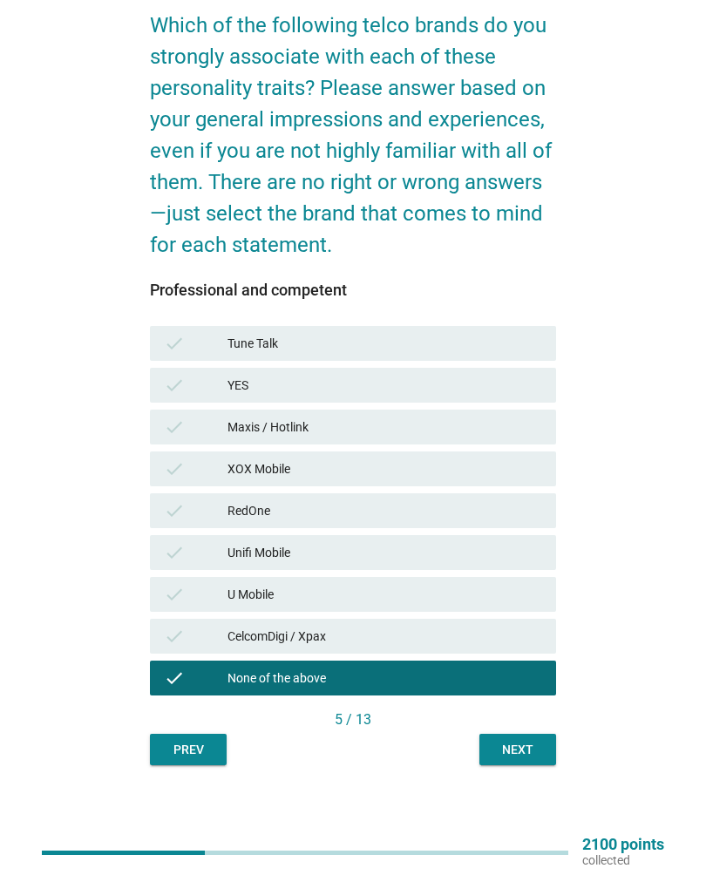
click at [518, 762] on button "Next" at bounding box center [517, 749] width 77 height 31
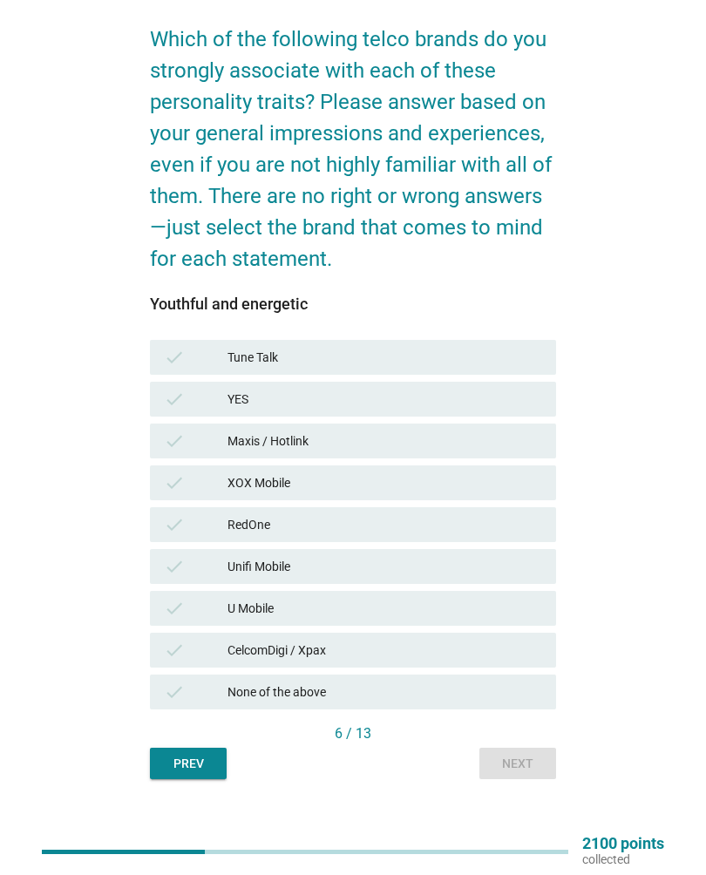
scroll to position [118, 0]
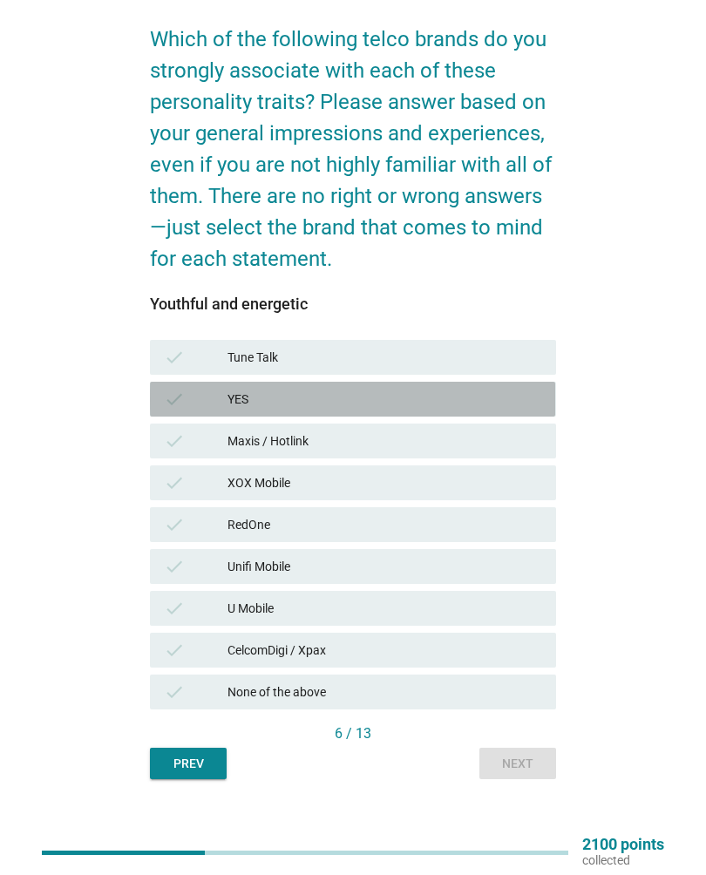
click at [446, 402] on div "YES" at bounding box center [384, 399] width 315 height 21
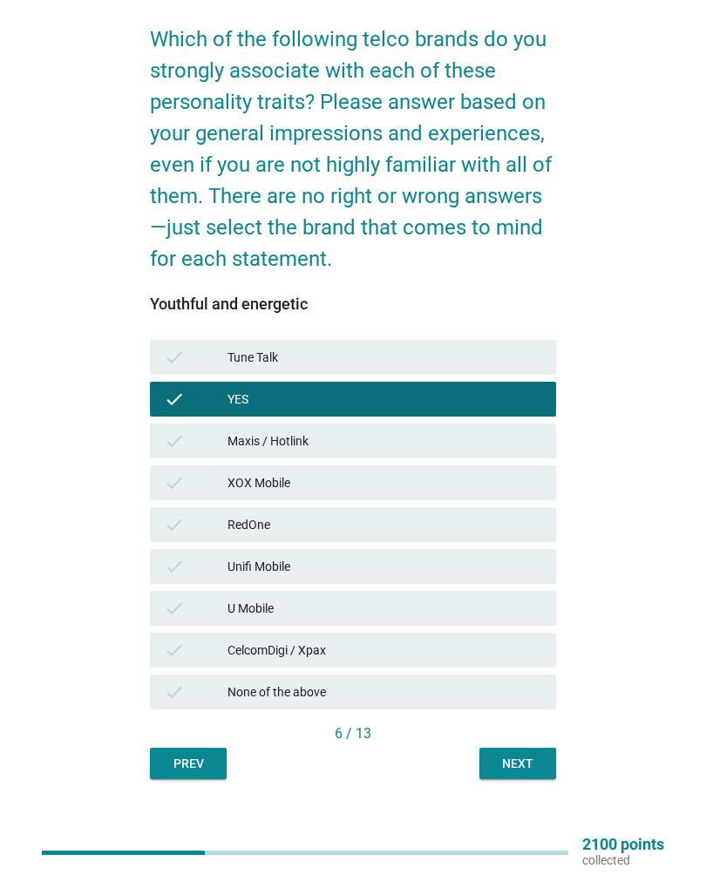
click at [522, 771] on div "Next" at bounding box center [517, 764] width 49 height 18
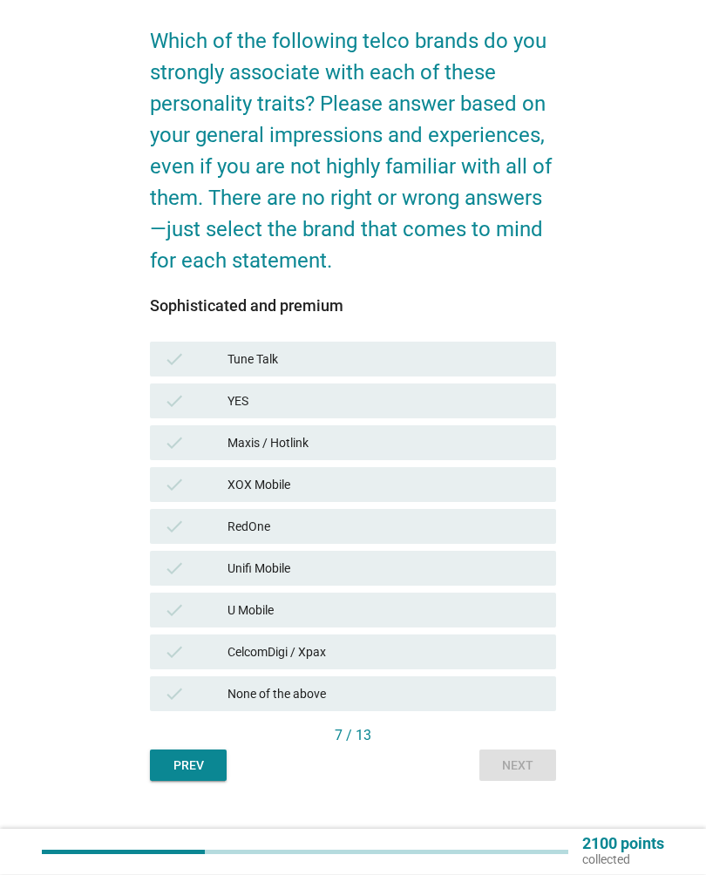
scroll to position [116, 0]
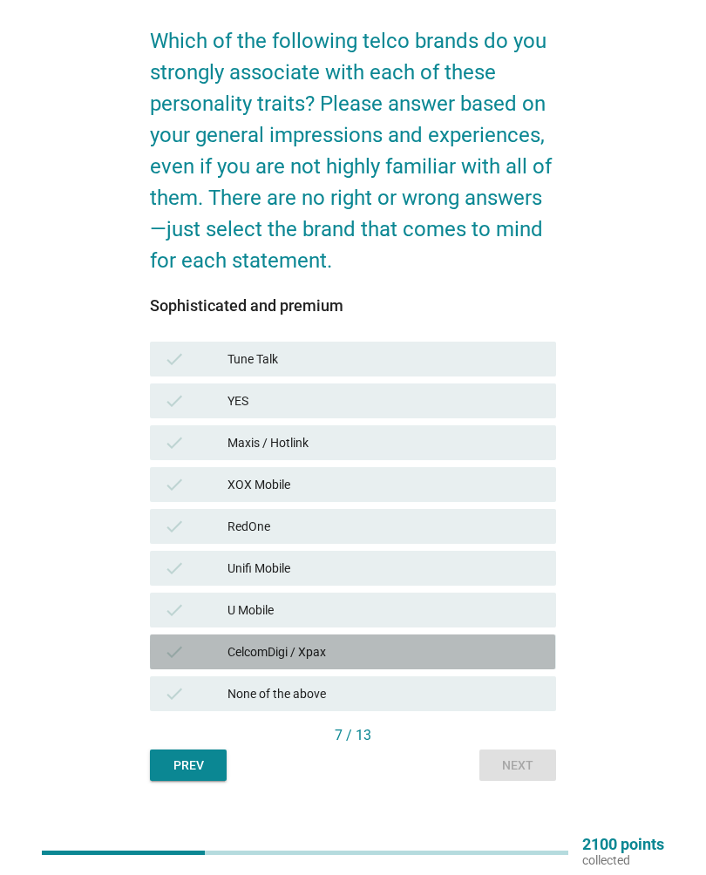
click at [378, 656] on div "CelcomDigi / Xpax" at bounding box center [384, 651] width 315 height 21
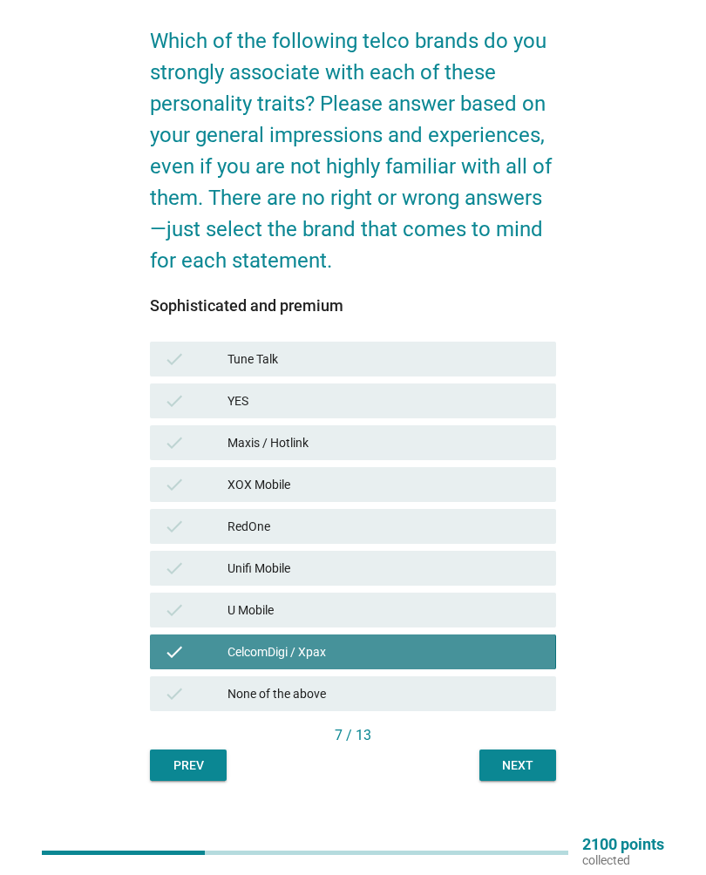
click at [538, 765] on div "Next" at bounding box center [517, 765] width 49 height 18
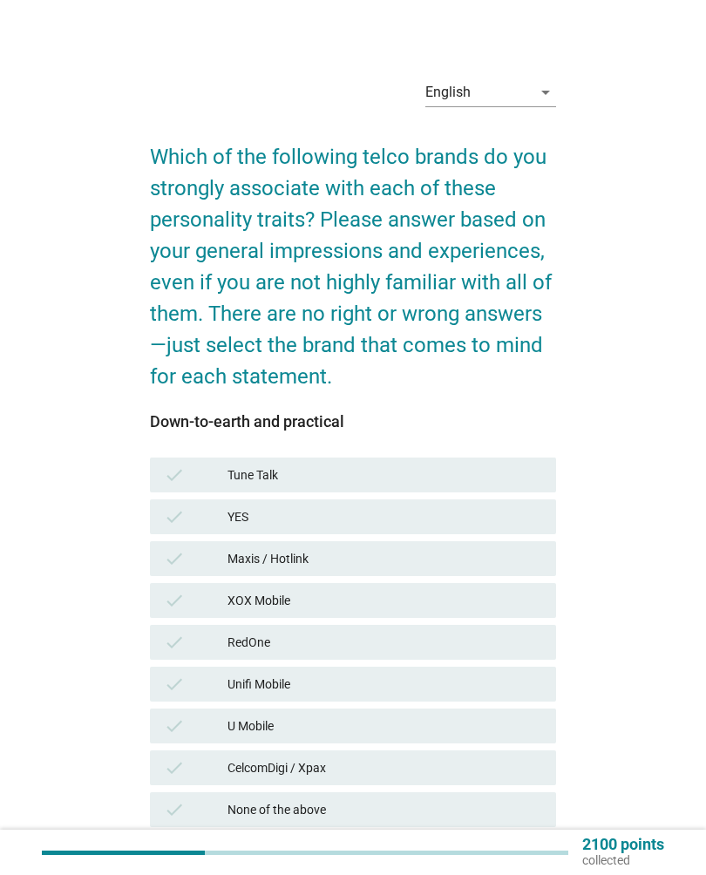
scroll to position [132, 0]
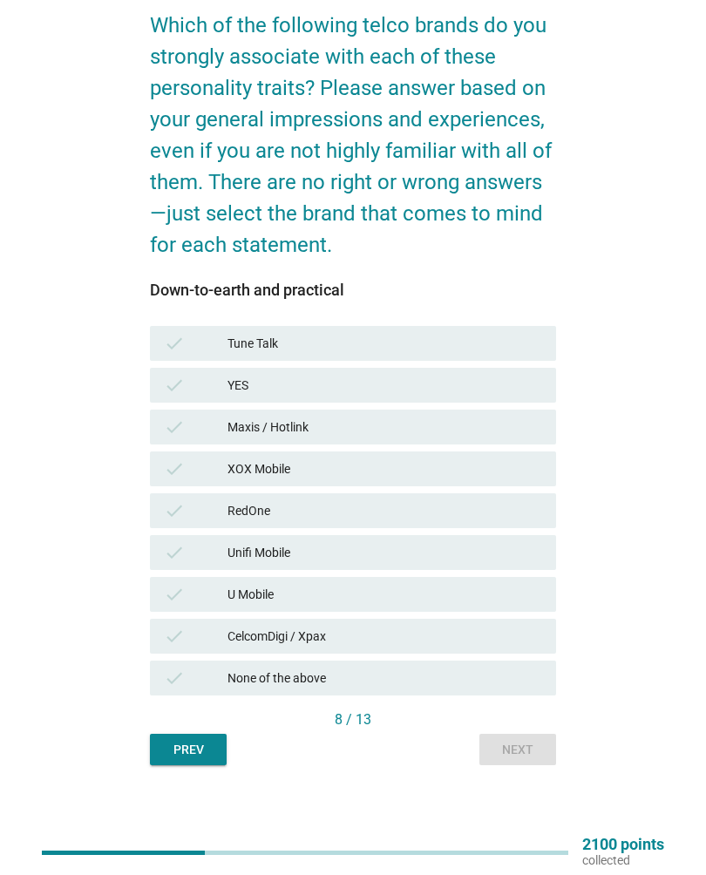
click at [470, 593] on div "U Mobile" at bounding box center [384, 594] width 315 height 21
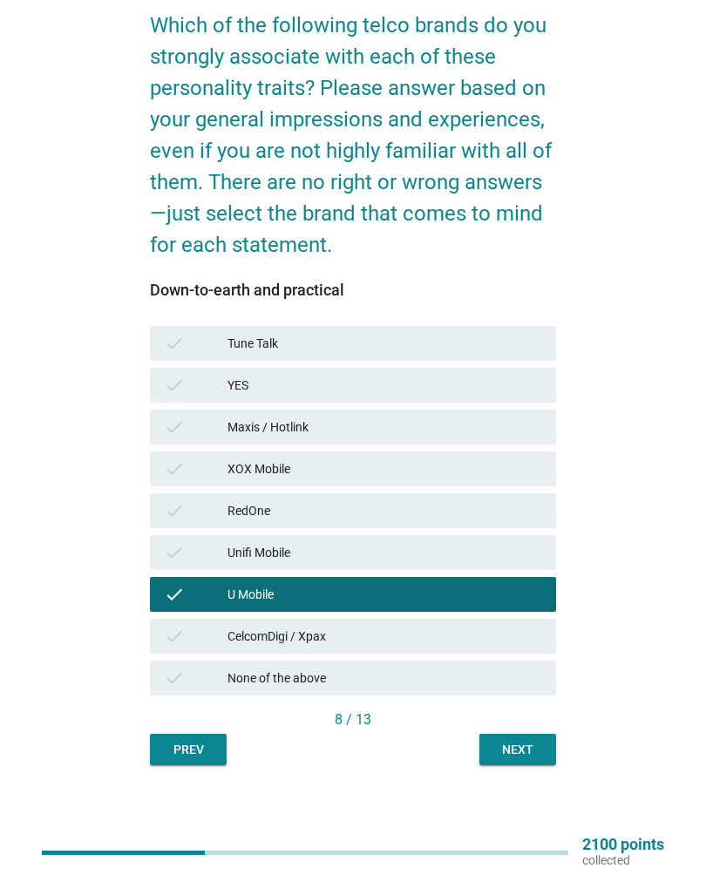
click at [477, 549] on div "Unifi Mobile" at bounding box center [384, 552] width 315 height 21
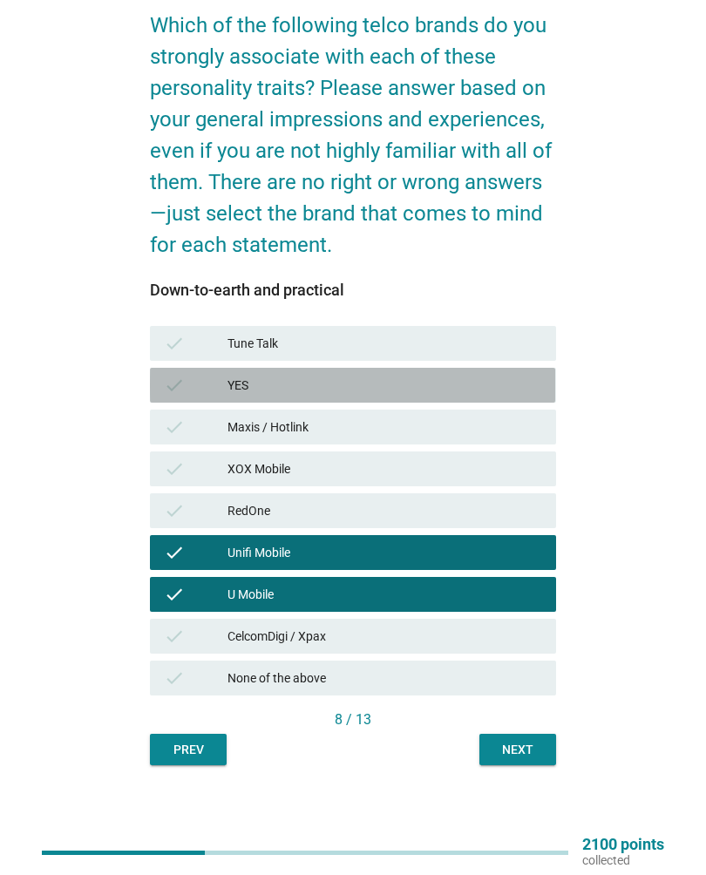
click at [420, 384] on div "YES" at bounding box center [384, 385] width 315 height 21
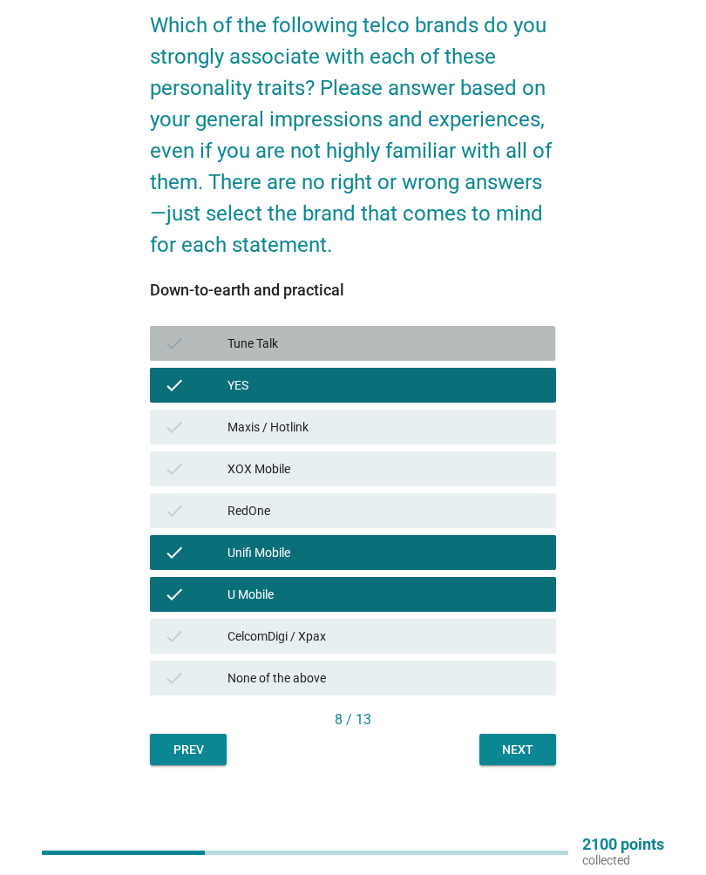
click at [460, 342] on div "Tune Talk" at bounding box center [384, 343] width 315 height 21
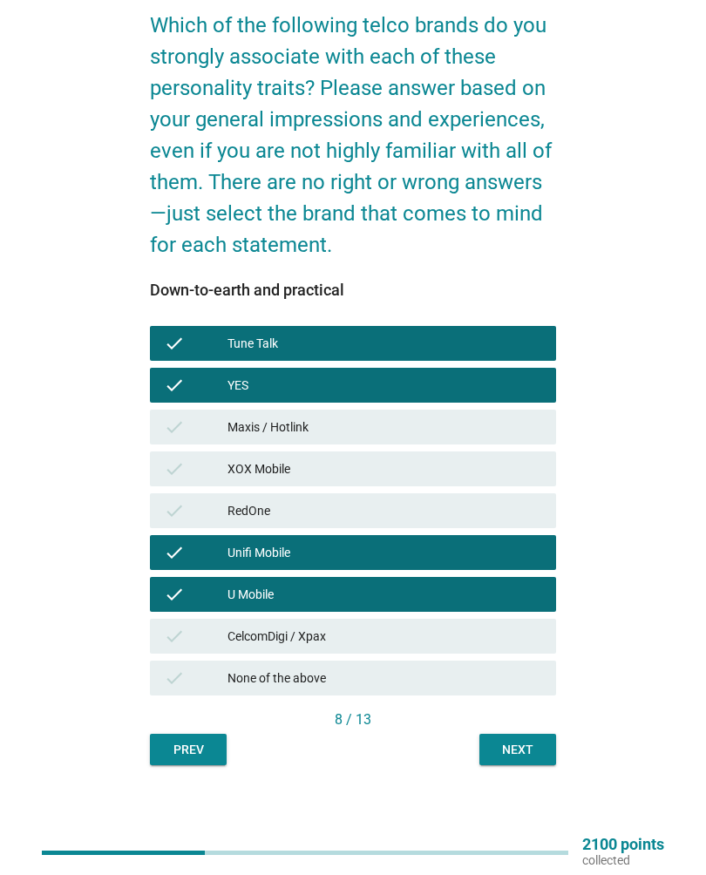
click at [515, 762] on button "Next" at bounding box center [517, 749] width 77 height 31
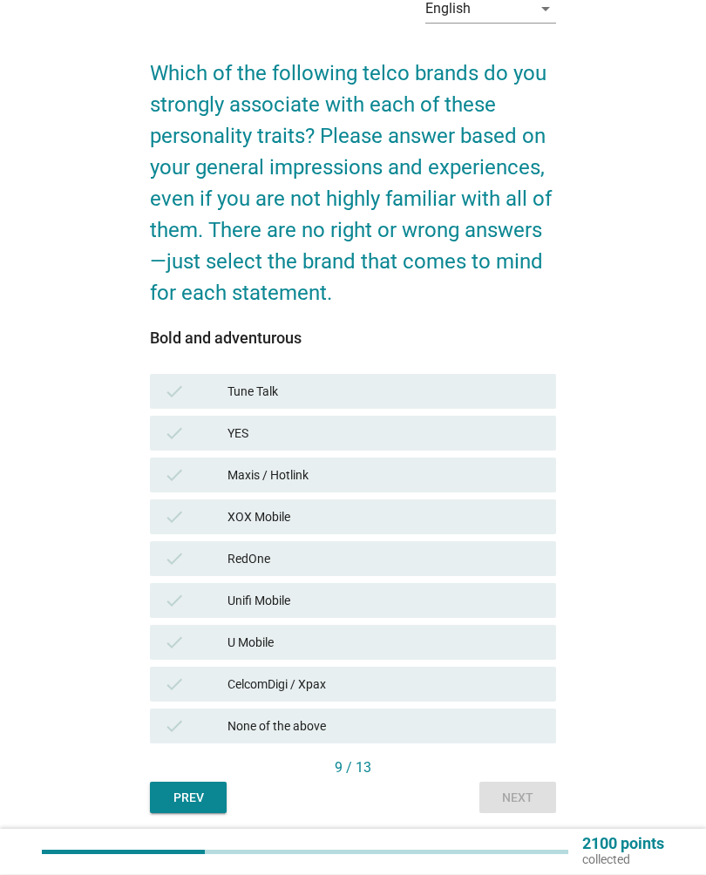
scroll to position [84, 0]
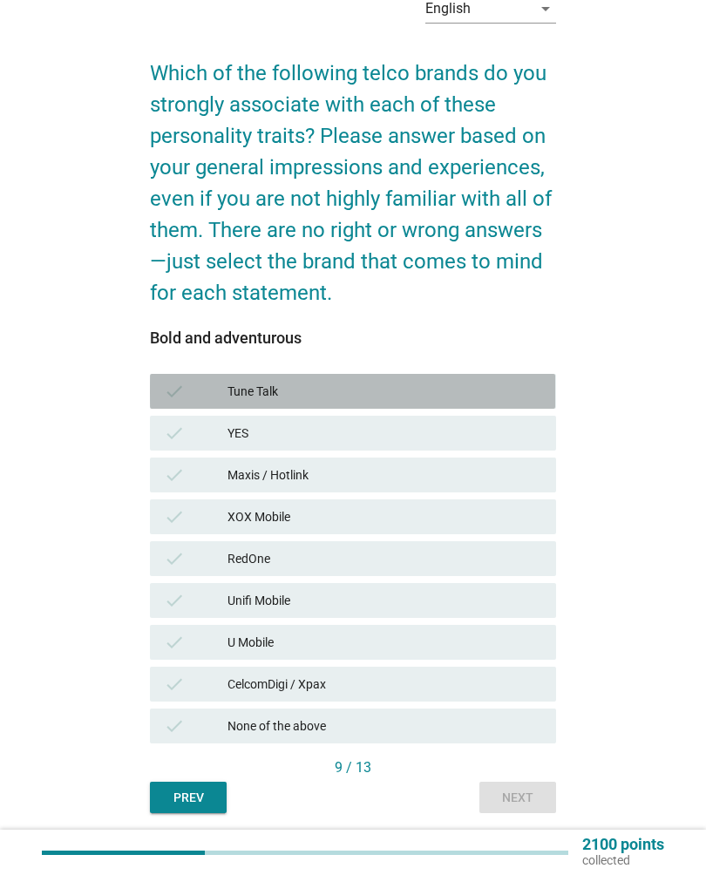
click at [484, 389] on div "Tune Talk" at bounding box center [384, 391] width 315 height 21
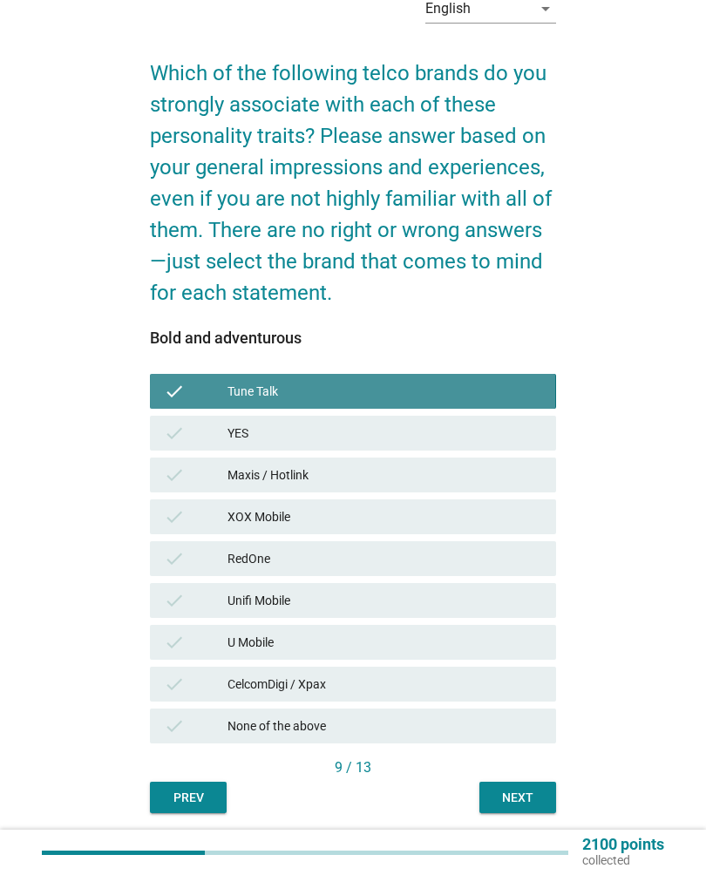
click at [522, 796] on div "Next" at bounding box center [517, 798] width 49 height 18
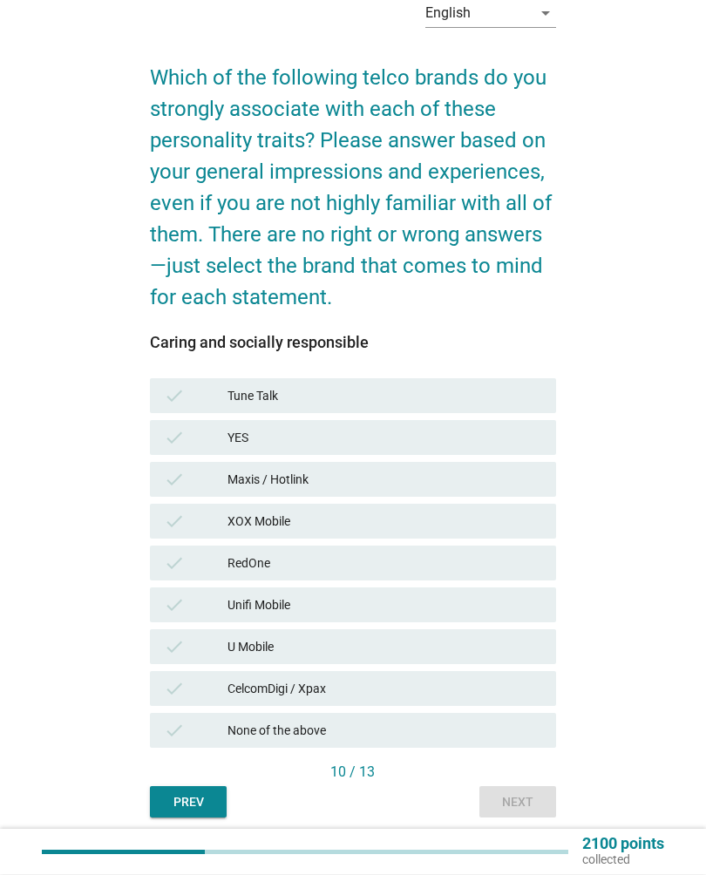
scroll to position [79, 0]
click at [489, 402] on div "Tune Talk" at bounding box center [384, 395] width 315 height 21
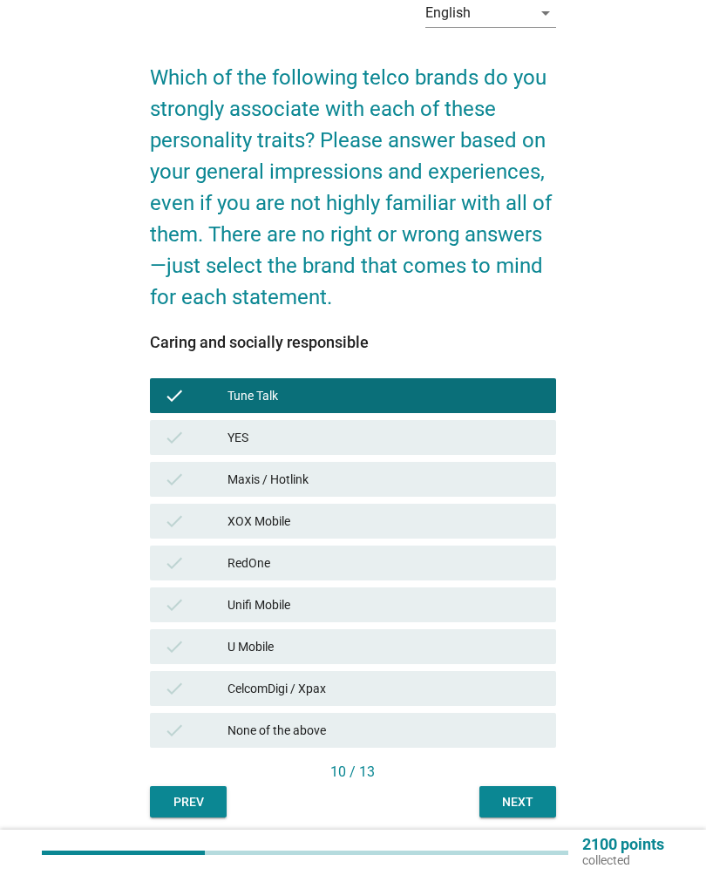
click at [491, 729] on div "None of the above" at bounding box center [384, 730] width 315 height 21
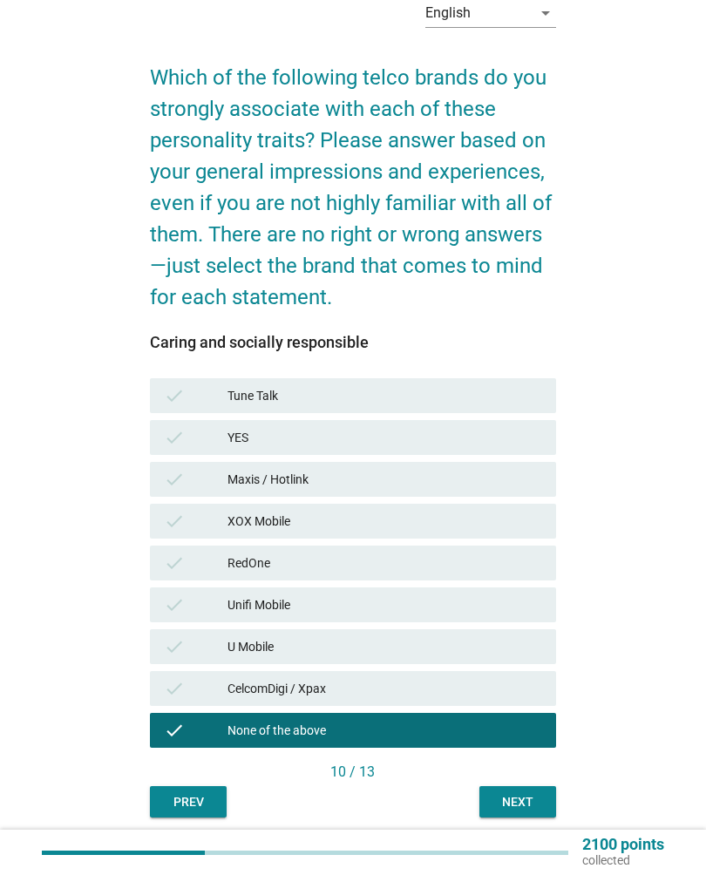
click at [499, 801] on div "Next" at bounding box center [517, 802] width 49 height 18
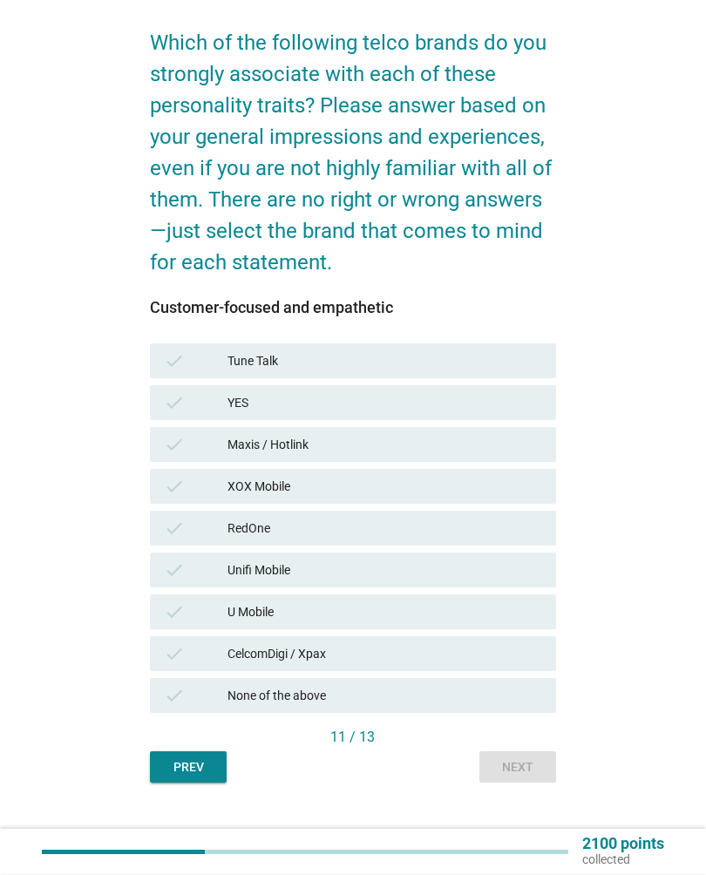
scroll to position [132, 0]
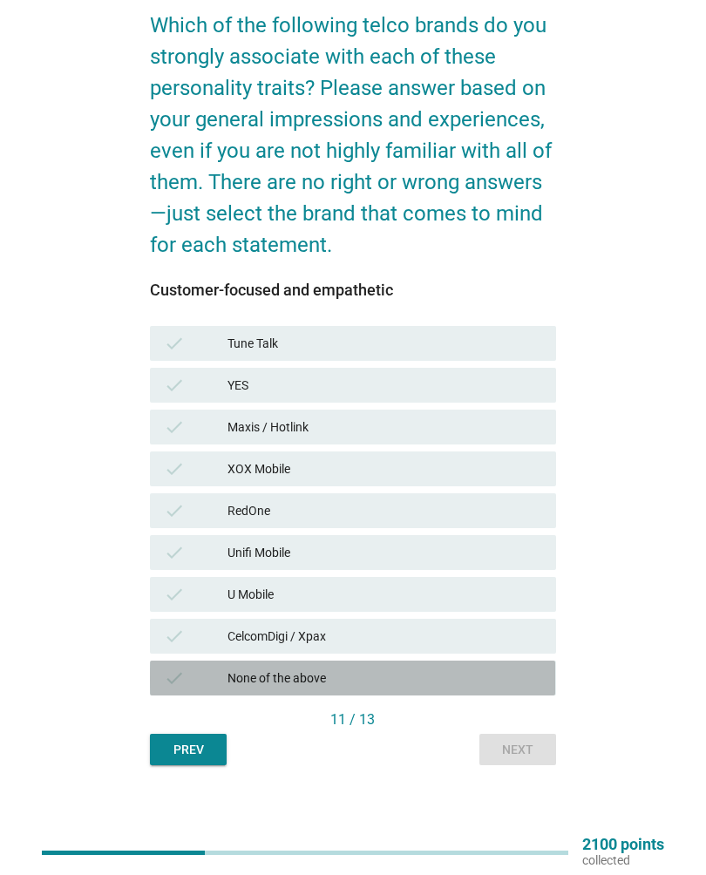
click at [471, 667] on div "None of the above" at bounding box center [384, 677] width 315 height 21
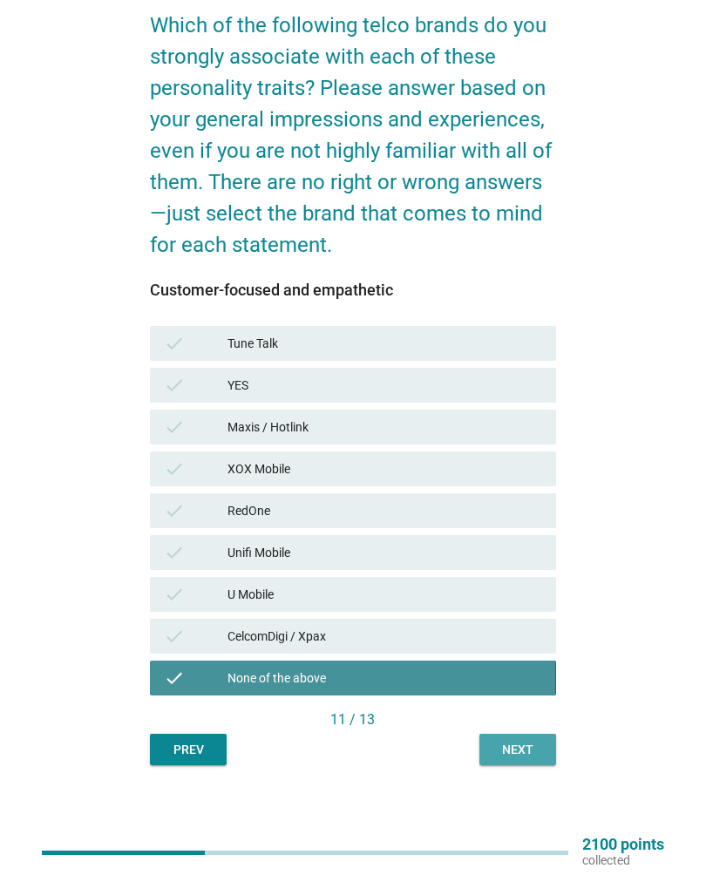
click at [526, 746] on div "Next" at bounding box center [517, 750] width 49 height 18
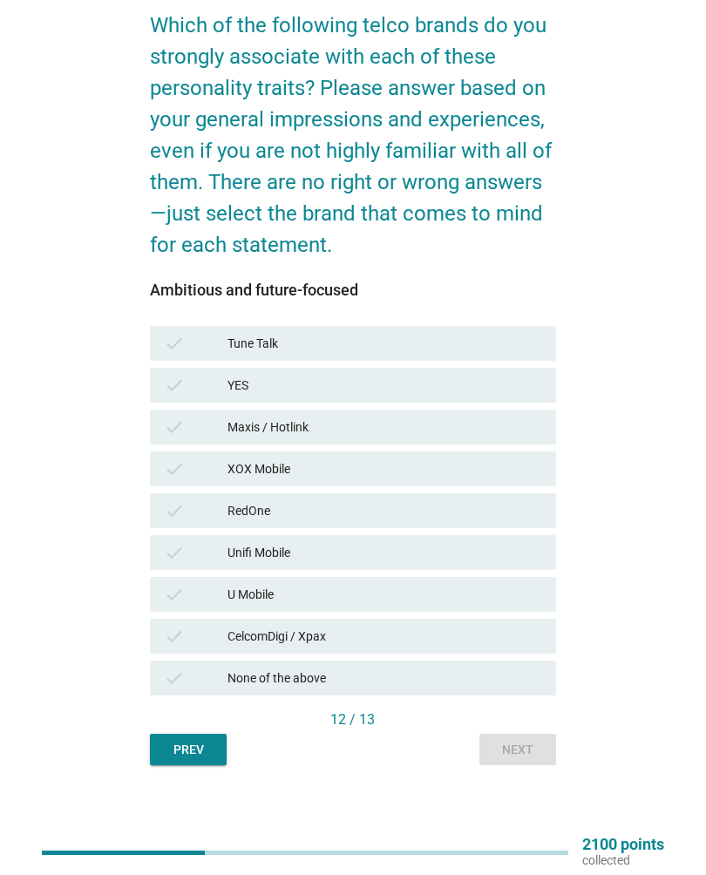
click at [465, 631] on div "CelcomDigi / Xpax" at bounding box center [384, 636] width 315 height 21
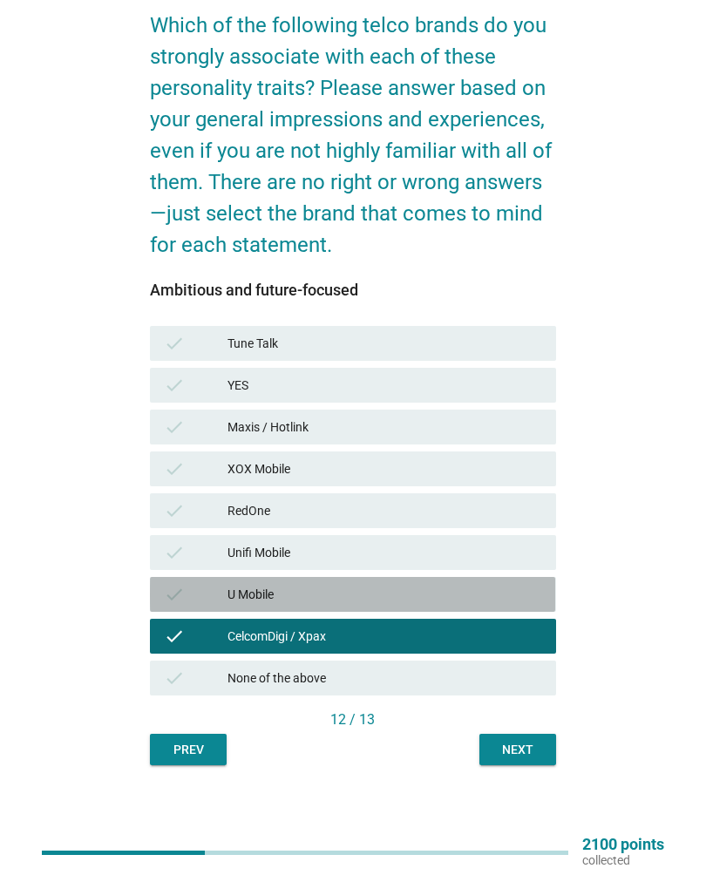
click at [467, 583] on div "check U Mobile" at bounding box center [352, 594] width 405 height 35
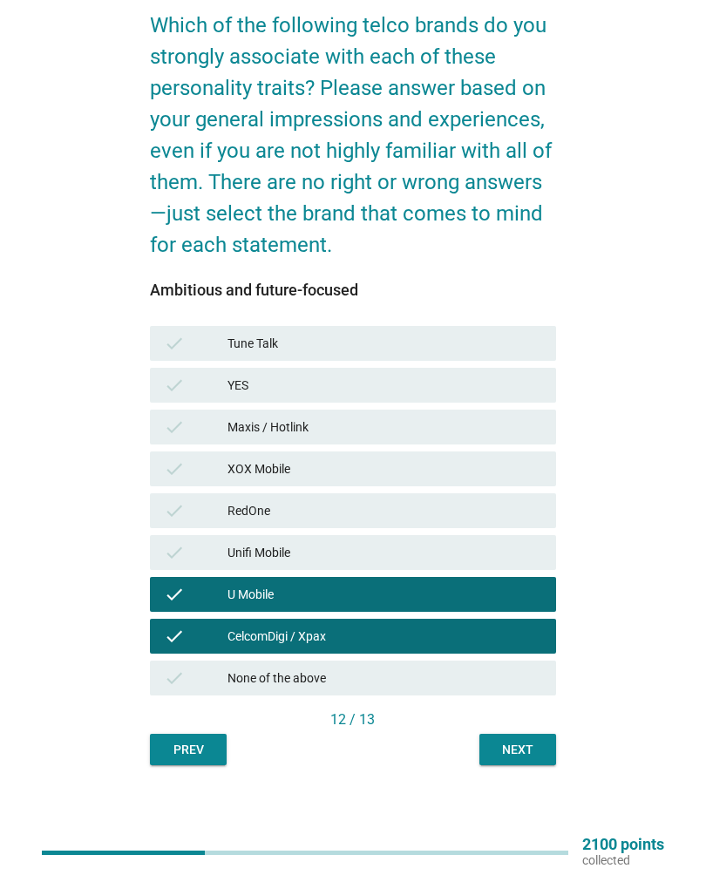
click at [449, 527] on div "check RedOne" at bounding box center [352, 510] width 405 height 35
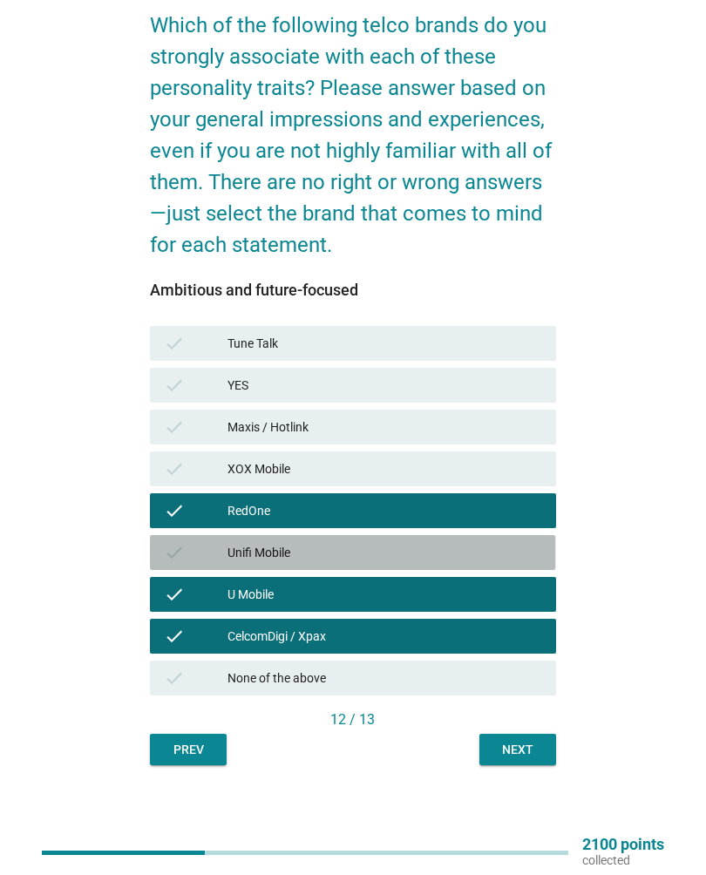
click at [409, 553] on div "Unifi Mobile" at bounding box center [384, 552] width 315 height 21
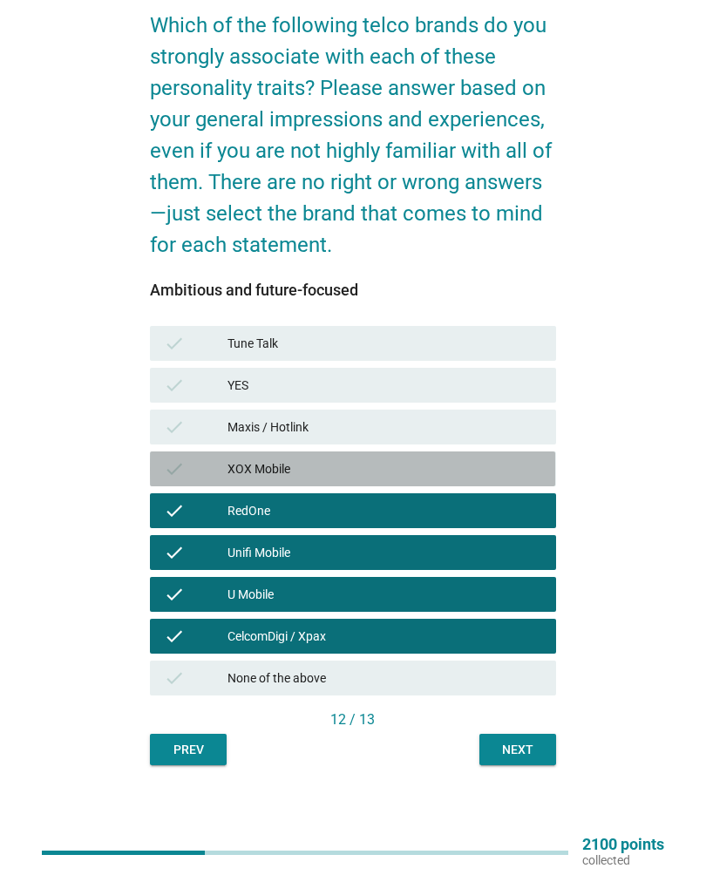
click at [409, 461] on div "XOX Mobile" at bounding box center [384, 468] width 315 height 21
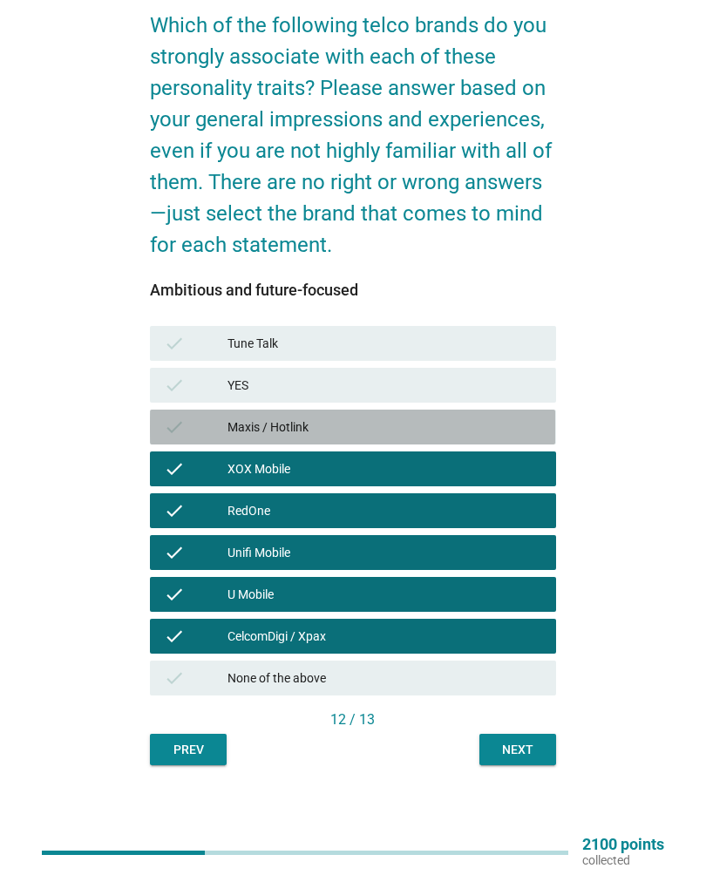
click at [412, 426] on div "Maxis / Hotlink" at bounding box center [384, 426] width 315 height 21
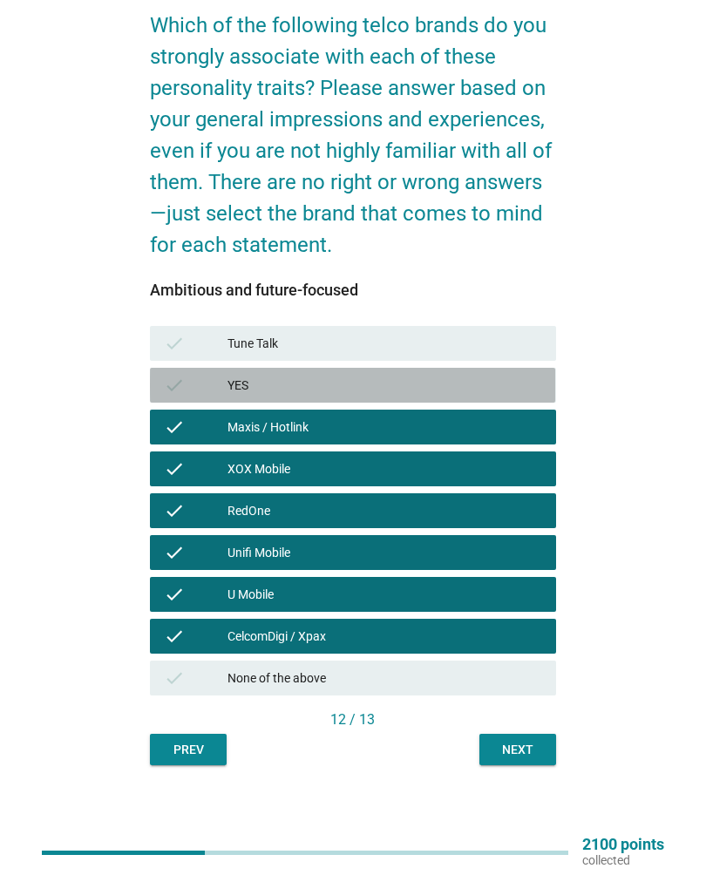
click at [413, 379] on div "YES" at bounding box center [384, 385] width 315 height 21
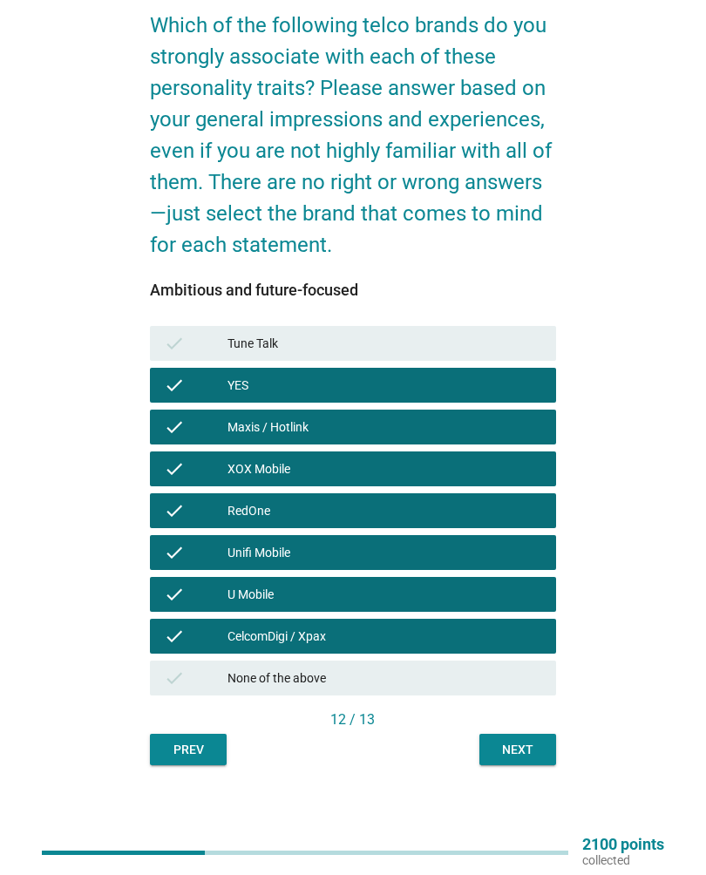
click at [479, 344] on div "Tune Talk" at bounding box center [384, 343] width 315 height 21
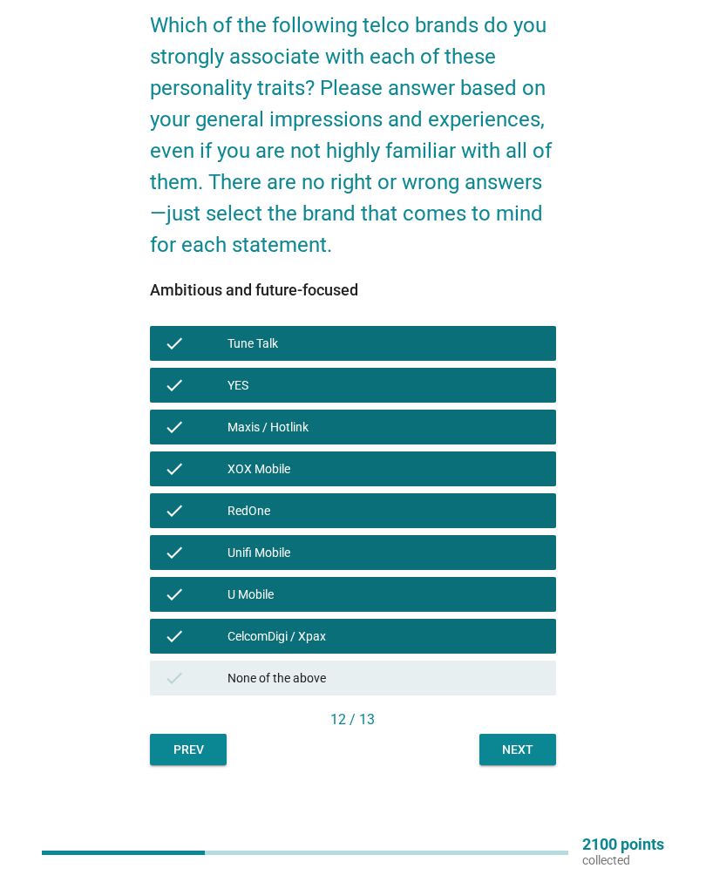
click at [506, 752] on div "Next" at bounding box center [517, 750] width 49 height 18
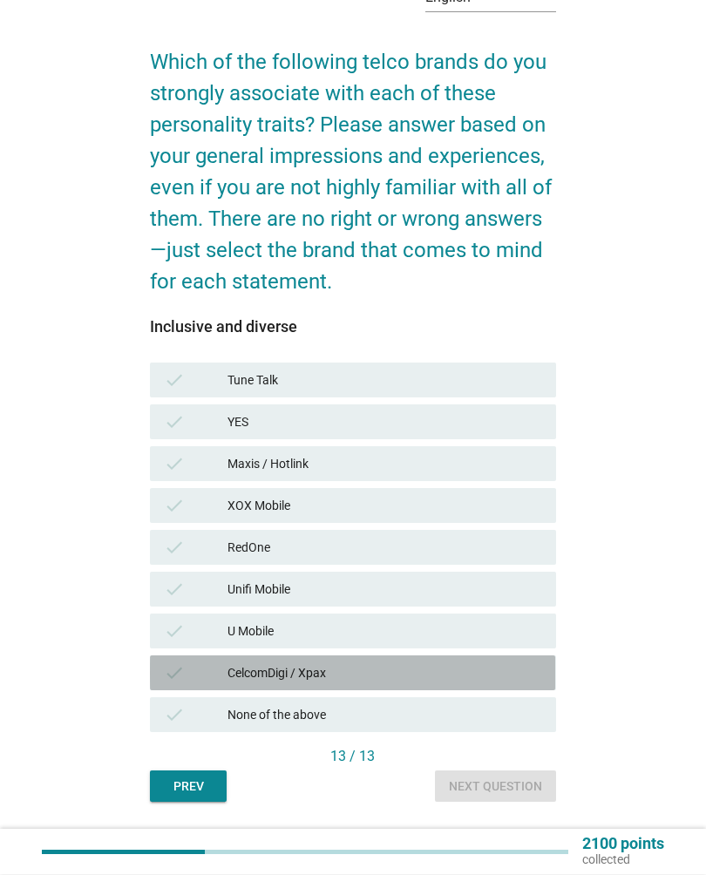
scroll to position [95, 0]
click at [463, 667] on div "CelcomDigi / Xpax" at bounding box center [384, 672] width 315 height 21
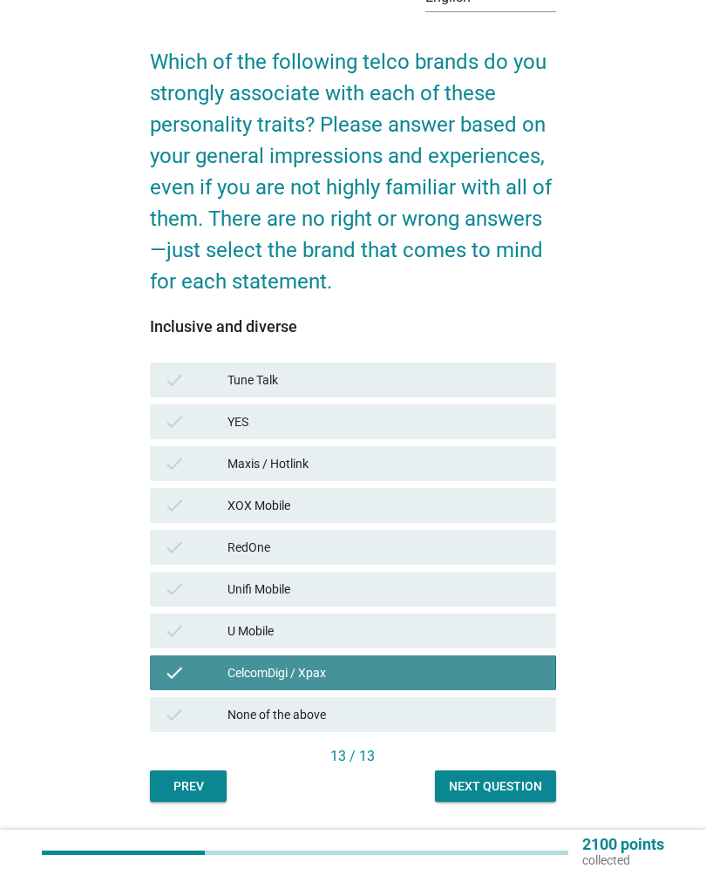
click at [466, 670] on div "CelcomDigi / Xpax" at bounding box center [384, 672] width 315 height 21
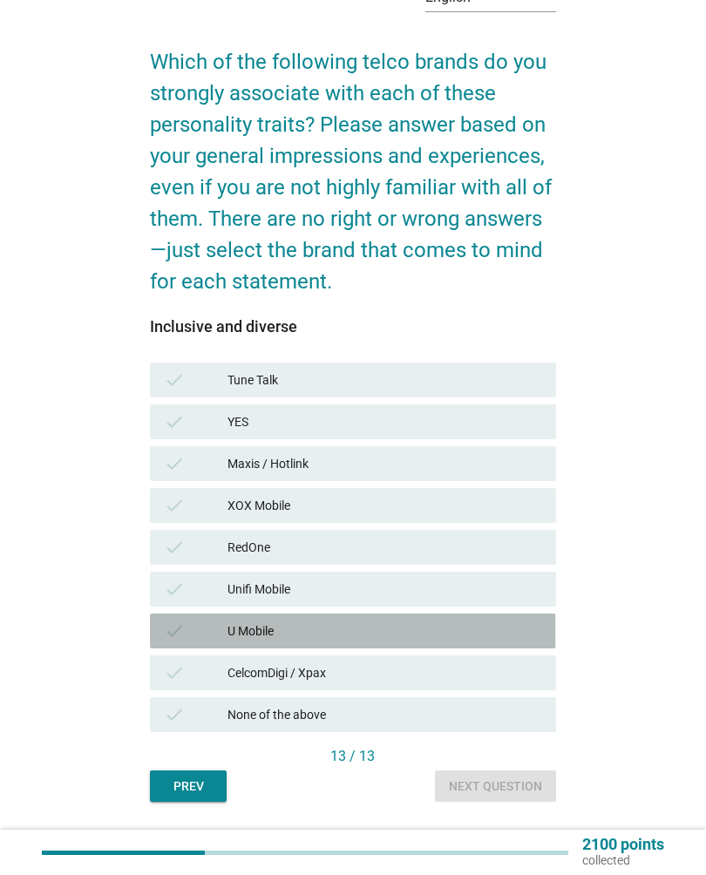
click at [477, 623] on div "U Mobile" at bounding box center [384, 630] width 315 height 21
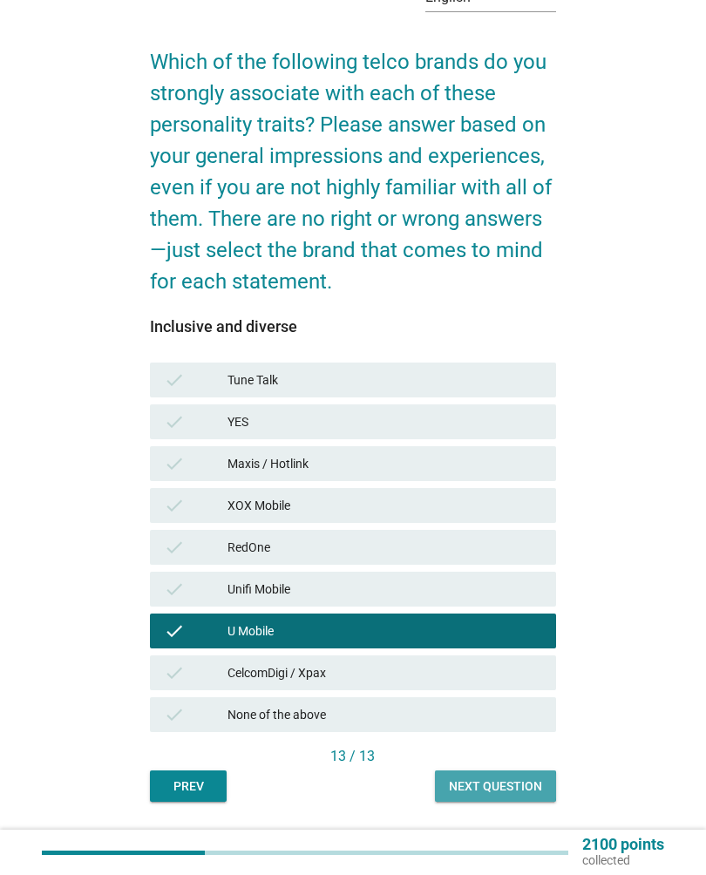
click at [514, 777] on div "Next question" at bounding box center [495, 786] width 93 height 18
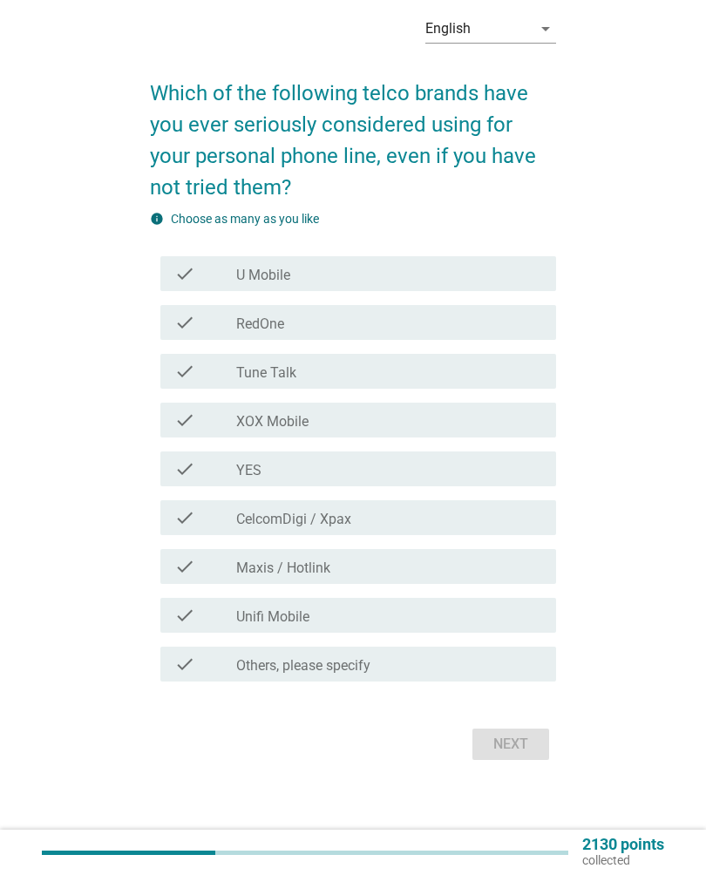
scroll to position [0, 0]
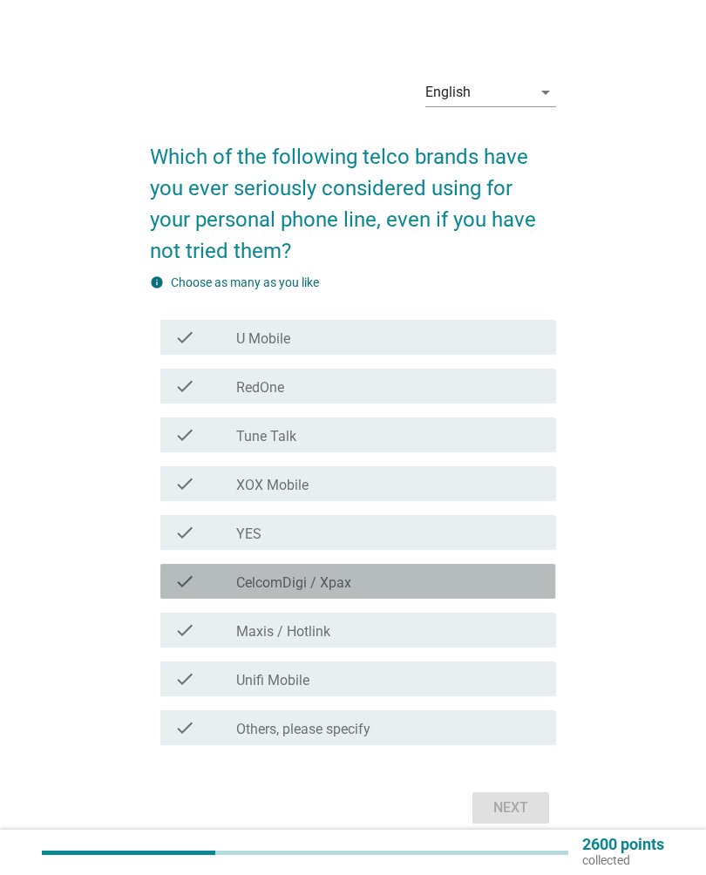
click at [477, 581] on div "check_box_outline_blank CelcomDigi / Xpax" at bounding box center [389, 581] width 306 height 21
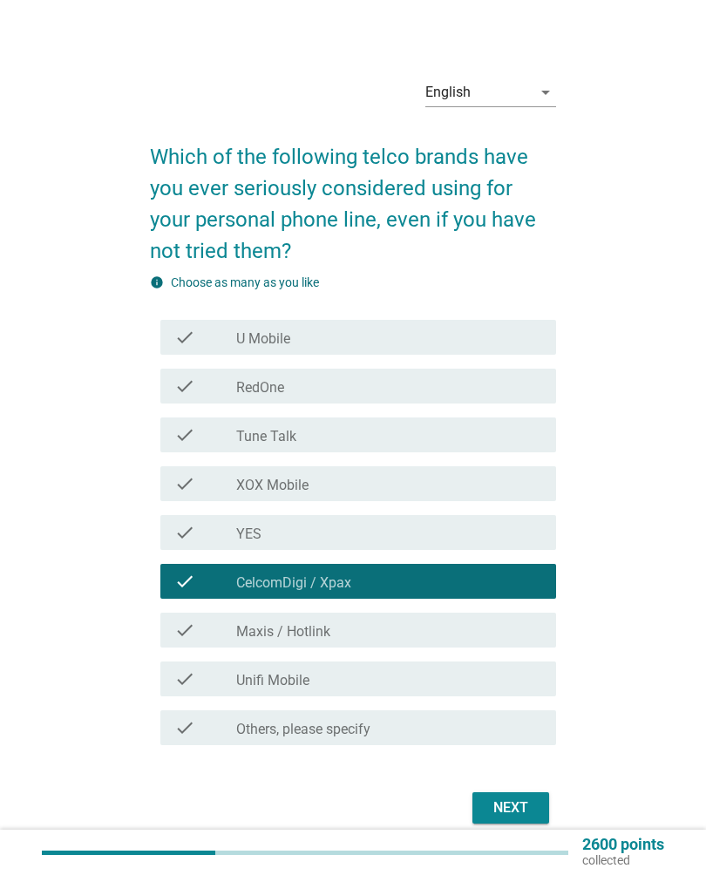
click at [343, 333] on div "check_box_outline_blank U Mobile" at bounding box center [389, 337] width 306 height 21
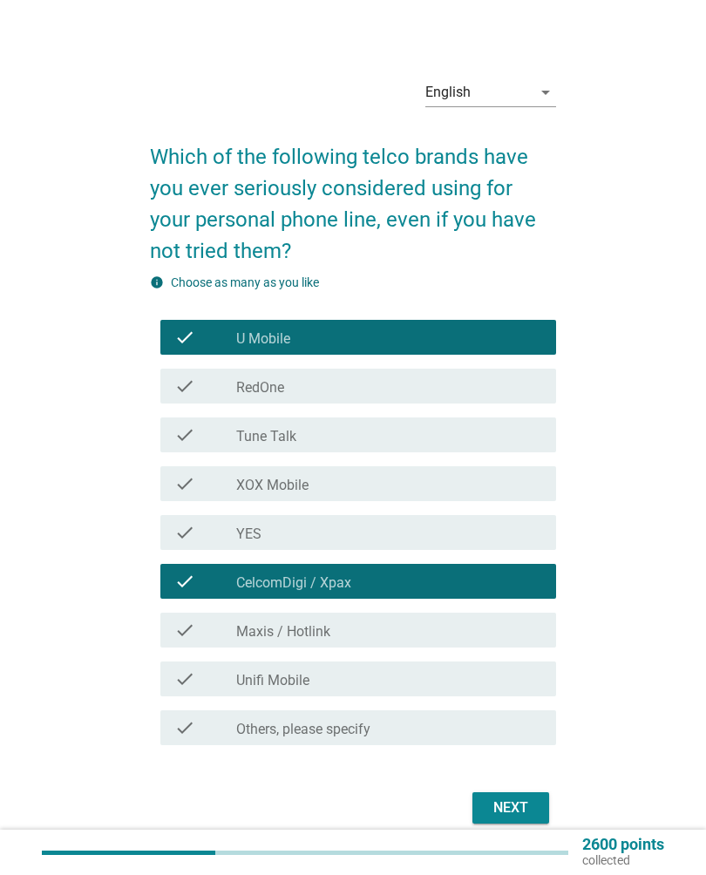
click at [515, 801] on div "Next" at bounding box center [510, 807] width 49 height 21
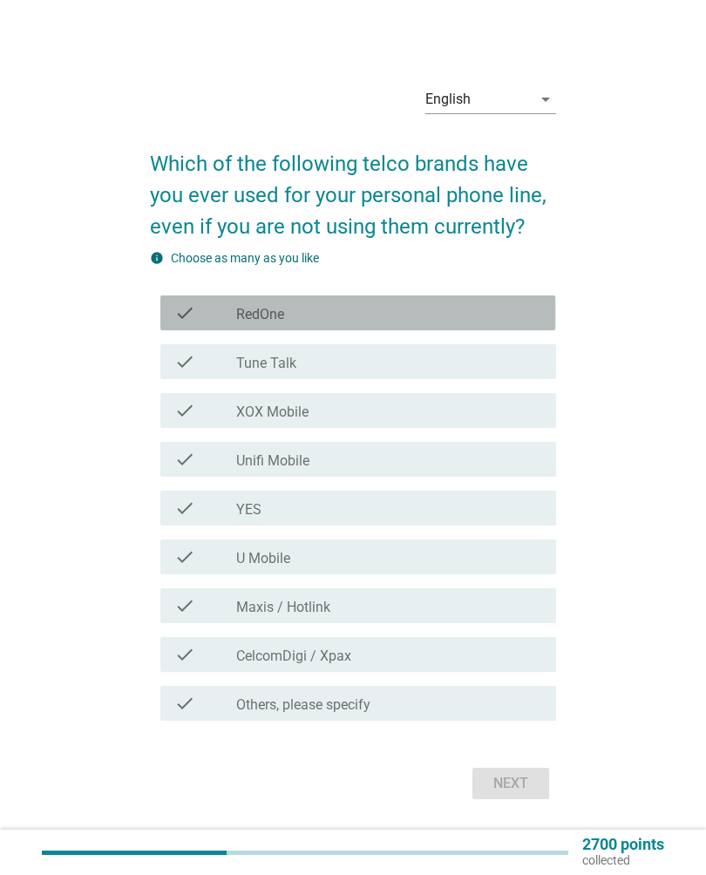
click at [514, 316] on div "check_box RedOne" at bounding box center [389, 312] width 306 height 21
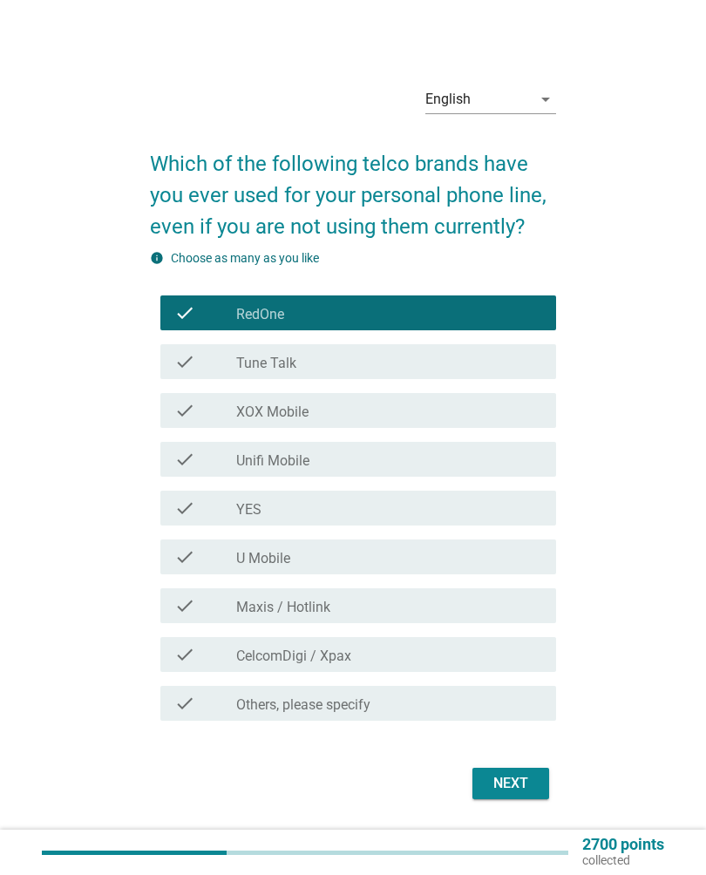
click at [484, 603] on div "check_box_outline_blank Maxis / Hotlink" at bounding box center [389, 605] width 306 height 21
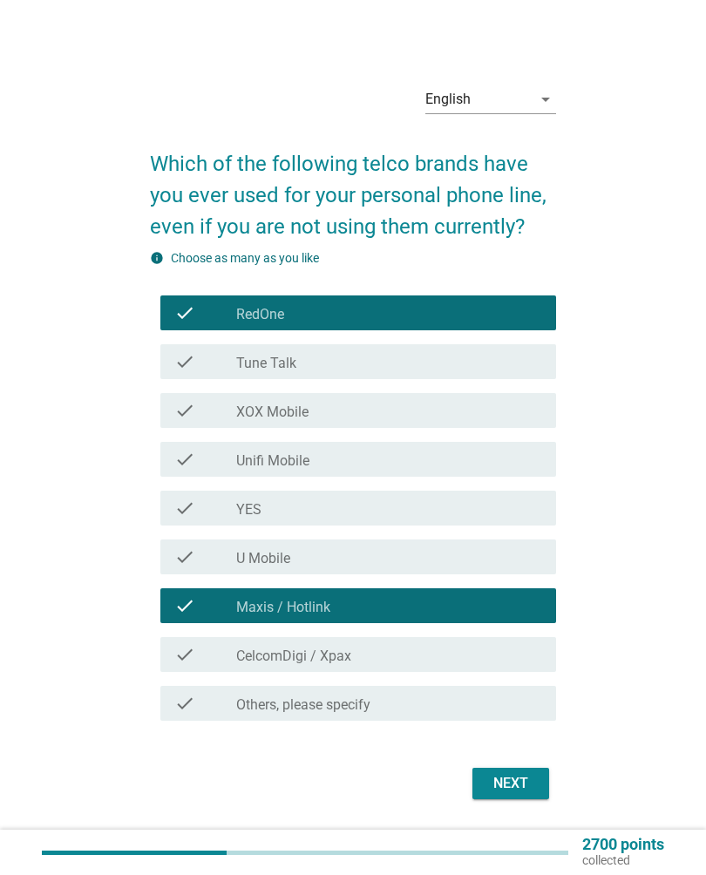
click at [498, 656] on div "check_box CelcomDigi / Xpax" at bounding box center [389, 654] width 306 height 21
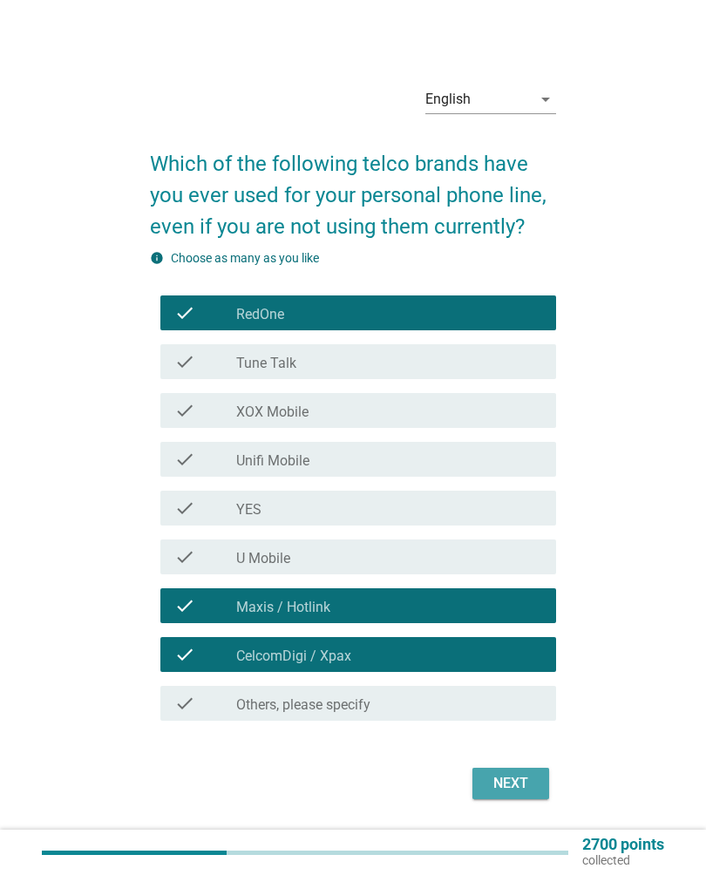
click at [517, 792] on div "Next" at bounding box center [510, 783] width 49 height 21
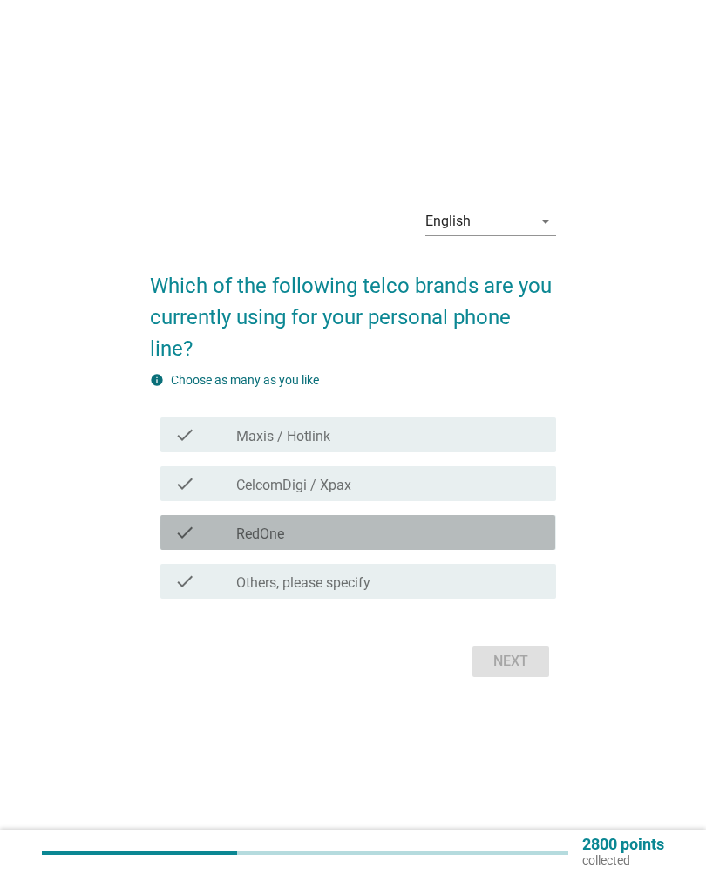
click at [436, 520] on div "check check_box RedOne" at bounding box center [357, 532] width 395 height 35
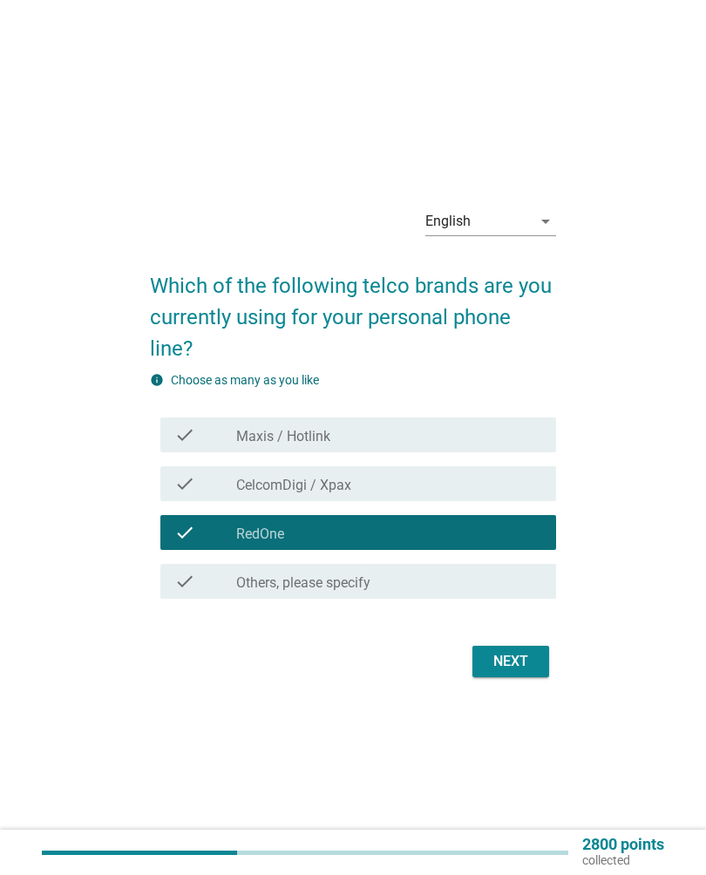
click at [519, 633] on form "Which of the following telco brands are you currently using for your personal p…" at bounding box center [352, 468] width 405 height 430
click at [517, 657] on div "Next" at bounding box center [510, 661] width 49 height 21
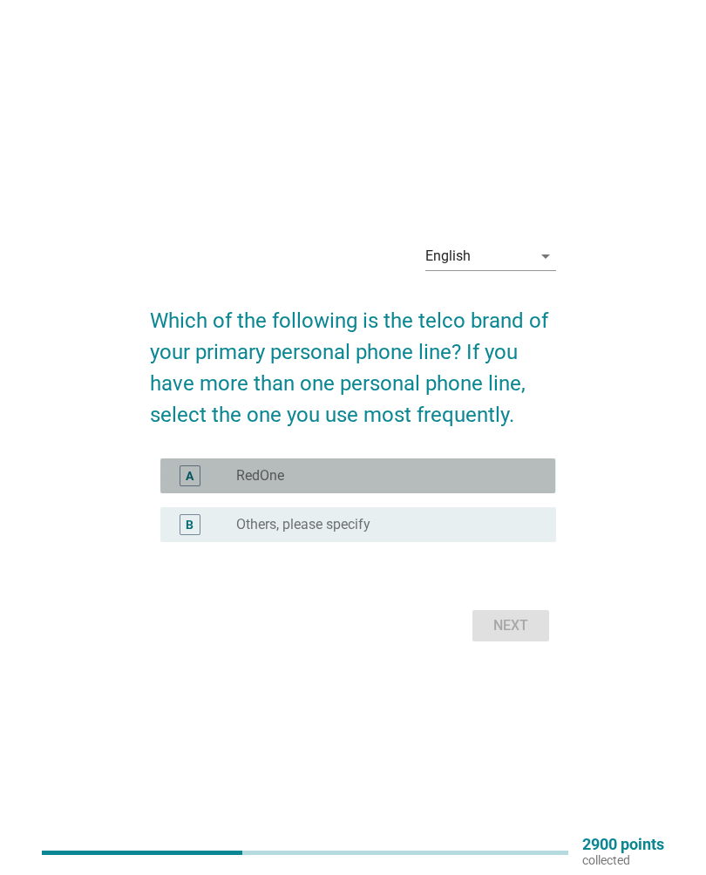
click at [481, 478] on div "radio_button_unchecked RedOne" at bounding box center [382, 475] width 292 height 17
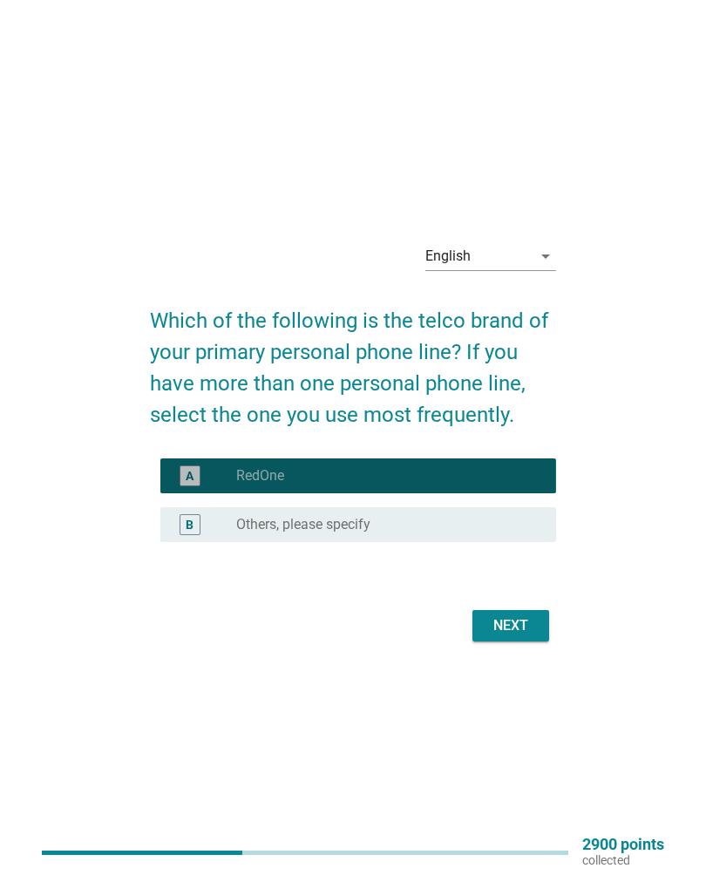
click at [511, 620] on div "Next" at bounding box center [510, 625] width 49 height 21
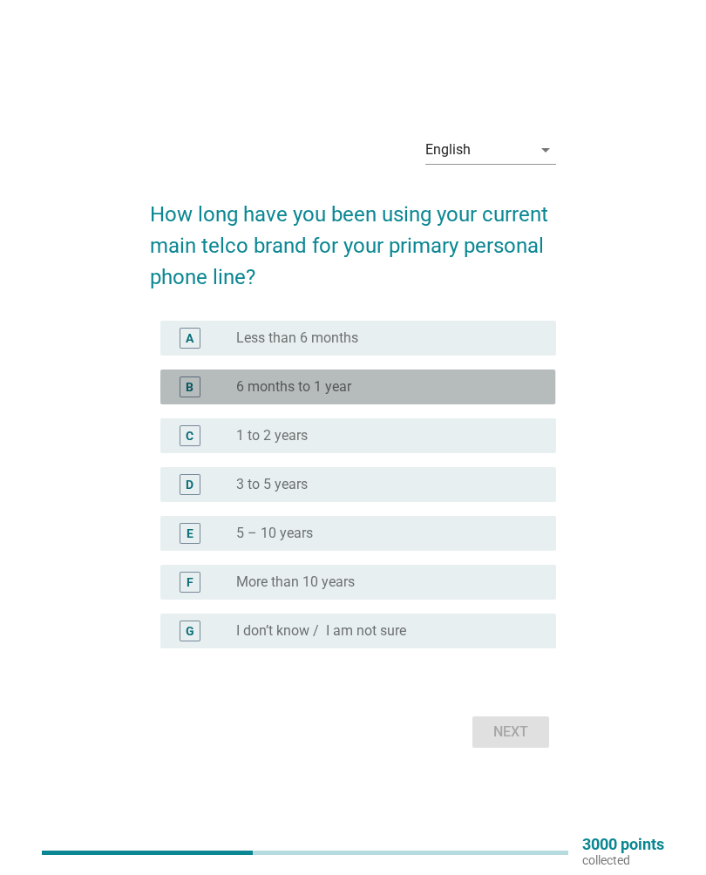
click at [434, 379] on div "radio_button_unchecked 6 months to 1 year" at bounding box center [382, 386] width 292 height 17
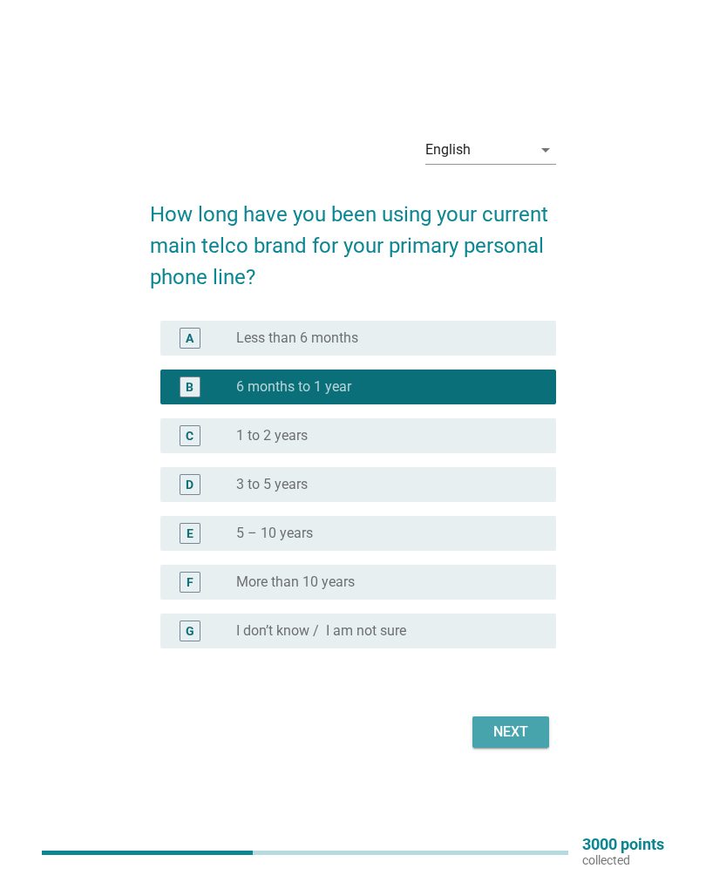
click at [513, 732] on div "Next" at bounding box center [510, 731] width 49 height 21
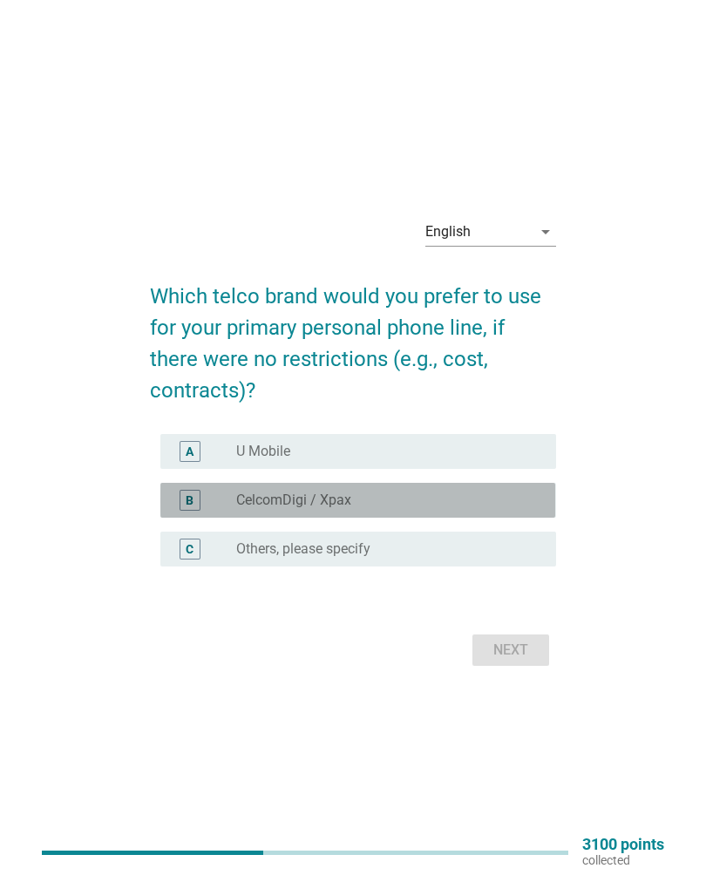
click at [437, 493] on div "radio_button_unchecked CelcomDigi / Xpax" at bounding box center [382, 499] width 292 height 17
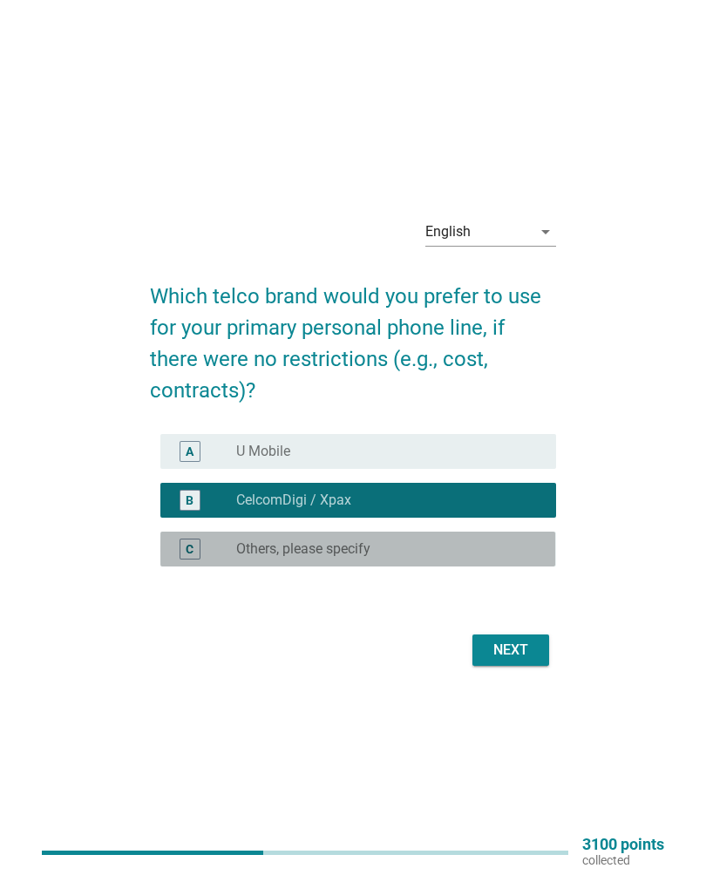
click at [438, 560] on div "C radio_button_unchecked Others, please specify" at bounding box center [357, 548] width 395 height 35
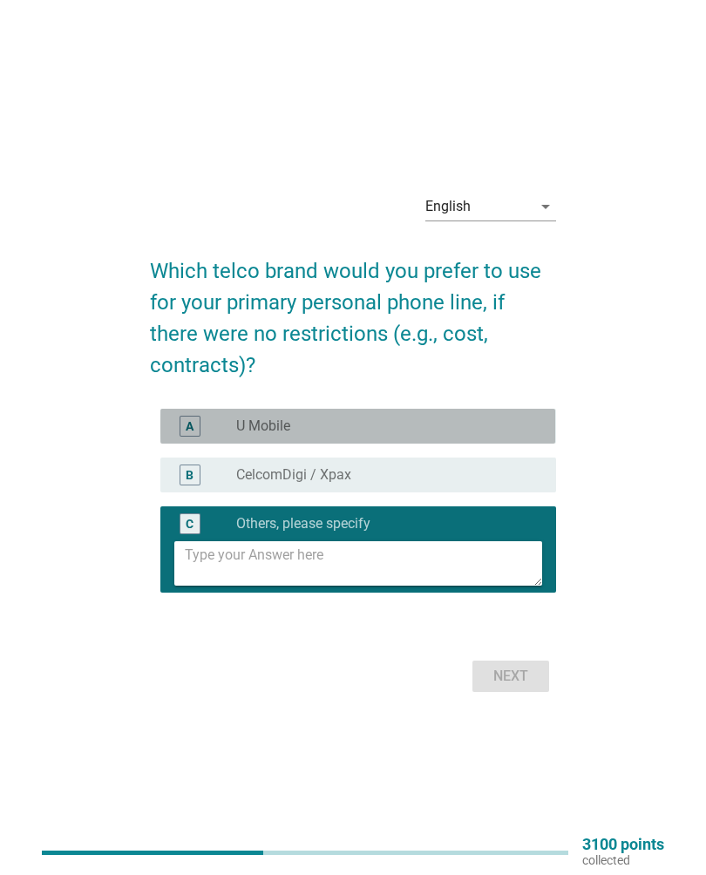
click at [459, 423] on div "radio_button_unchecked U Mobile" at bounding box center [382, 425] width 292 height 17
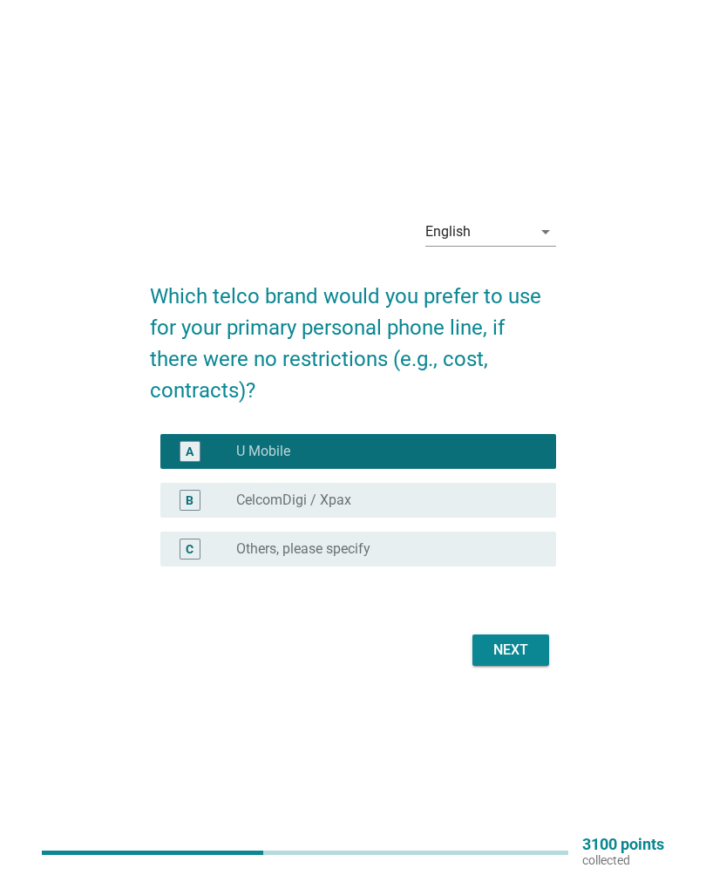
click at [501, 650] on div "Next" at bounding box center [510, 650] width 49 height 21
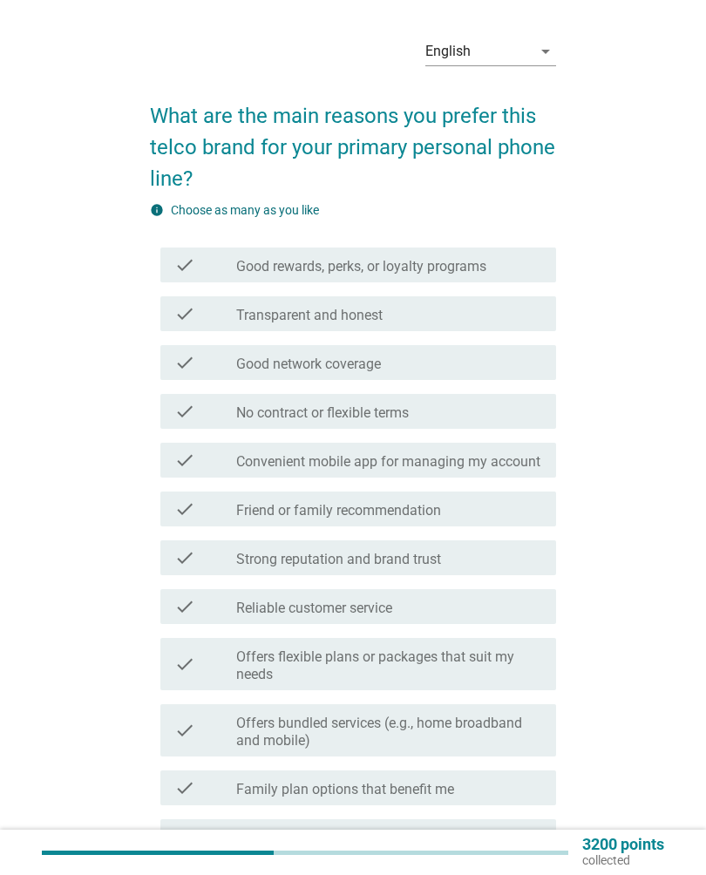
scroll to position [119, 0]
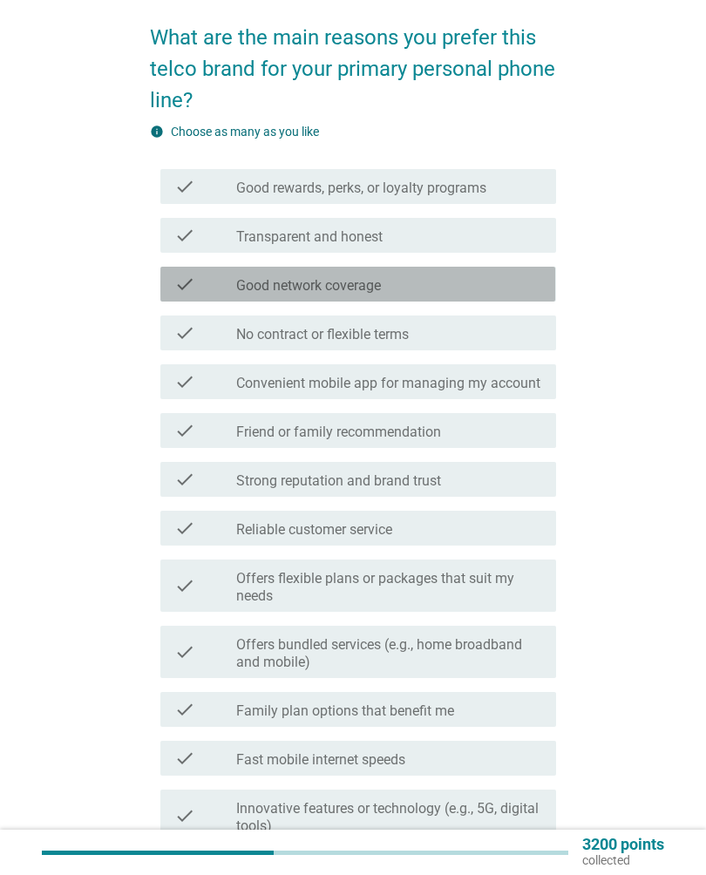
click at [484, 277] on div "check_box_outline_blank Good network coverage" at bounding box center [389, 284] width 306 height 21
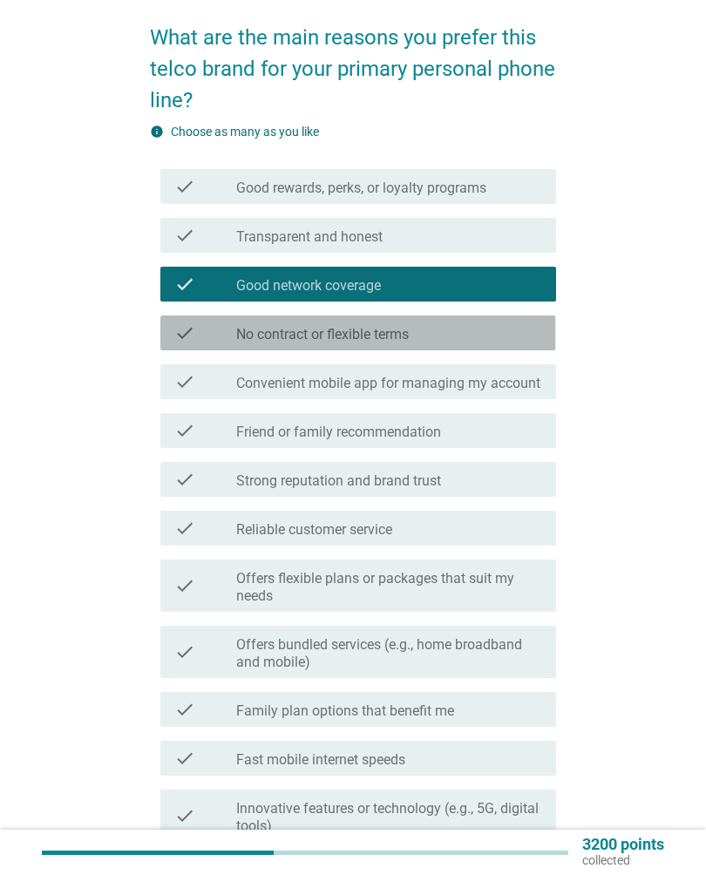
click at [498, 323] on div "check_box_outline_blank No contract or flexible terms" at bounding box center [389, 332] width 306 height 21
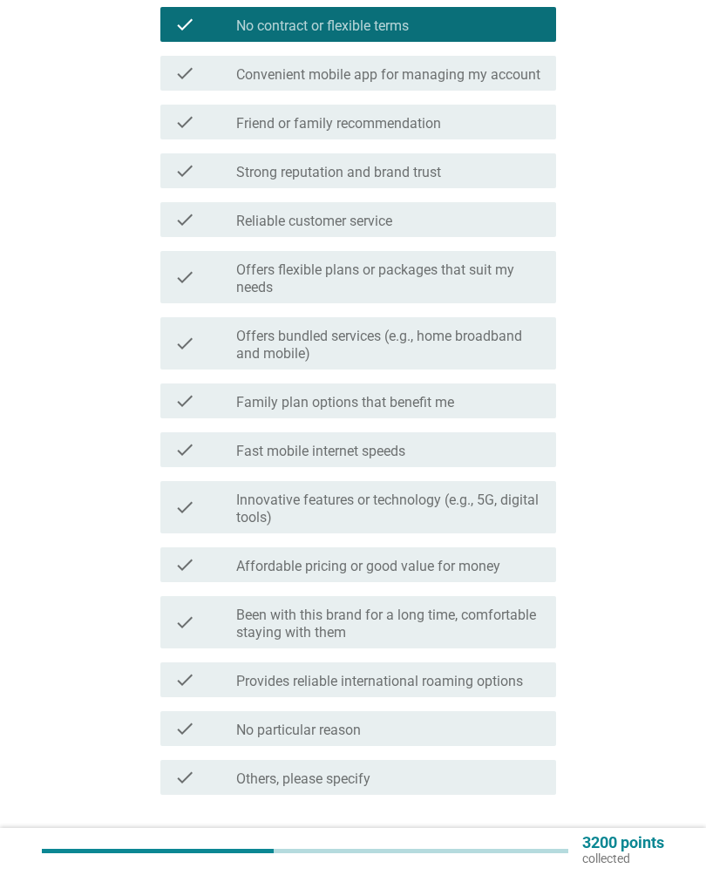
click at [522, 204] on div "check check_box_outline_blank Reliable customer service" at bounding box center [357, 221] width 395 height 35
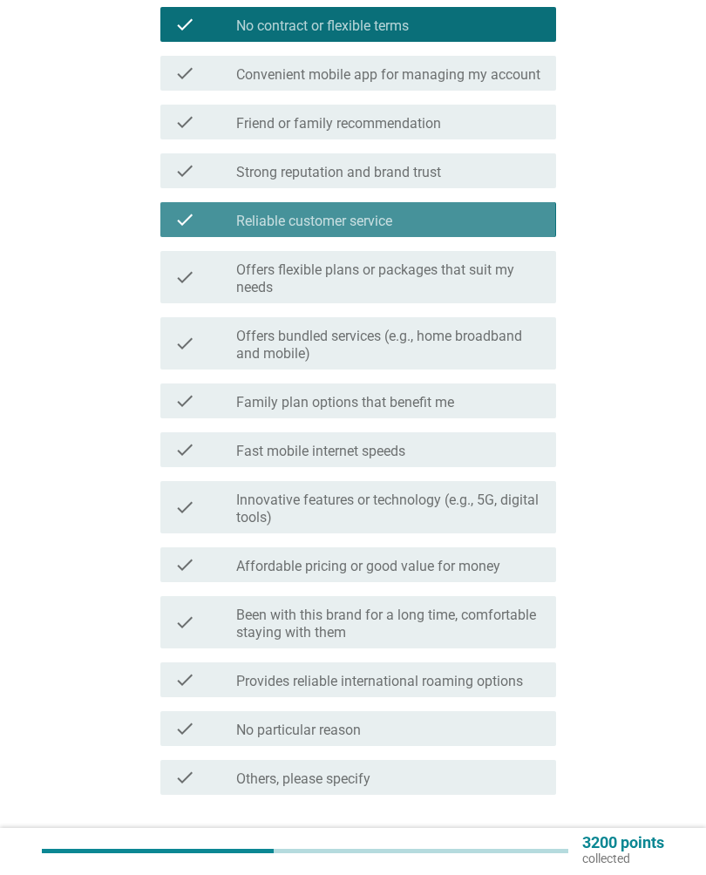
scroll to position [428, 0]
click at [538, 208] on div "check check_box_outline_blank Reliable customer service" at bounding box center [357, 219] width 395 height 35
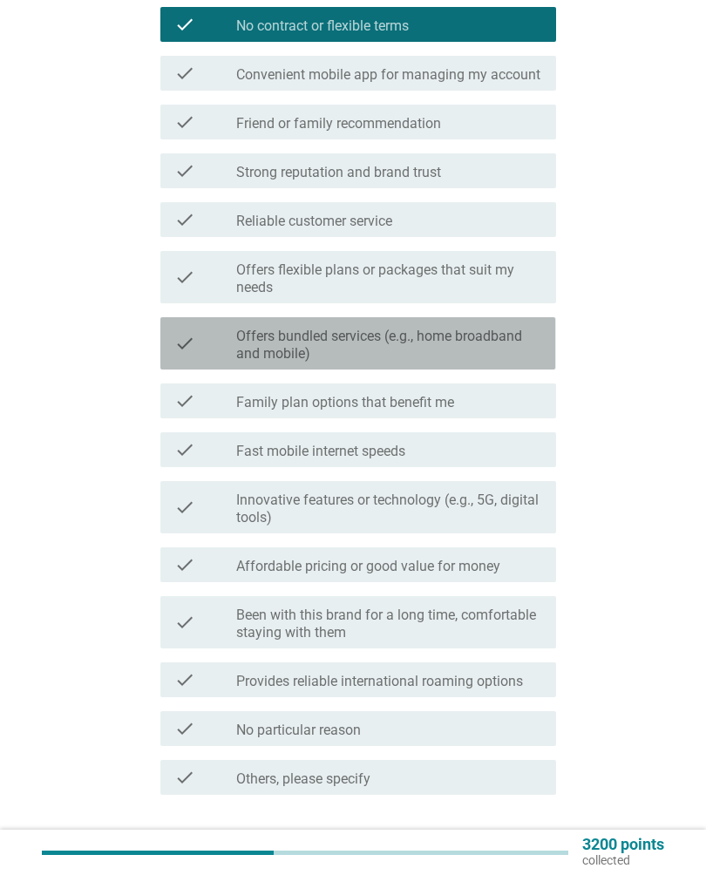
click at [508, 342] on label "Offers bundled services (e.g., home broadband and mobile)" at bounding box center [389, 345] width 306 height 35
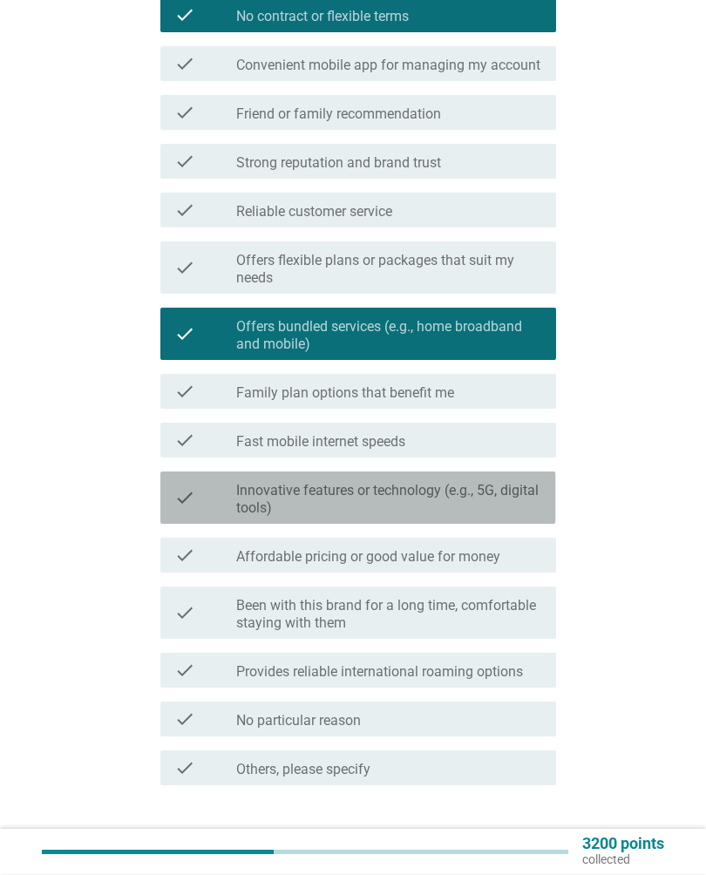
scroll to position [452, 0]
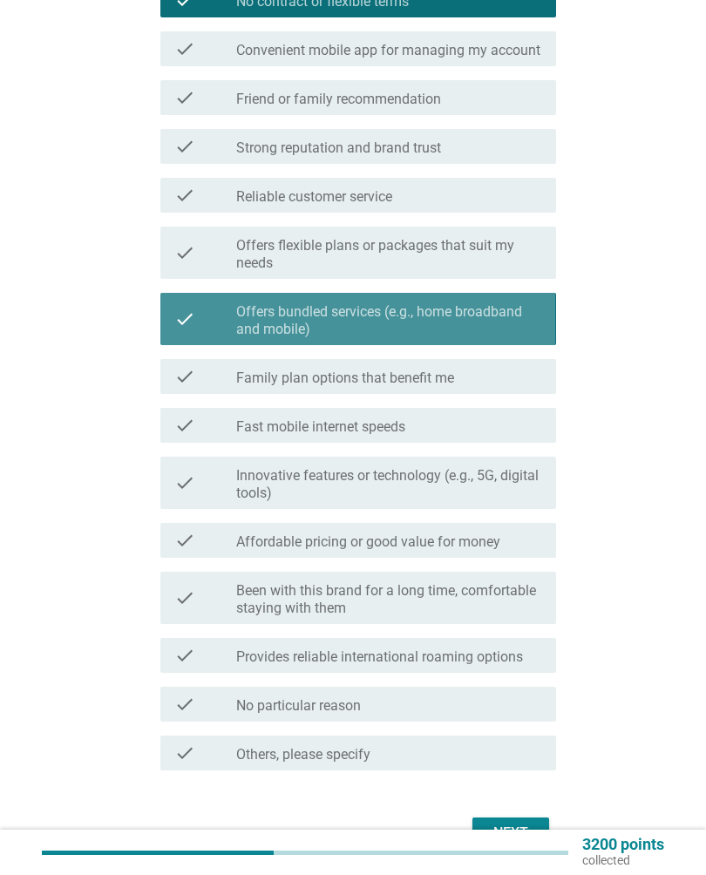
click at [517, 304] on label "Offers bundled services (e.g., home broadband and mobile)" at bounding box center [389, 320] width 306 height 35
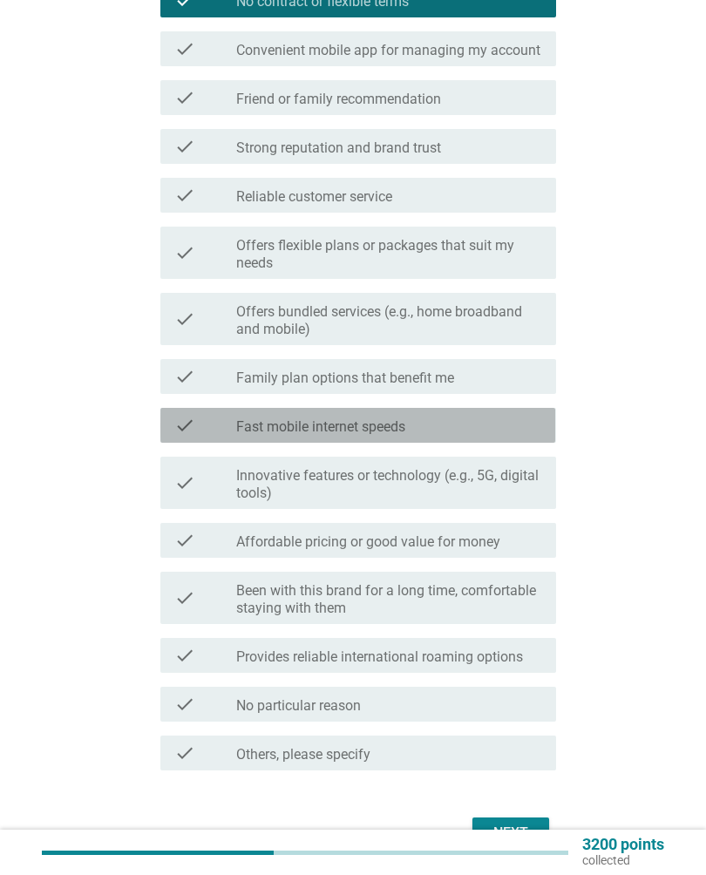
click at [502, 427] on div "check_box_outline_blank Fast mobile internet speeds" at bounding box center [389, 425] width 306 height 21
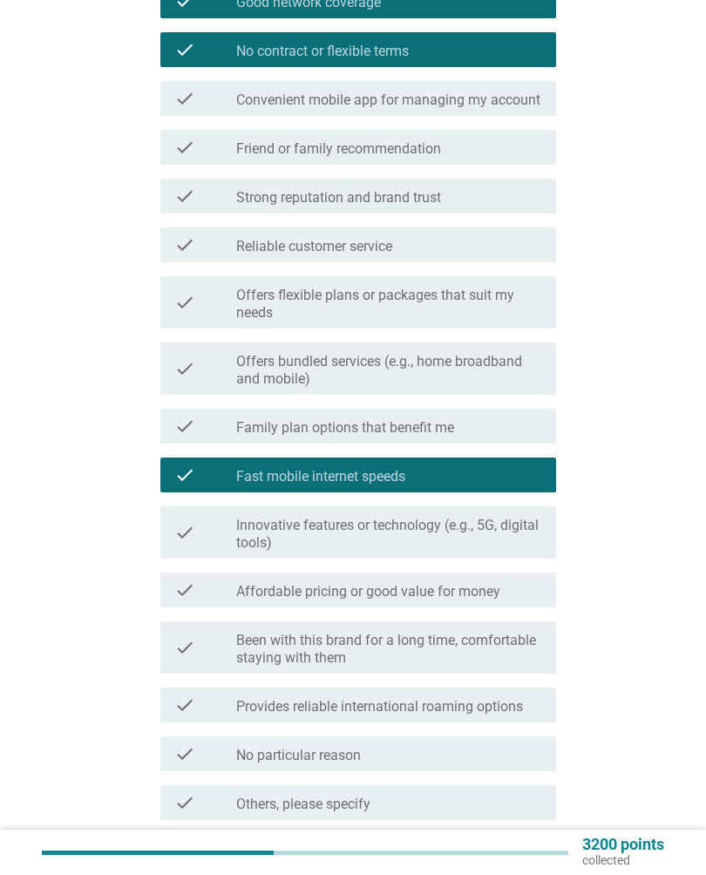
scroll to position [541, 0]
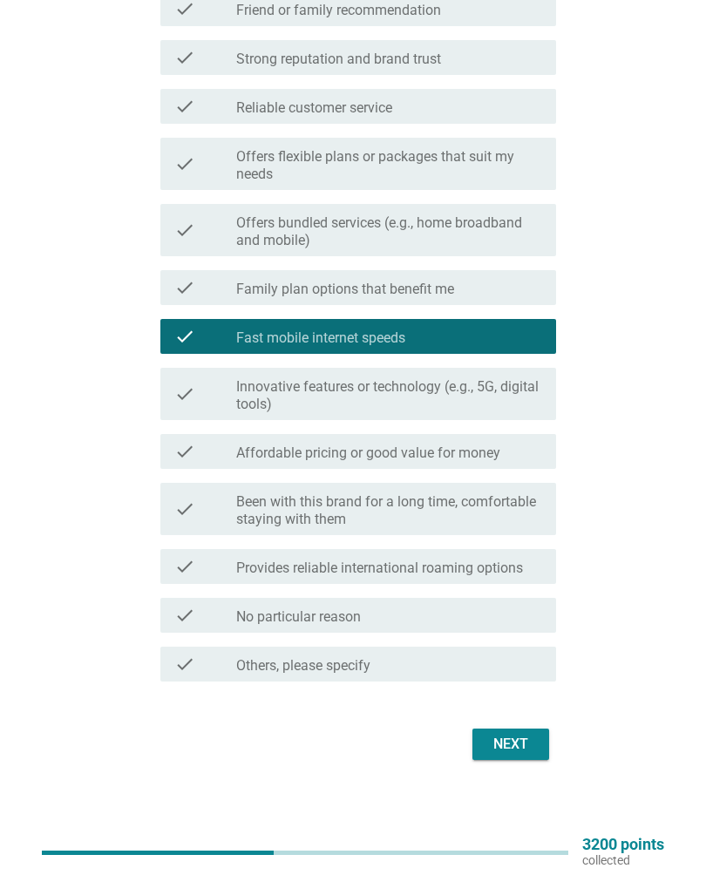
click at [520, 734] on div "Next" at bounding box center [510, 744] width 49 height 21
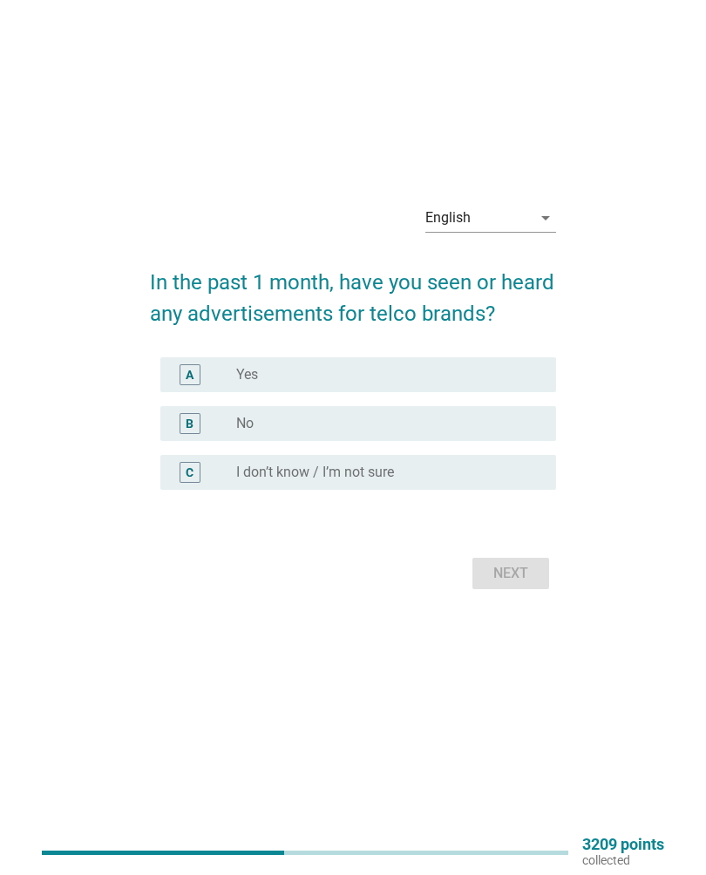
scroll to position [0, 0]
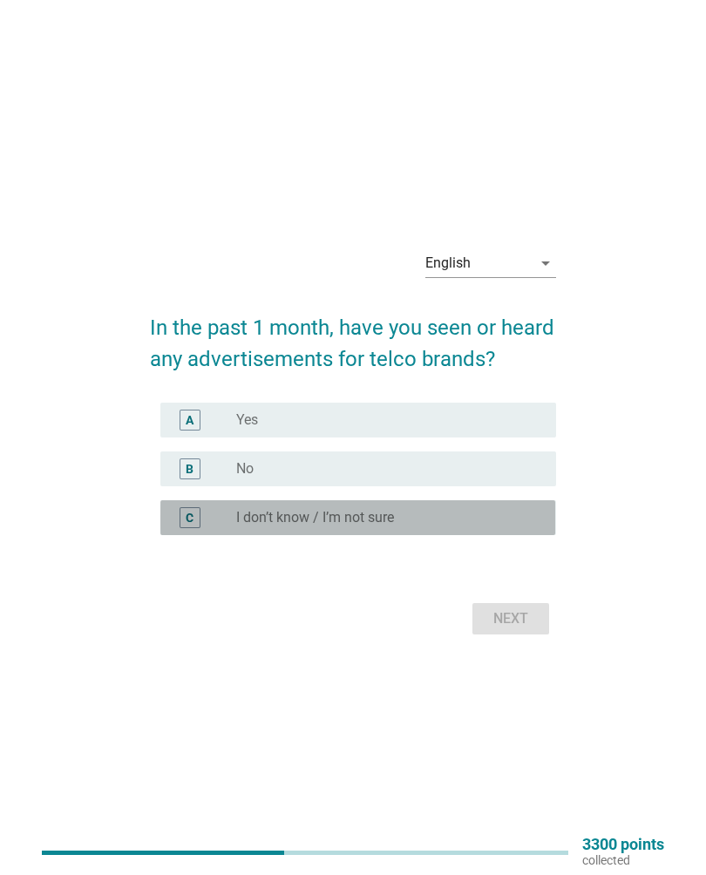
click at [440, 508] on div "radio_button_unchecked I don’t know / I’m not sure" at bounding box center [389, 517] width 306 height 21
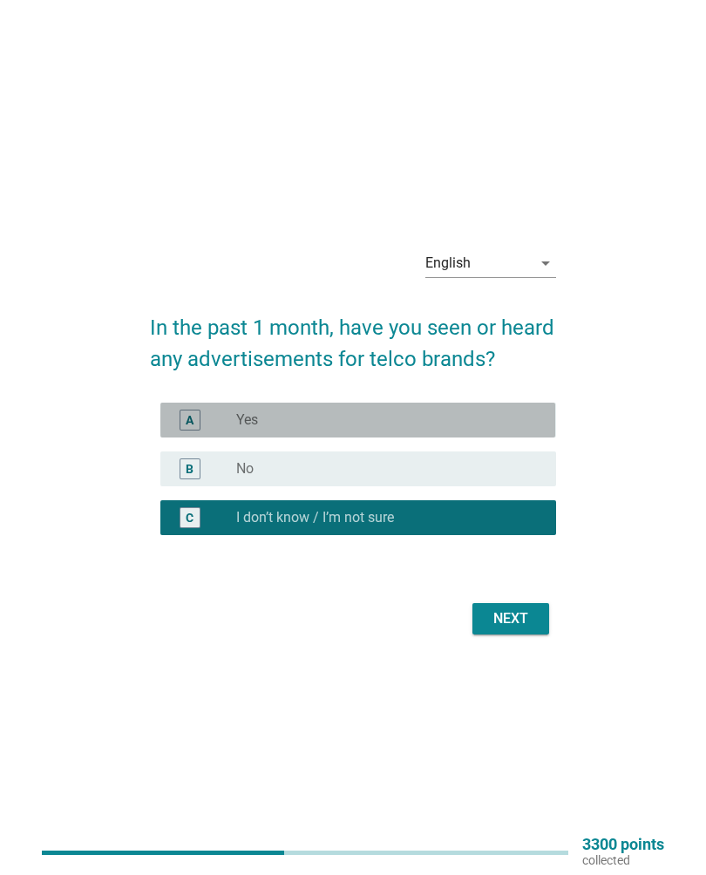
click at [470, 416] on div "radio_button_unchecked Yes" at bounding box center [382, 419] width 292 height 17
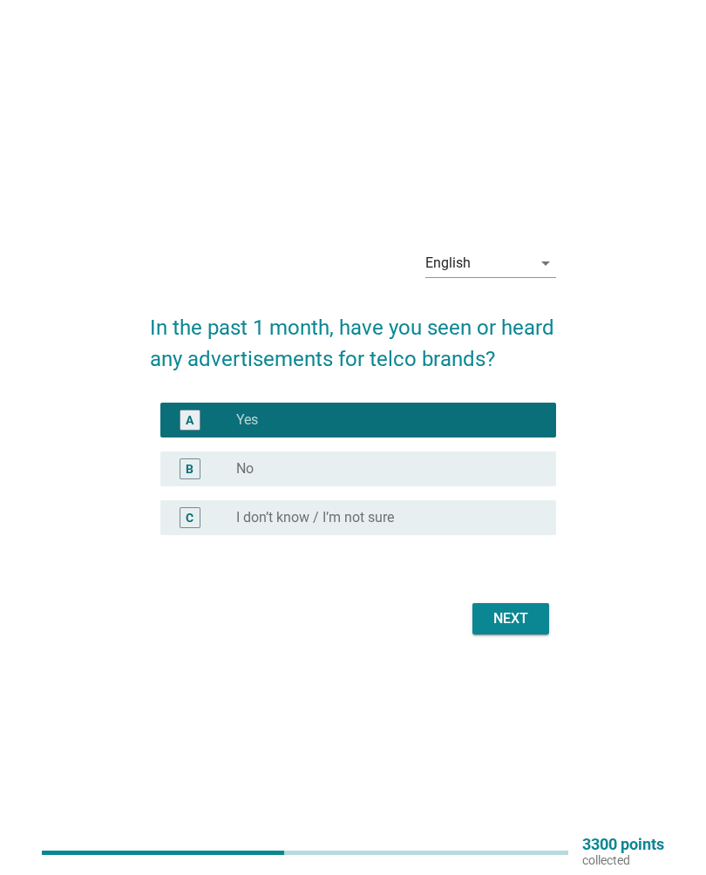
click at [492, 608] on div "Next" at bounding box center [510, 618] width 49 height 21
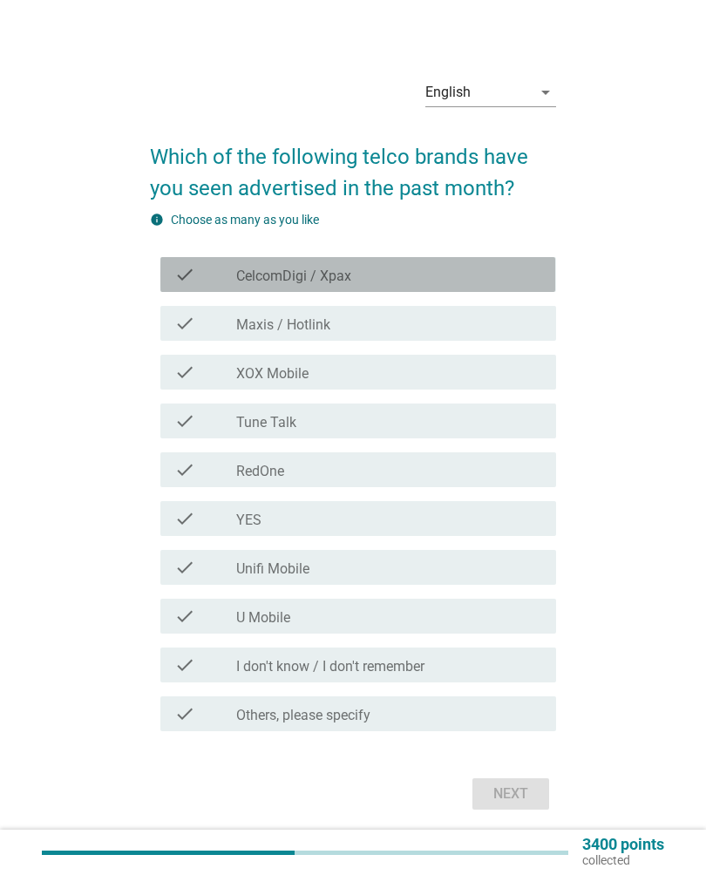
click at [482, 275] on div "check_box_outline_blank CelcomDigi / Xpax" at bounding box center [389, 274] width 306 height 21
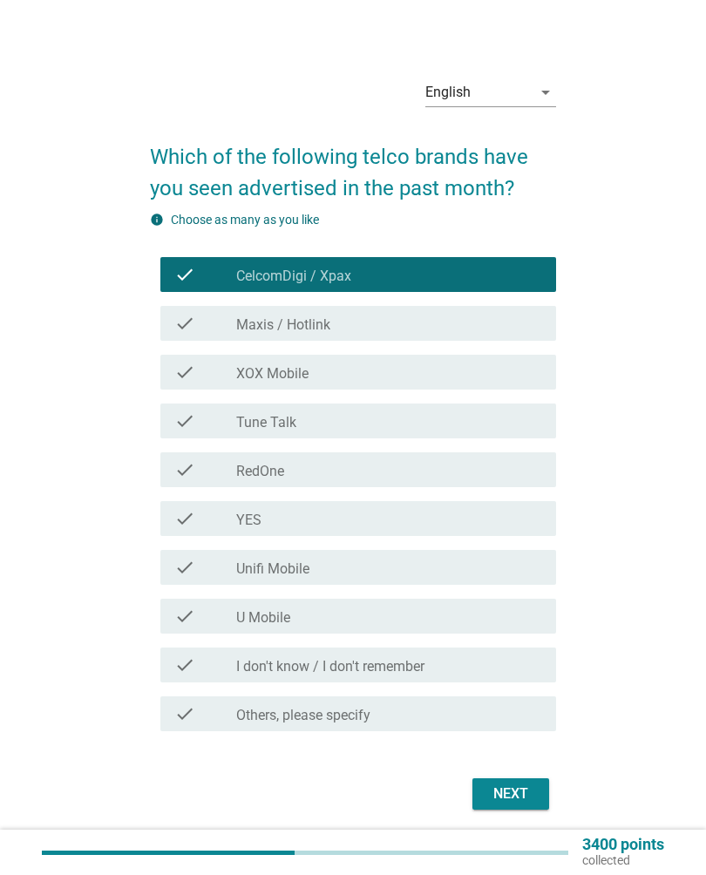
click at [457, 467] on div "check_box_outline_blank RedOne" at bounding box center [389, 469] width 306 height 21
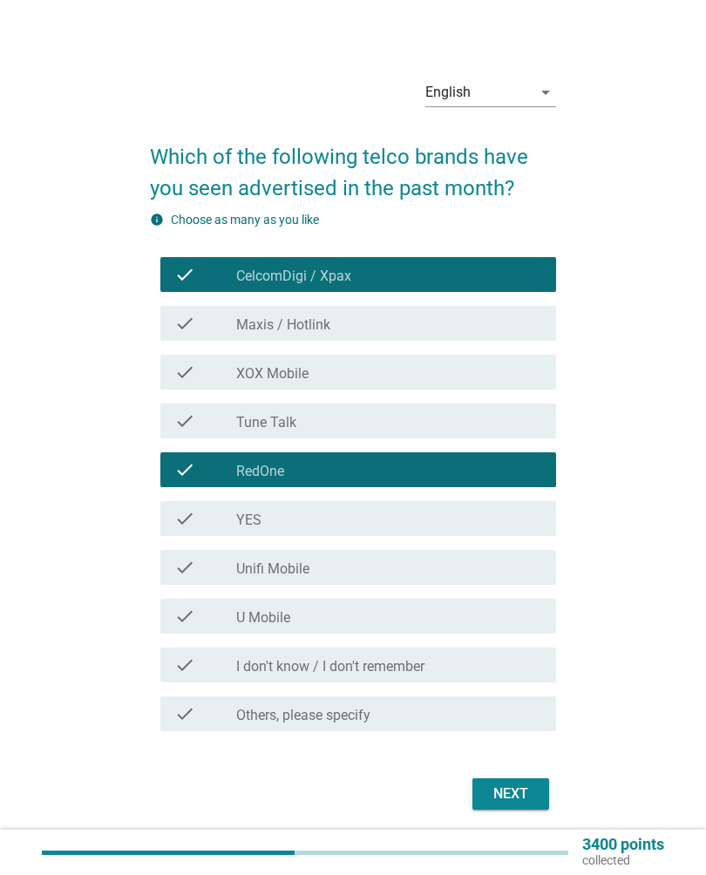
click at [518, 795] on div "Next" at bounding box center [510, 793] width 49 height 21
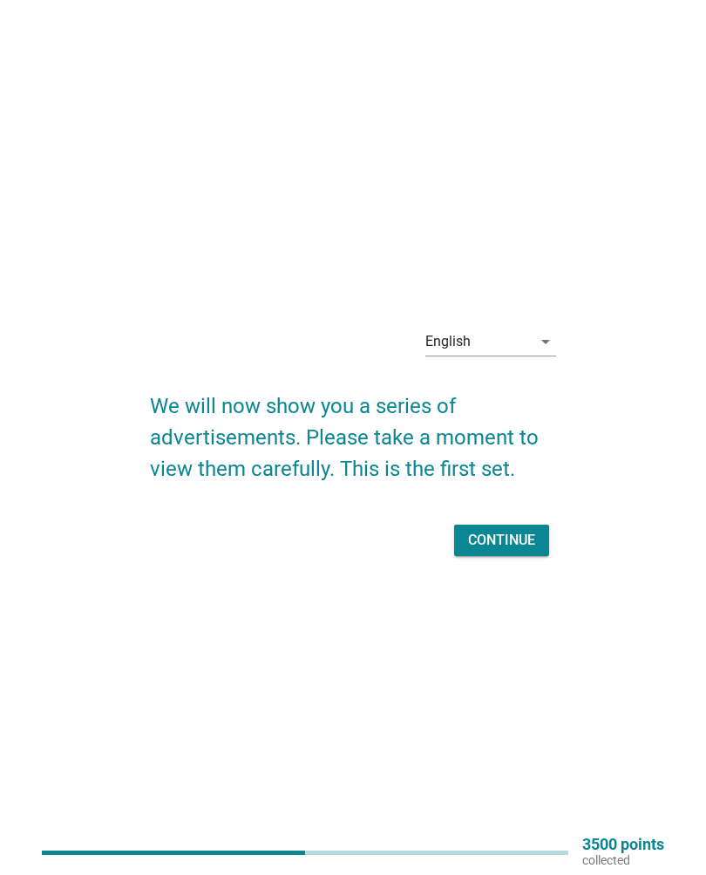
click at [515, 535] on div "Continue" at bounding box center [501, 540] width 67 height 21
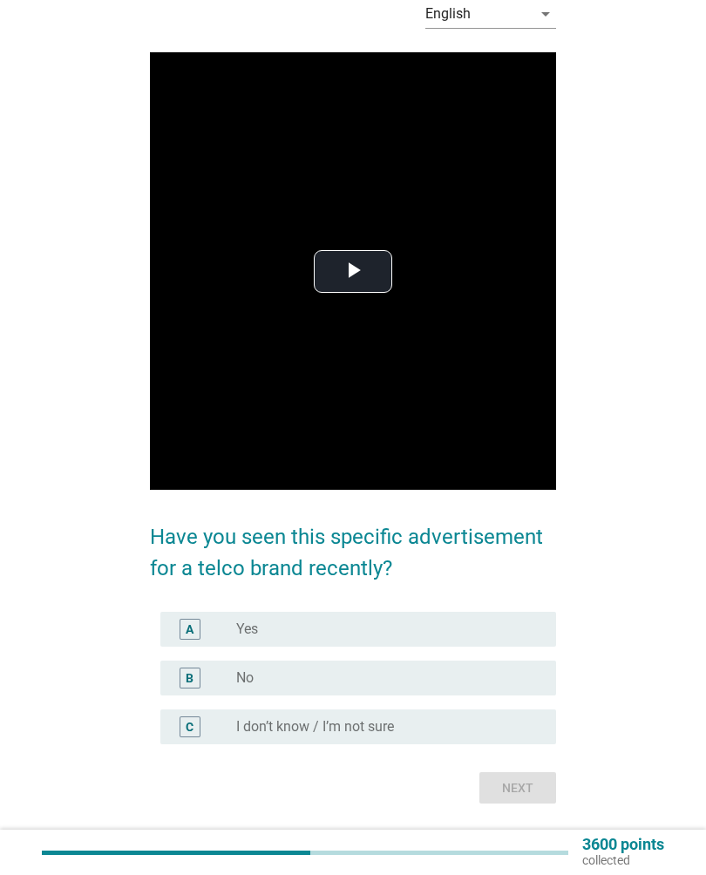
scroll to position [117, 0]
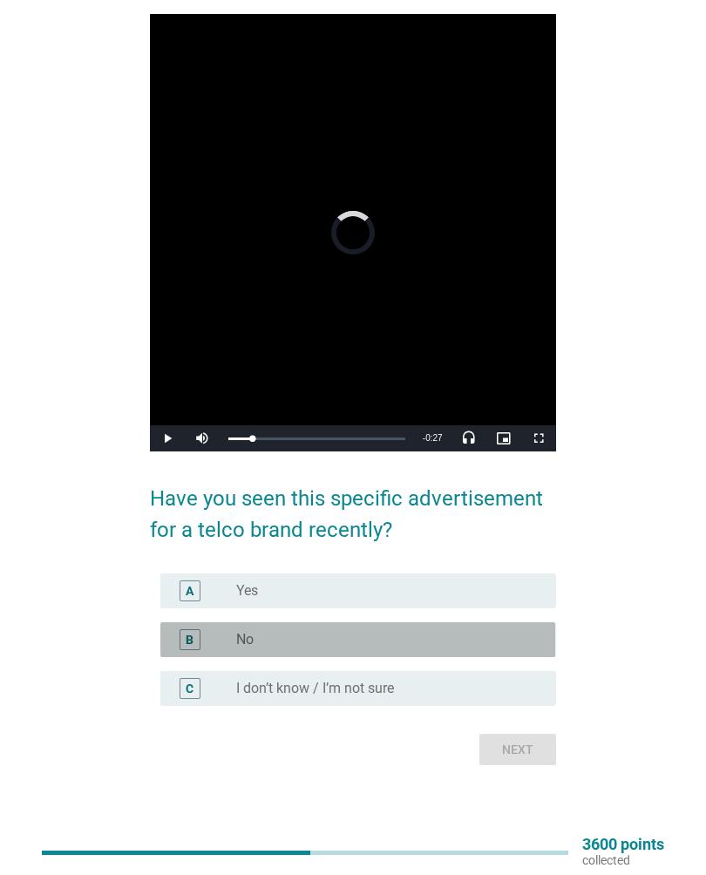
click at [516, 644] on div "radio_button_unchecked No" at bounding box center [382, 639] width 292 height 17
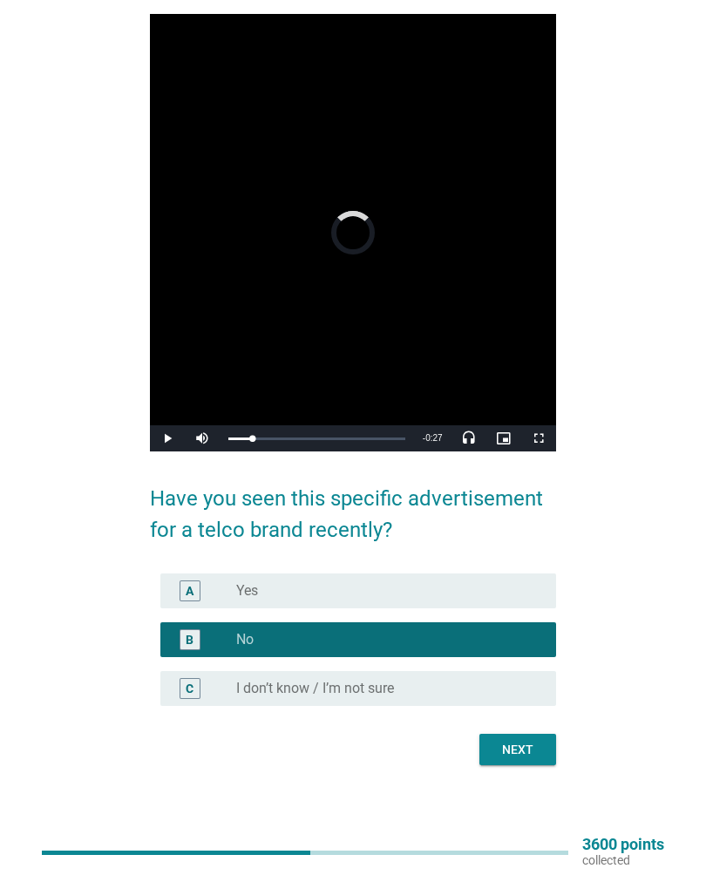
click at [526, 742] on div "Next" at bounding box center [517, 750] width 49 height 18
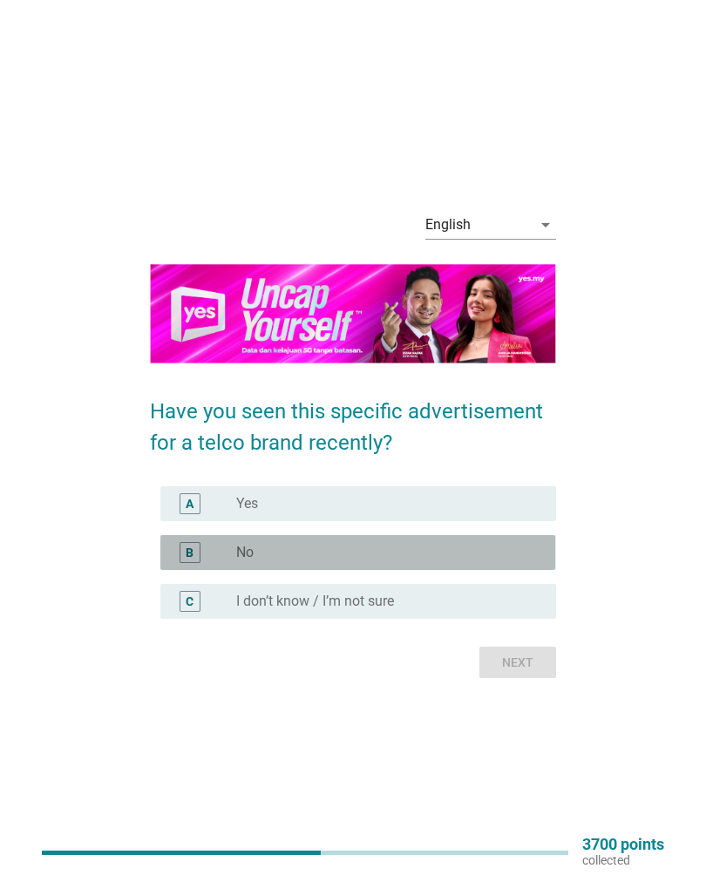
click at [517, 547] on div "radio_button_unchecked No" at bounding box center [382, 552] width 292 height 17
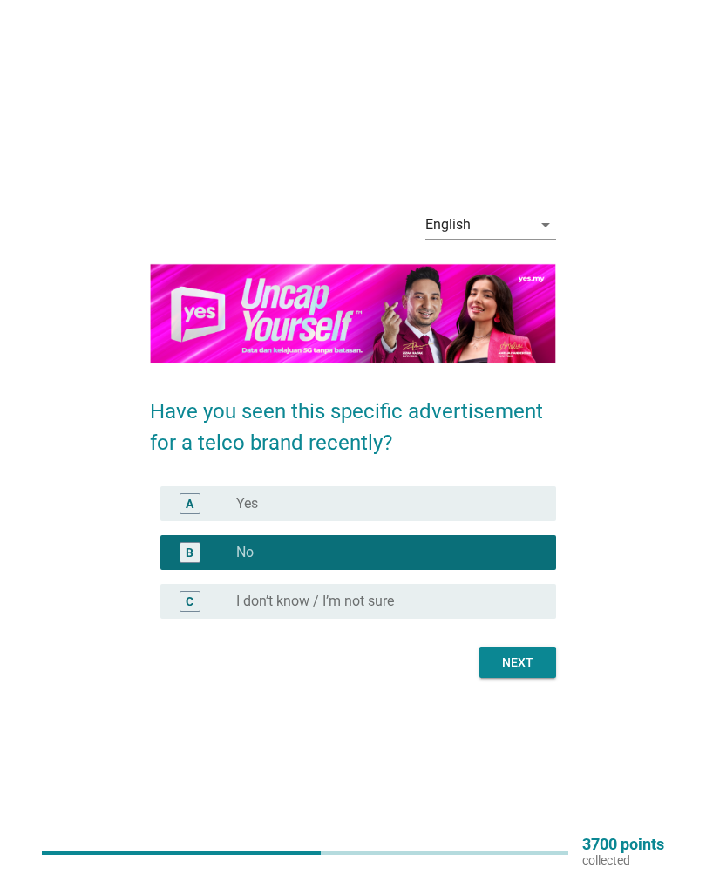
click at [537, 660] on div "Next" at bounding box center [517, 662] width 49 height 18
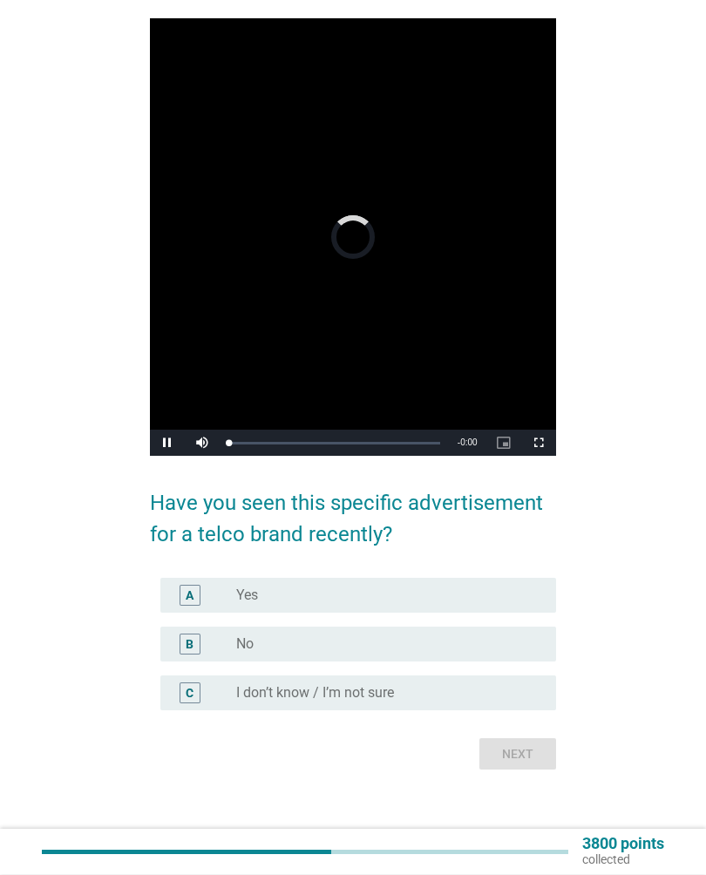
scroll to position [112, 0]
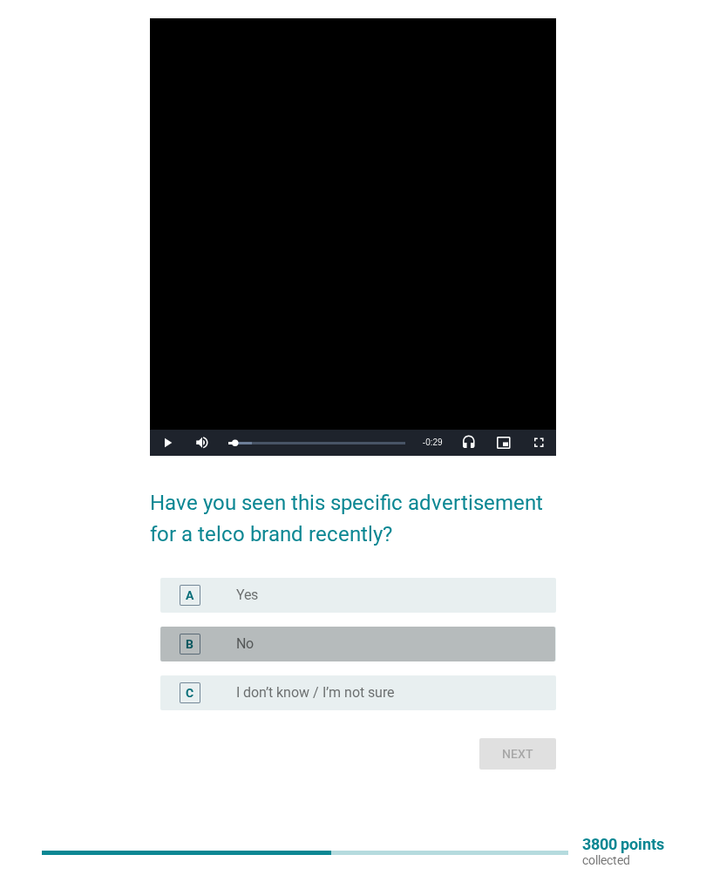
click at [517, 650] on div "radio_button_unchecked No" at bounding box center [382, 643] width 292 height 17
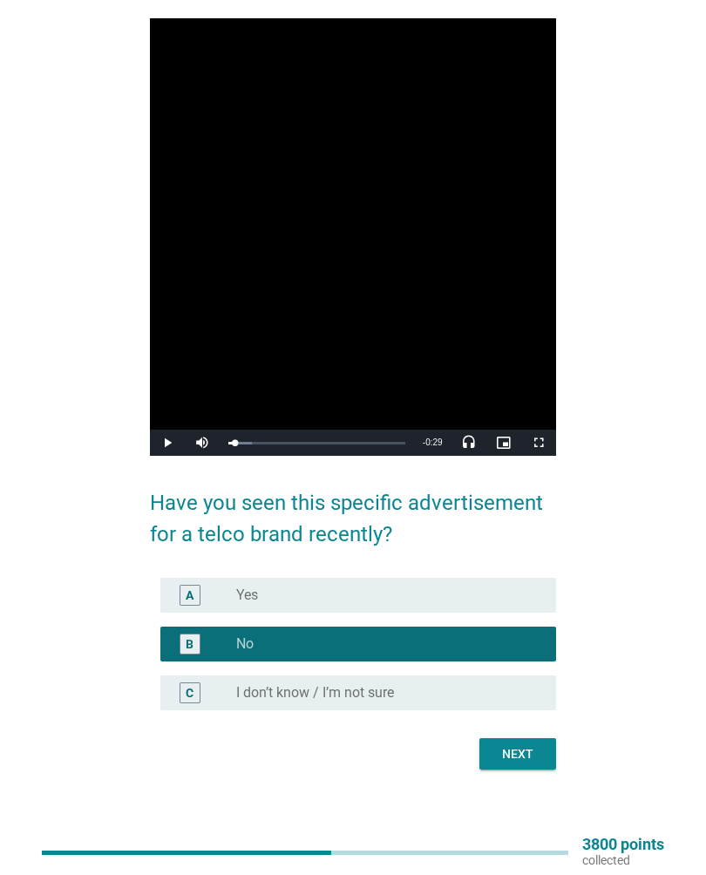
click at [530, 753] on div "Next" at bounding box center [517, 754] width 49 height 18
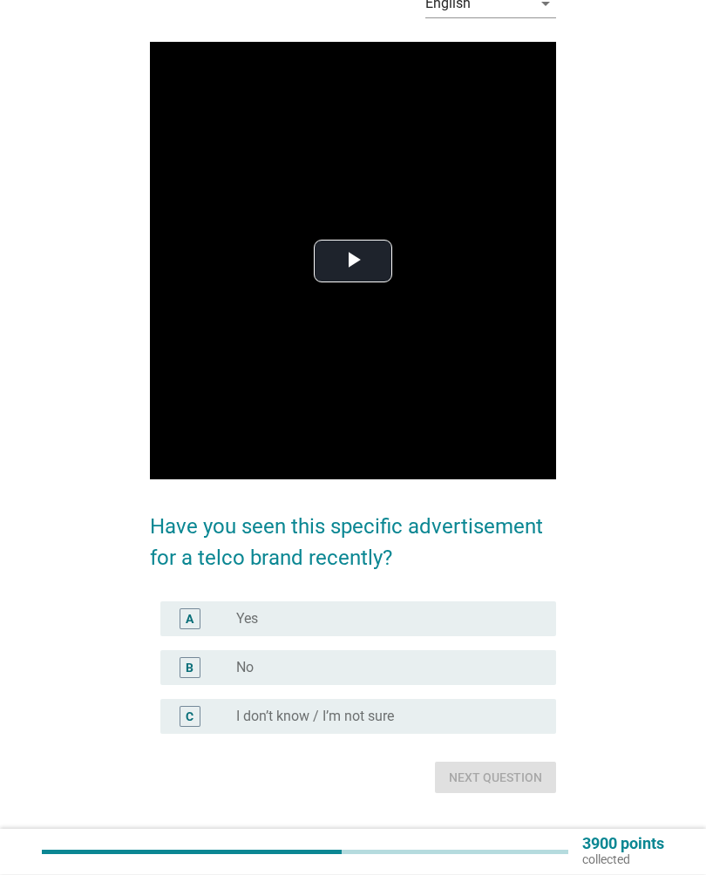
scroll to position [117, 0]
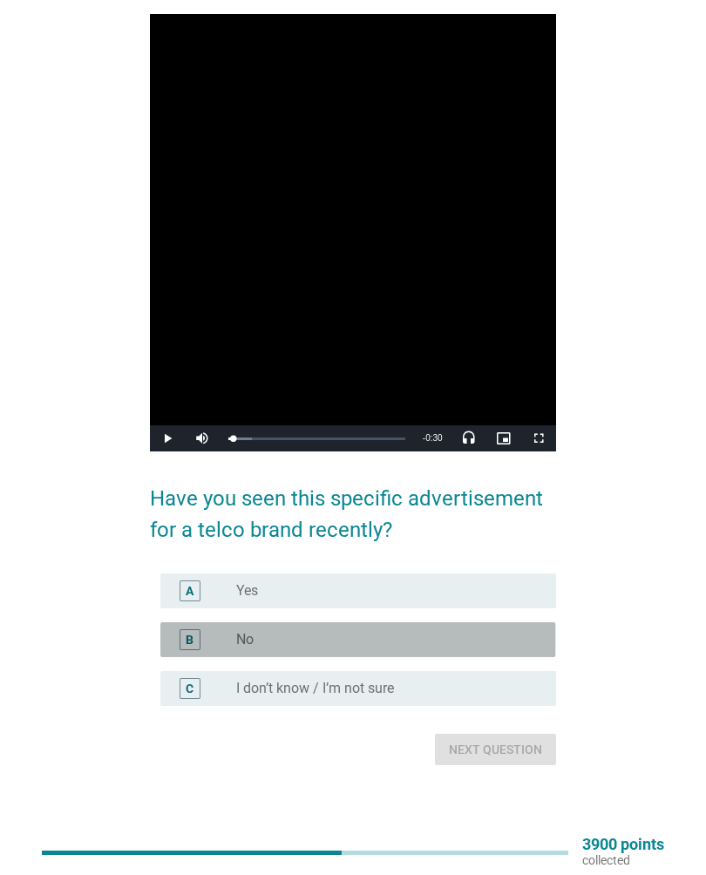
click at [489, 637] on div "radio_button_unchecked No" at bounding box center [382, 639] width 292 height 17
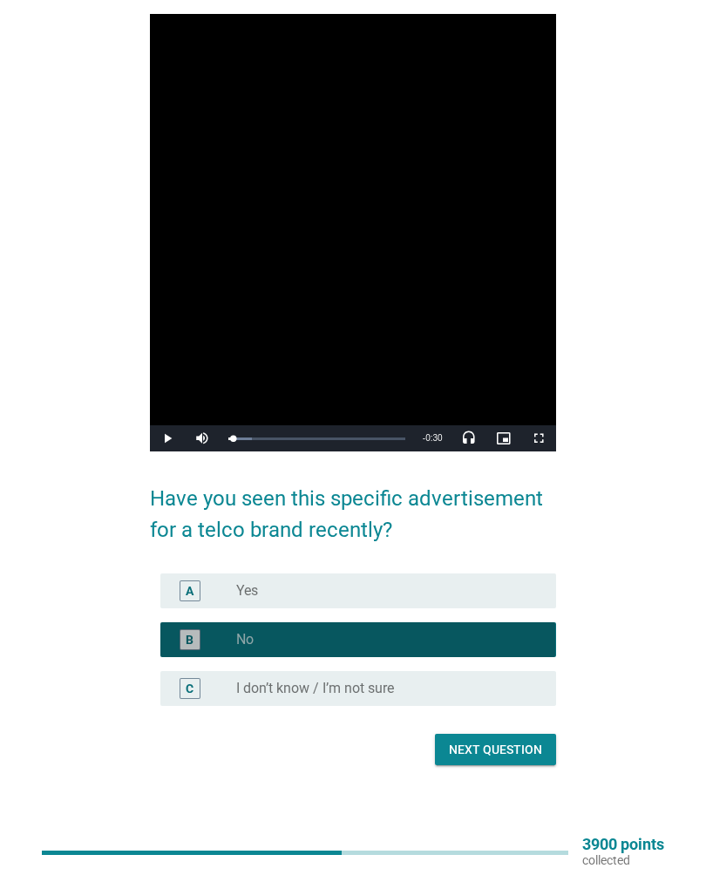
click at [509, 749] on div "Next question" at bounding box center [495, 750] width 93 height 18
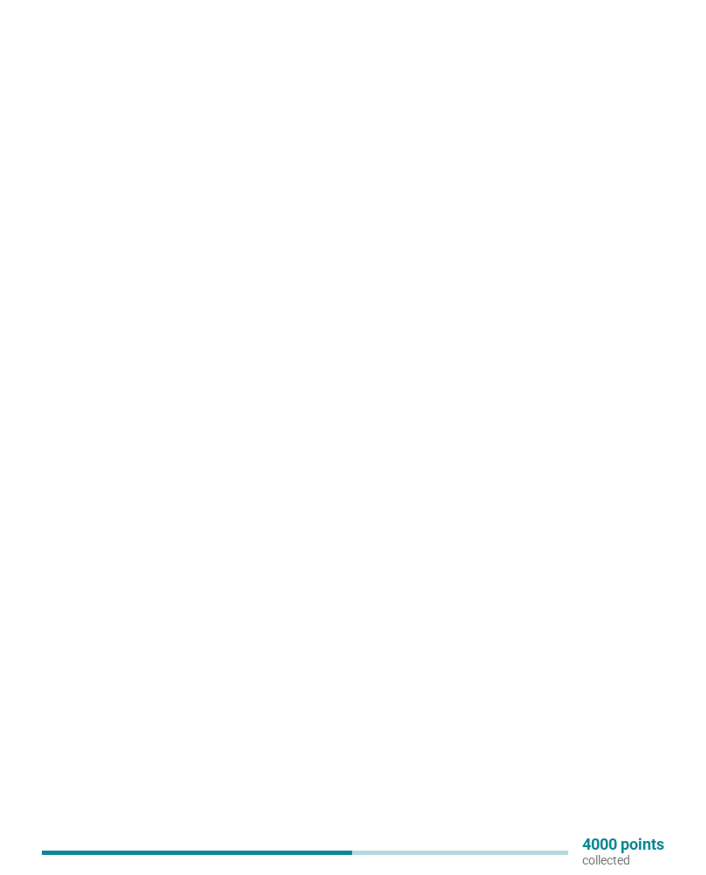
scroll to position [0, 0]
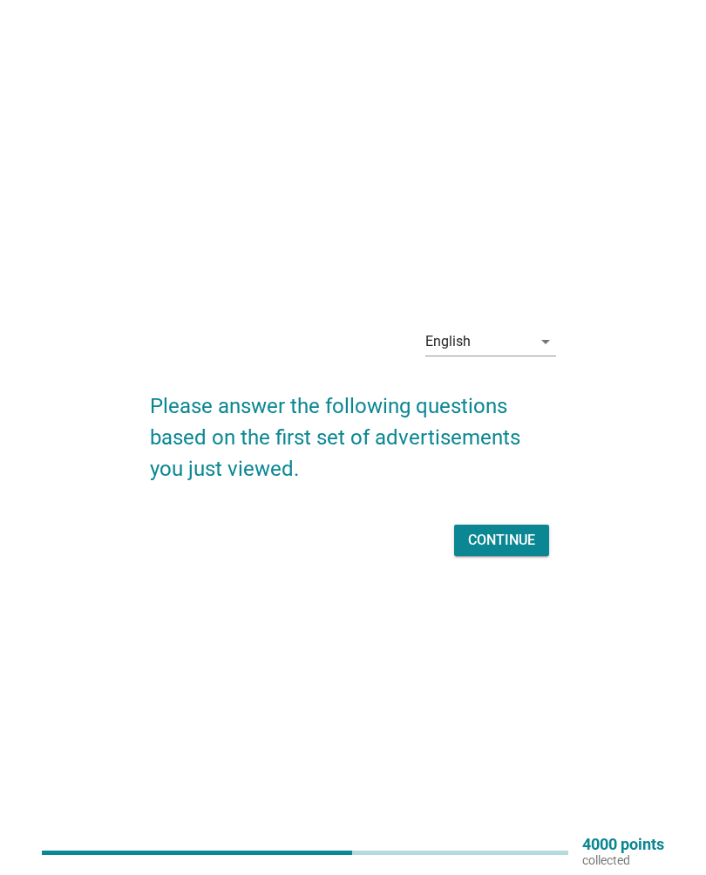
click at [522, 527] on button "Continue" at bounding box center [501, 540] width 95 height 31
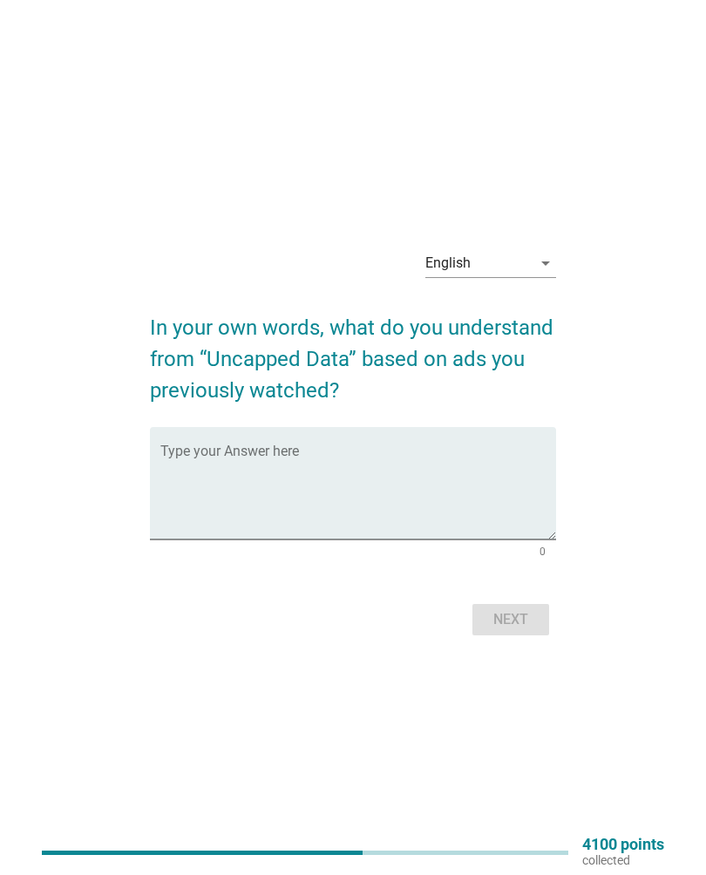
click at [503, 472] on textarea "Type your Answer here" at bounding box center [357, 493] width 395 height 91
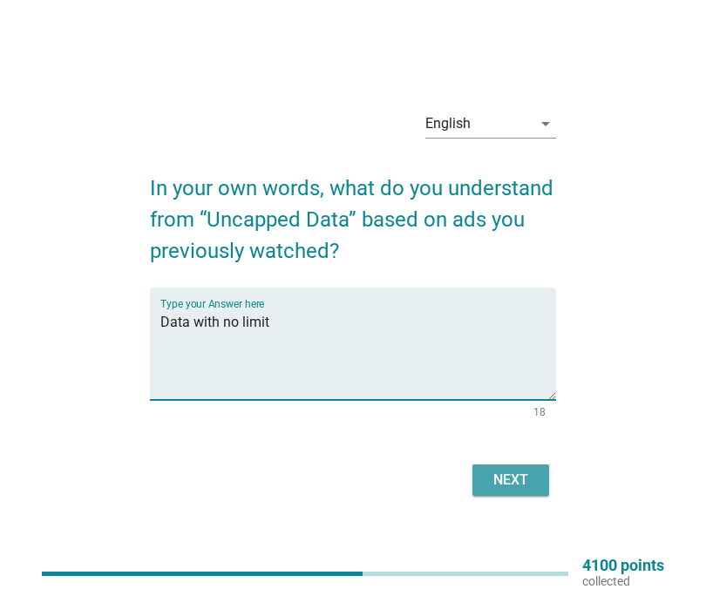
type textarea "Data with no limit"
click at [517, 482] on div "Next" at bounding box center [510, 480] width 49 height 21
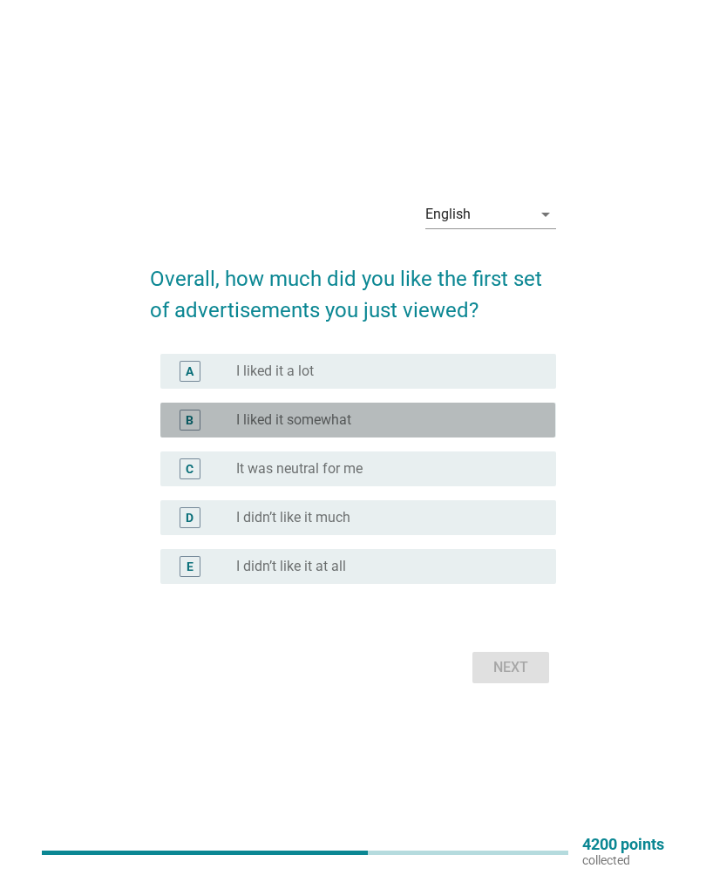
click at [455, 403] on div "B radio_button_unchecked I liked it somewhat" at bounding box center [357, 420] width 395 height 35
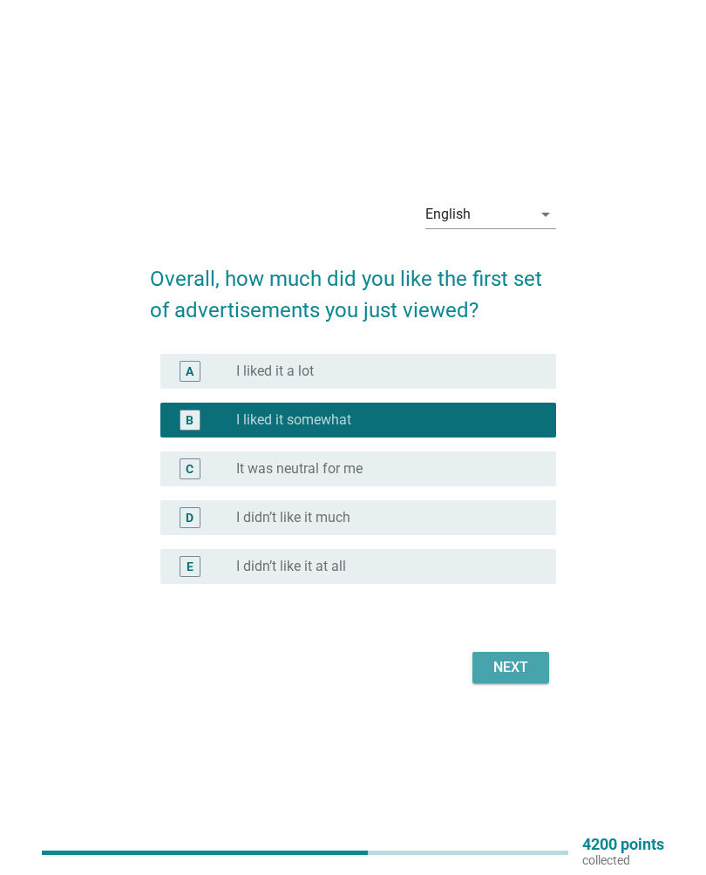
click at [525, 654] on button "Next" at bounding box center [510, 667] width 77 height 31
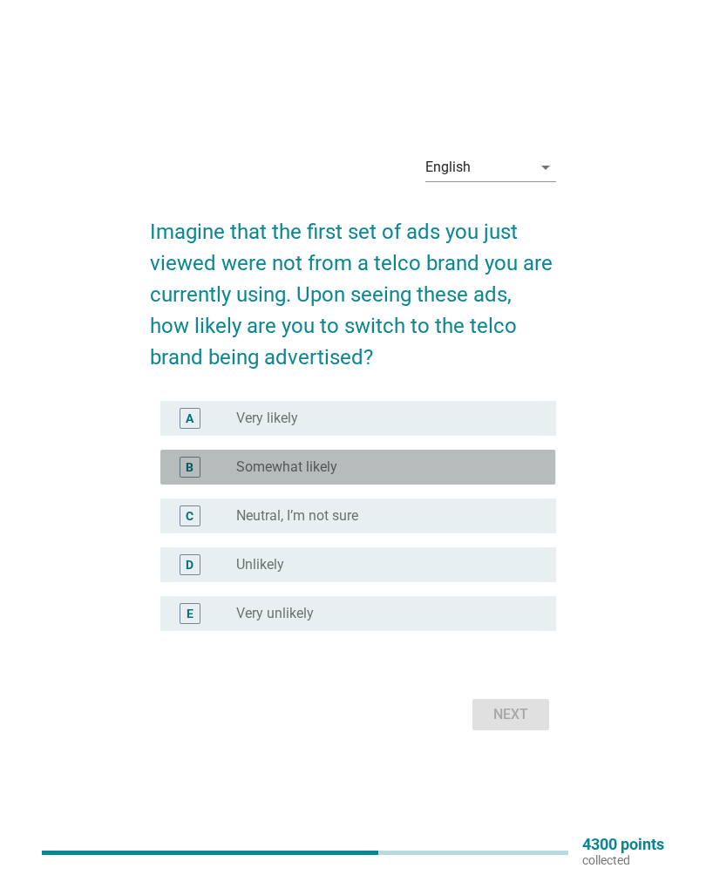
click at [472, 466] on div "radio_button_unchecked Somewhat likely" at bounding box center [382, 466] width 292 height 17
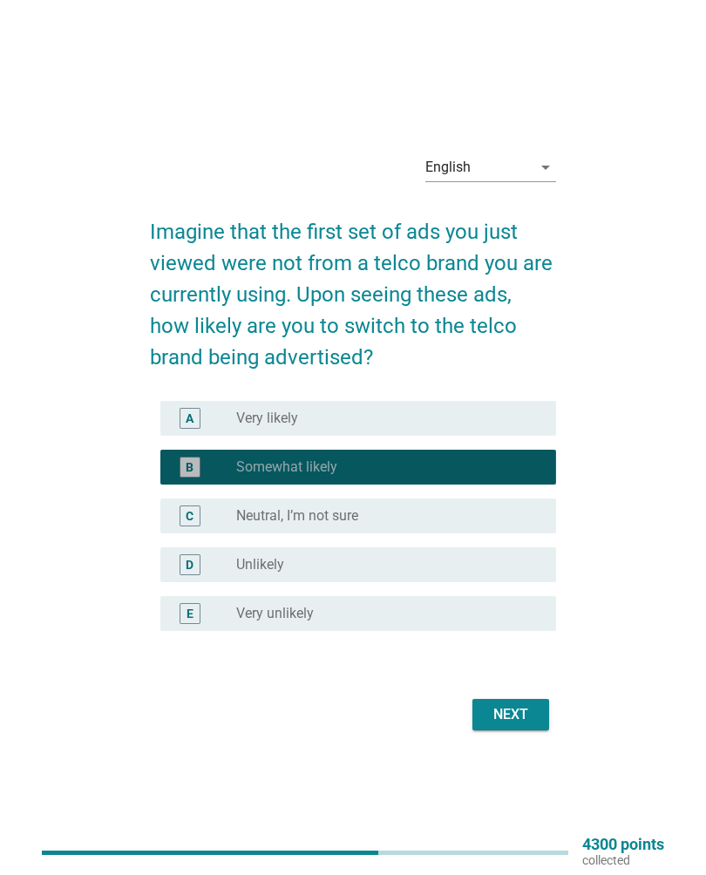
click at [510, 720] on div "Next" at bounding box center [510, 714] width 49 height 21
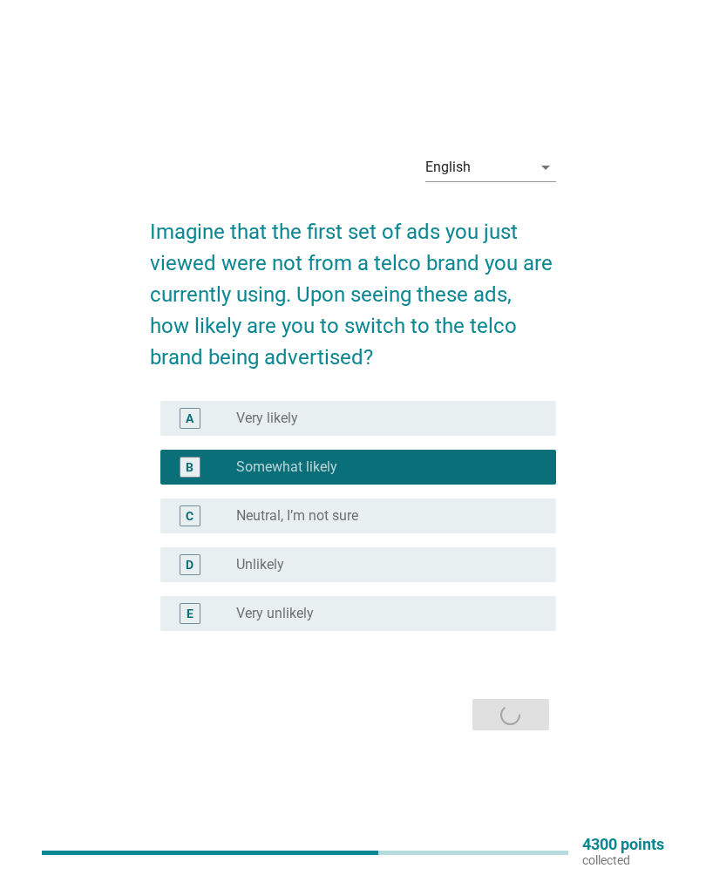
click at [519, 699] on div "Next" at bounding box center [352, 715] width 405 height 42
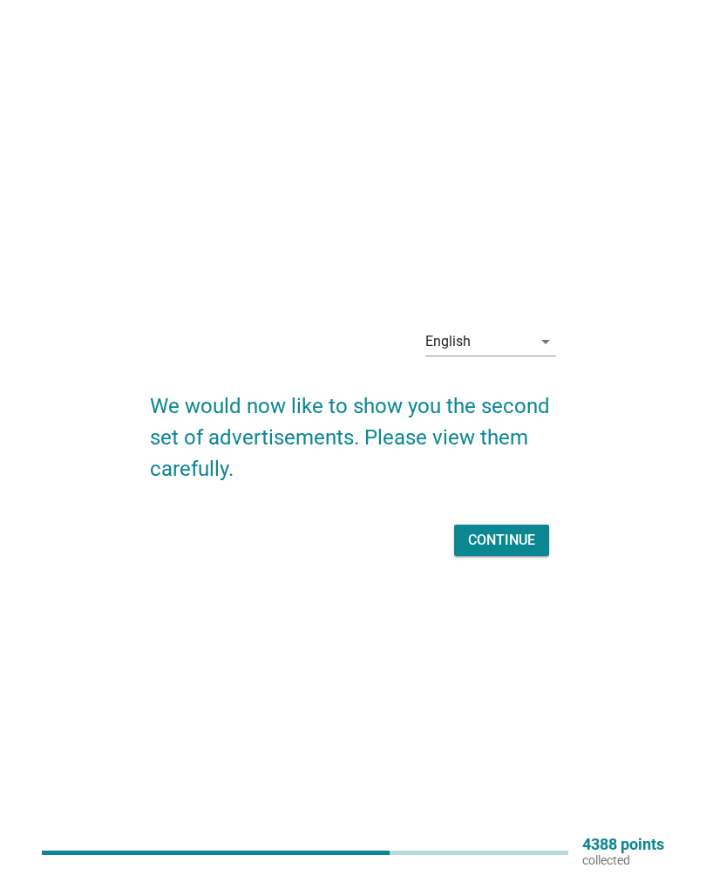
click at [504, 548] on div "Continue" at bounding box center [501, 540] width 67 height 21
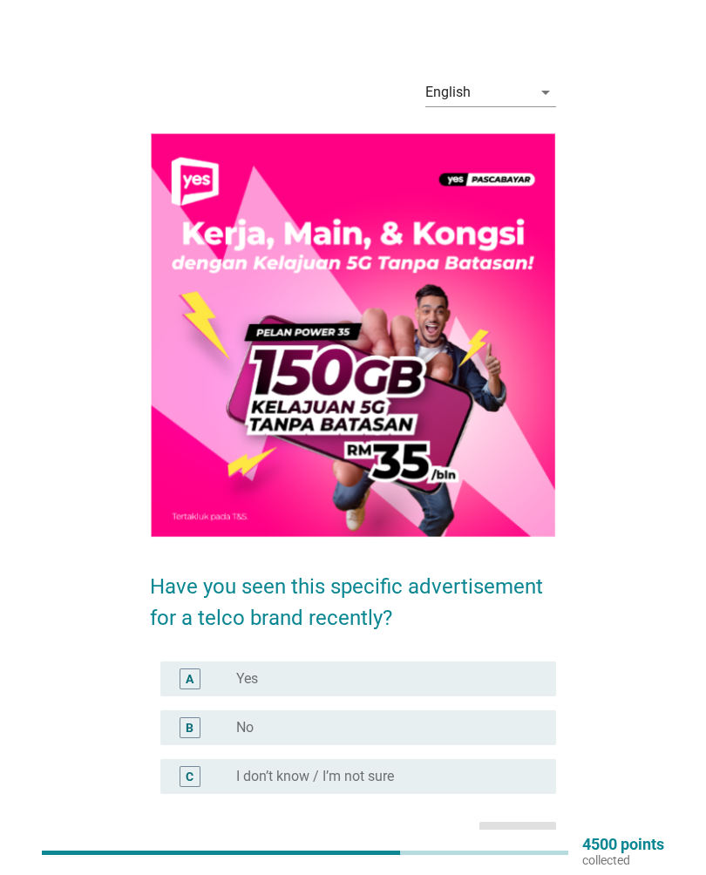
click at [453, 717] on div "radio_button_unchecked No" at bounding box center [389, 727] width 306 height 21
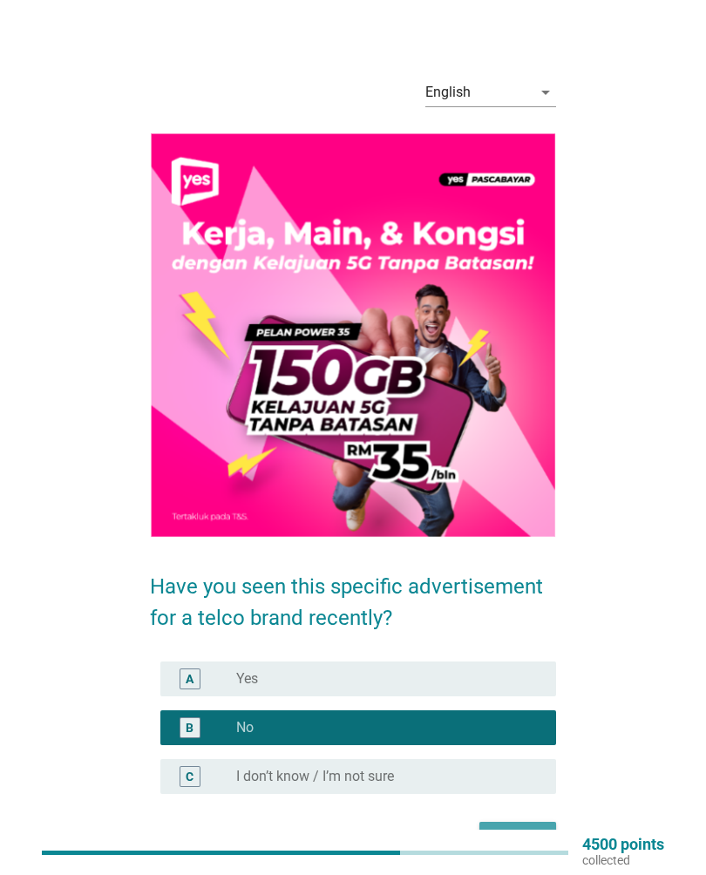
click at [538, 829] on div "Next" at bounding box center [517, 838] width 49 height 18
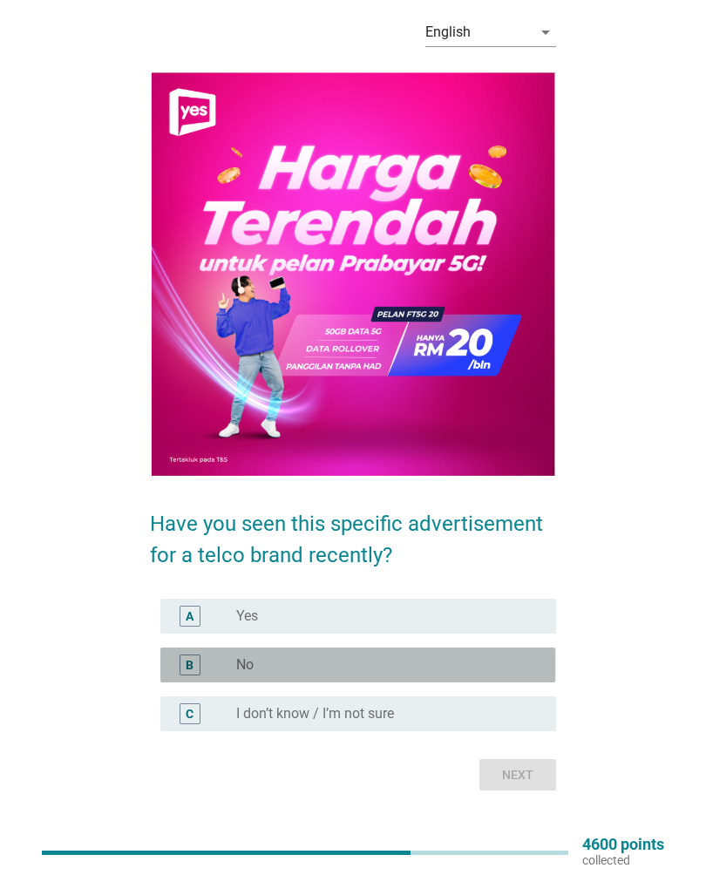
click at [408, 667] on div "radio_button_unchecked No" at bounding box center [382, 664] width 292 height 17
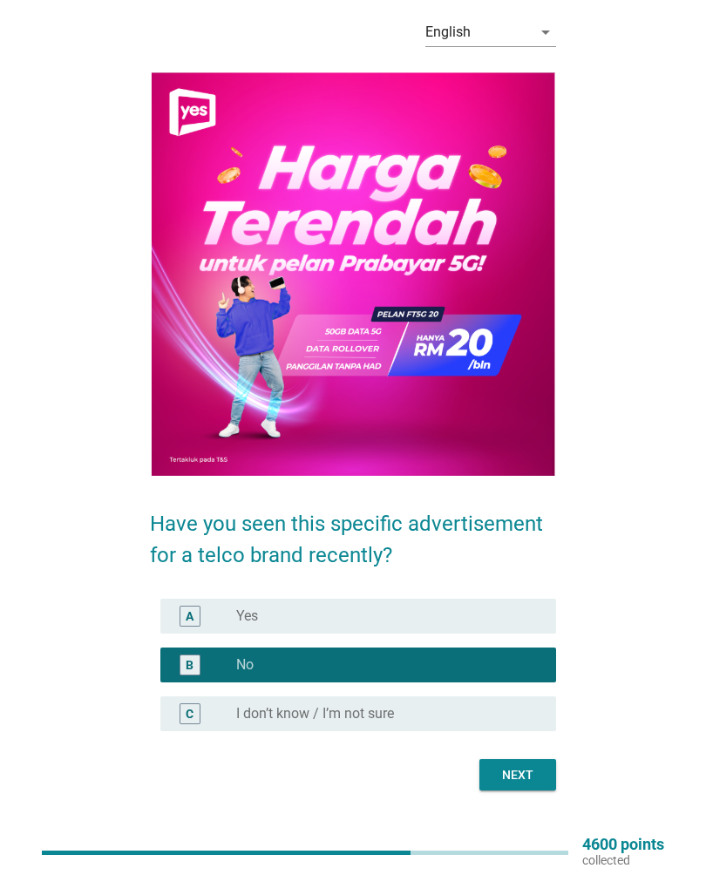
scroll to position [85, 0]
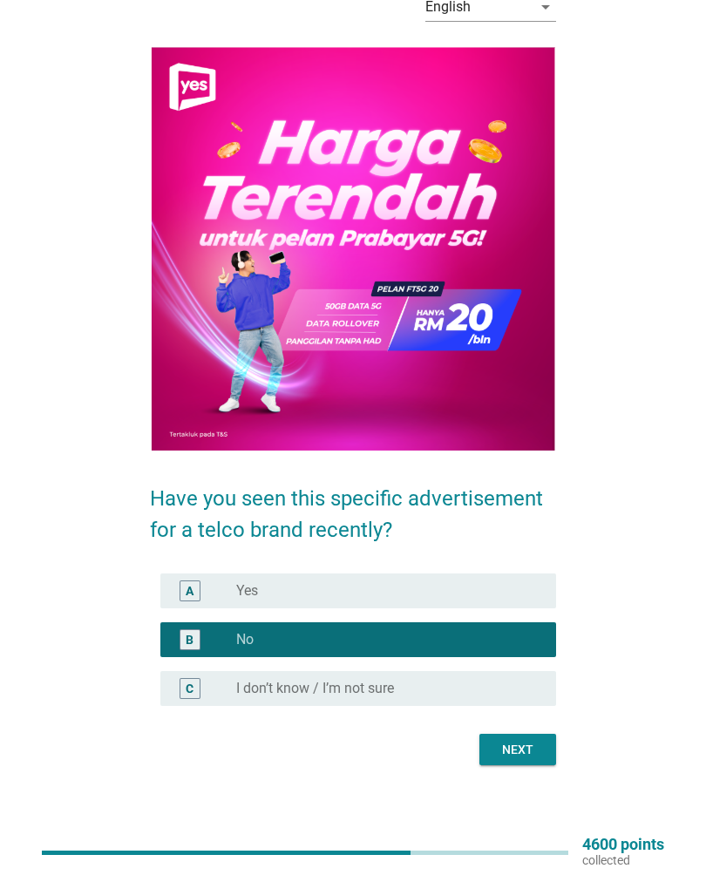
click at [509, 734] on button "Next" at bounding box center [517, 749] width 77 height 31
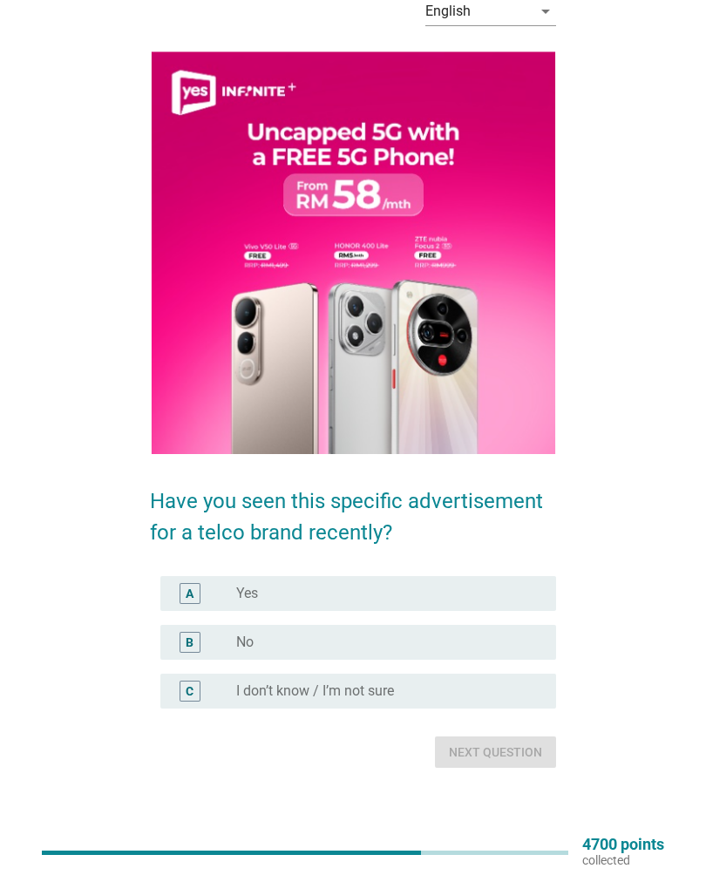
scroll to position [84, 0]
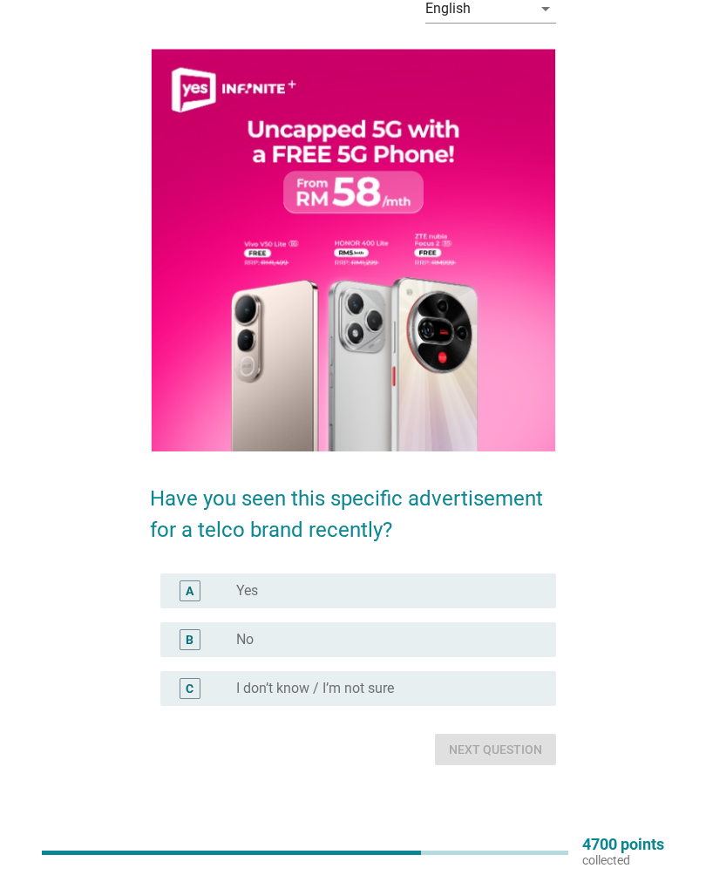
click at [472, 597] on div "radio_button_unchecked Yes" at bounding box center [382, 590] width 292 height 17
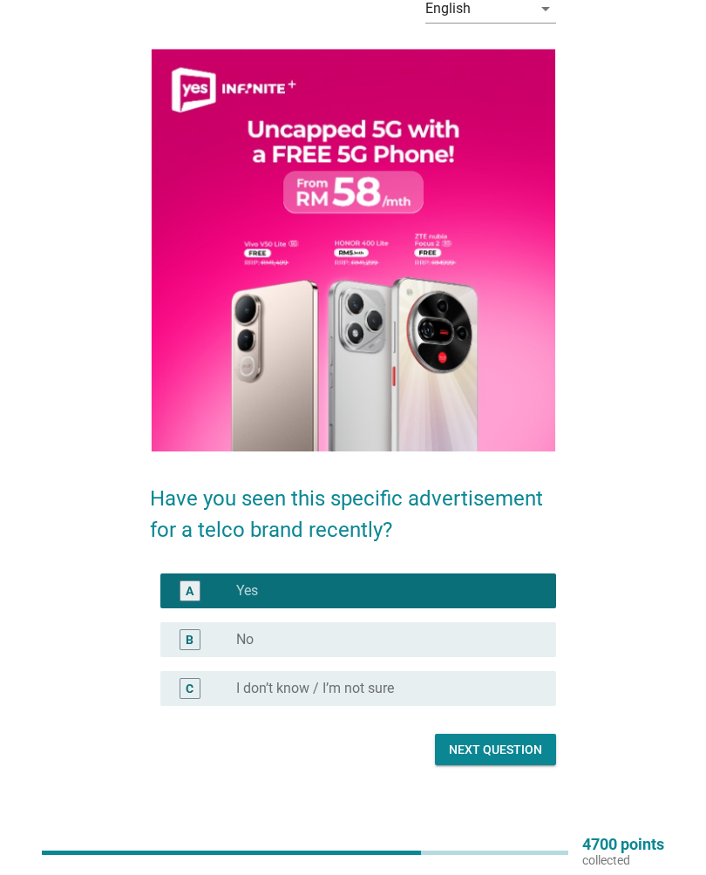
click at [465, 640] on div "radio_button_unchecked No" at bounding box center [382, 639] width 292 height 17
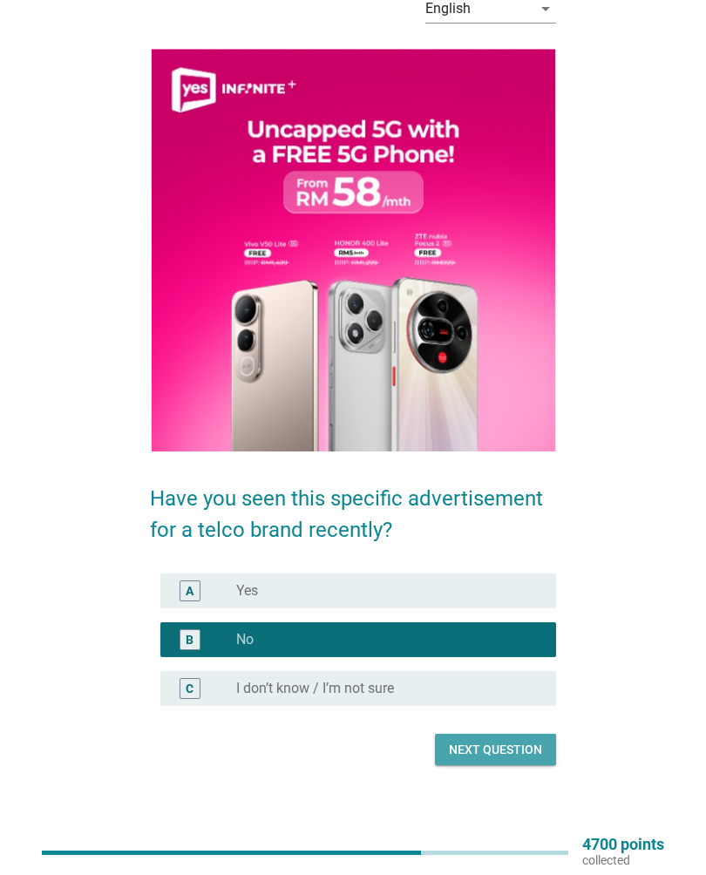
click at [504, 743] on div "Next question" at bounding box center [495, 750] width 93 height 18
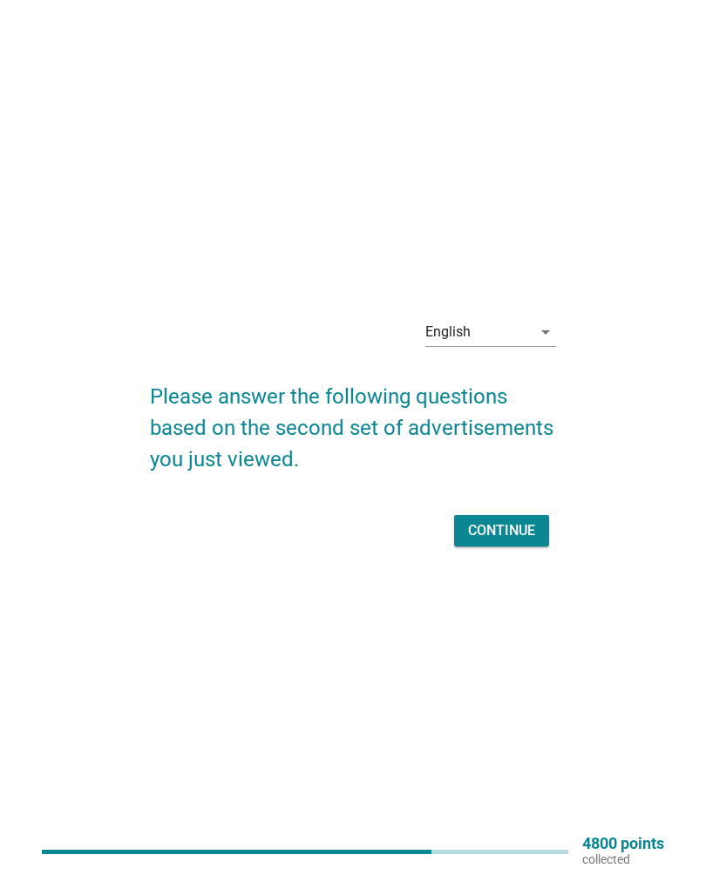
scroll to position [17, 0]
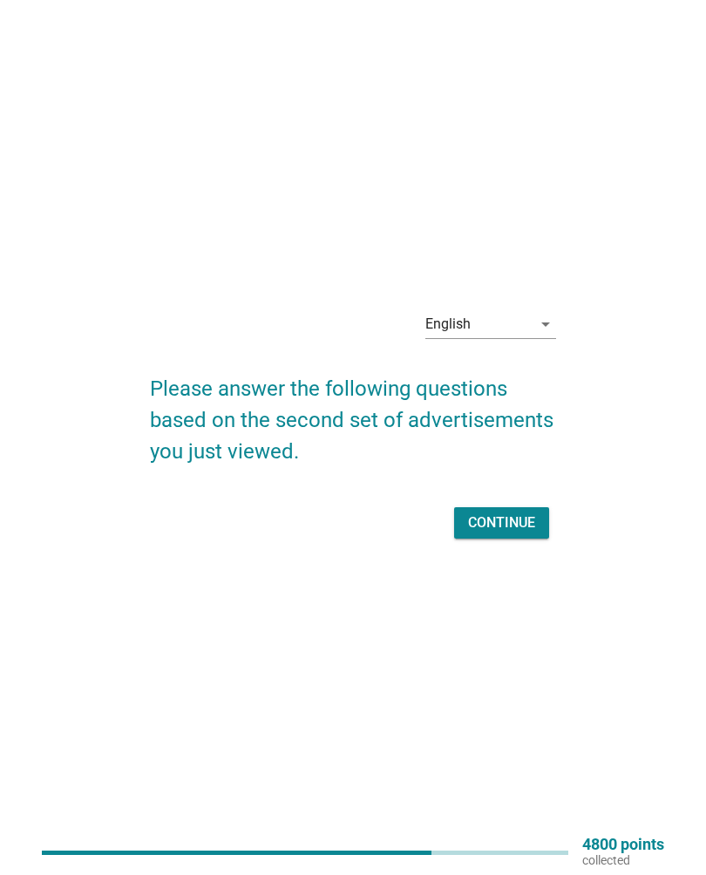
click at [526, 520] on div "Continue" at bounding box center [501, 522] width 67 height 21
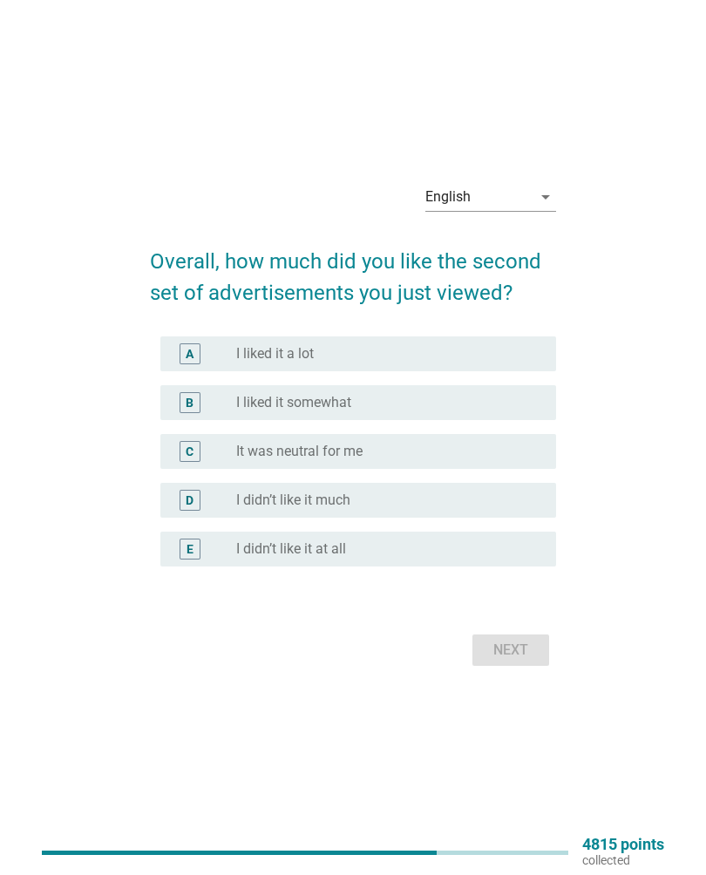
scroll to position [0, 0]
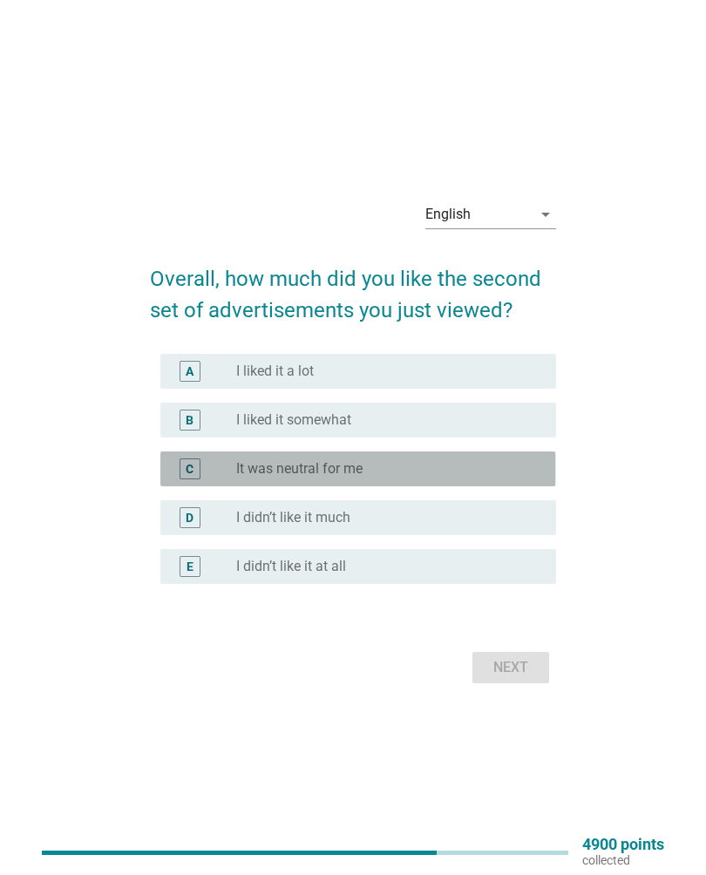
click at [433, 463] on div "radio_button_unchecked It was neutral for me" at bounding box center [382, 468] width 292 height 17
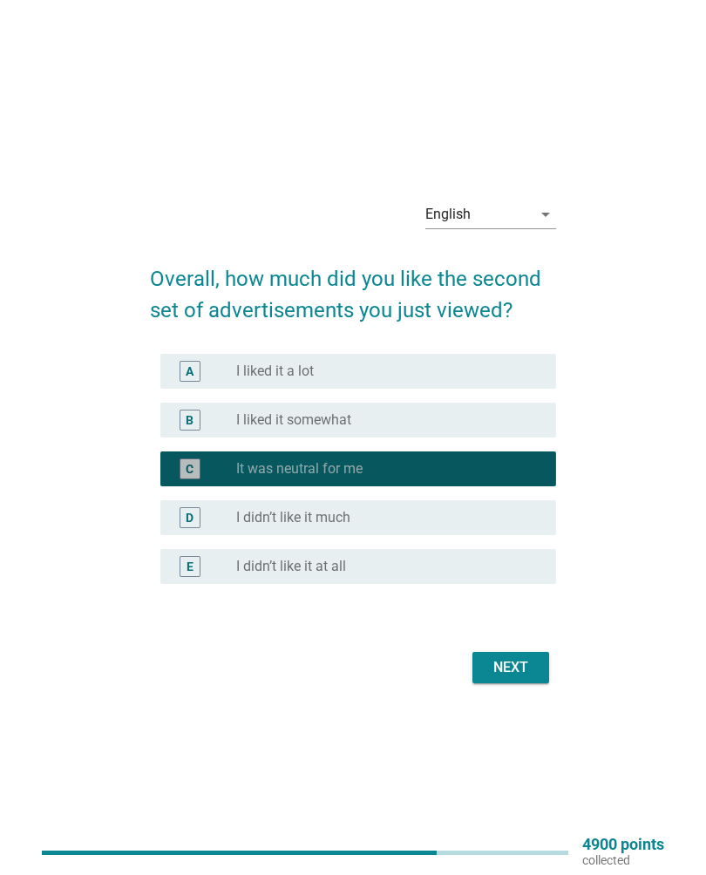
click at [516, 653] on button "Next" at bounding box center [510, 667] width 77 height 31
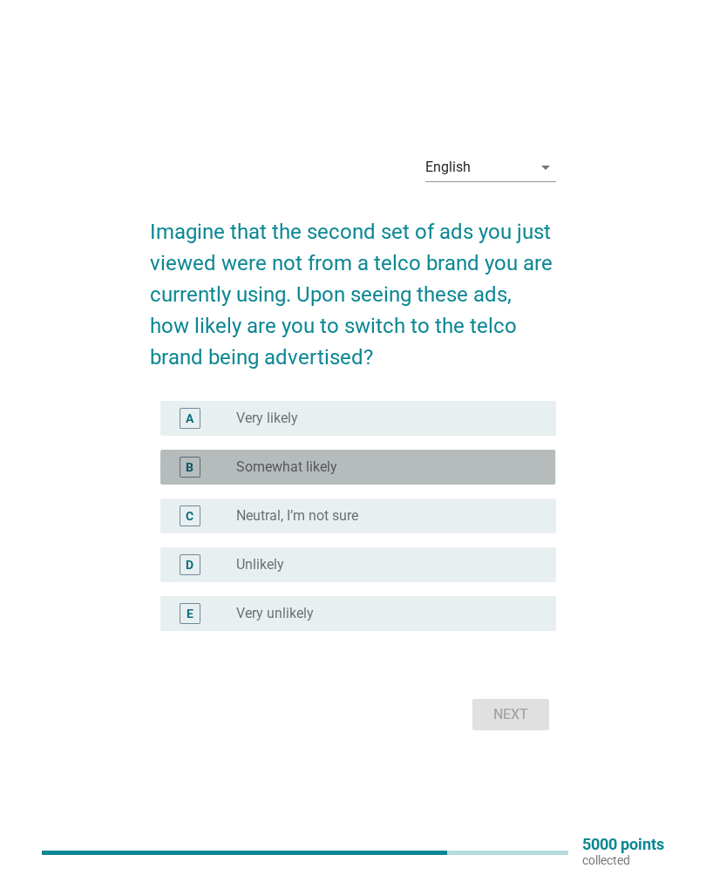
click at [441, 462] on div "radio_button_unchecked Somewhat likely" at bounding box center [382, 466] width 292 height 17
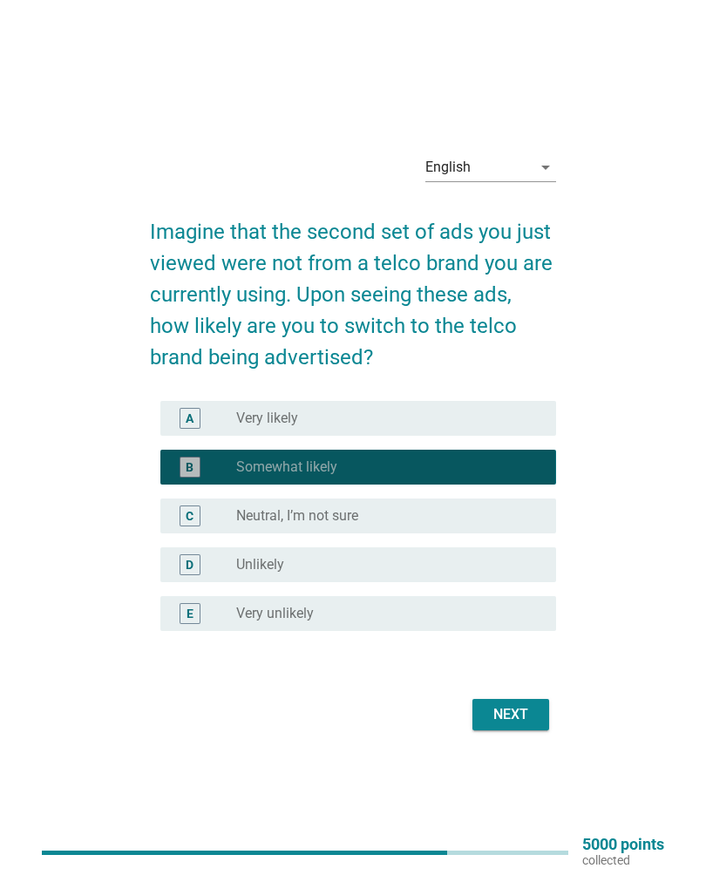
click at [516, 682] on form "Imagine that the second set of ads you just viewed were not from a telco brand …" at bounding box center [352, 467] width 405 height 537
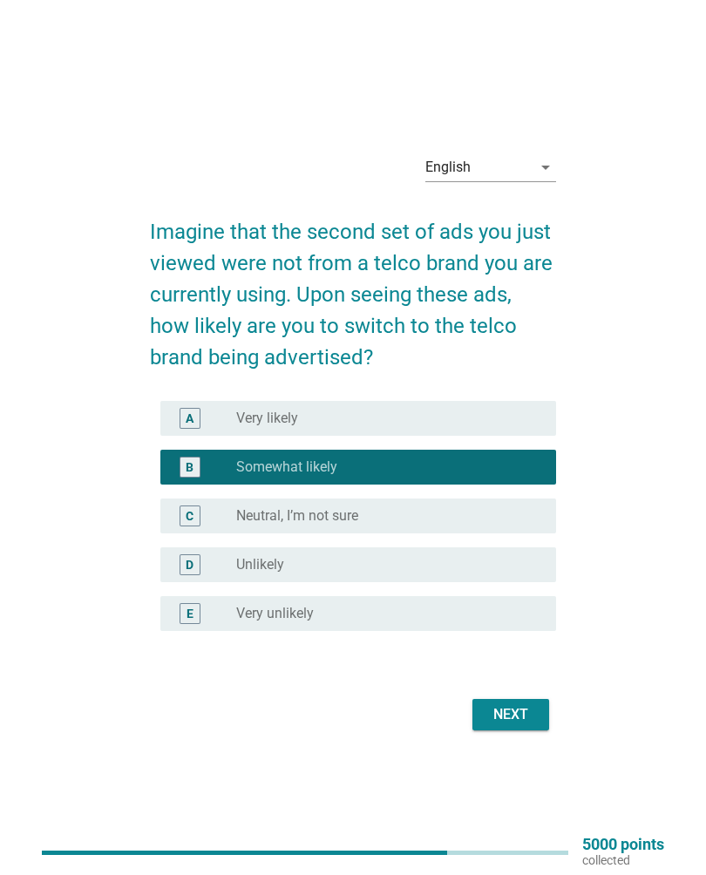
click at [518, 707] on div "Next" at bounding box center [510, 714] width 49 height 21
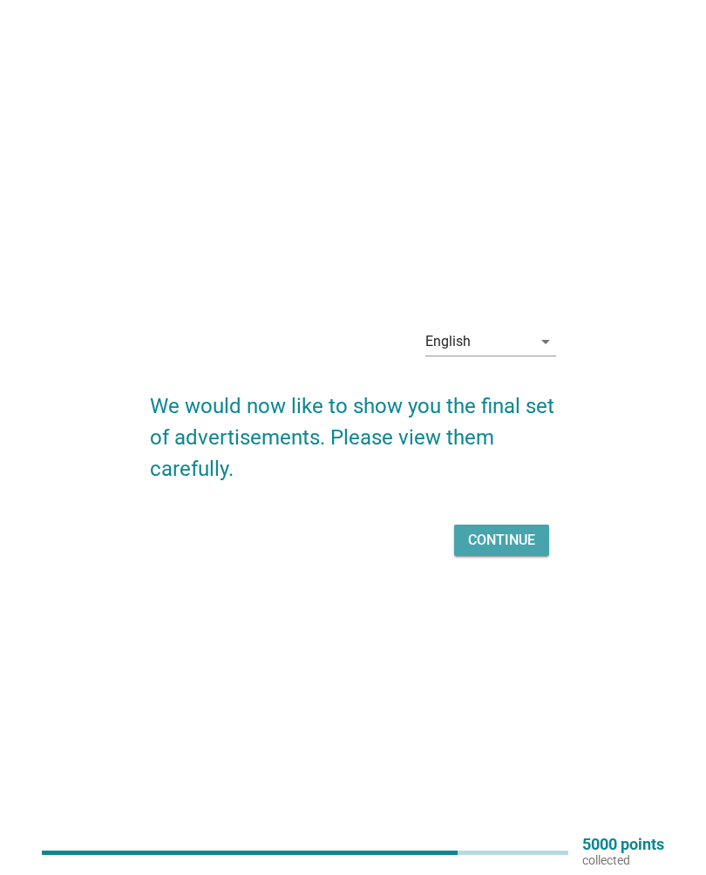
click at [511, 541] on div "Continue" at bounding box center [501, 540] width 67 height 21
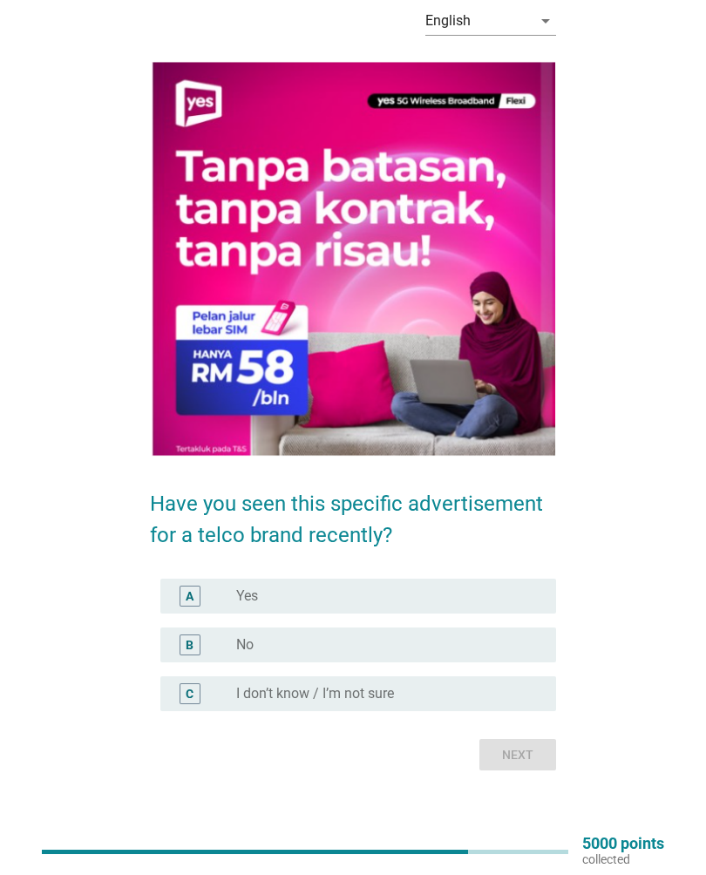
scroll to position [71, 0]
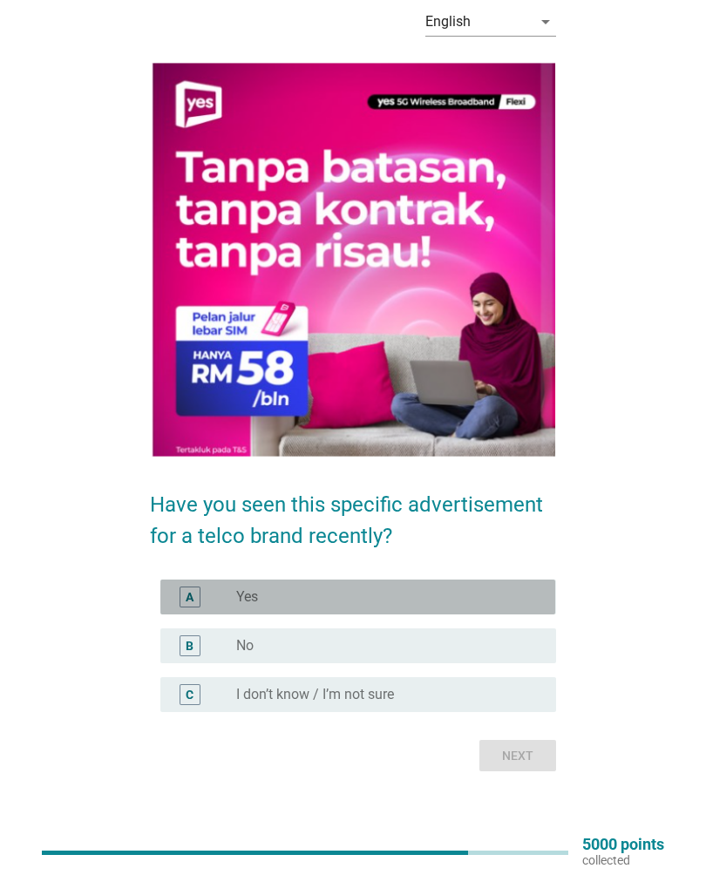
click at [443, 592] on div "radio_button_unchecked Yes" at bounding box center [382, 596] width 292 height 17
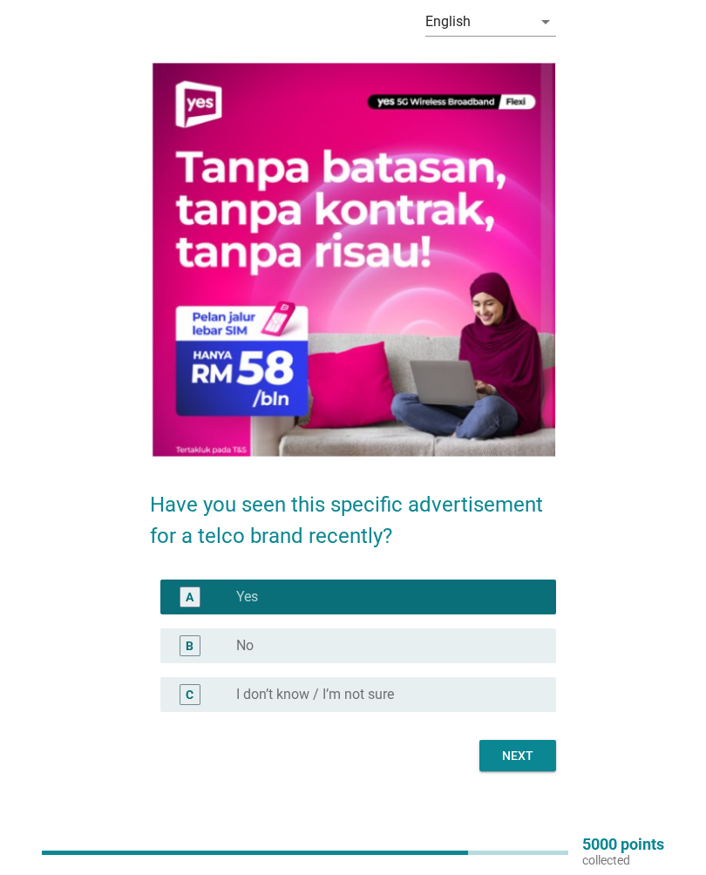
click at [518, 762] on div "Next" at bounding box center [517, 756] width 49 height 18
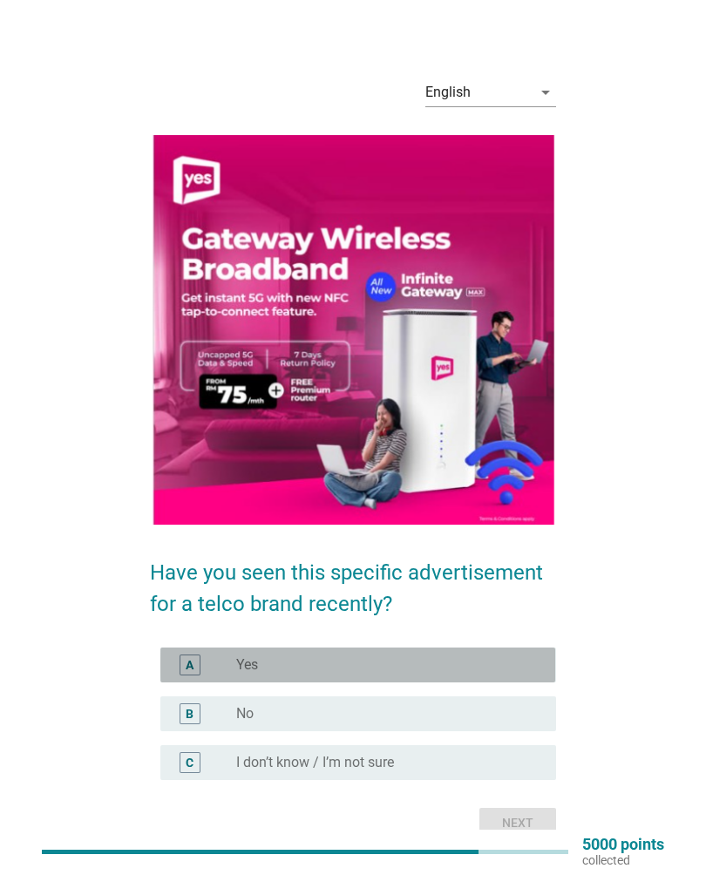
click at [440, 667] on div "radio_button_unchecked Yes" at bounding box center [382, 664] width 292 height 17
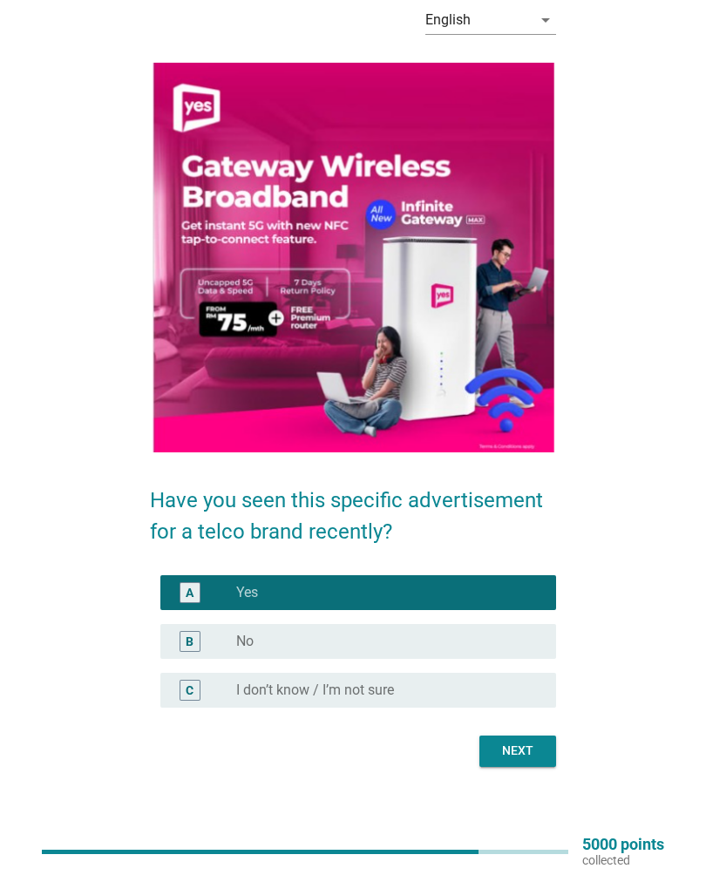
scroll to position [74, 0]
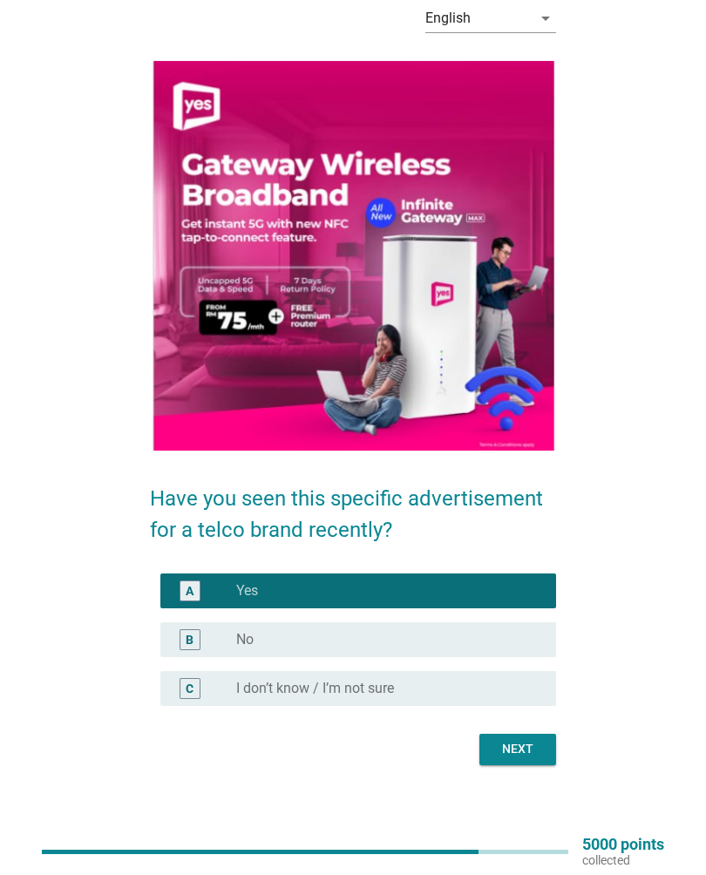
click at [518, 724] on div at bounding box center [352, 728] width 405 height 10
click at [522, 745] on div "Next" at bounding box center [517, 749] width 49 height 18
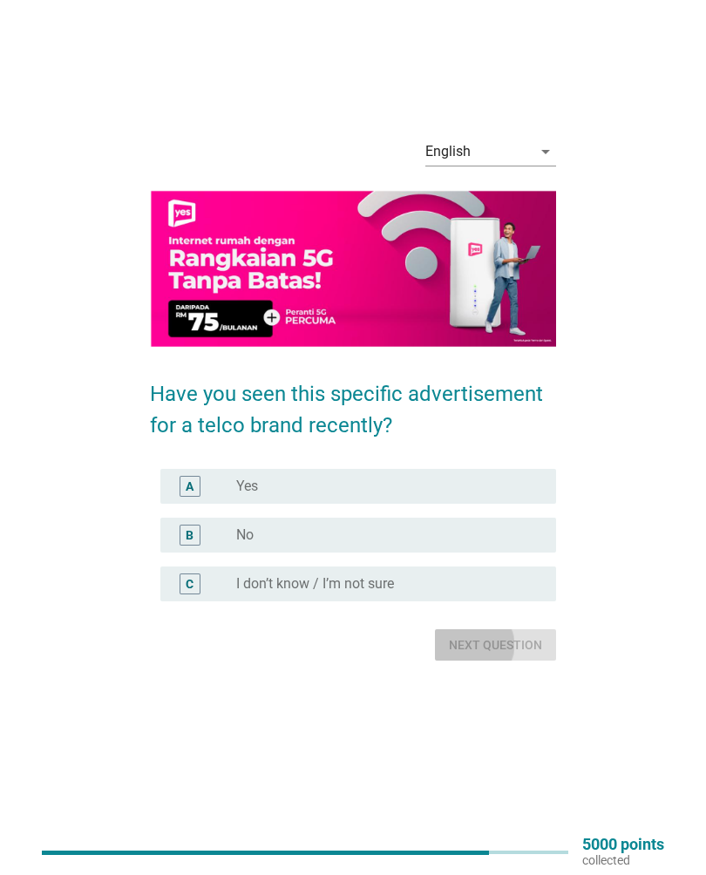
scroll to position [0, 0]
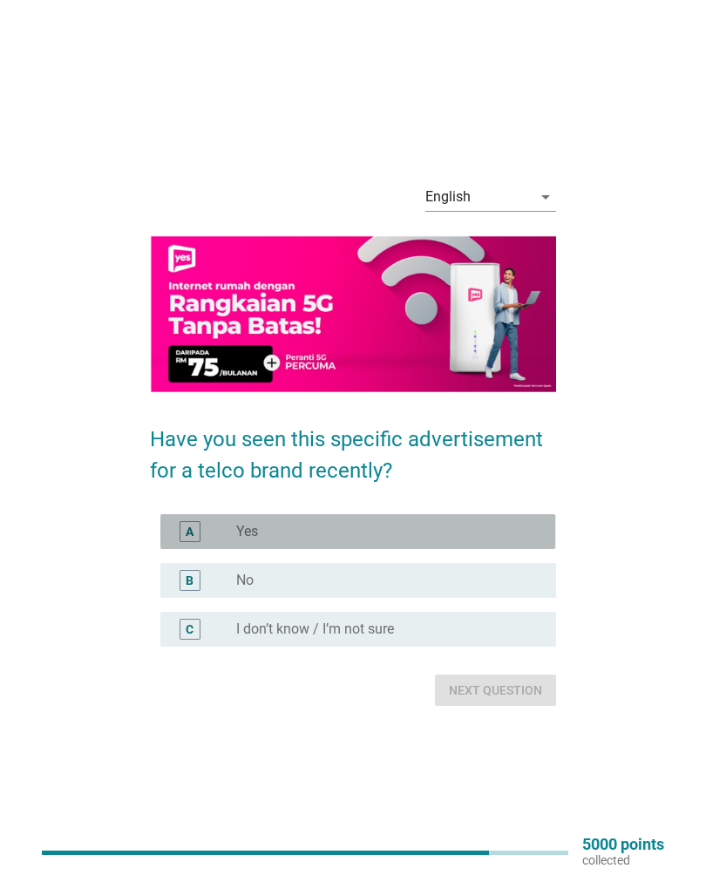
click at [470, 531] on div "radio_button_unchecked Yes" at bounding box center [382, 531] width 292 height 17
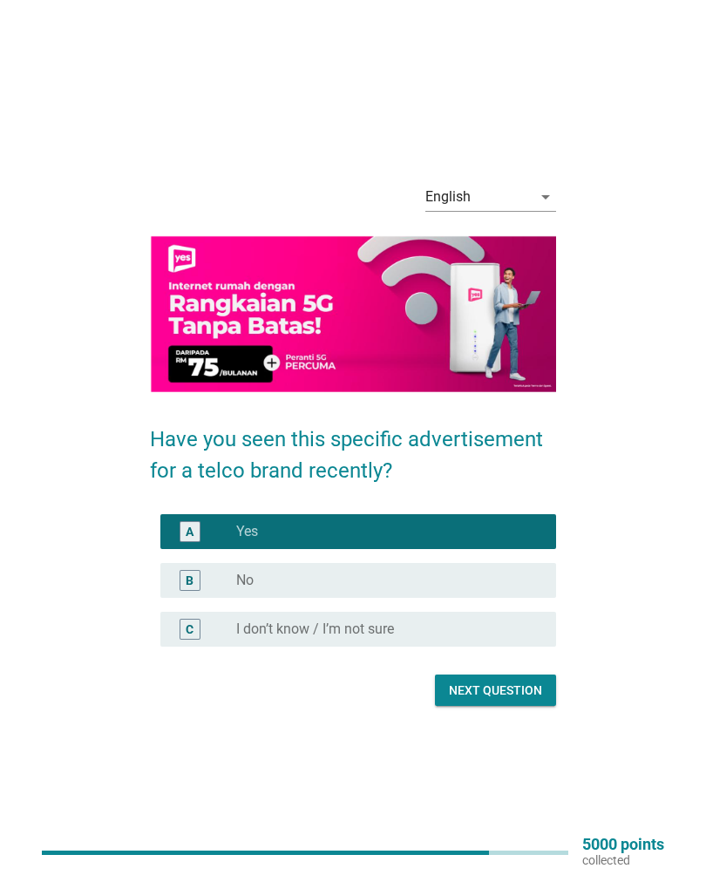
click at [503, 683] on div "Next question" at bounding box center [495, 690] width 93 height 18
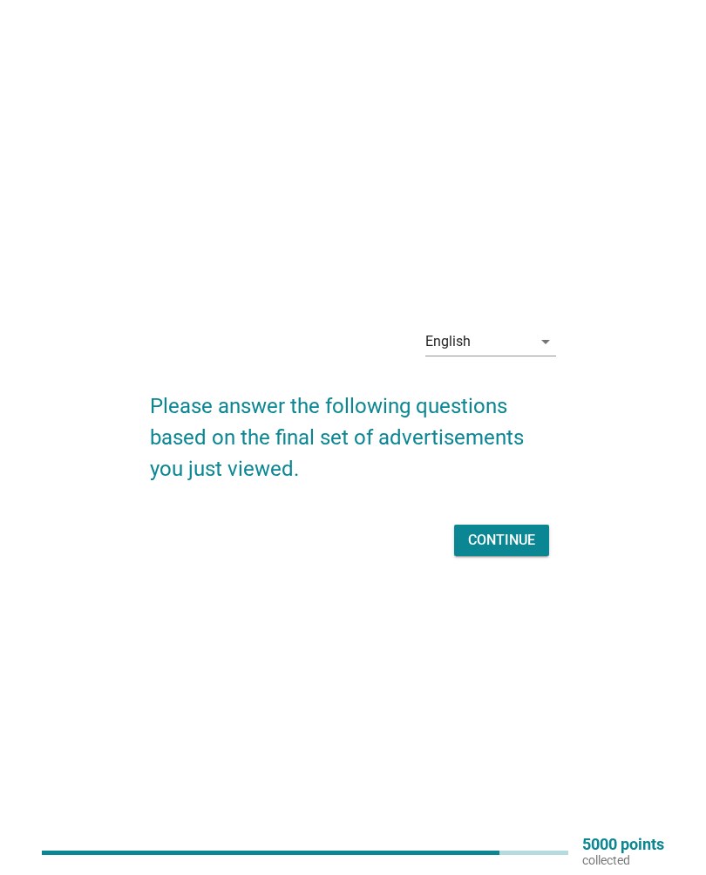
click at [501, 539] on div "Continue" at bounding box center [501, 540] width 67 height 21
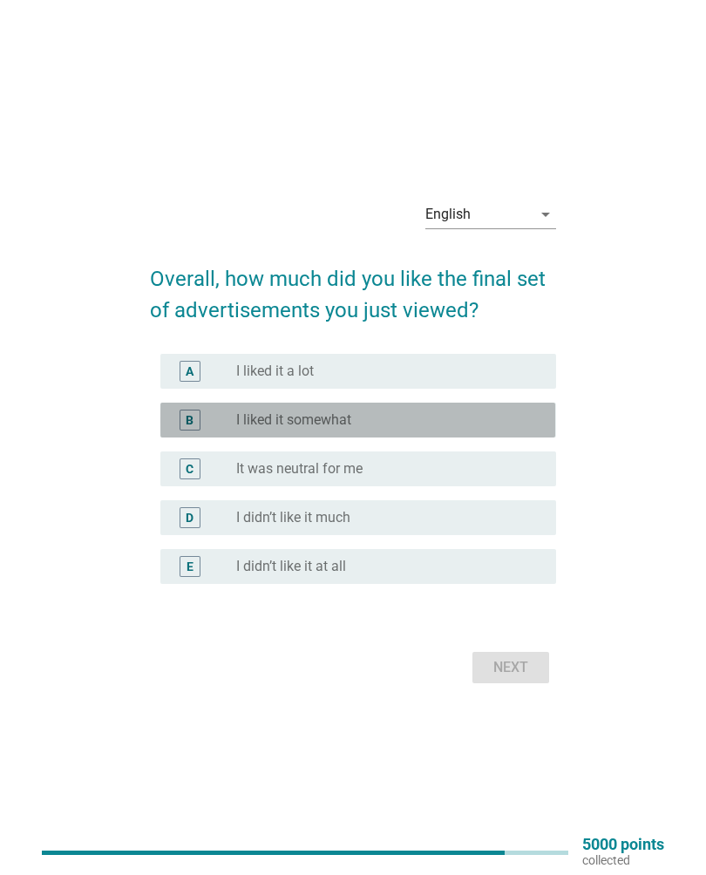
click at [440, 410] on div "radio_button_unchecked I liked it somewhat" at bounding box center [389, 420] width 306 height 21
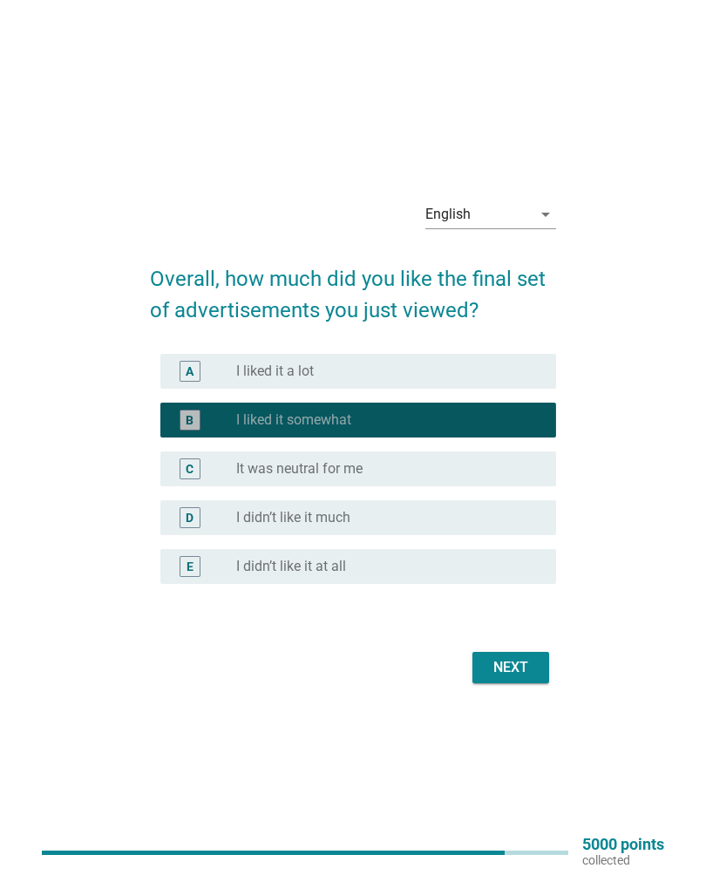
click at [514, 667] on div "Next" at bounding box center [510, 667] width 49 height 21
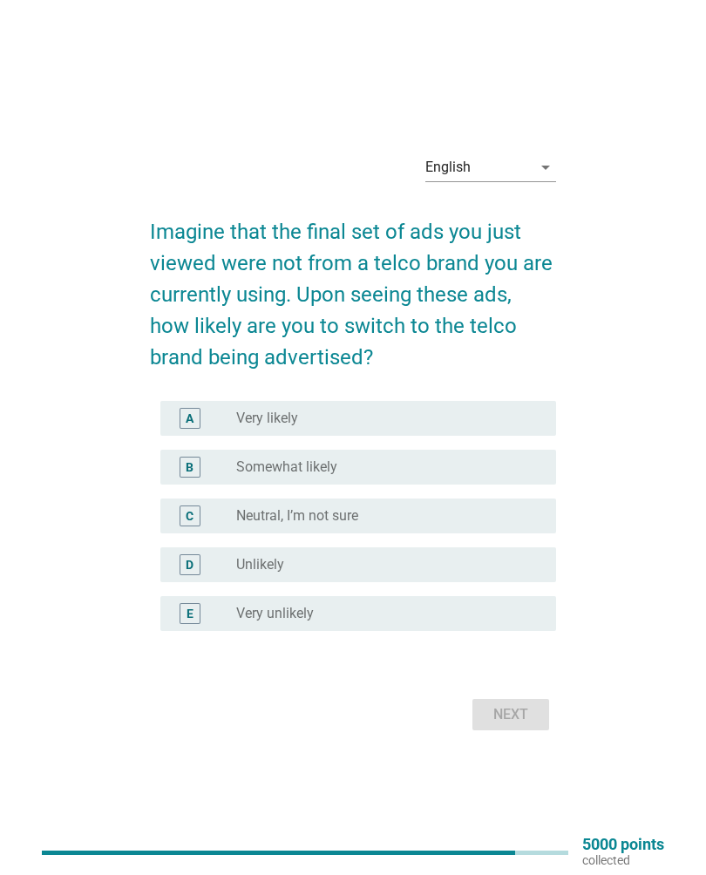
click at [521, 649] on div at bounding box center [352, 653] width 405 height 10
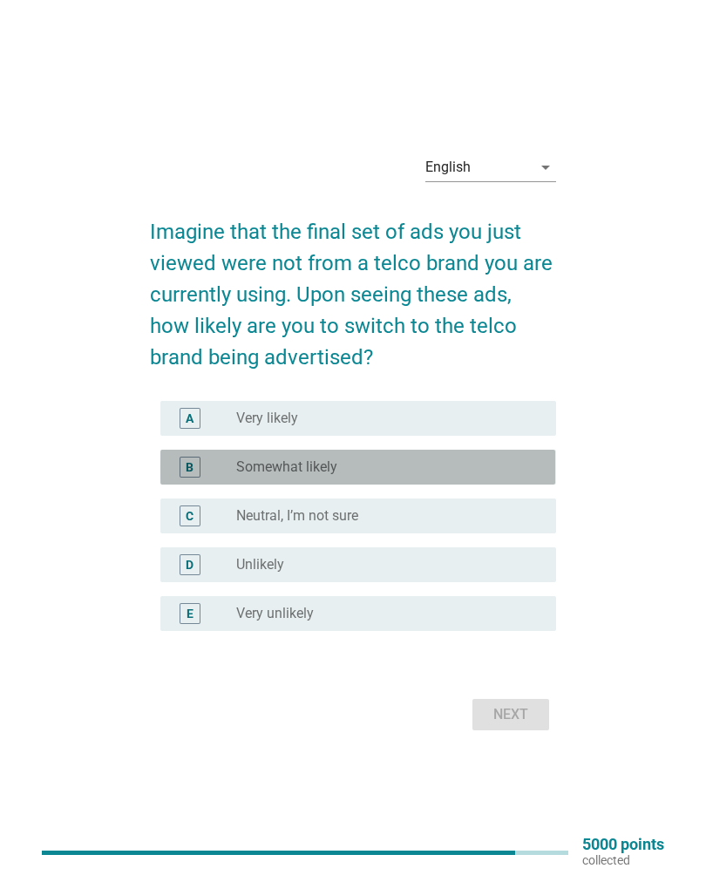
click at [468, 465] on div "radio_button_unchecked Somewhat likely" at bounding box center [382, 466] width 292 height 17
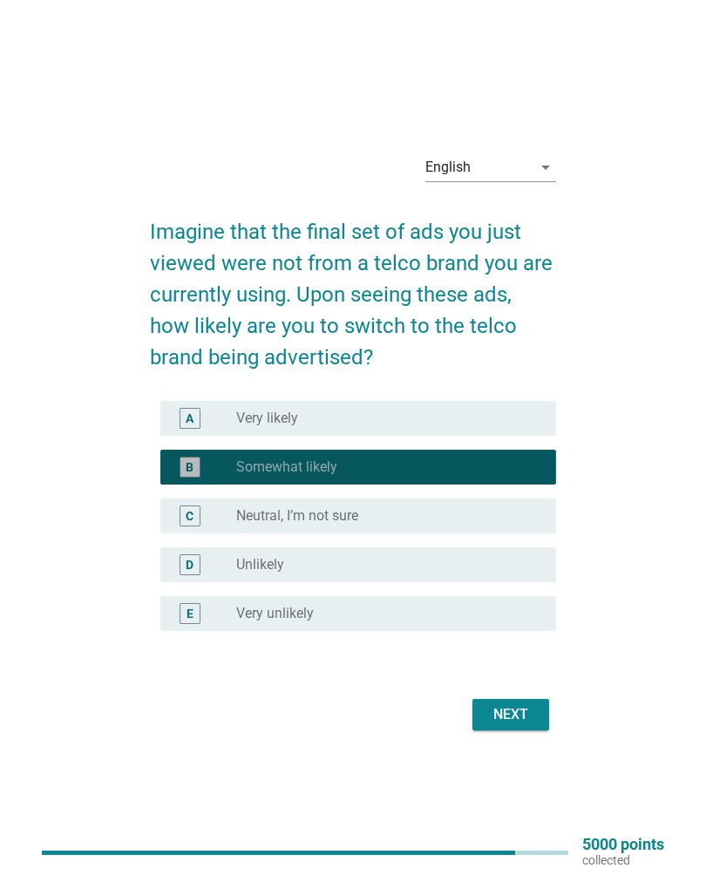
click at [529, 701] on button "Next" at bounding box center [510, 714] width 77 height 31
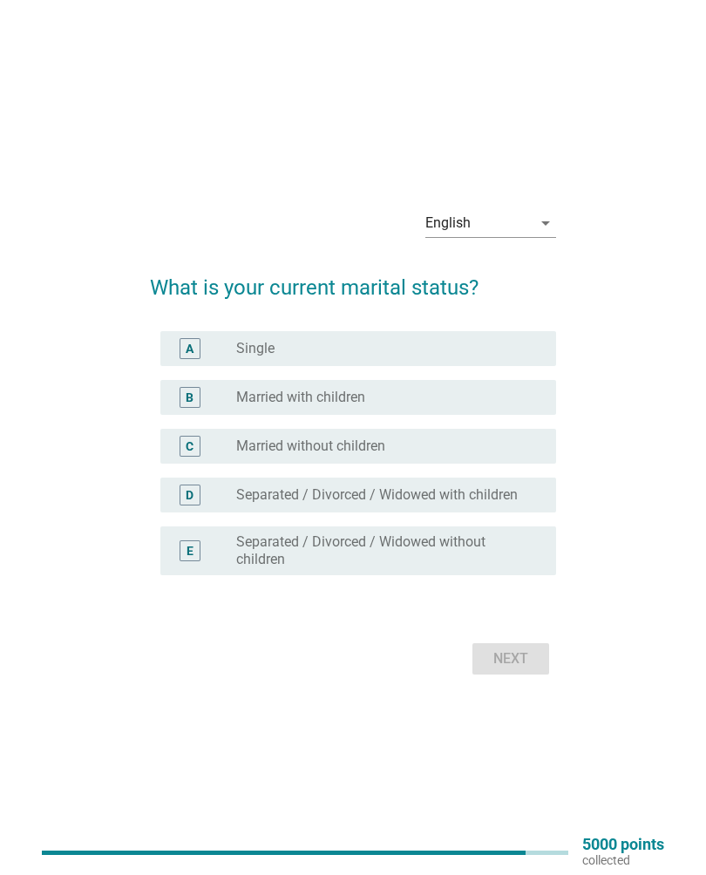
click at [451, 342] on div "radio_button_unchecked Single" at bounding box center [382, 348] width 292 height 17
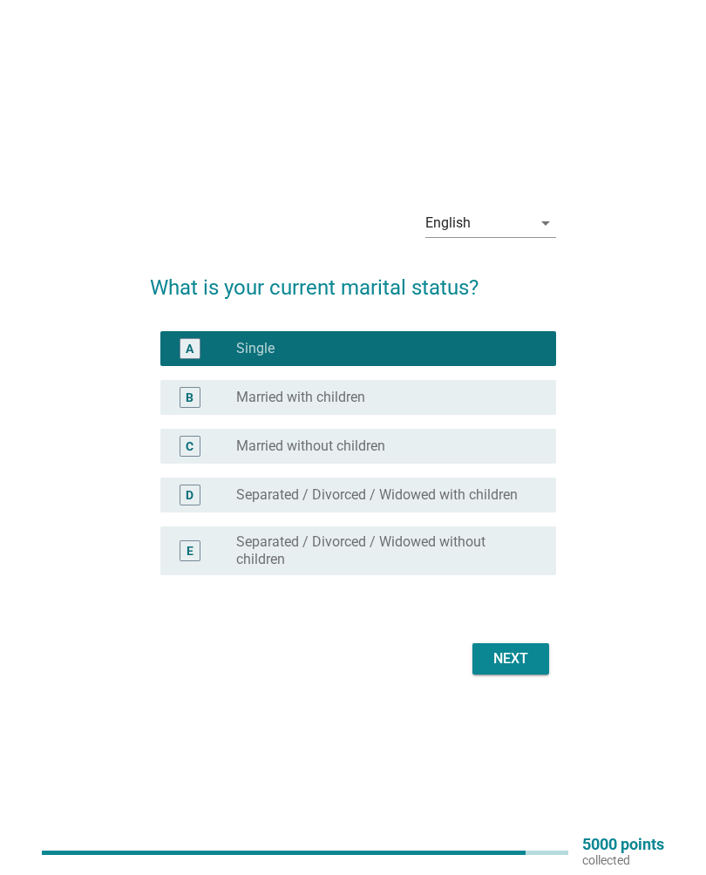
click at [527, 648] on div "Next" at bounding box center [510, 658] width 49 height 21
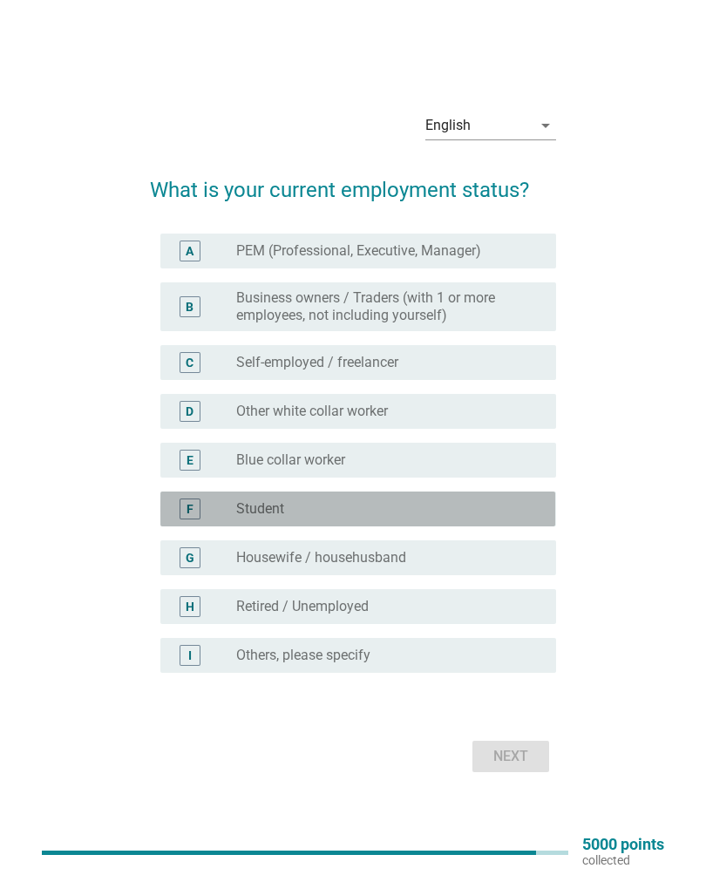
click at [431, 495] on div "F radio_button_unchecked Student" at bounding box center [357, 508] width 395 height 35
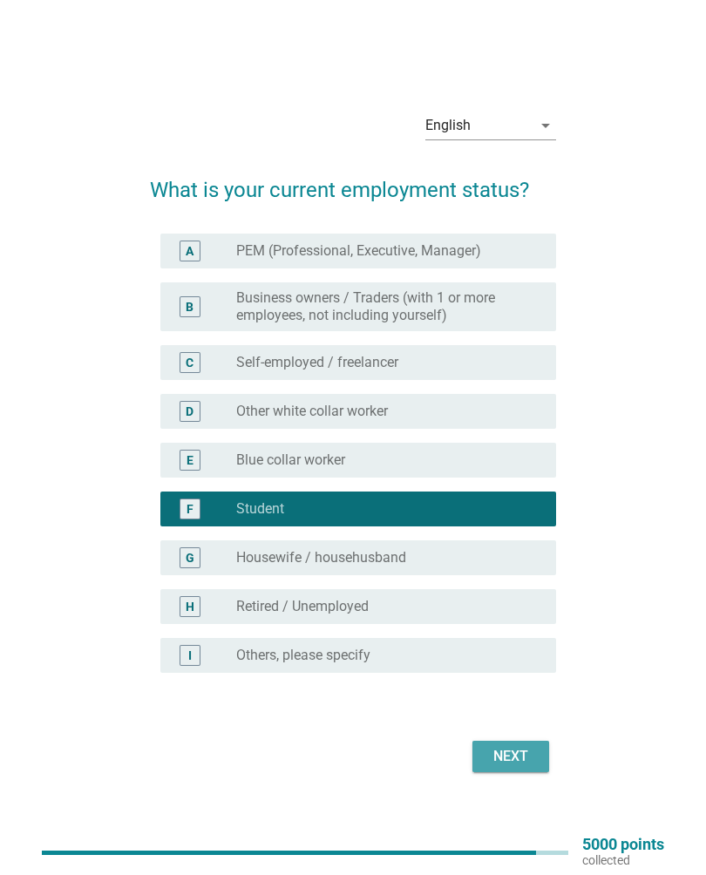
click at [514, 741] on button "Next" at bounding box center [510, 756] width 77 height 31
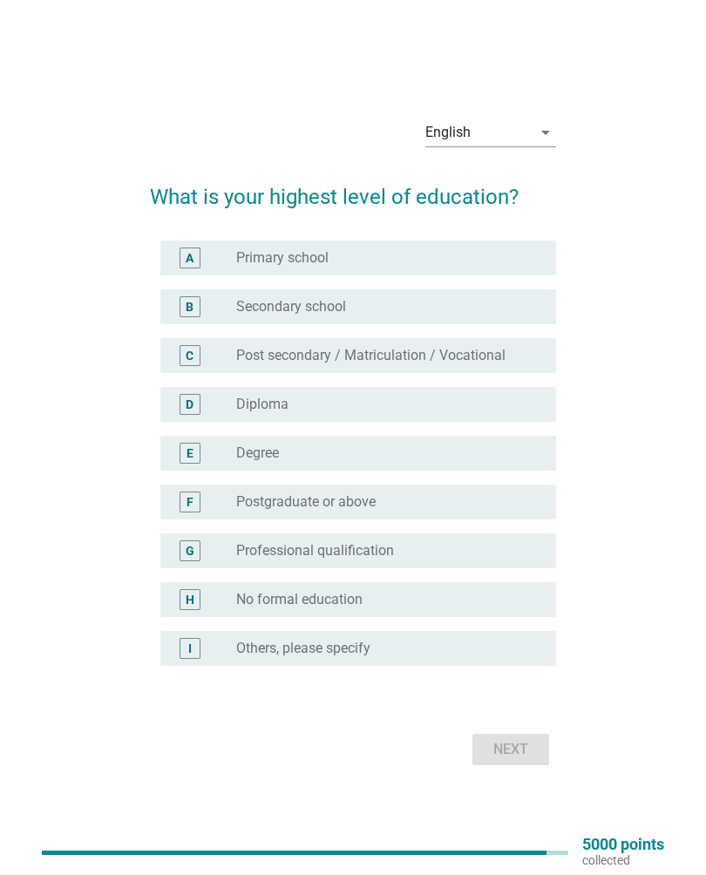
click at [396, 450] on div "radio_button_unchecked Degree" at bounding box center [382, 452] width 292 height 17
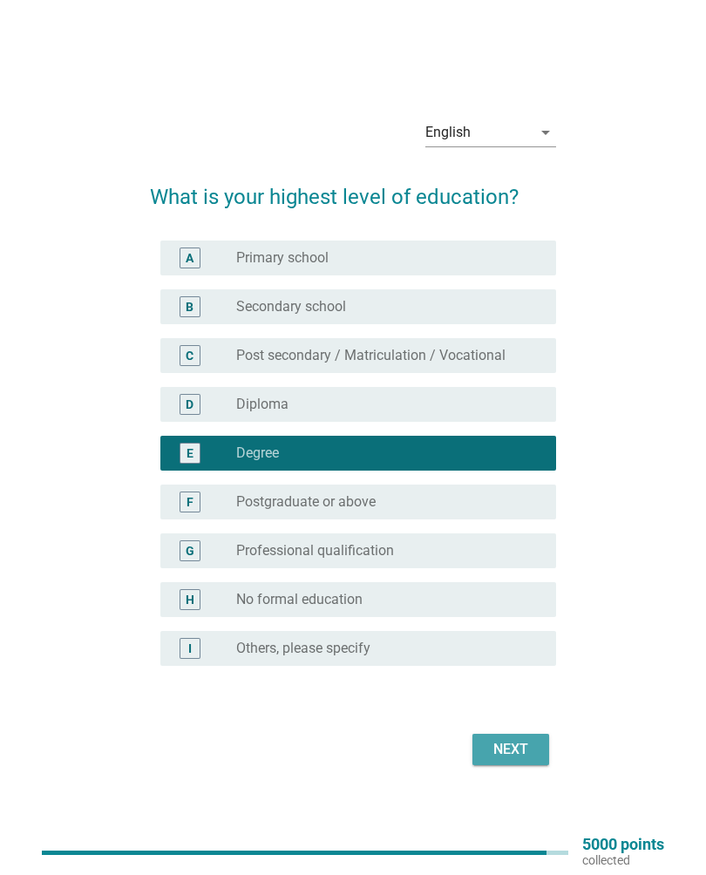
click at [511, 741] on div "Next" at bounding box center [510, 749] width 49 height 21
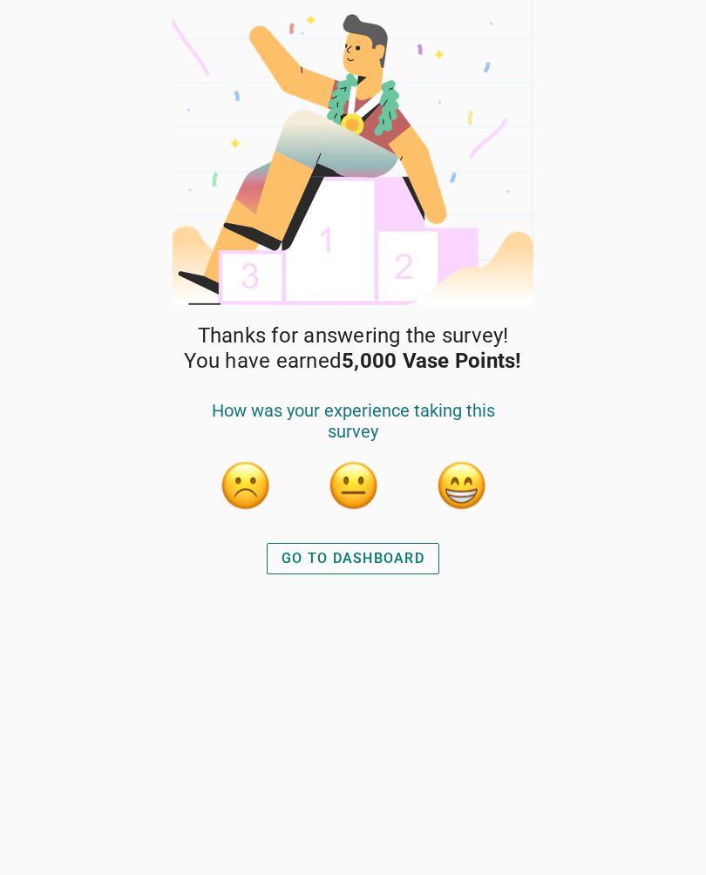
click at [400, 545] on button "GO TO DASHBOARD" at bounding box center [353, 558] width 173 height 31
